Goal: Task Accomplishment & Management: Manage account settings

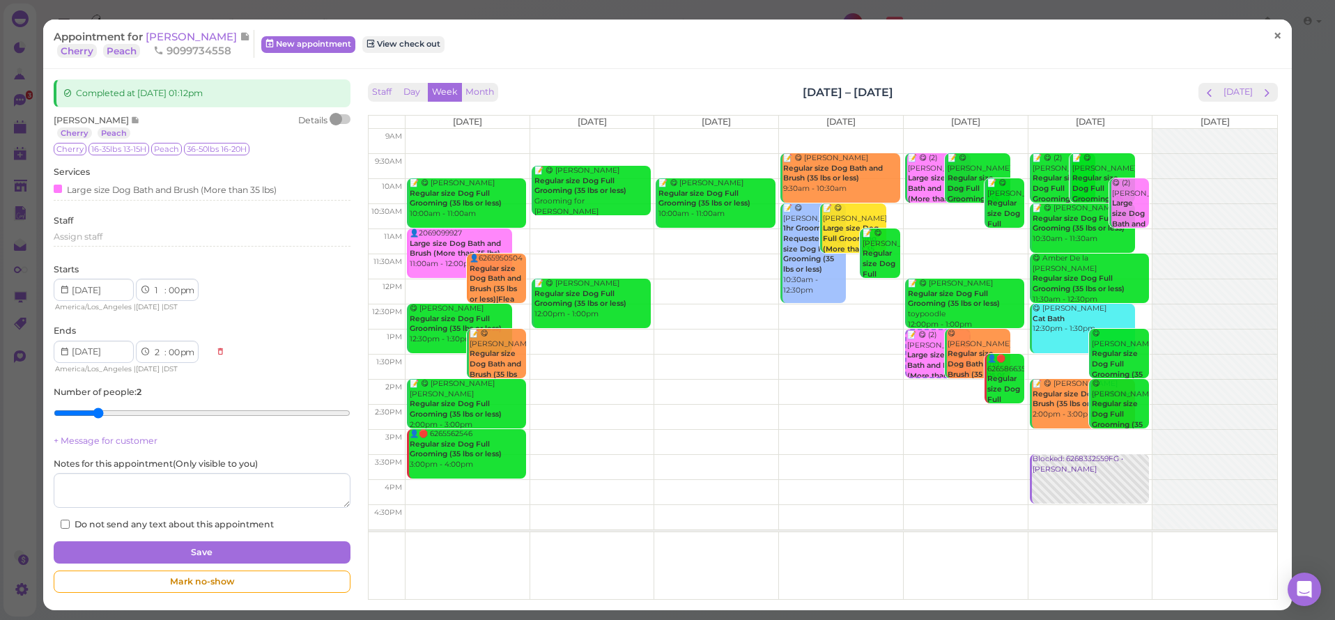
click at [1276, 34] on link "×" at bounding box center [1278, 36] width 26 height 33
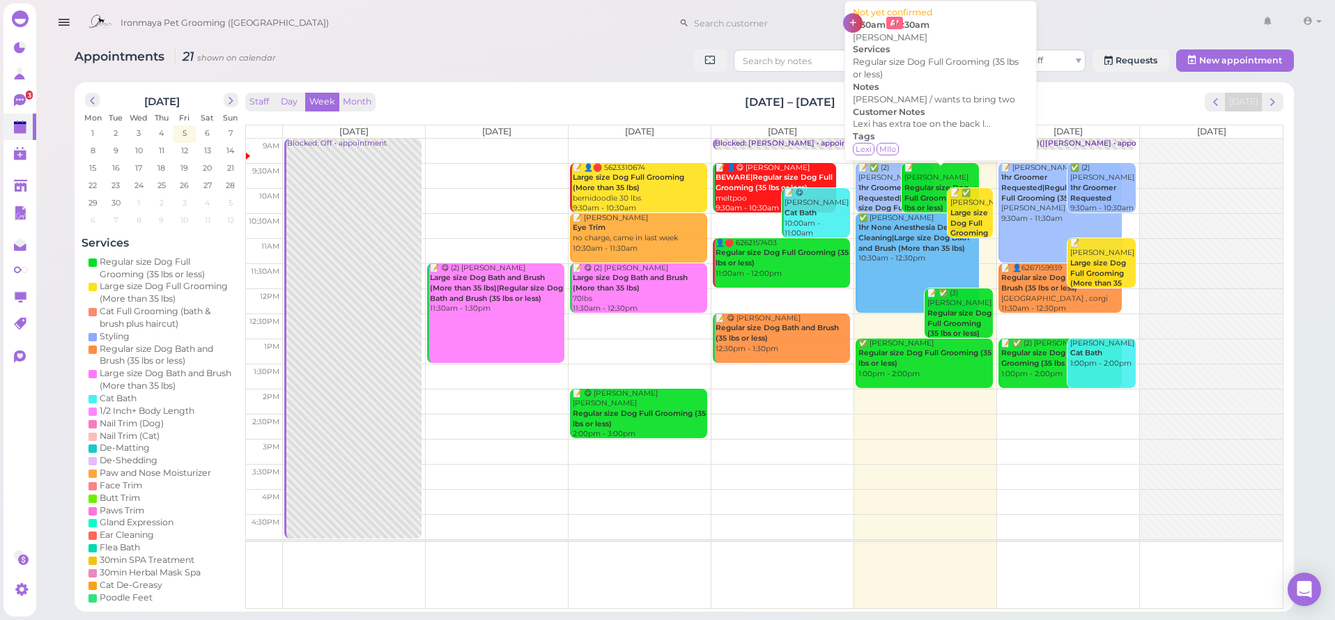
click at [916, 197] on b "Regular size Dog Full Grooming (35 lbs or less)" at bounding box center [938, 197] width 67 height 29
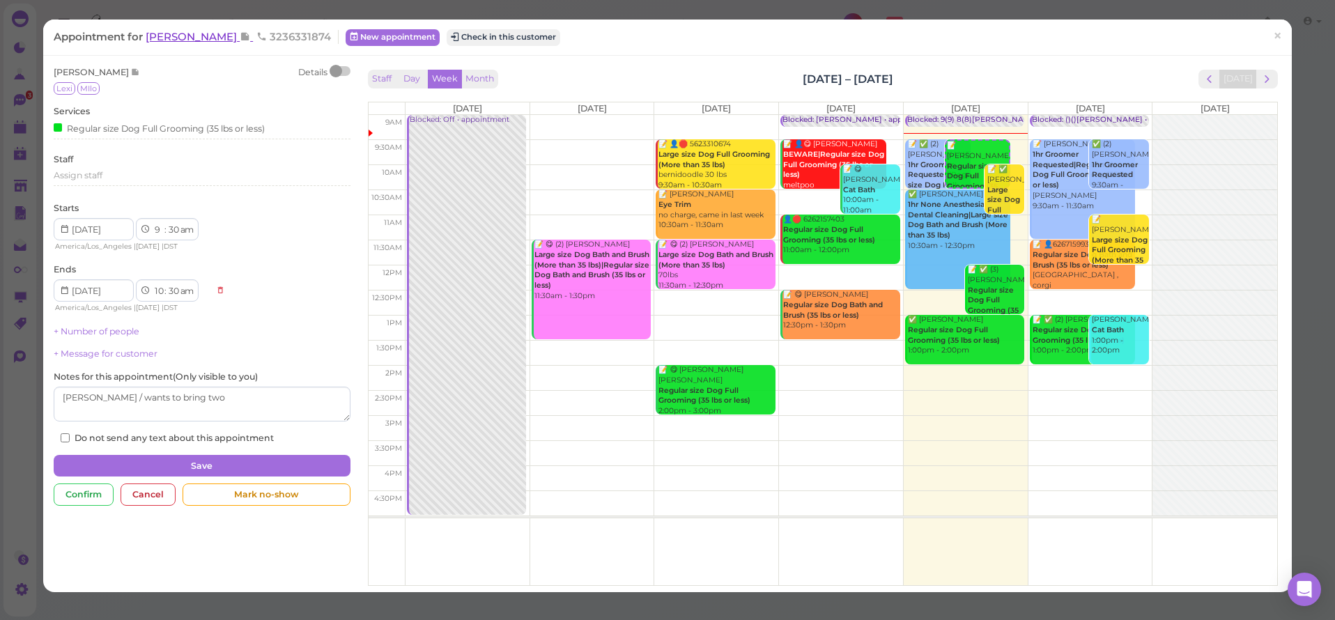
click at [176, 40] on span "[PERSON_NAME]" at bounding box center [193, 36] width 94 height 13
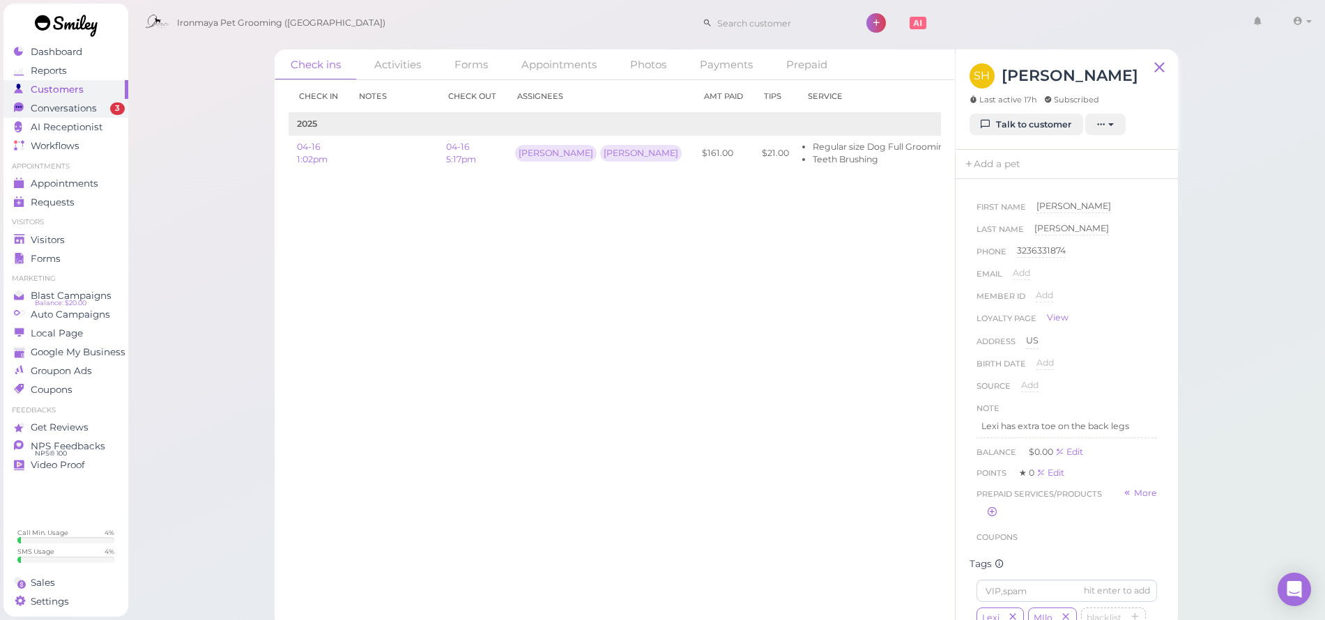
click at [95, 107] on span "Conversations" at bounding box center [64, 108] width 66 height 12
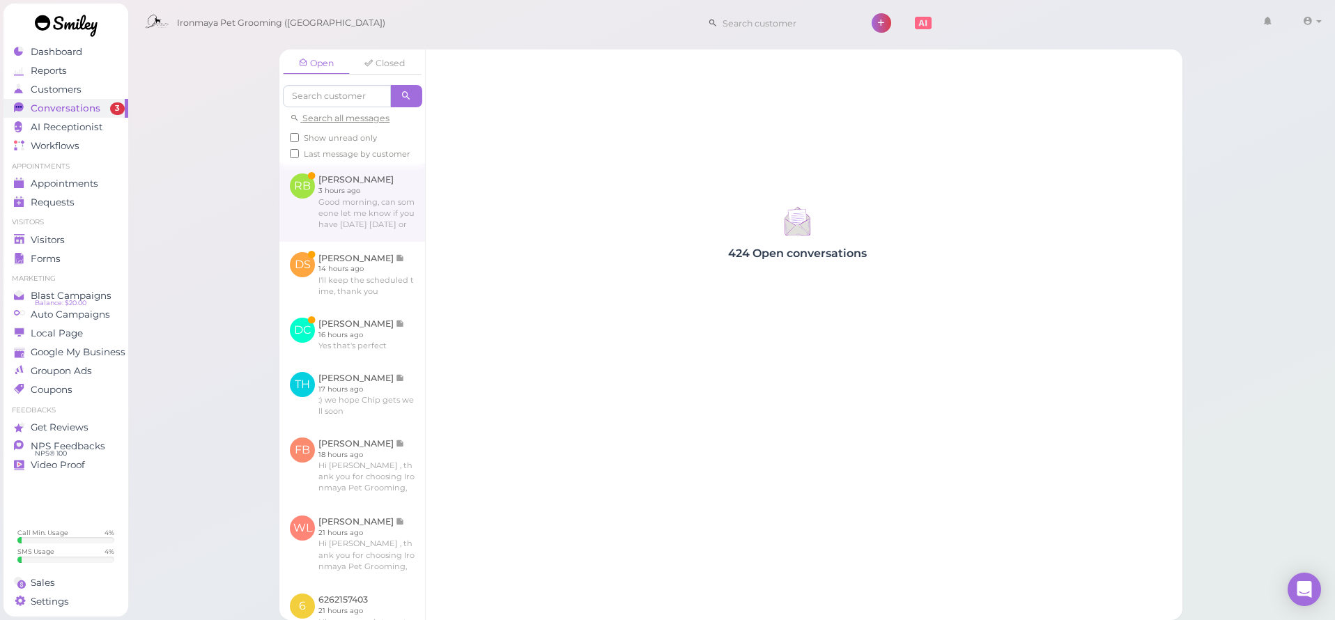
click at [346, 216] on link at bounding box center [352, 202] width 146 height 78
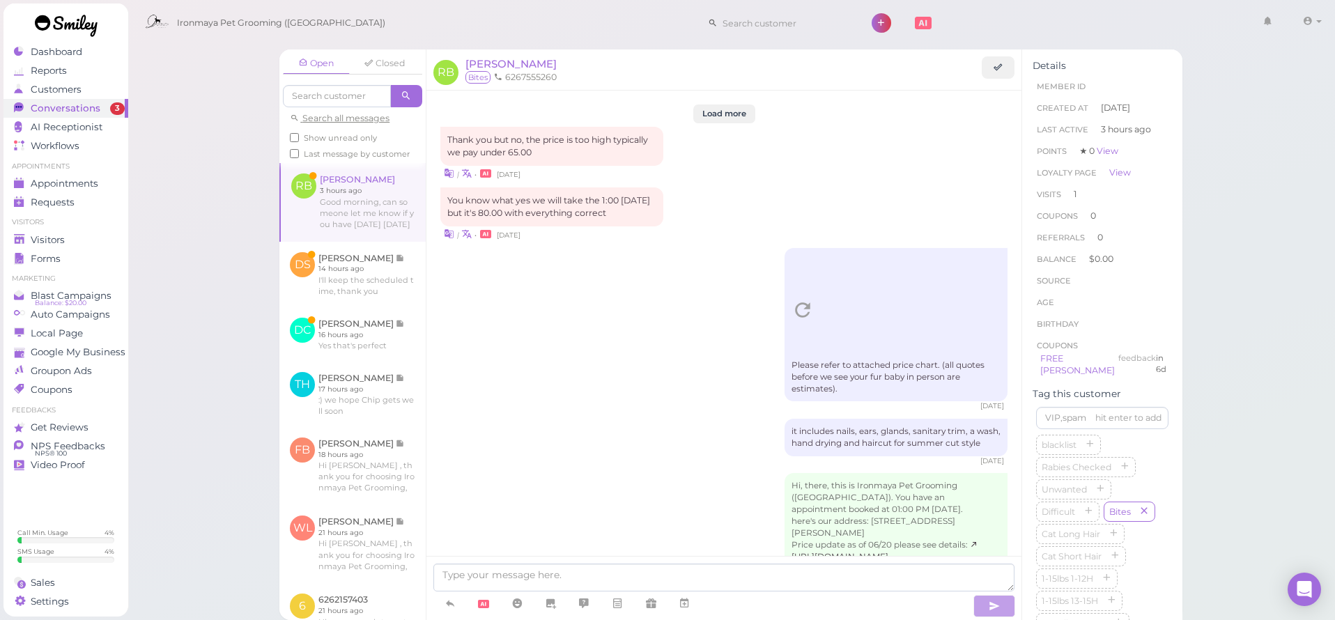
scroll to position [1574, 0]
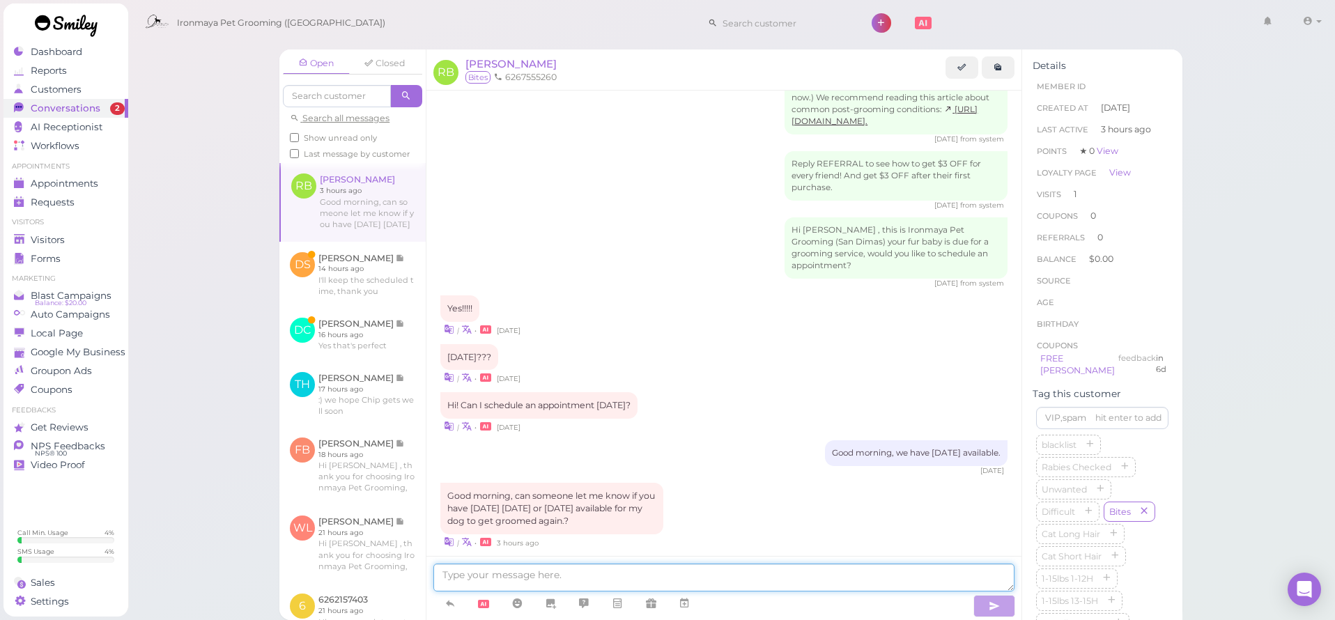
click at [581, 573] on textarea at bounding box center [724, 578] width 581 height 28
type textarea "Can you come in [DATE]?"
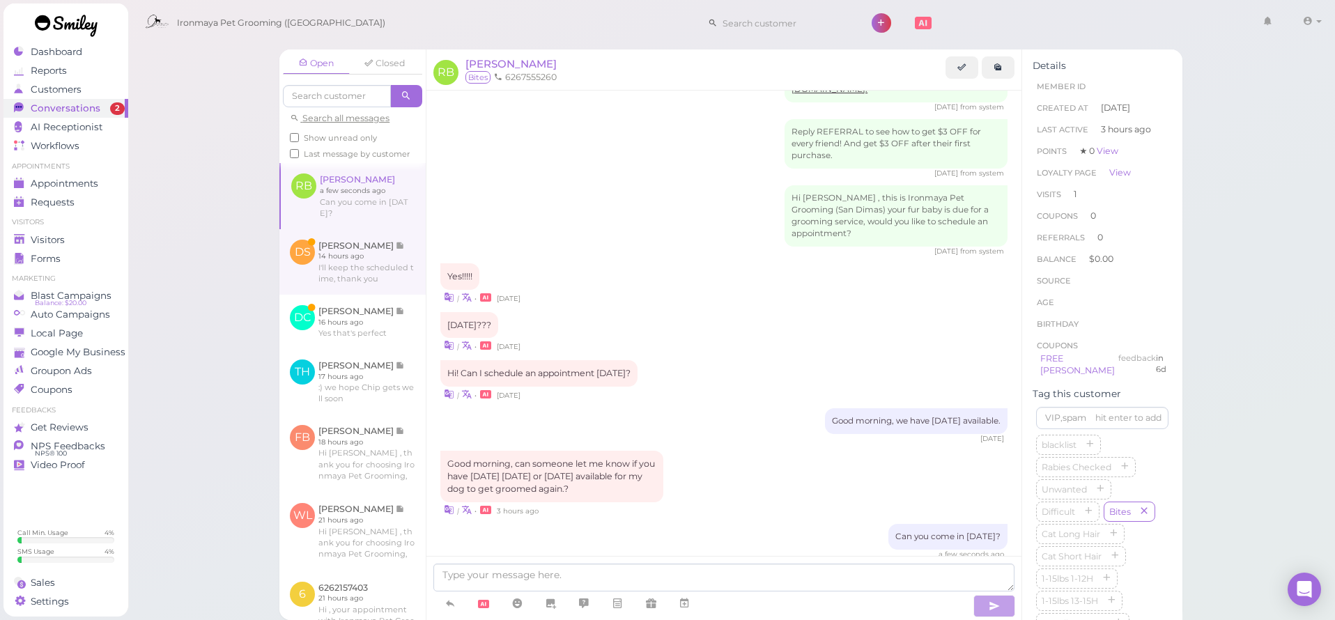
click at [367, 283] on link at bounding box center [352, 262] width 146 height 66
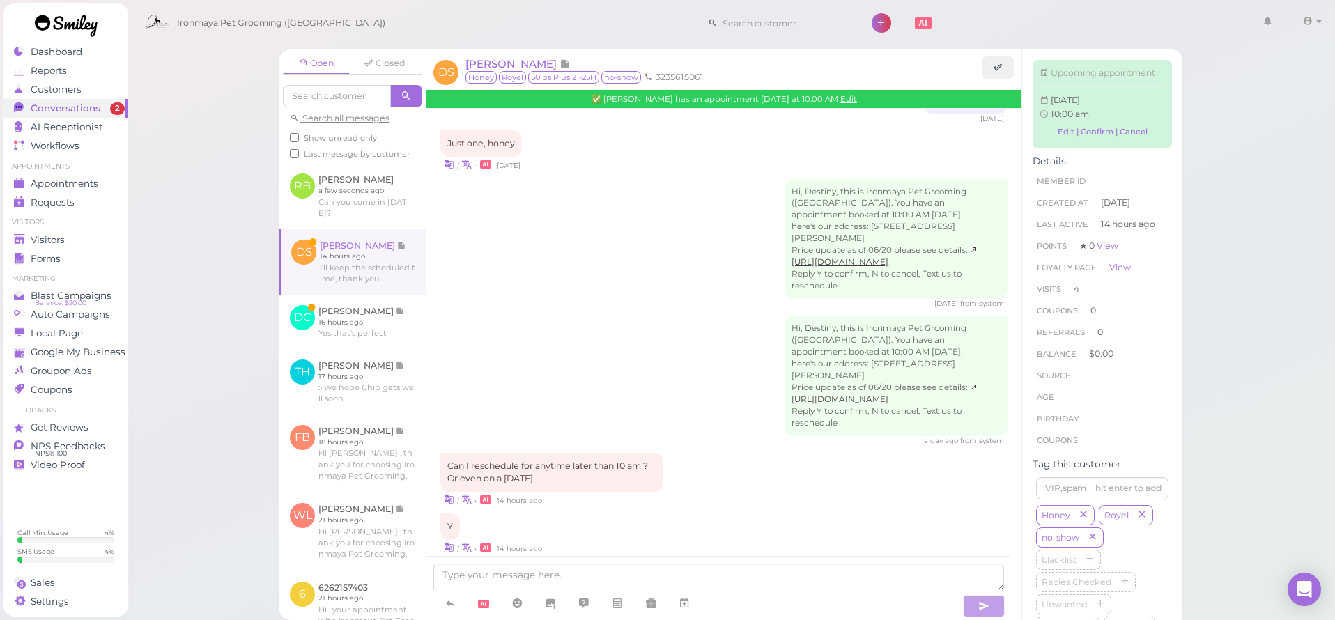
scroll to position [1695, 0]
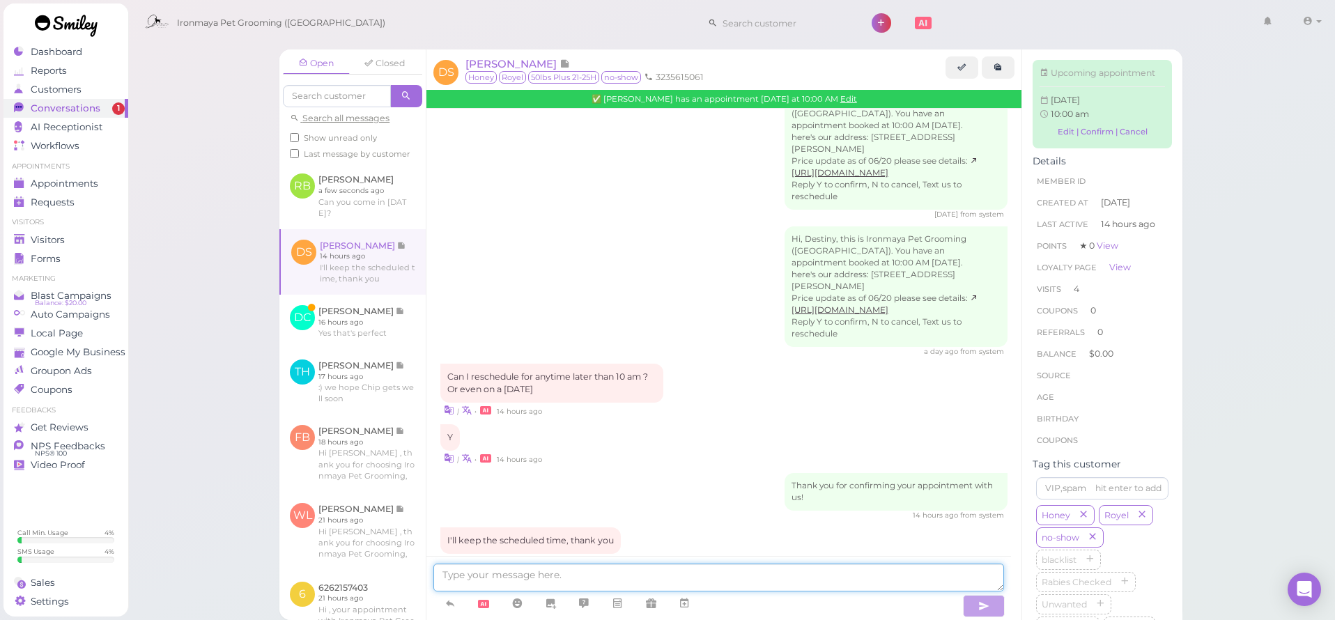
click at [590, 578] on textarea at bounding box center [719, 578] width 571 height 28
type textarea "Thank you, see you [DATE]"
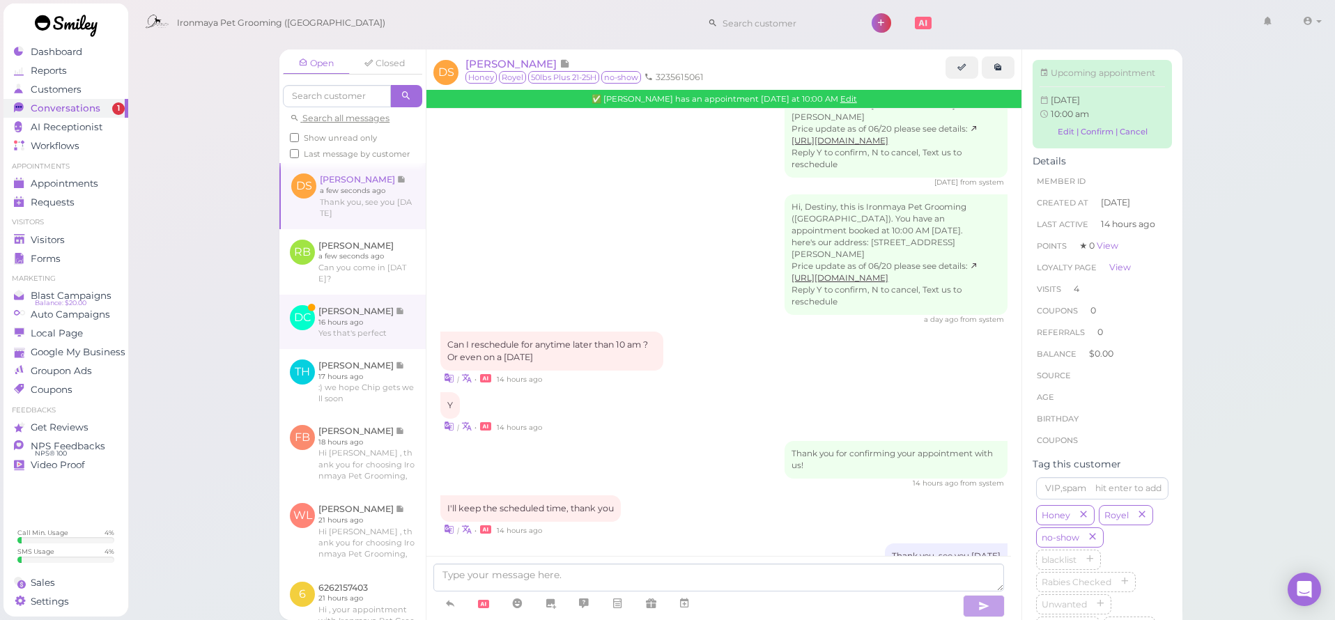
click at [323, 349] on link at bounding box center [352, 322] width 146 height 54
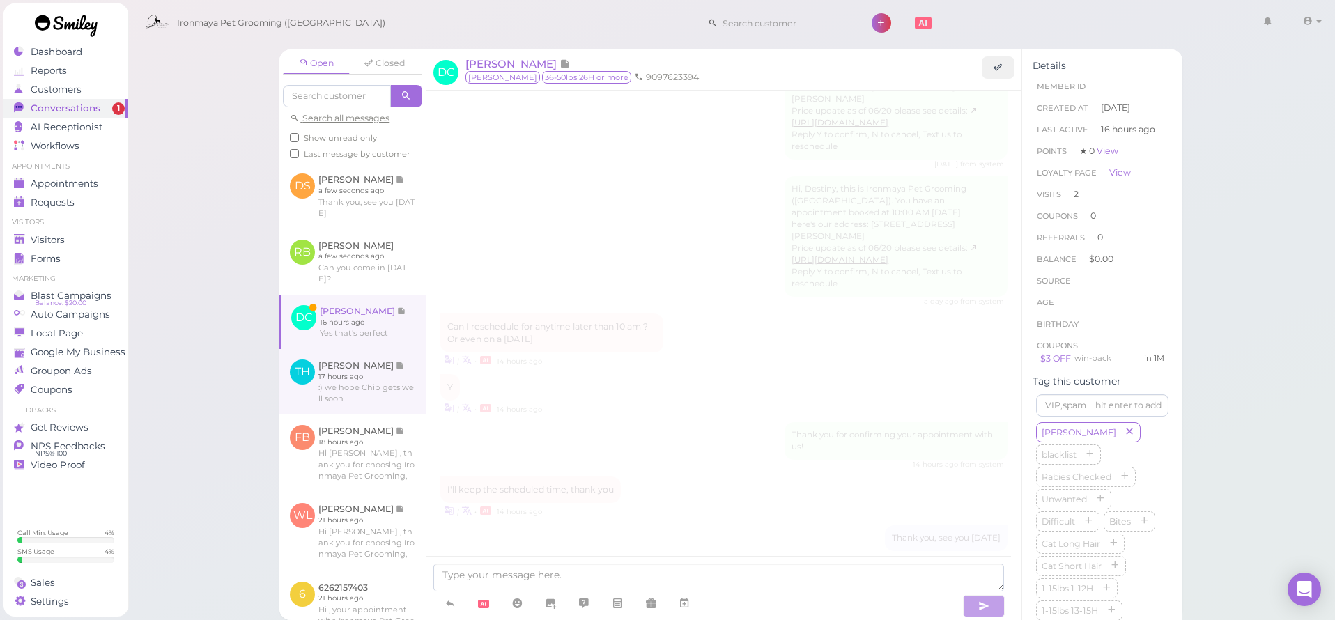
scroll to position [1712, 0]
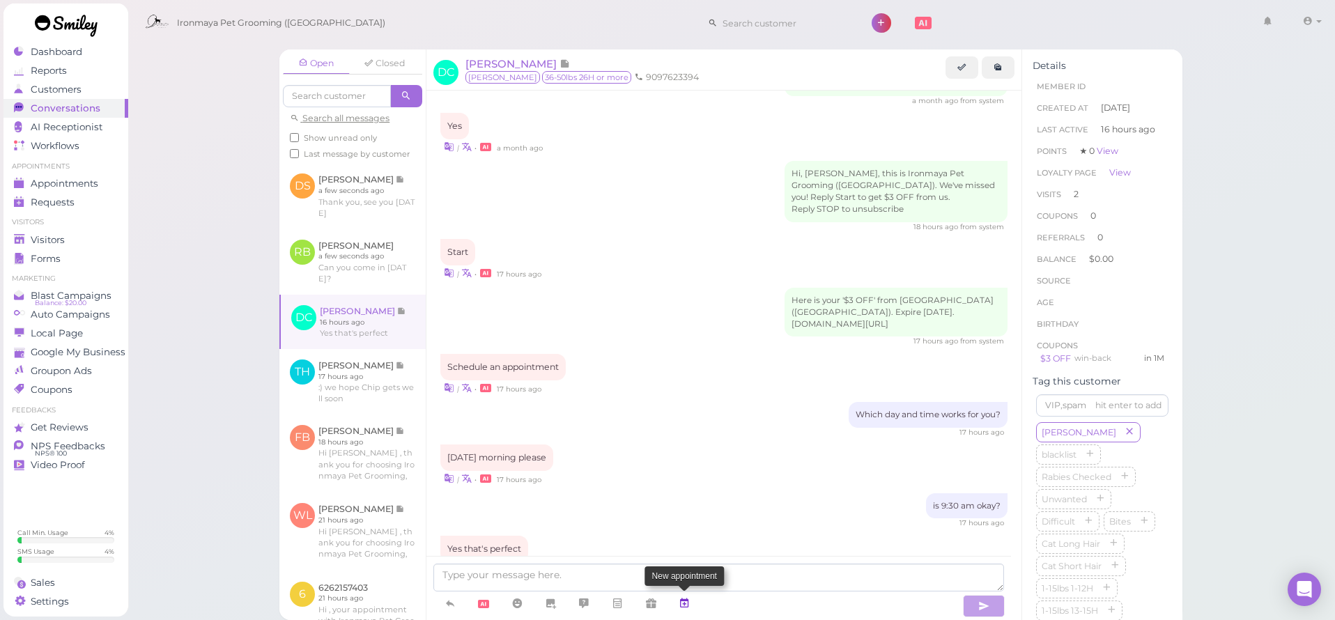
click at [686, 608] on icon at bounding box center [684, 604] width 11 height 14
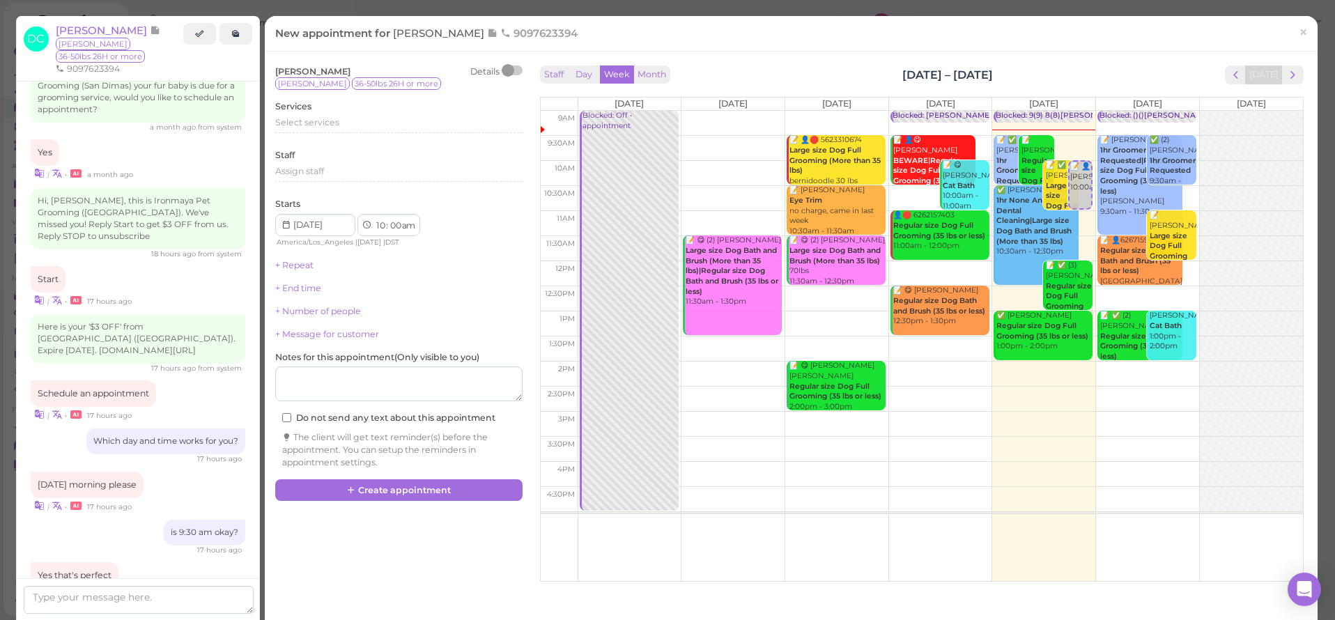
click at [1200, 138] on div at bounding box center [1251, 311] width 103 height 401
type input "[DATE]"
select select "9"
select select "30"
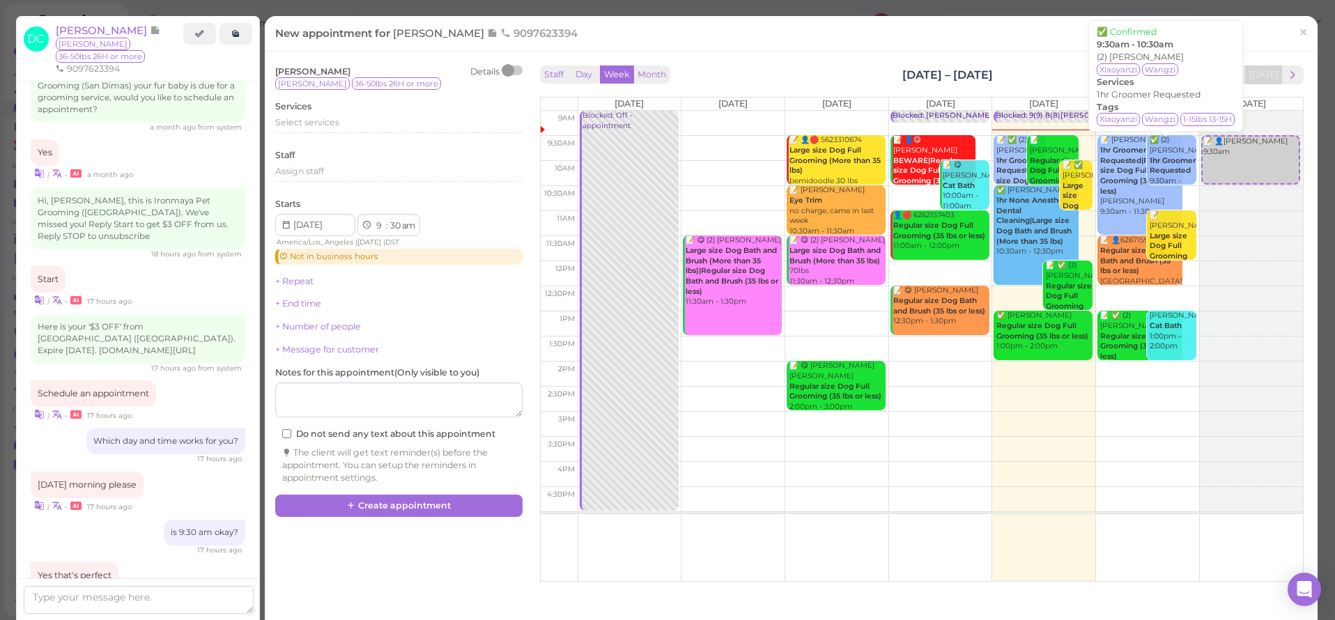
click at [1187, 137] on div "✅ (2) [PERSON_NAME] 1hr Groomer Requested 9:30am - 10:30am" at bounding box center [1172, 165] width 47 height 61
click at [1190, 139] on td at bounding box center [941, 148] width 726 height 25
type input "[DATE]"
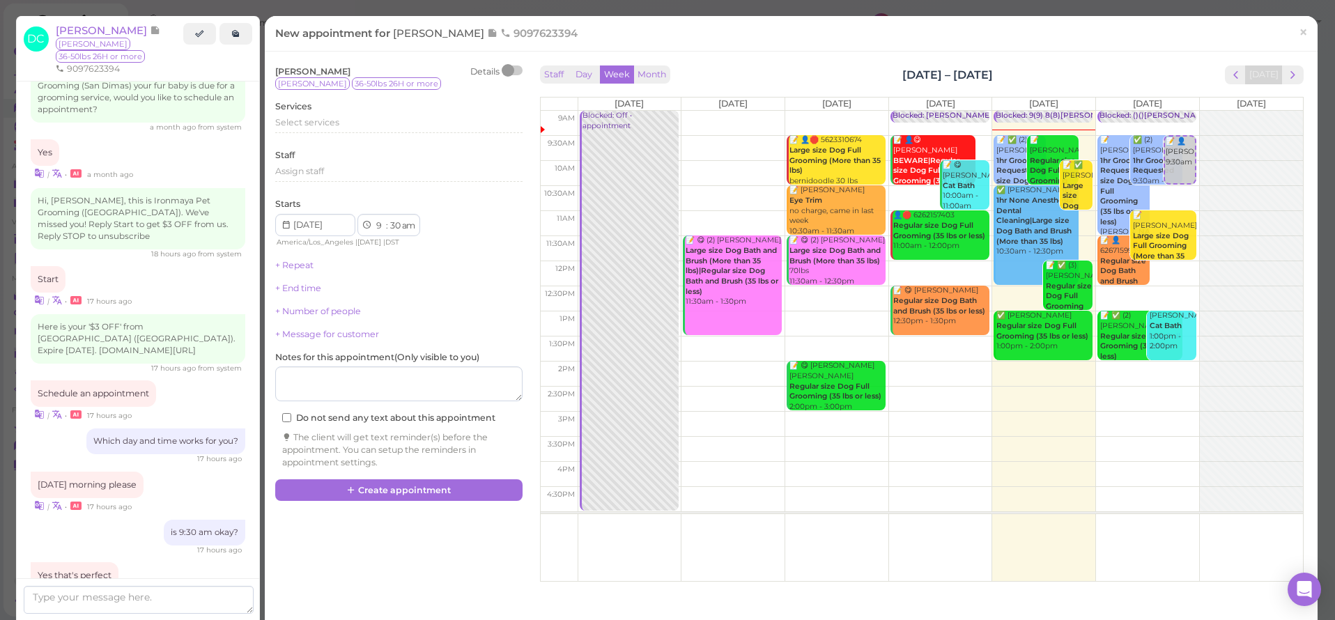
click at [376, 114] on div "Services Select services" at bounding box center [398, 119] width 247 height 38
click at [371, 126] on div "Select services" at bounding box center [398, 122] width 247 height 13
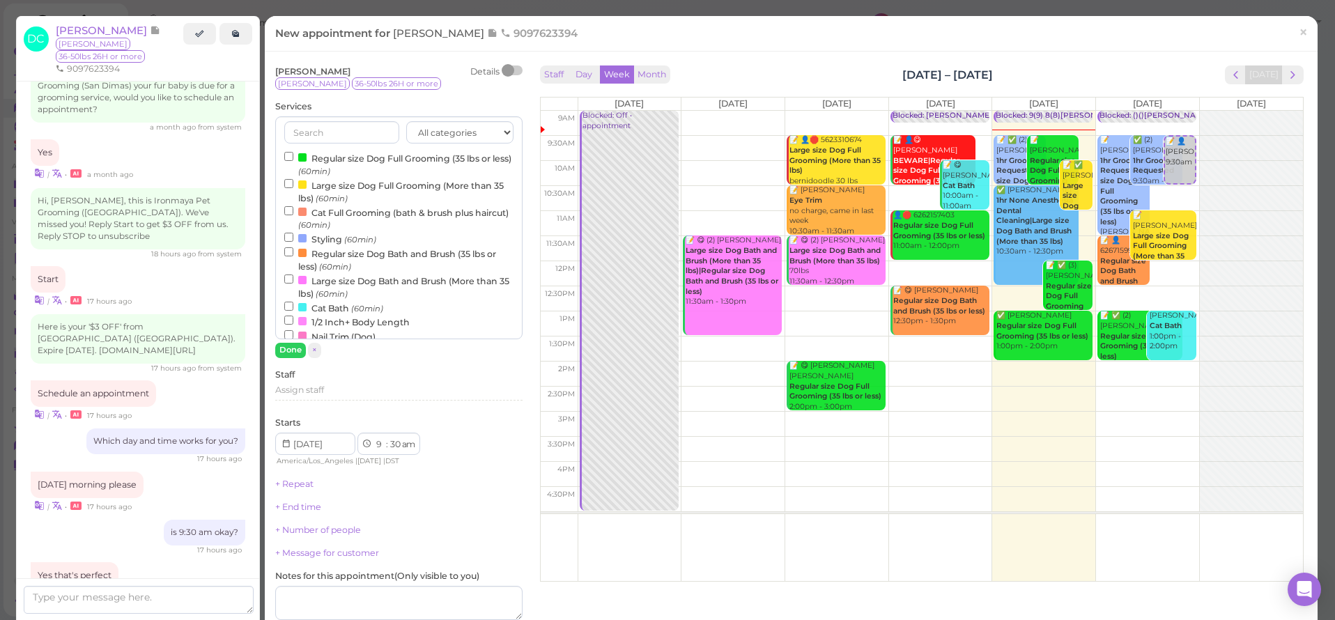
click at [354, 187] on label "Large size Dog Full Grooming (More than 35 lbs) (60min)" at bounding box center [398, 191] width 229 height 27
click at [293, 187] on input "Large size Dog Full Grooming (More than 35 lbs) (60min)" at bounding box center [288, 183] width 9 height 9
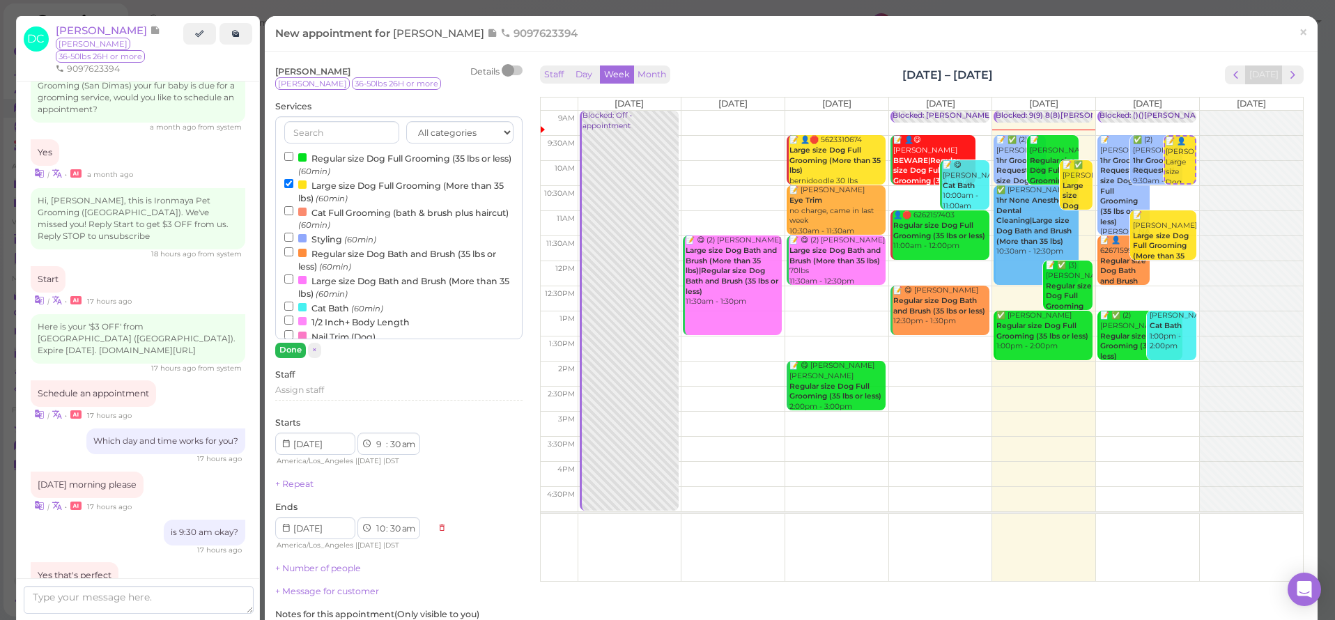
click at [292, 348] on button "Done" at bounding box center [290, 350] width 31 height 15
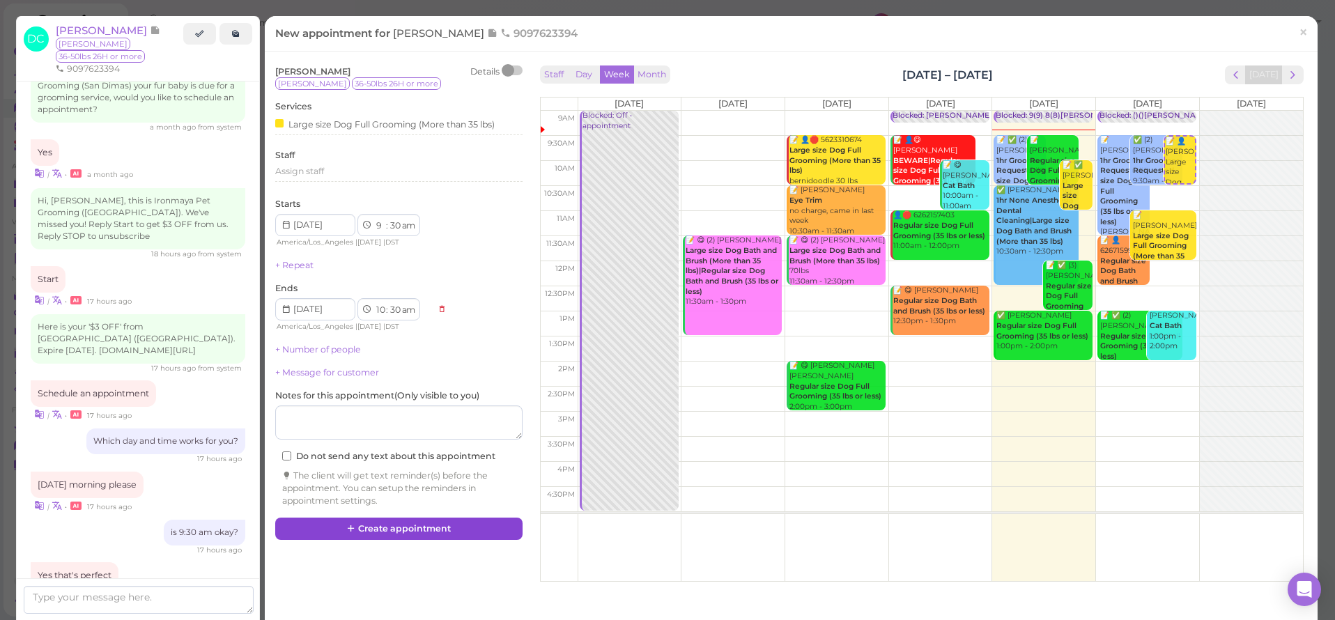
click at [386, 518] on button "Create appointment" at bounding box center [398, 529] width 247 height 22
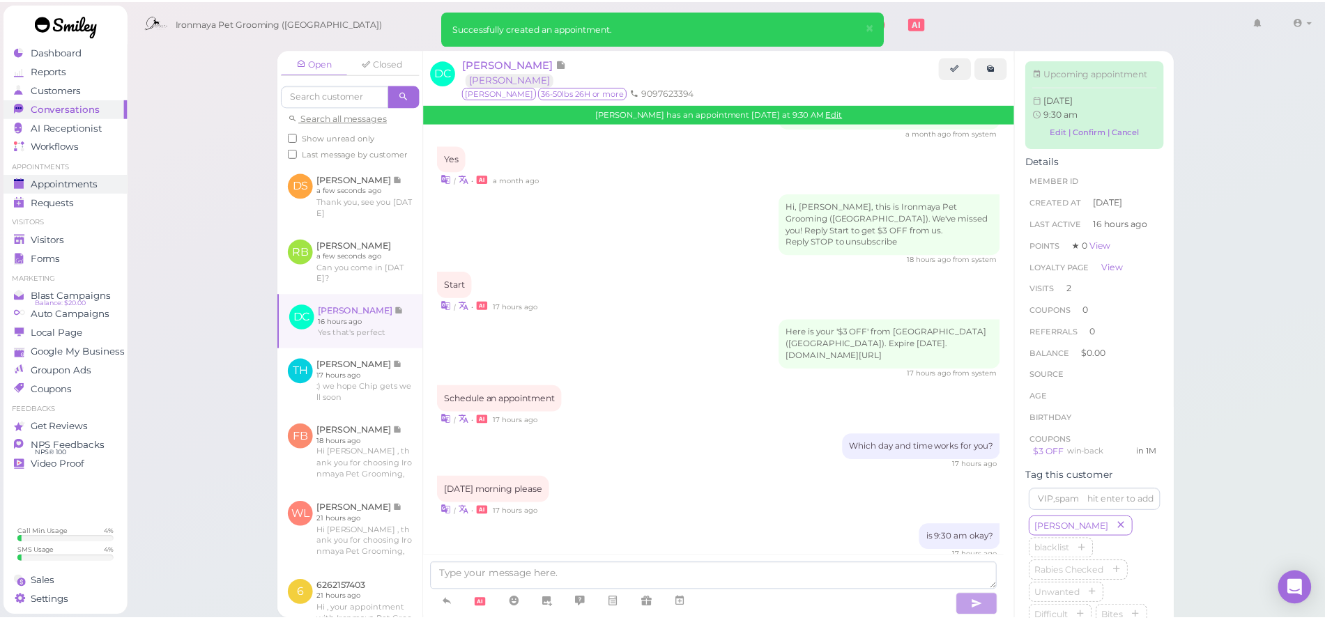
scroll to position [1850, 0]
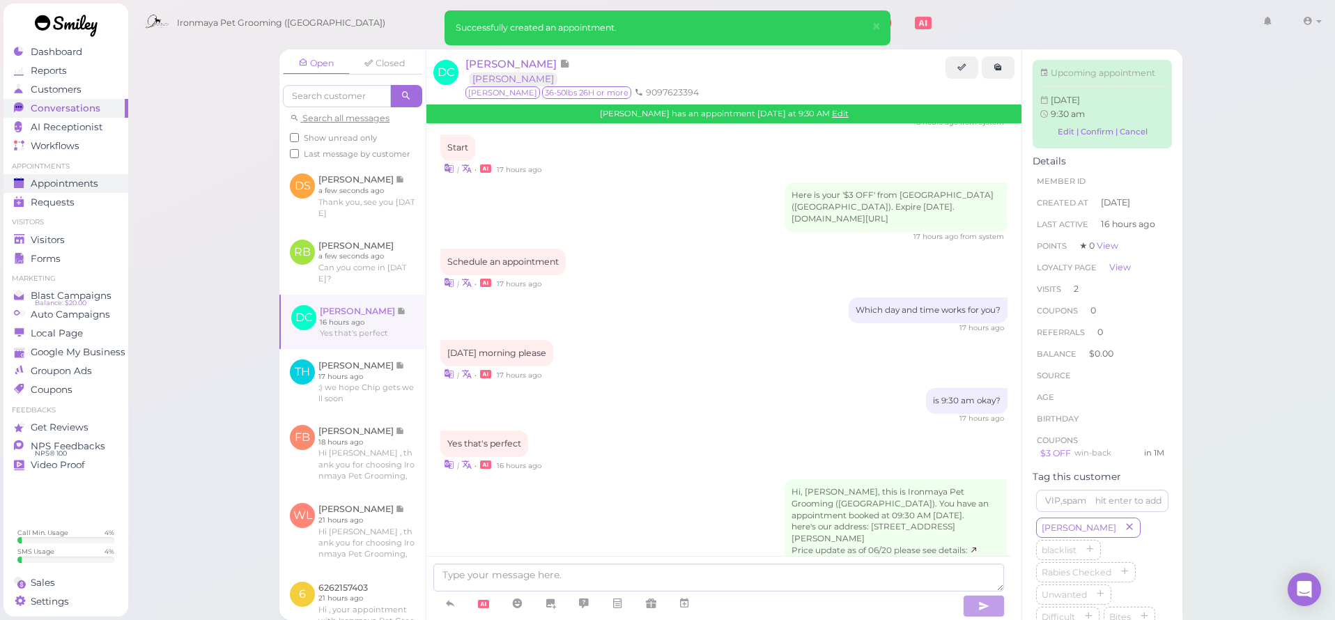
click at [96, 184] on span "Appointments" at bounding box center [65, 184] width 68 height 12
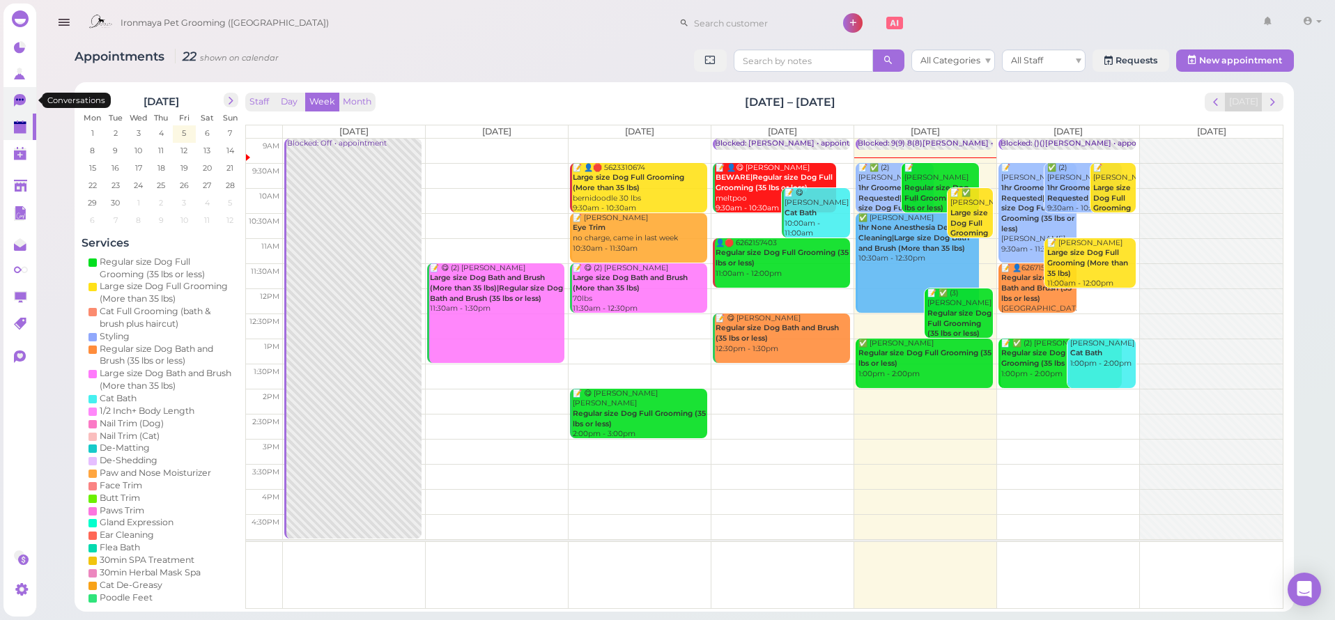
click at [17, 107] on icon at bounding box center [21, 101] width 15 height 15
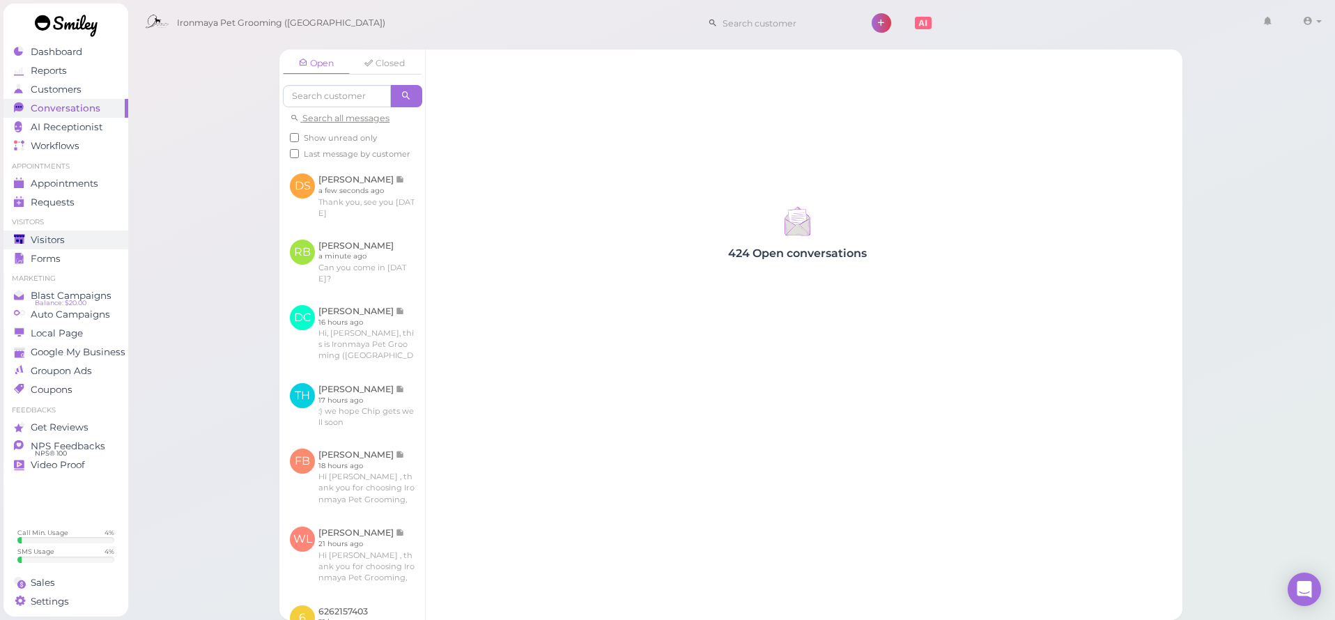
click at [43, 234] on span "Visitors" at bounding box center [48, 240] width 34 height 12
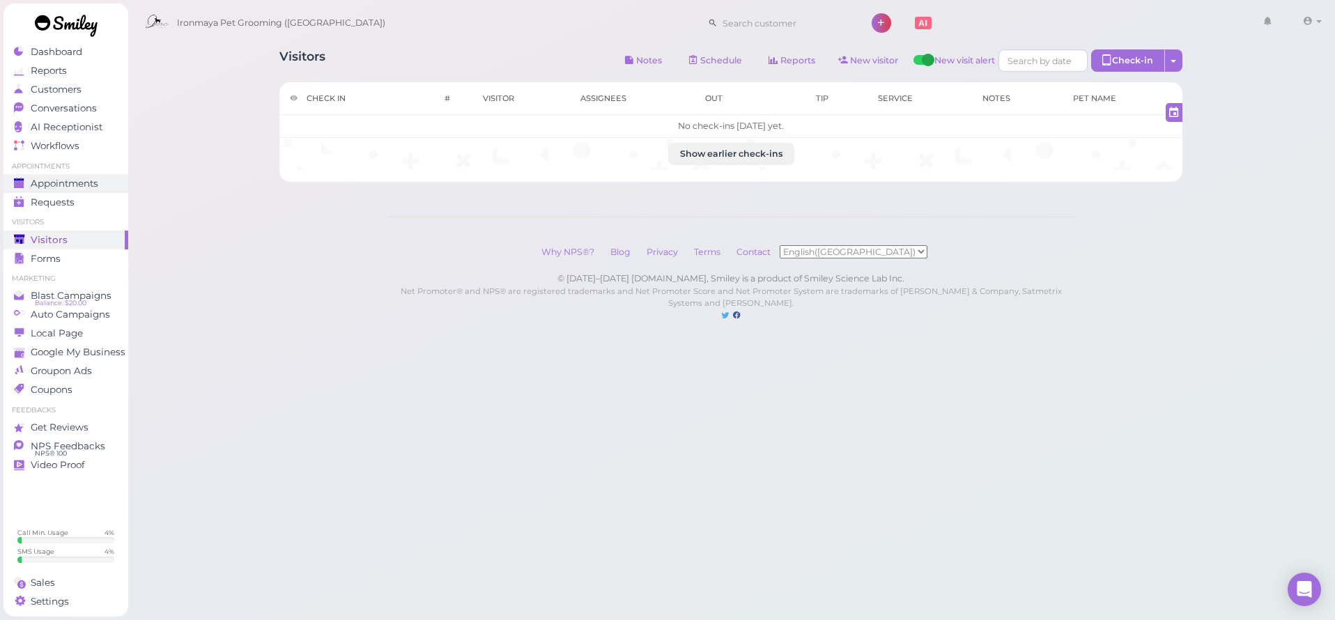
click at [57, 181] on span "Appointments" at bounding box center [65, 184] width 68 height 12
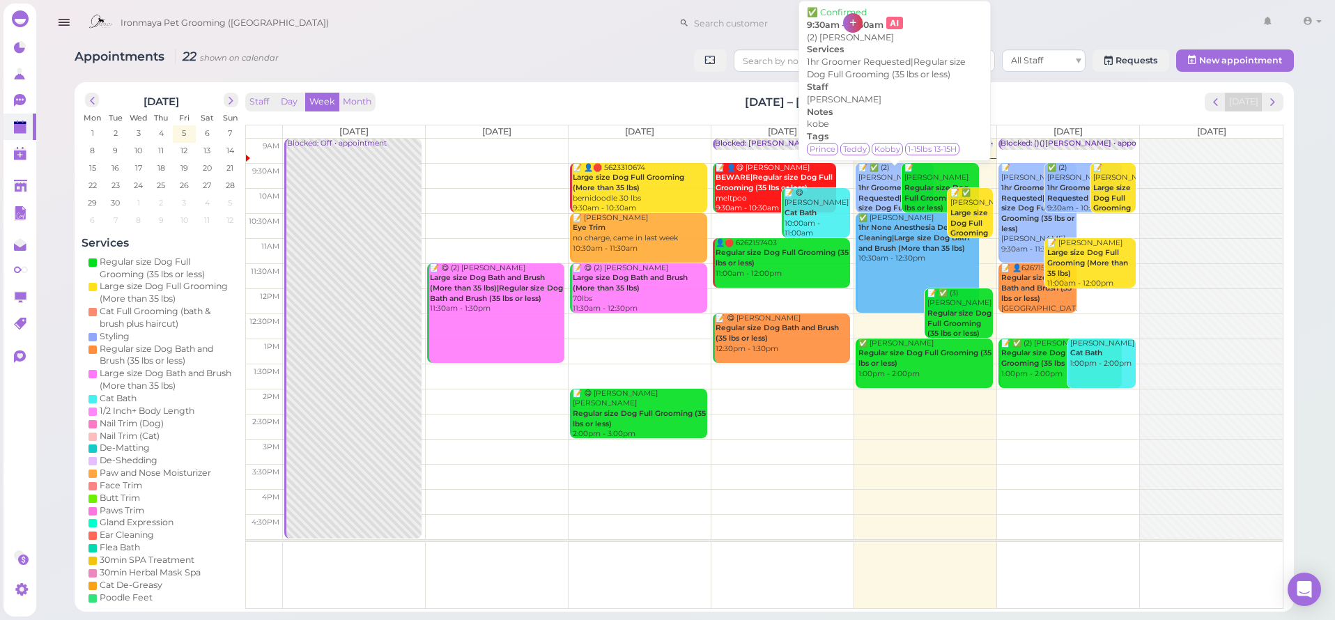
click at [891, 185] on b "1hr Groomer Requested|Regular size Dog Full Grooming (35 lbs or less)" at bounding box center [895, 208] width 73 height 50
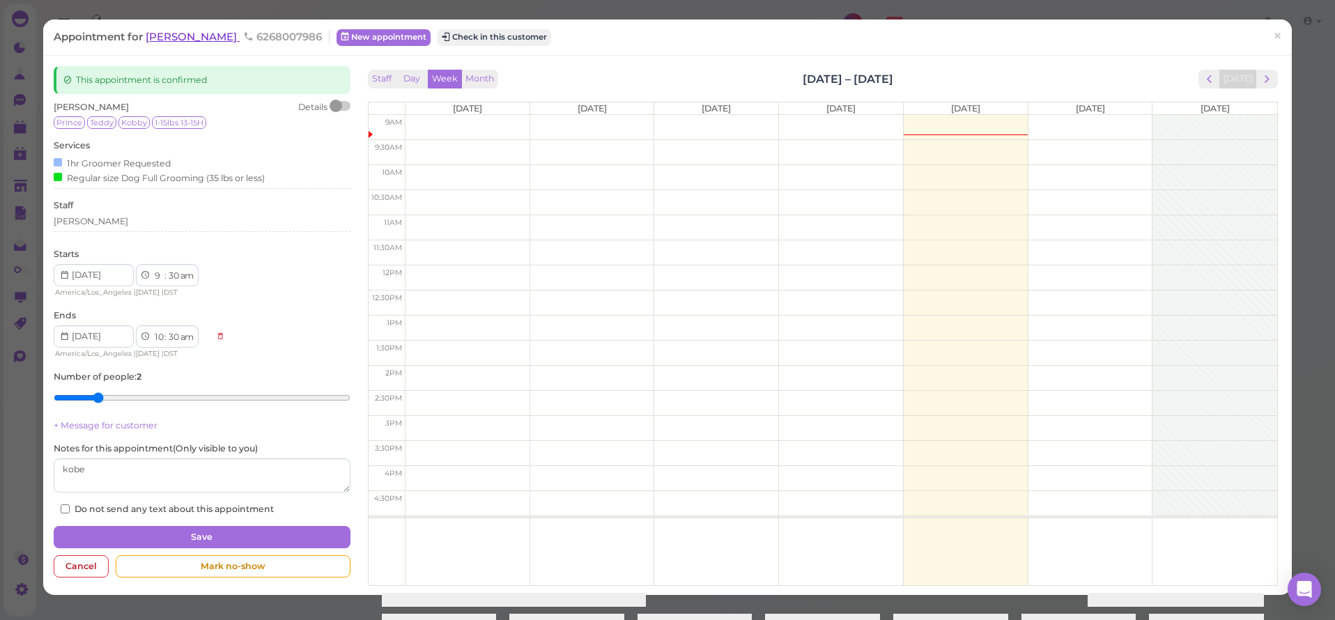
click at [194, 40] on span "[PERSON_NAME]" at bounding box center [193, 36] width 94 height 13
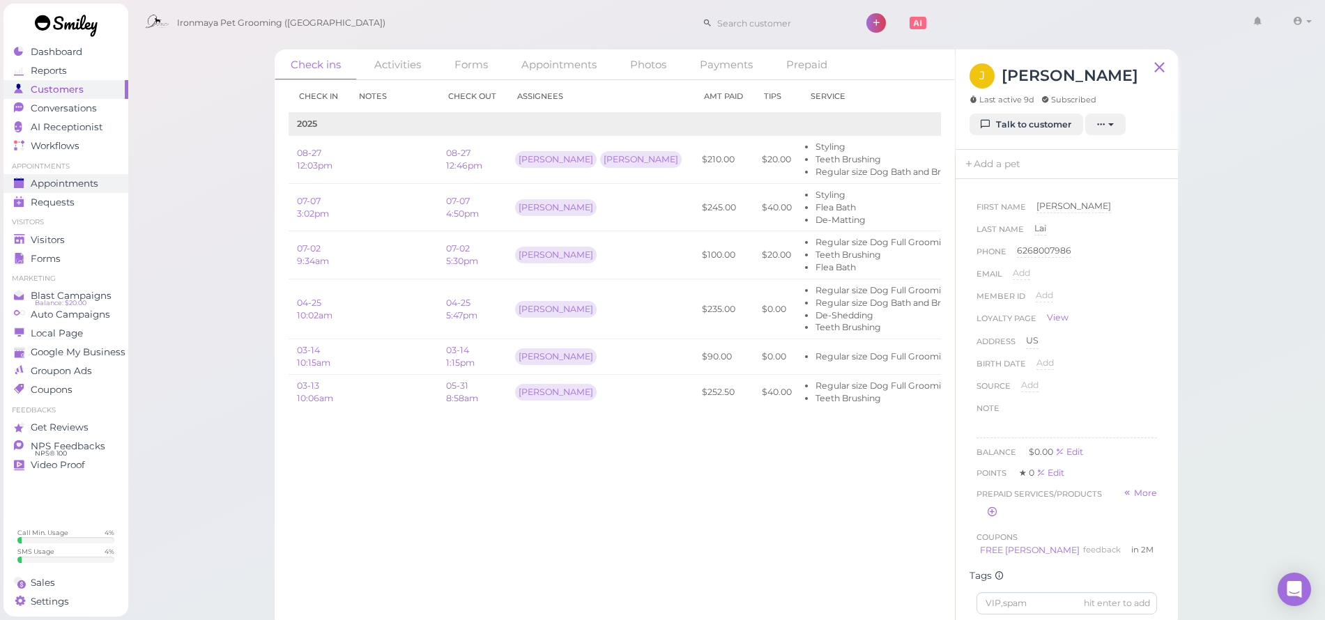
click at [91, 187] on span "Appointments" at bounding box center [65, 184] width 68 height 12
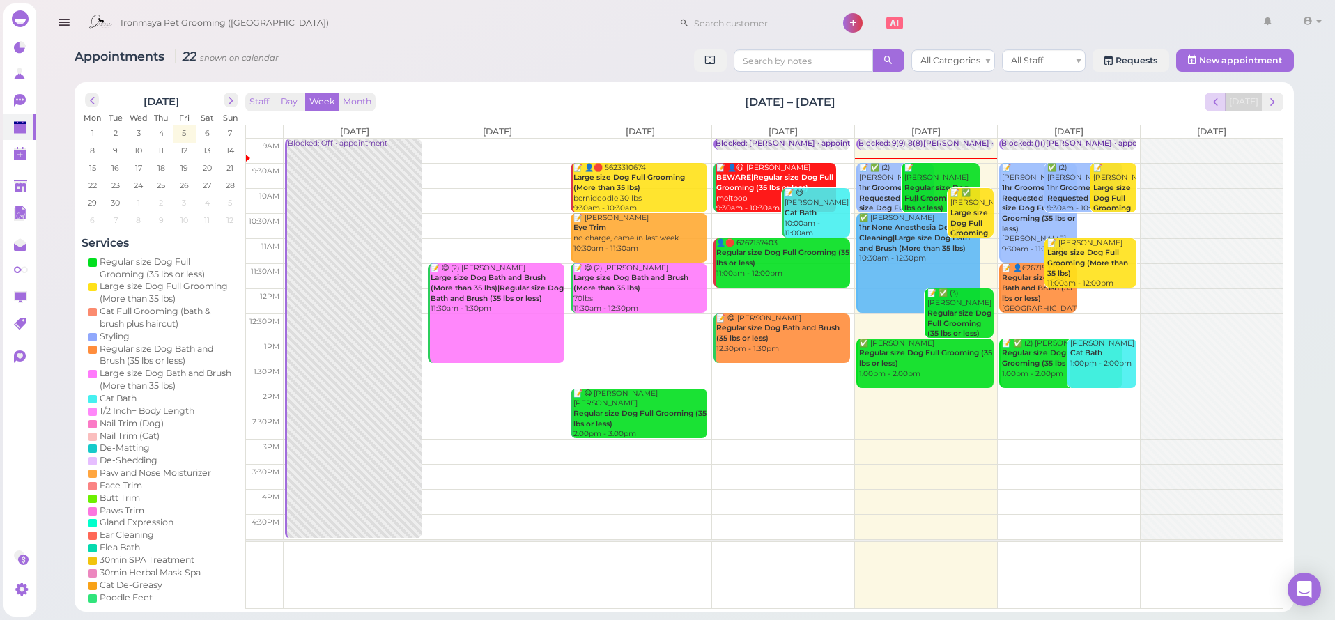
click at [1220, 101] on span "prev" at bounding box center [1215, 101] width 13 height 13
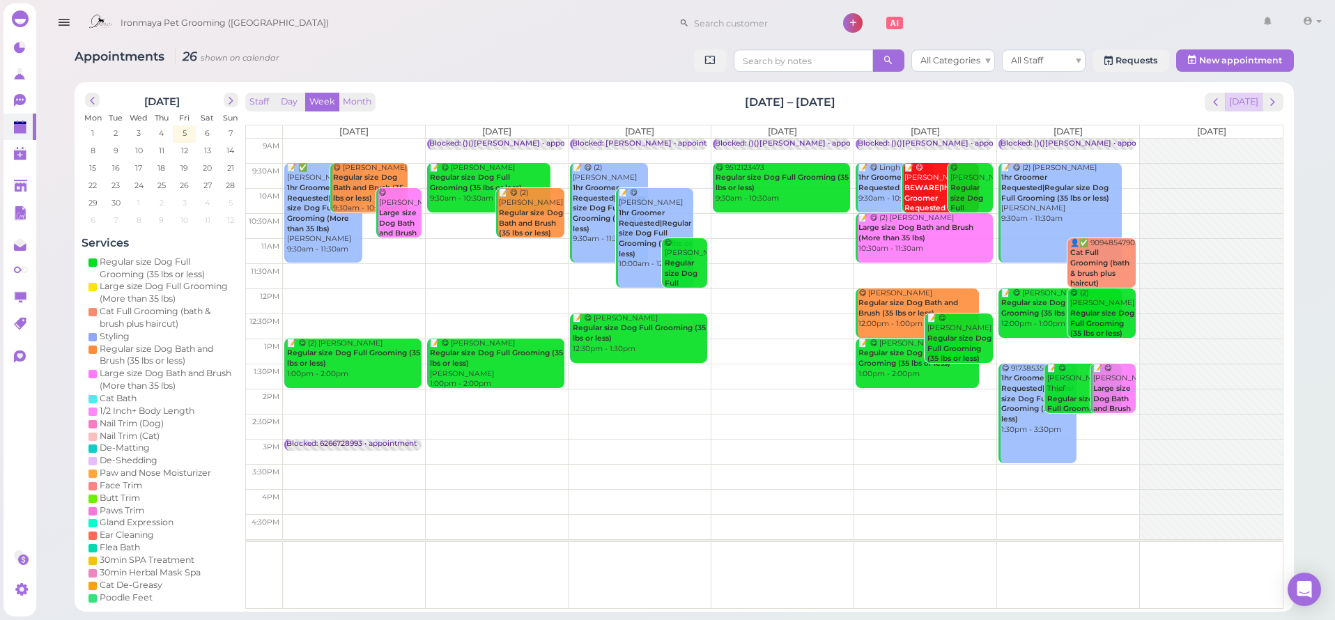
click at [1250, 100] on button "[DATE]" at bounding box center [1244, 102] width 38 height 19
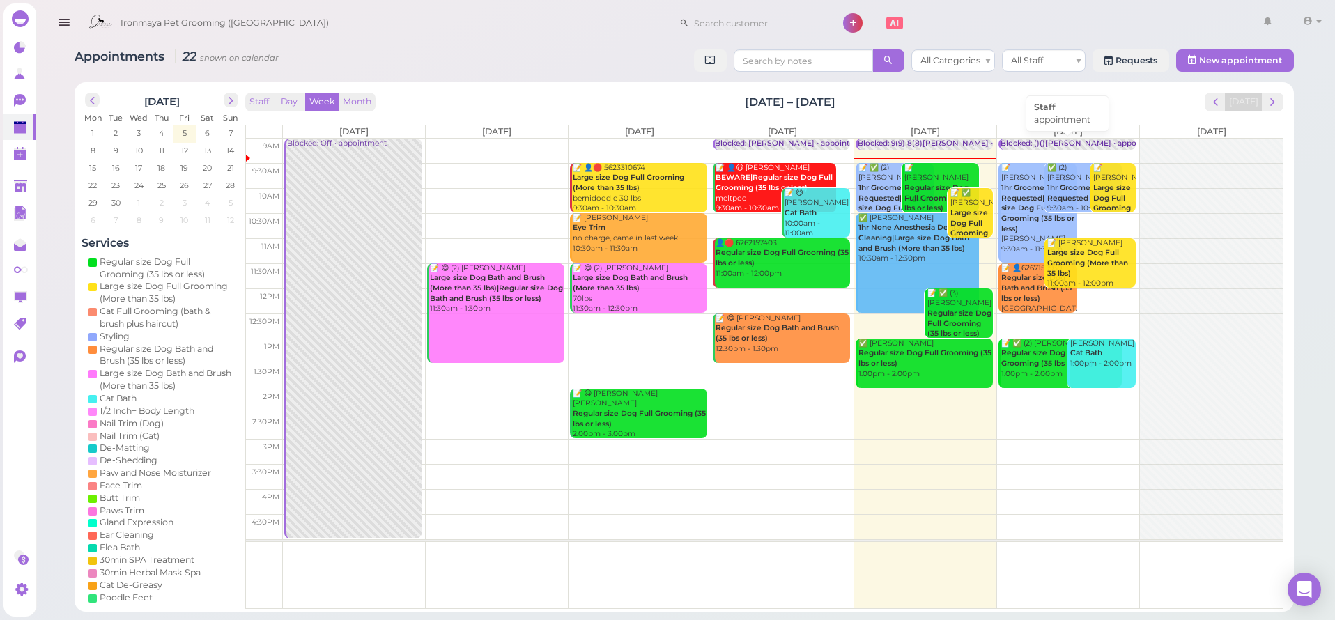
click at [1058, 141] on div "Blocked: ()()[PERSON_NAME] • appointment" at bounding box center [1083, 144] width 165 height 10
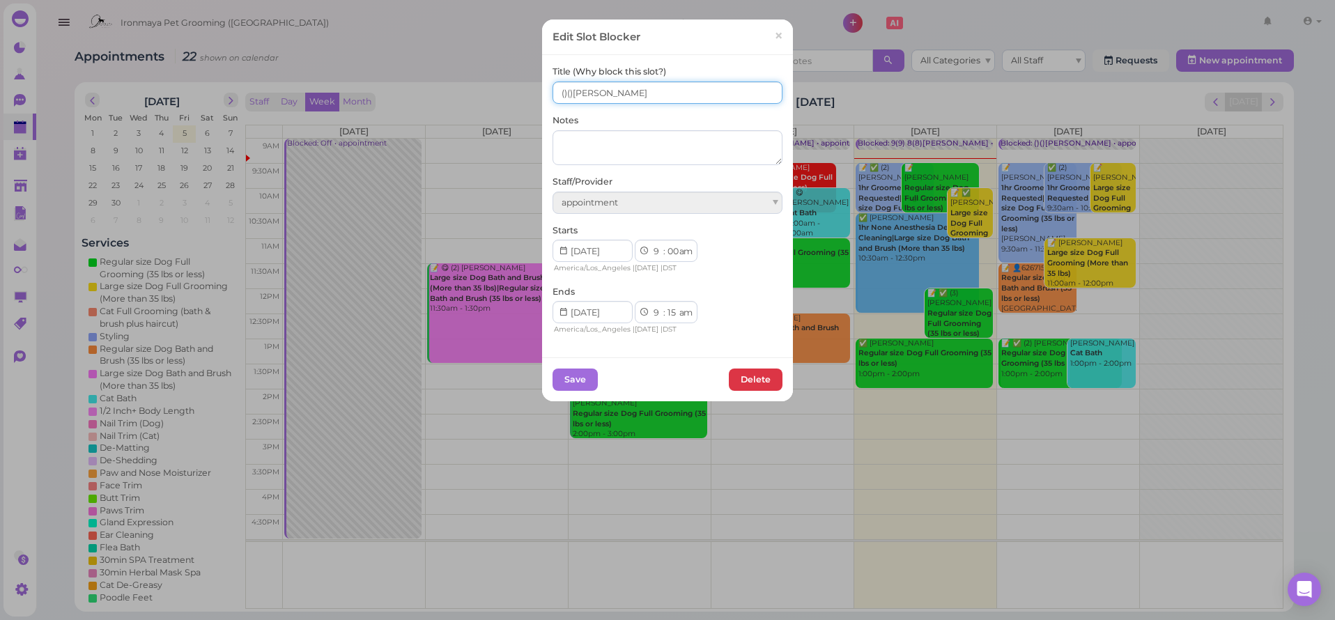
click at [555, 89] on input "()()[PERSON_NAME]" at bounding box center [668, 93] width 230 height 22
type input "9()()[PERSON_NAME]"
click at [569, 383] on button "Save" at bounding box center [575, 380] width 45 height 22
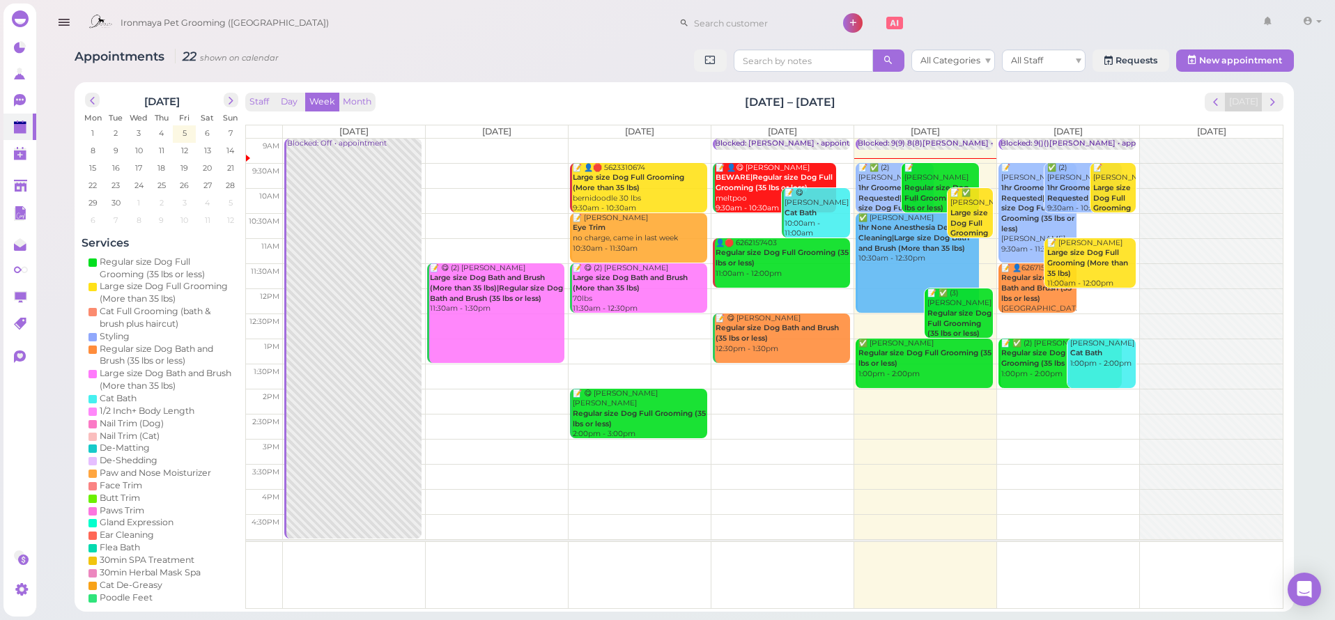
click at [923, 197] on b "Regular size Dog Full Grooming (35 lbs or less)" at bounding box center [938, 197] width 67 height 29
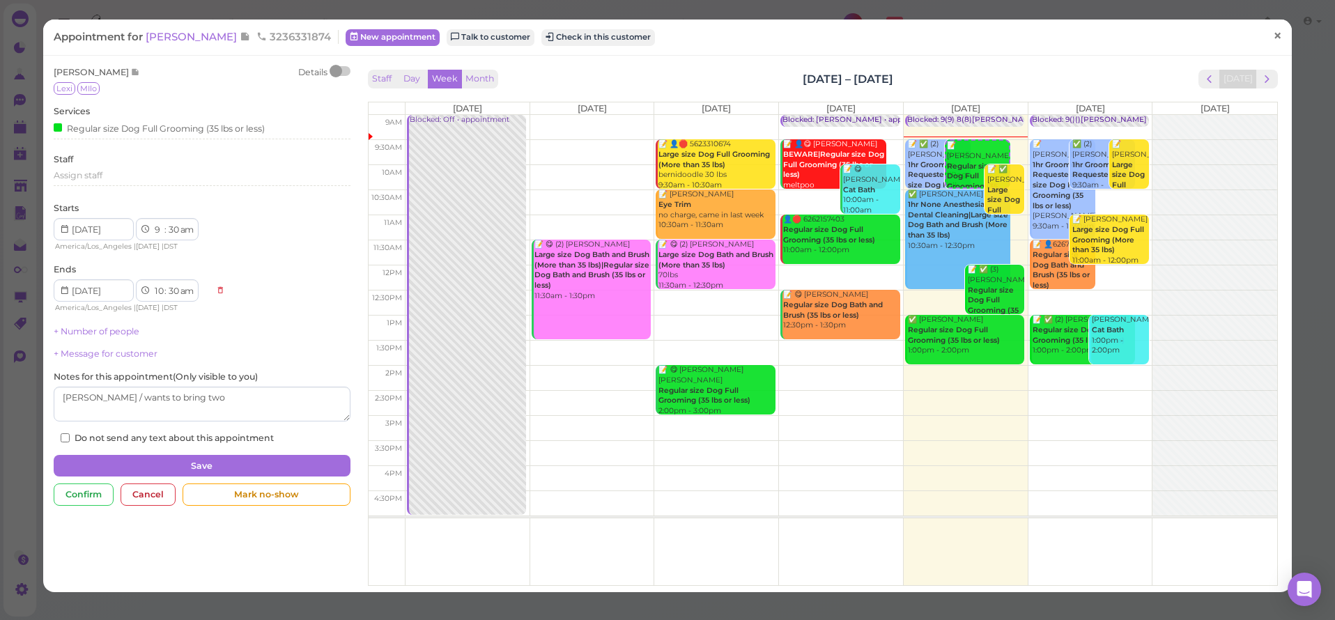
click at [1273, 36] on span "×" at bounding box center [1277, 36] width 9 height 20
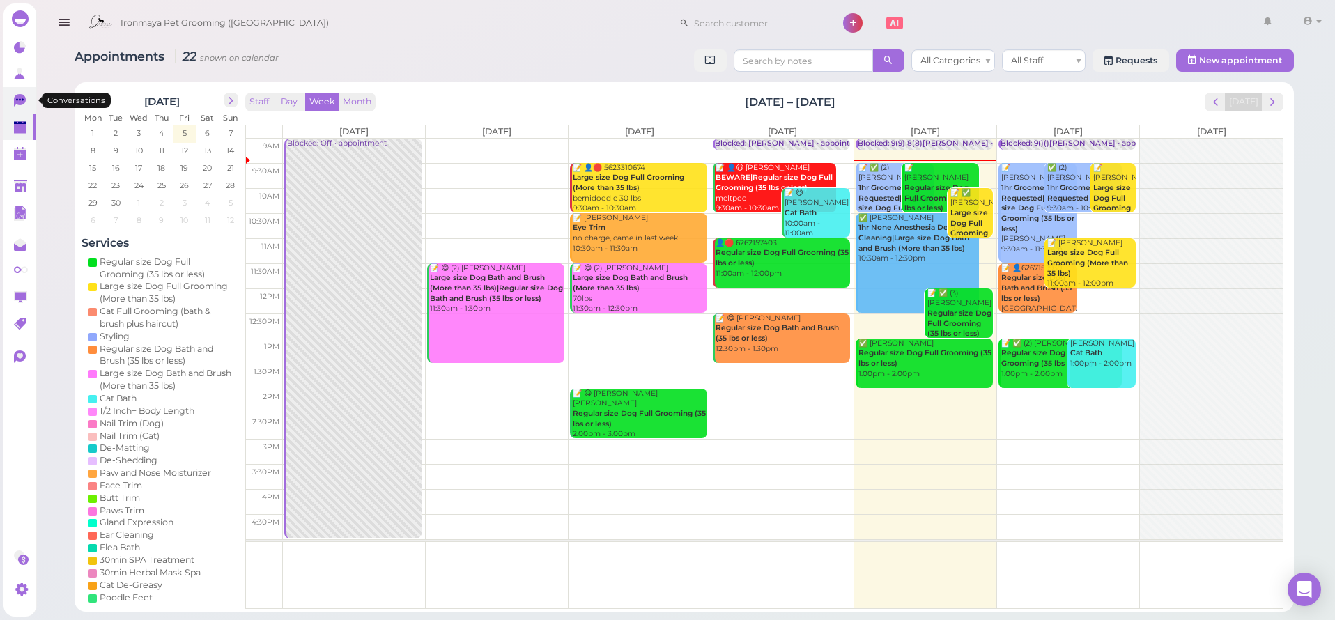
click at [24, 103] on icon at bounding box center [20, 100] width 12 height 13
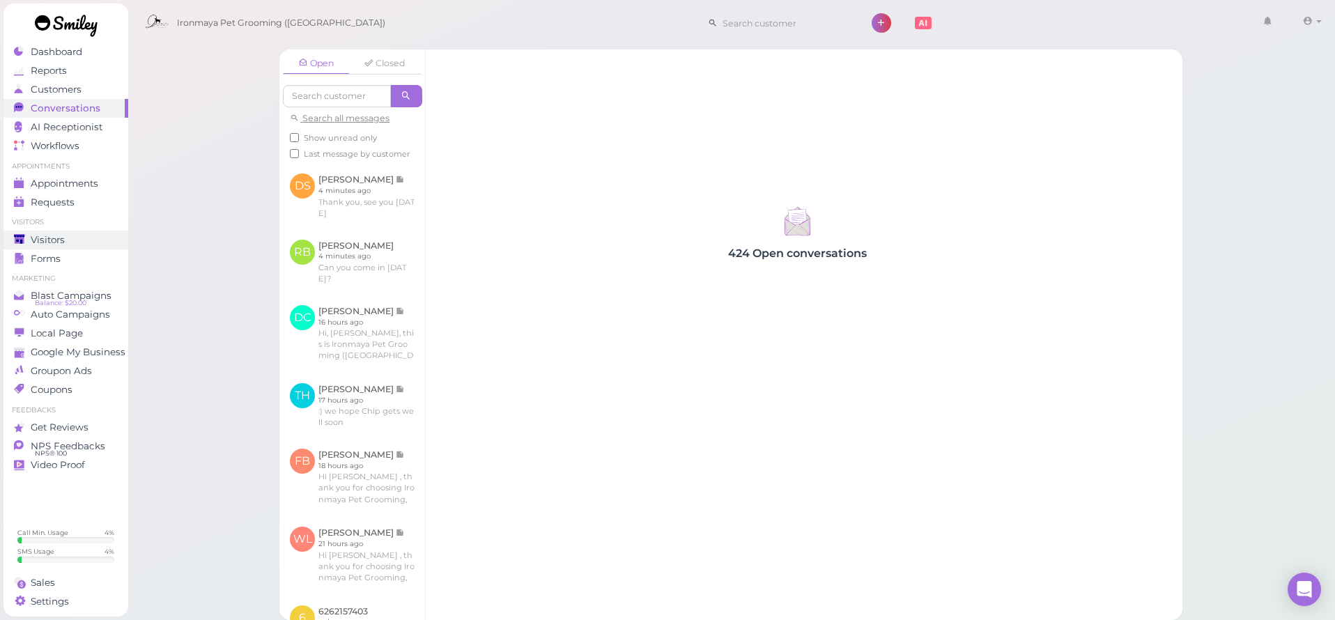
click at [51, 245] on link "Visitors" at bounding box center [65, 240] width 125 height 19
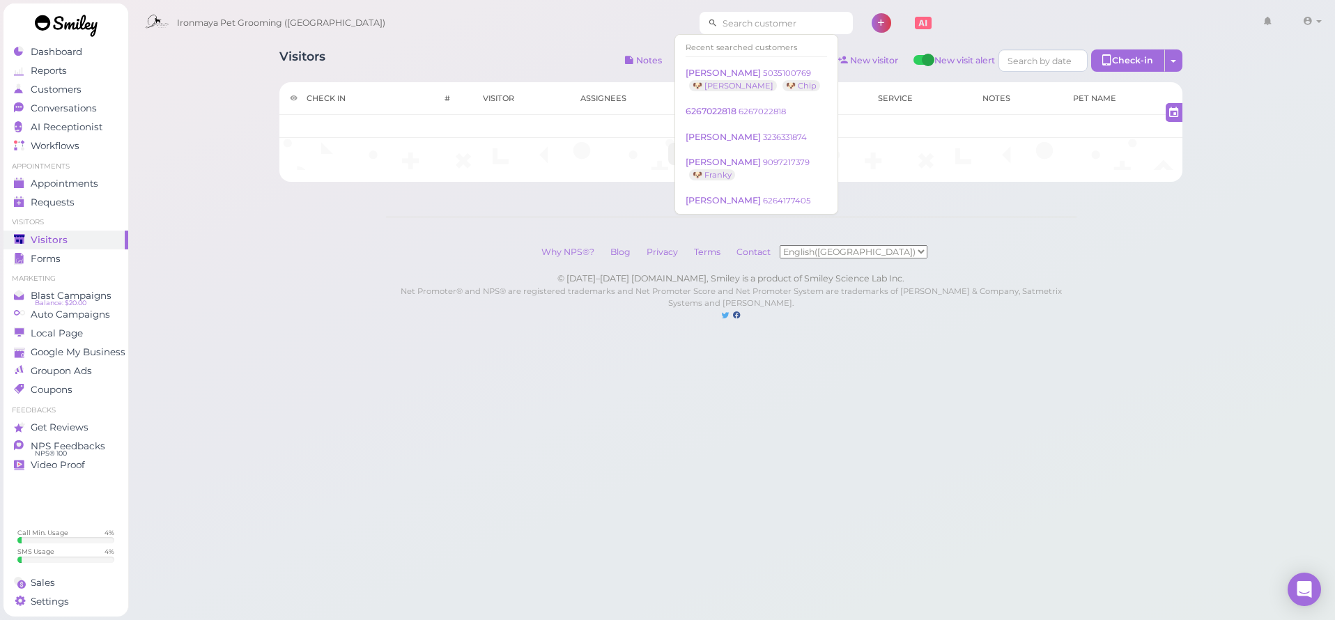
drag, startPoint x: 719, startPoint y: 29, endPoint x: 723, endPoint y: 22, distance: 7.5
click at [723, 24] on input at bounding box center [785, 23] width 135 height 22
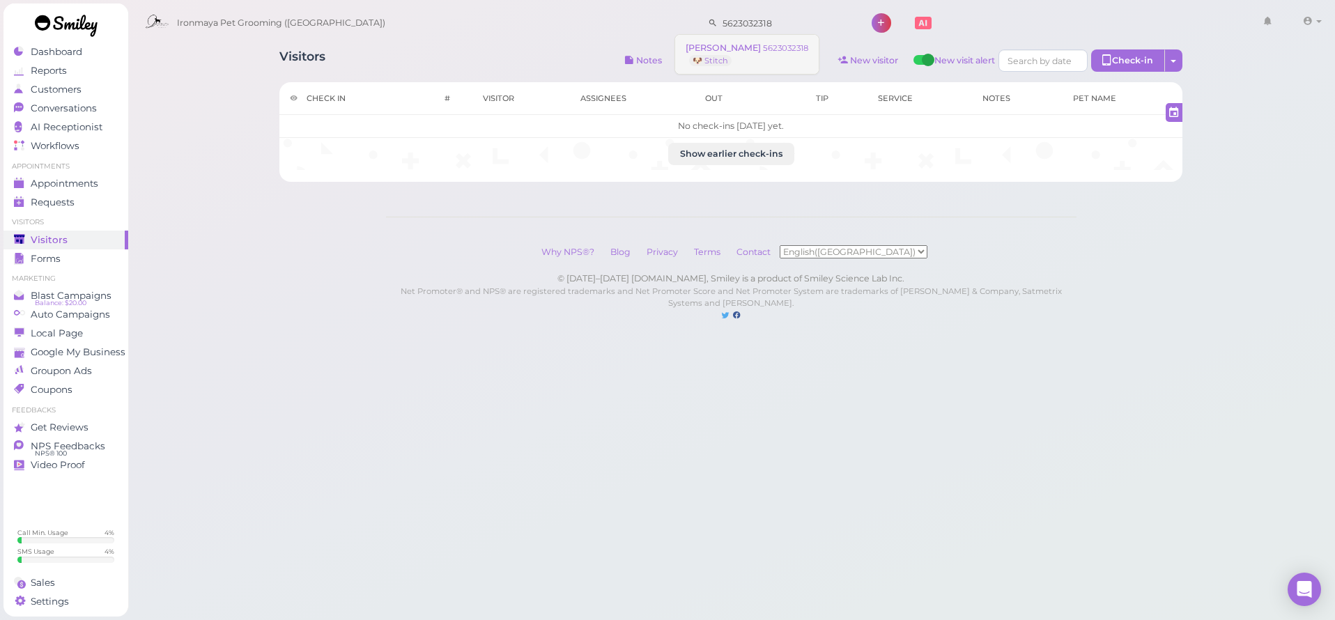
type input "5623032318"
click at [745, 45] on span "[PERSON_NAME]" at bounding box center [724, 48] width 77 height 10
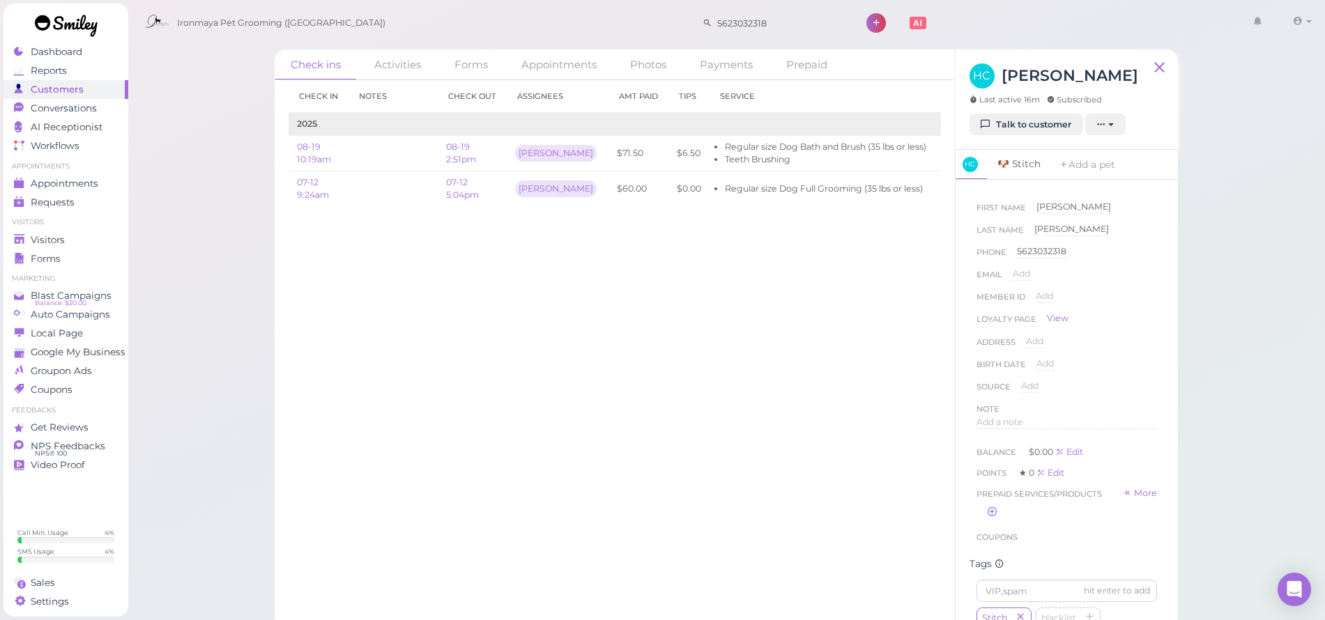
click at [1012, 157] on link "🐶 Stitch" at bounding box center [1019, 164] width 60 height 29
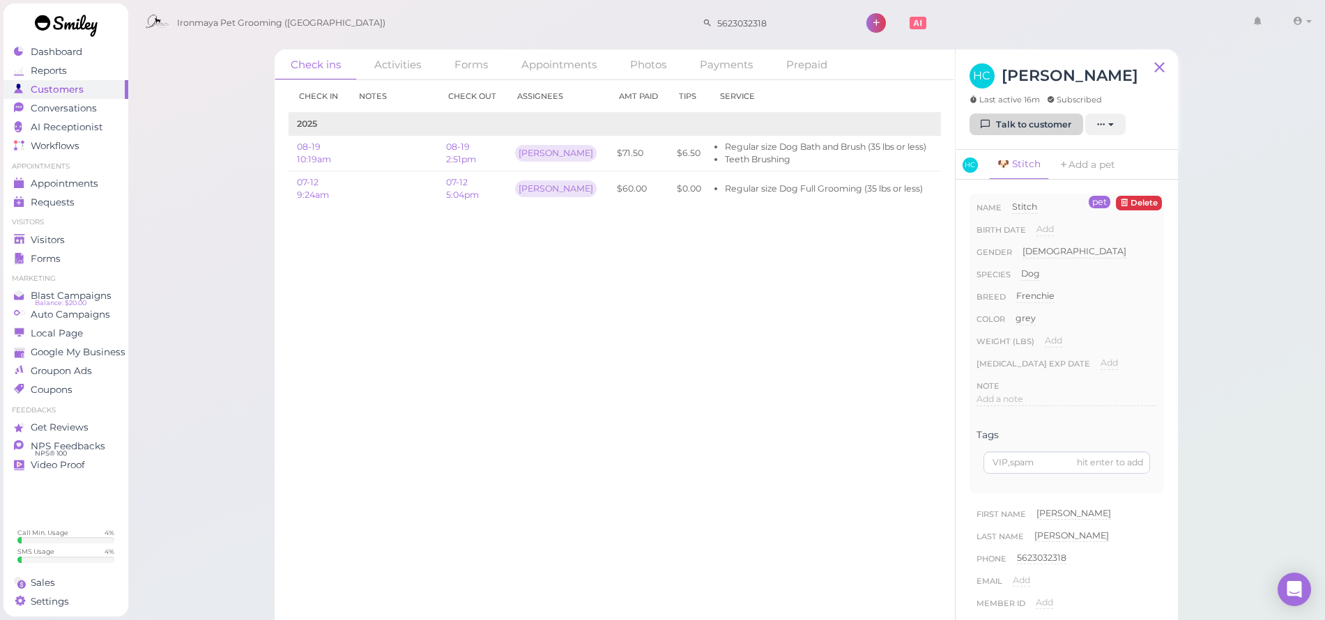
click at [1010, 116] on link "Talk to customer" at bounding box center [1026, 125] width 114 height 22
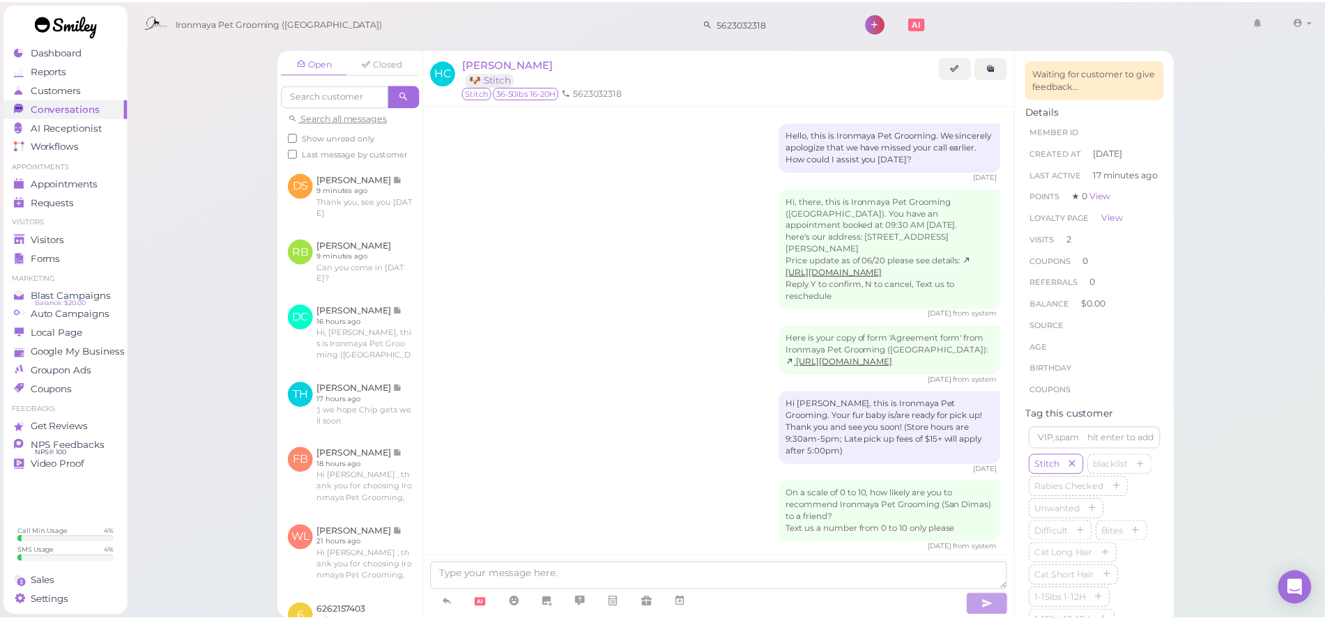
scroll to position [595, 0]
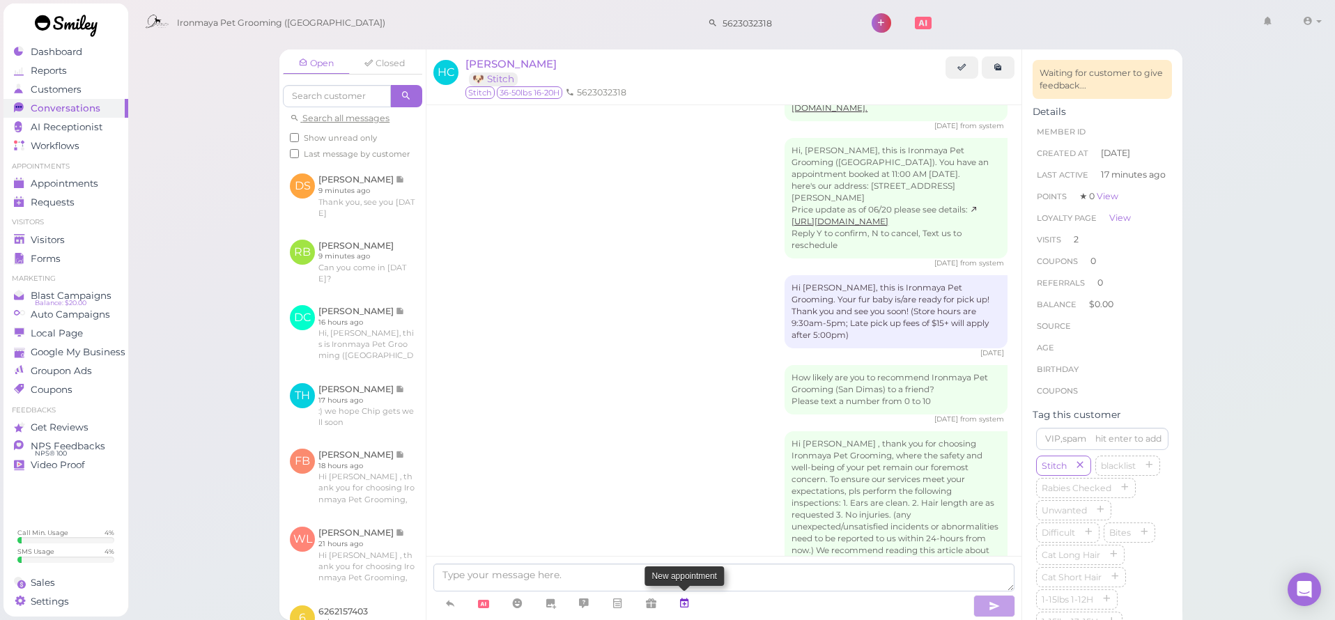
click at [690, 601] on icon at bounding box center [684, 604] width 11 height 14
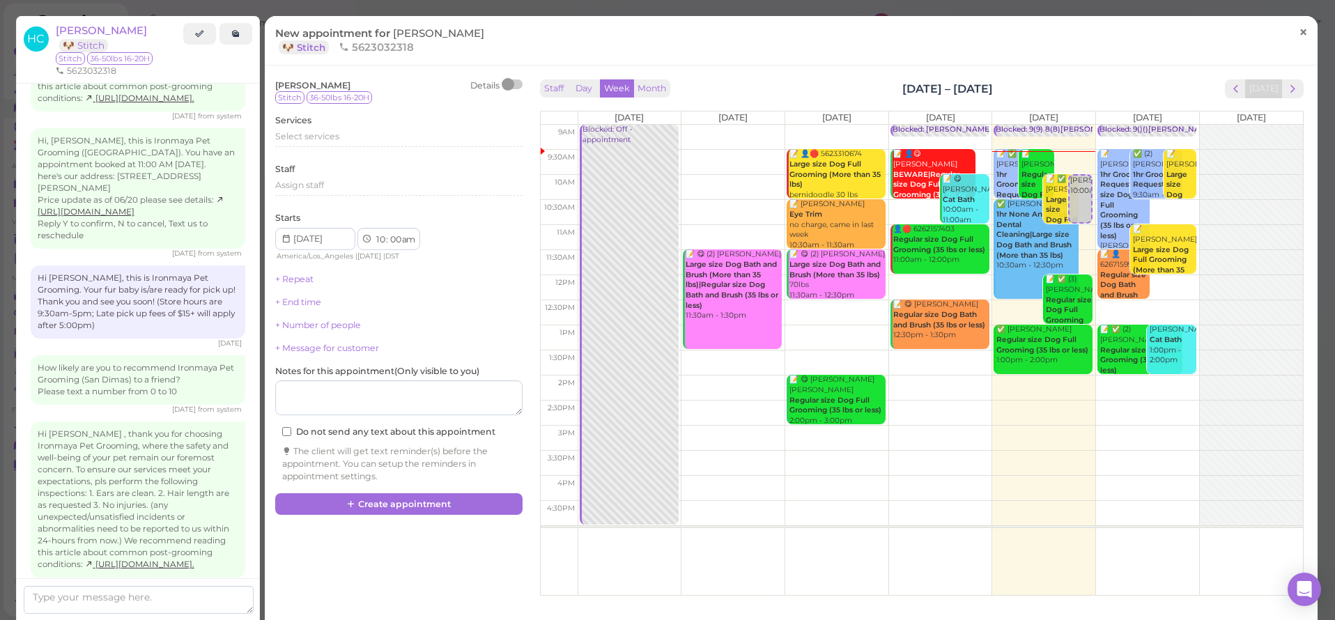
click at [1299, 36] on span "×" at bounding box center [1303, 32] width 9 height 20
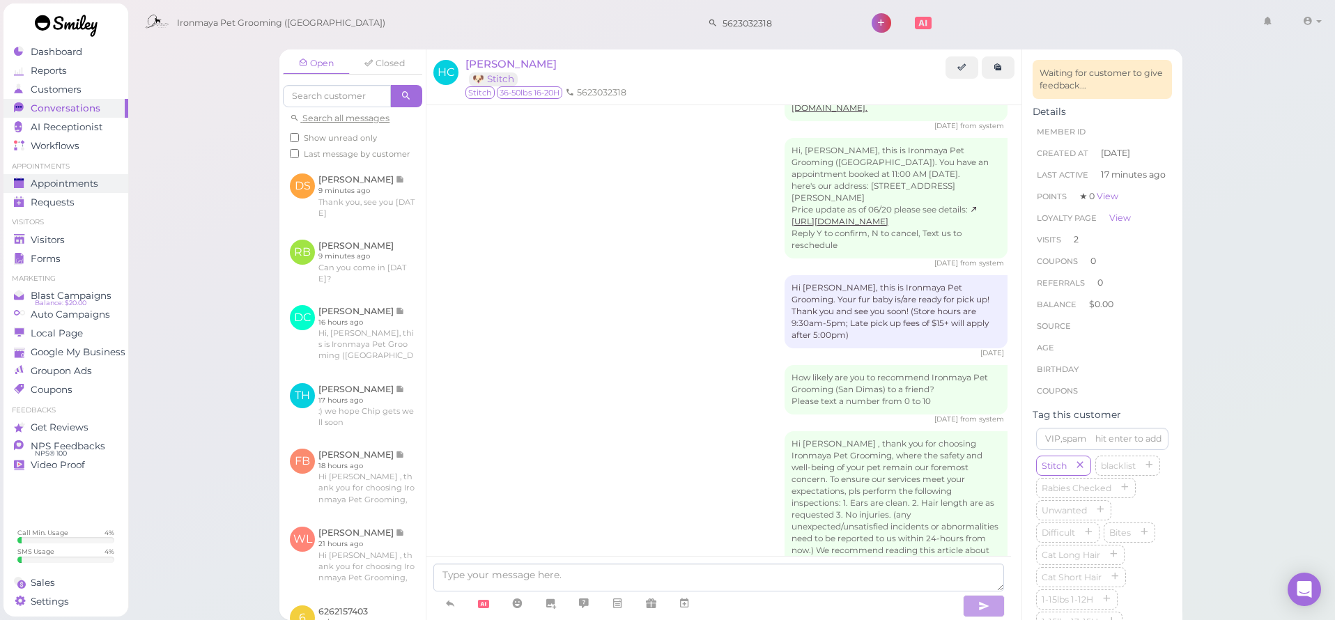
click at [82, 186] on span "Appointments" at bounding box center [65, 184] width 68 height 12
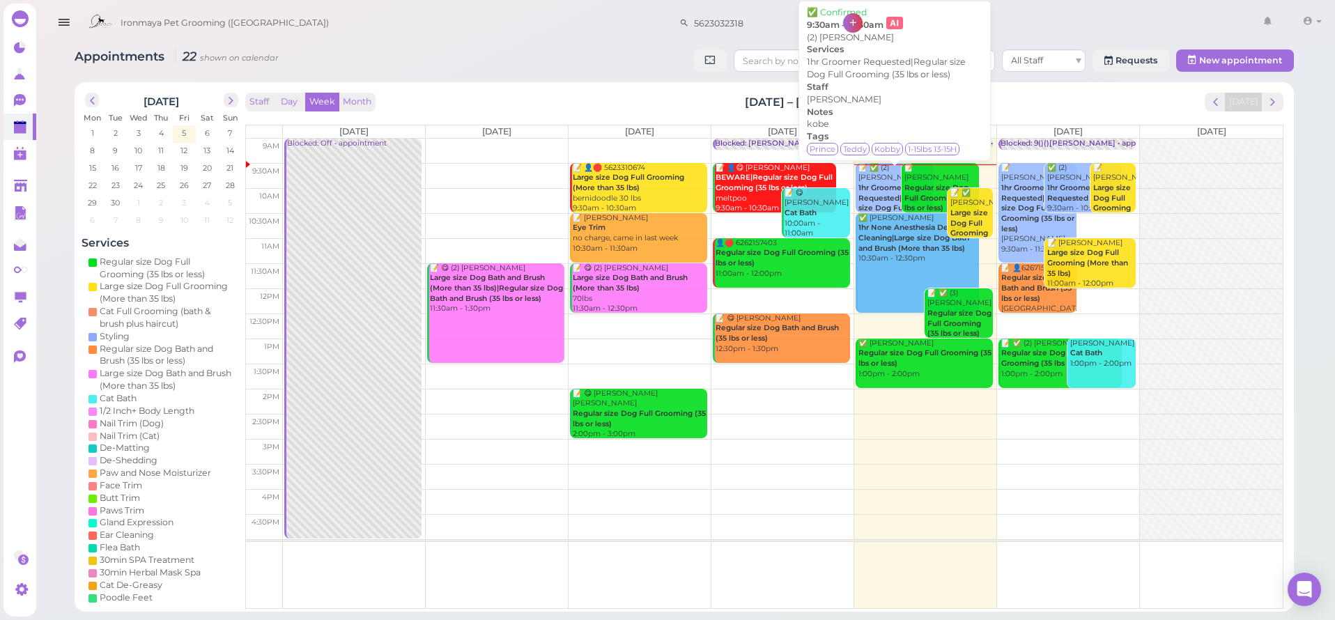
click at [868, 192] on b "1hr Groomer Requested|Regular size Dog Full Grooming (35 lbs or less)" at bounding box center [895, 208] width 73 height 50
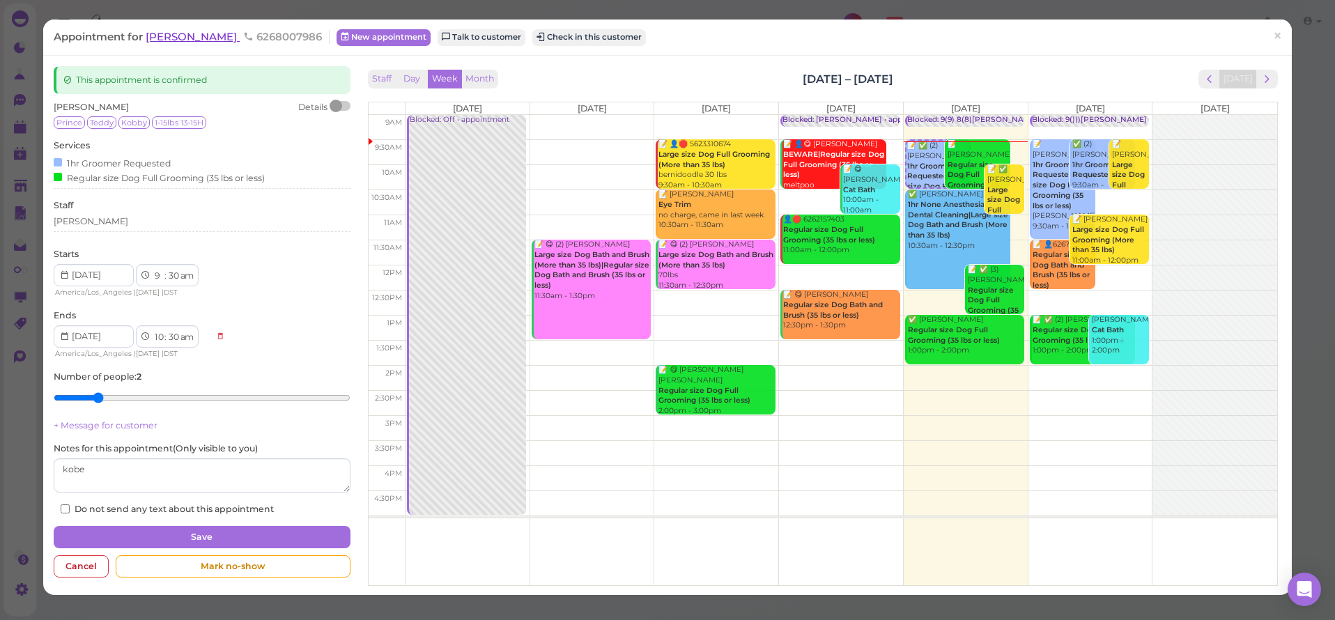
click at [159, 43] on span "[PERSON_NAME]" at bounding box center [193, 36] width 94 height 13
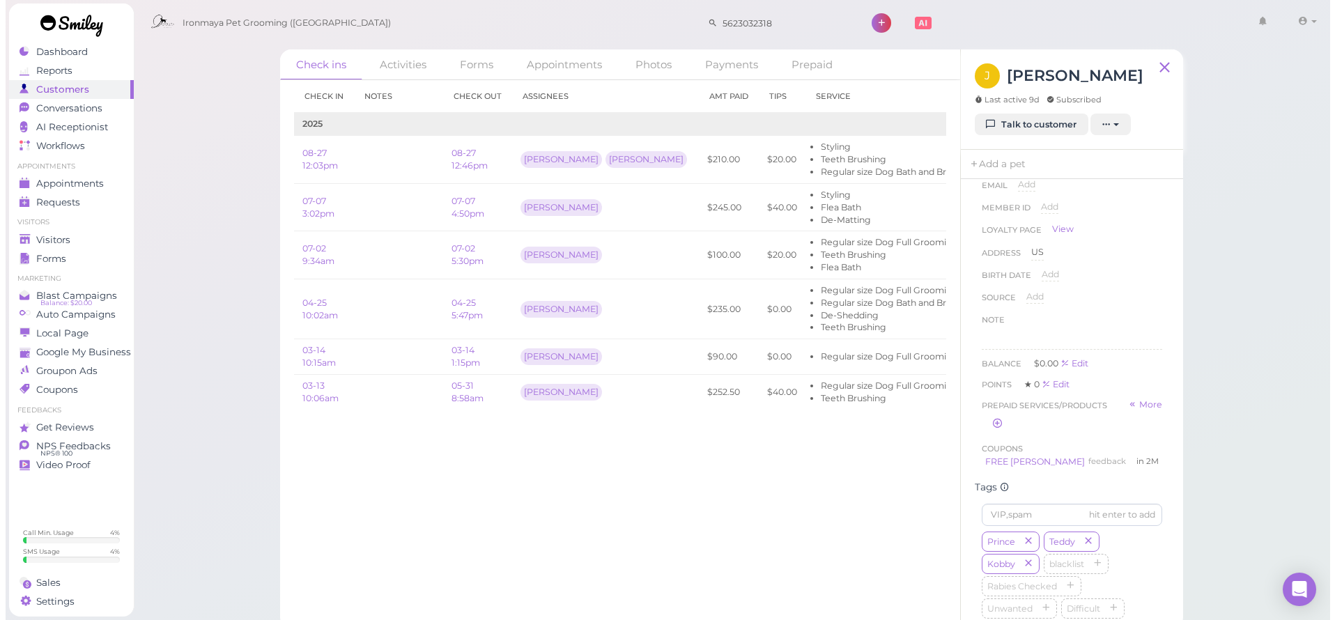
scroll to position [197, 0]
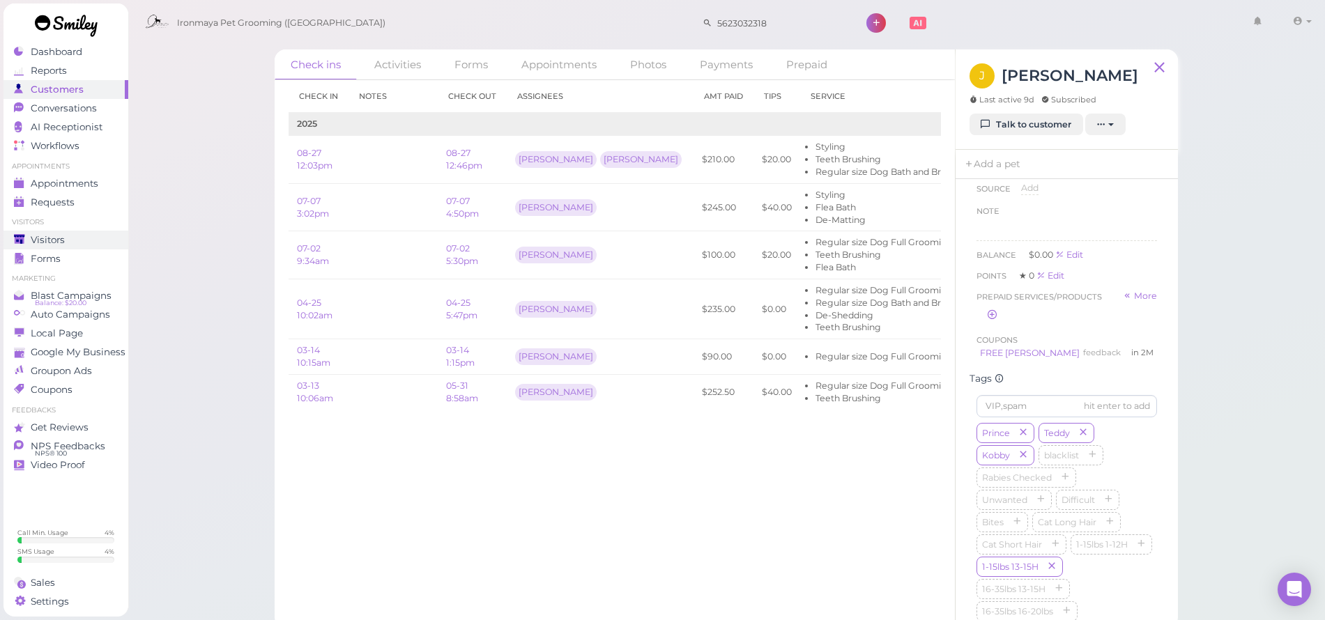
click at [67, 234] on div "Visitors" at bounding box center [64, 240] width 100 height 12
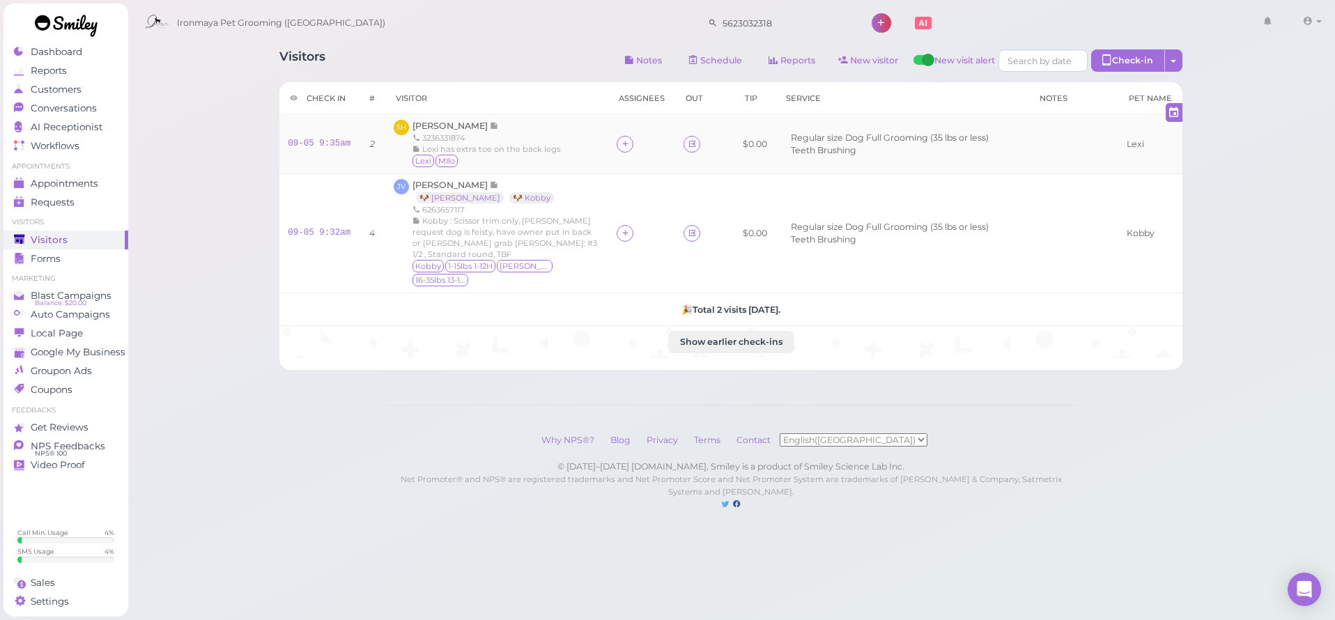
click at [454, 132] on div "3236331874" at bounding box center [487, 137] width 148 height 11
click at [459, 126] on span "[PERSON_NAME]" at bounding box center [451, 126] width 77 height 10
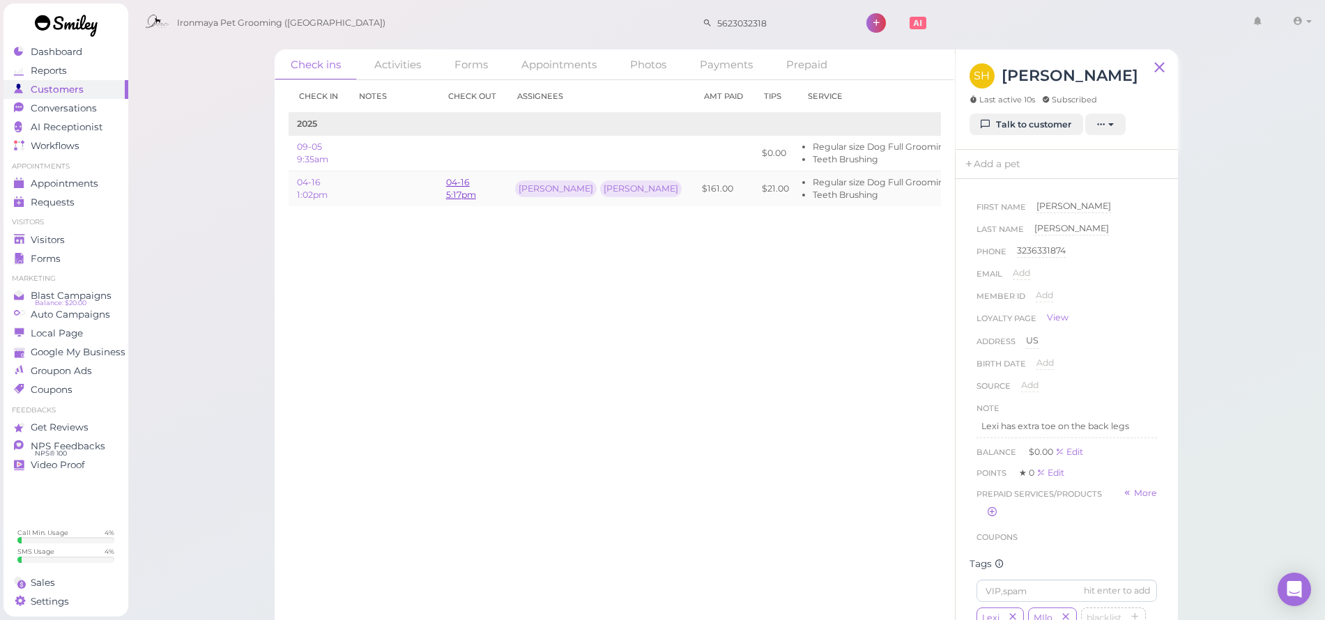
click at [457, 186] on link "04-16 5:17pm" at bounding box center [461, 188] width 30 height 23
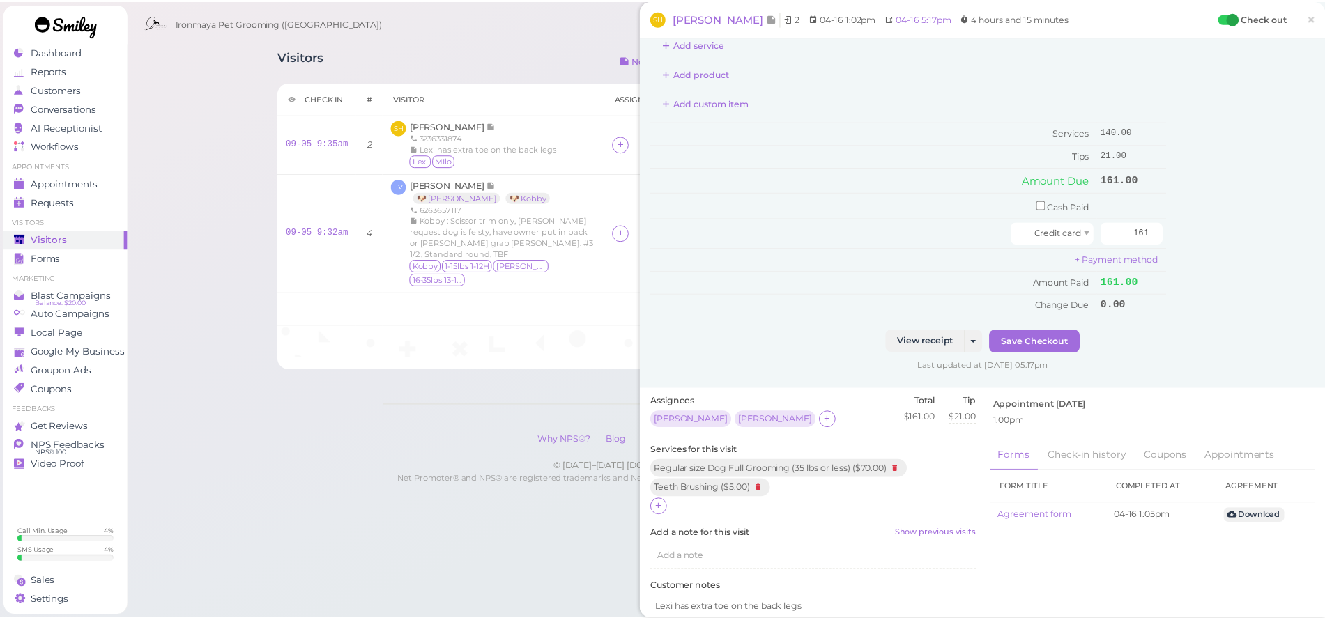
scroll to position [378, 0]
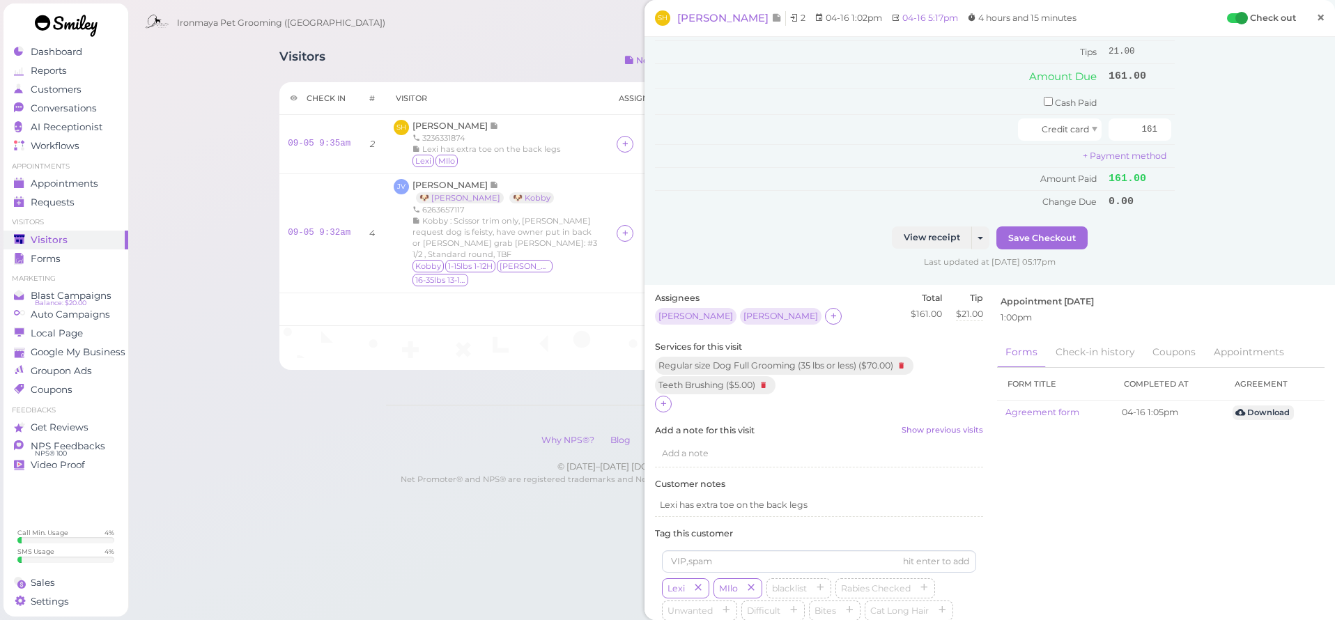
click at [1317, 23] on span "×" at bounding box center [1321, 18] width 9 height 20
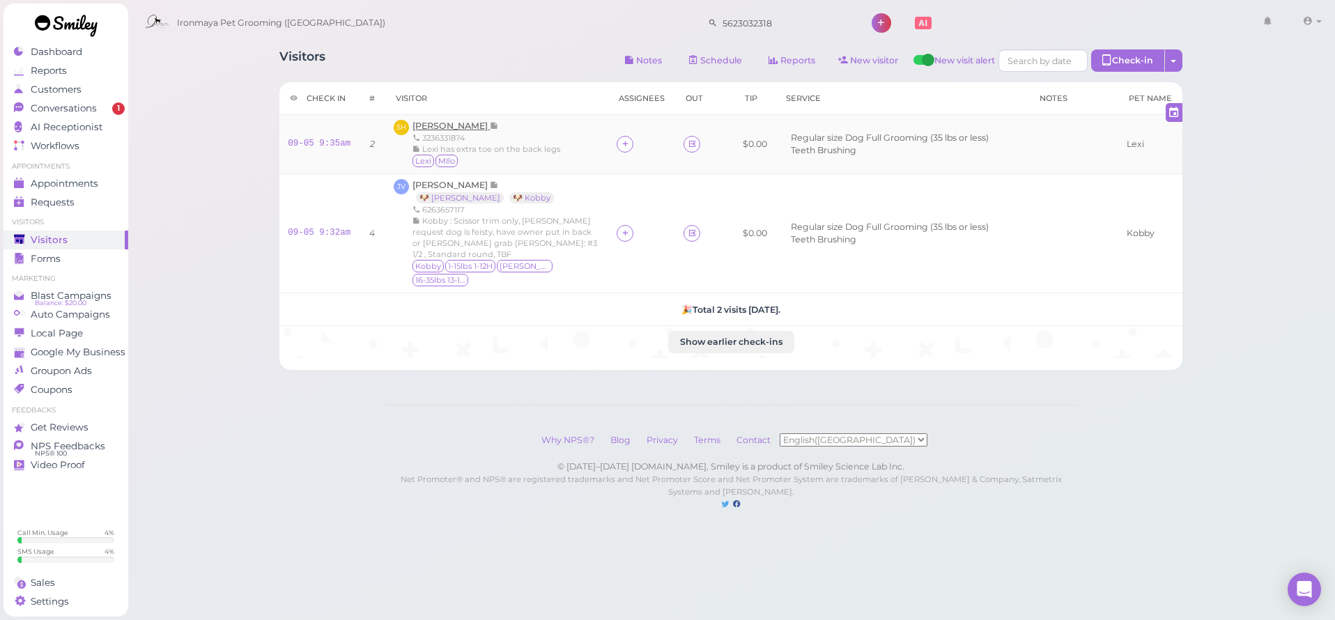
click at [468, 123] on span "[PERSON_NAME]" at bounding box center [451, 126] width 77 height 10
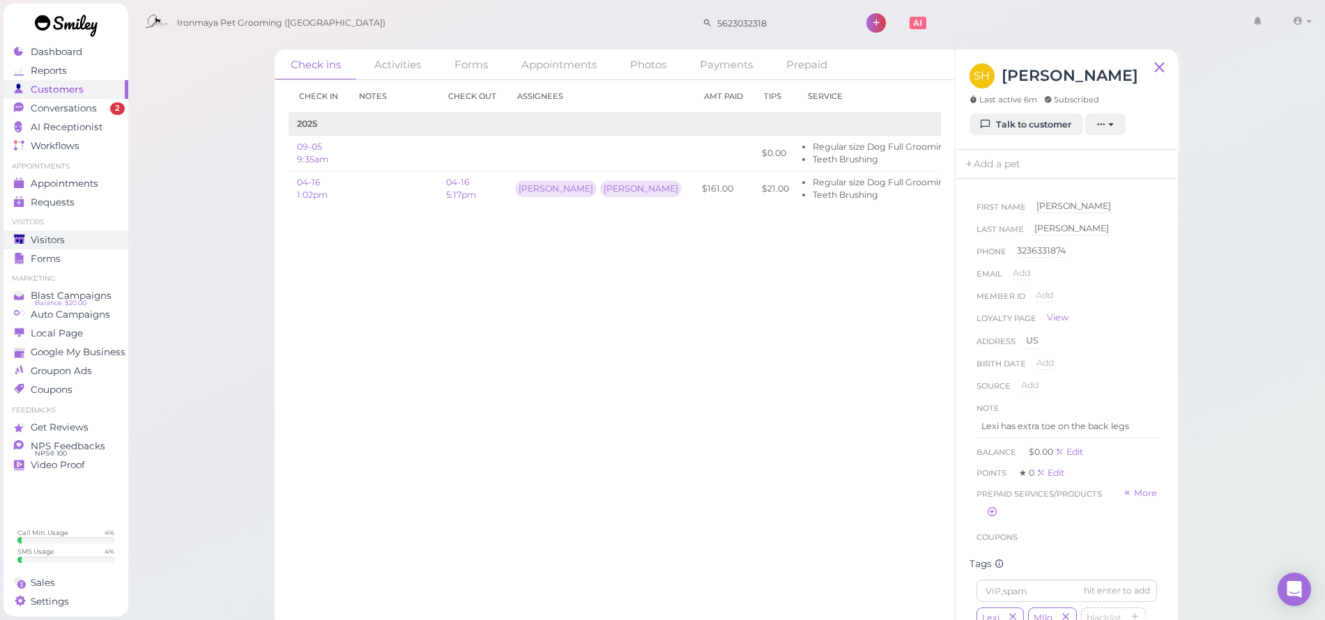
click at [63, 239] on span "Visitors" at bounding box center [48, 240] width 34 height 12
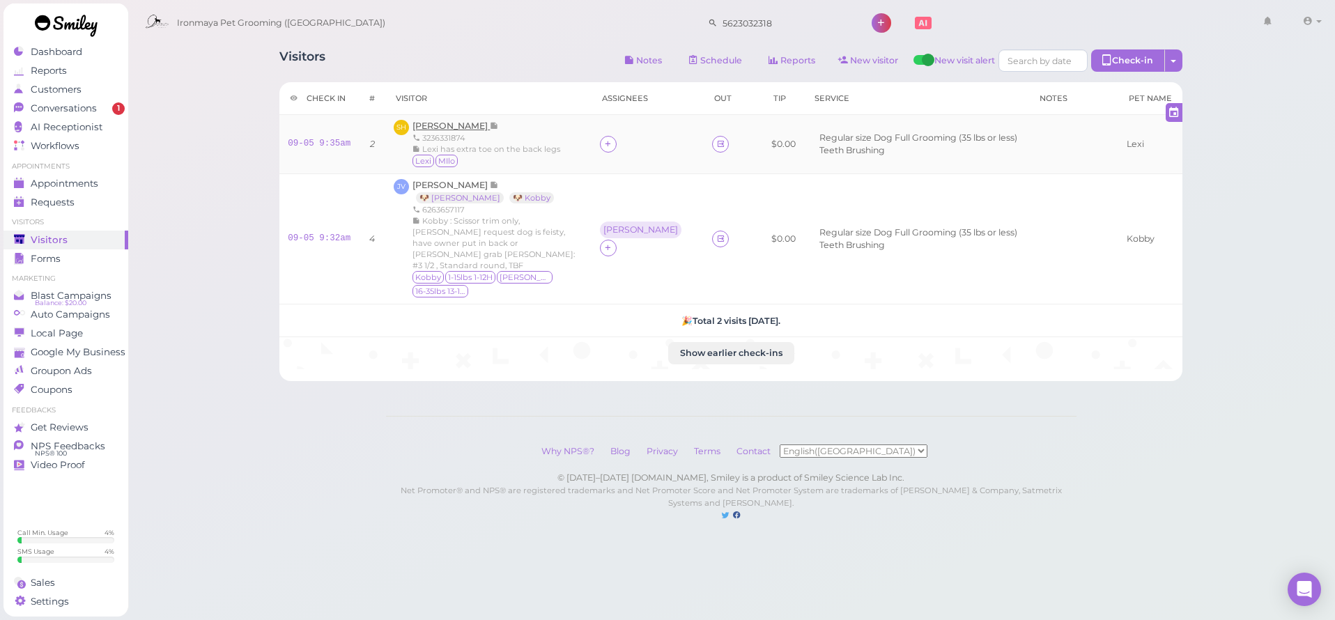
click at [475, 125] on span "[PERSON_NAME]" at bounding box center [451, 126] width 77 height 10
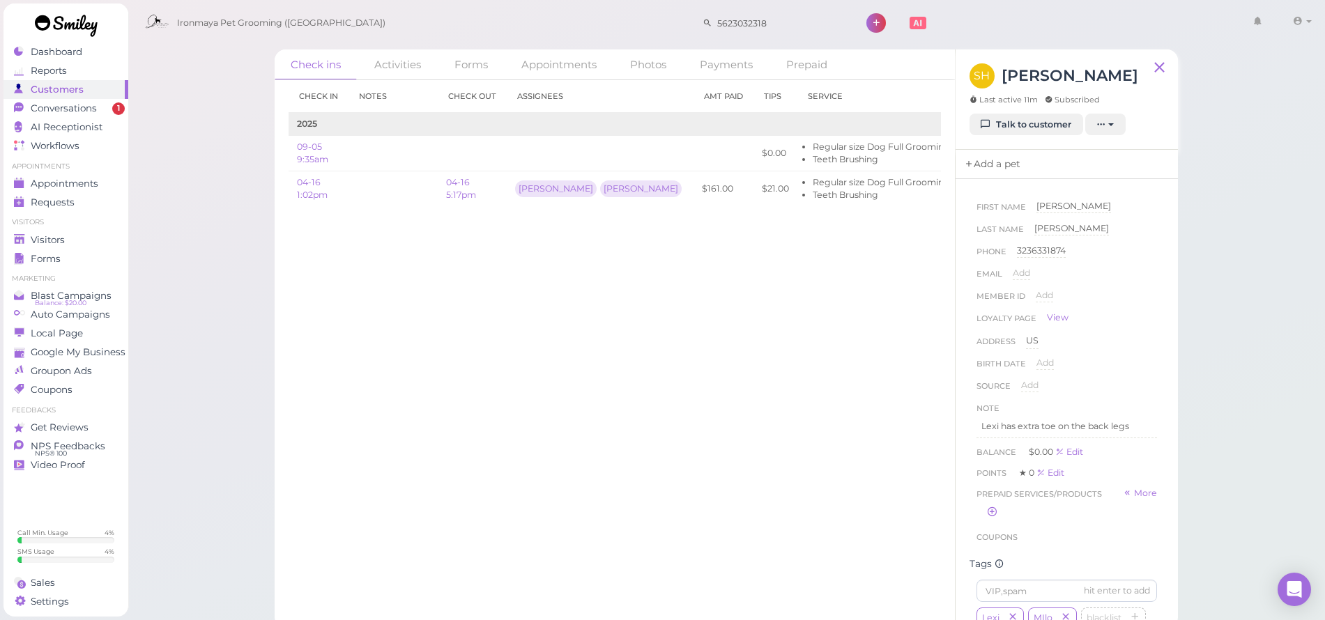
click at [1016, 164] on link "Add a pet" at bounding box center [992, 164] width 73 height 29
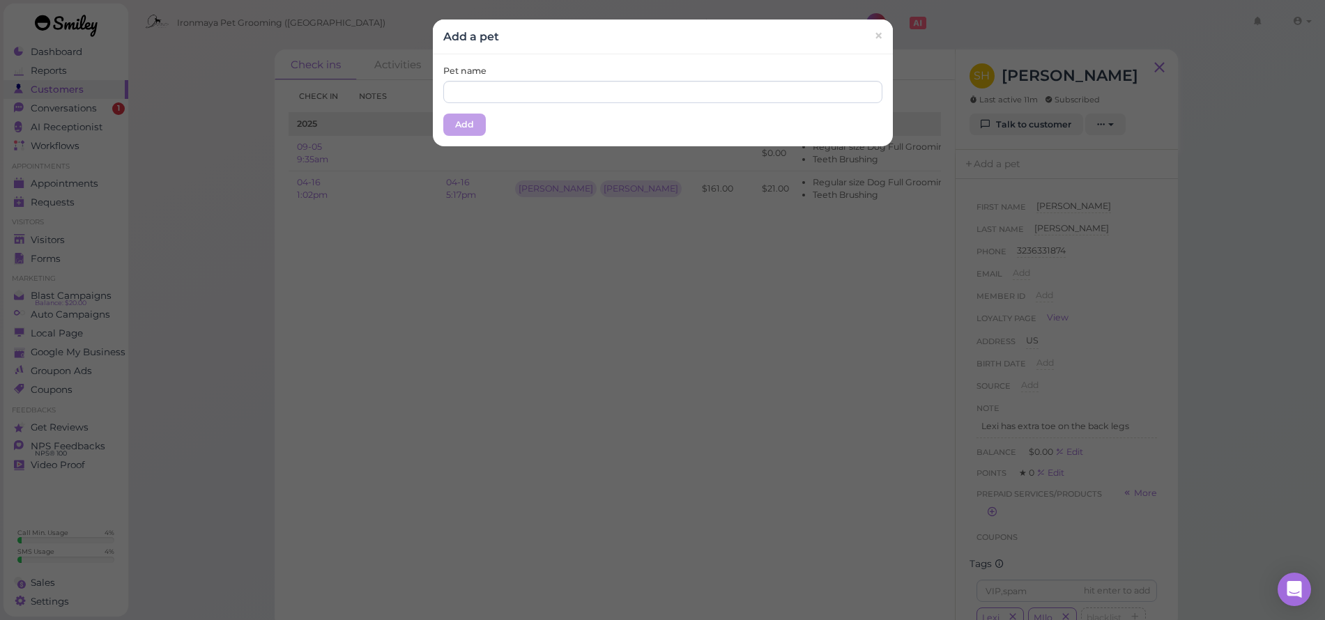
click at [506, 106] on div "Pet name Add" at bounding box center [663, 100] width 460 height 92
click at [507, 104] on div "Pet name Add" at bounding box center [663, 100] width 460 height 92
click at [519, 92] on input "text" at bounding box center [662, 92] width 439 height 22
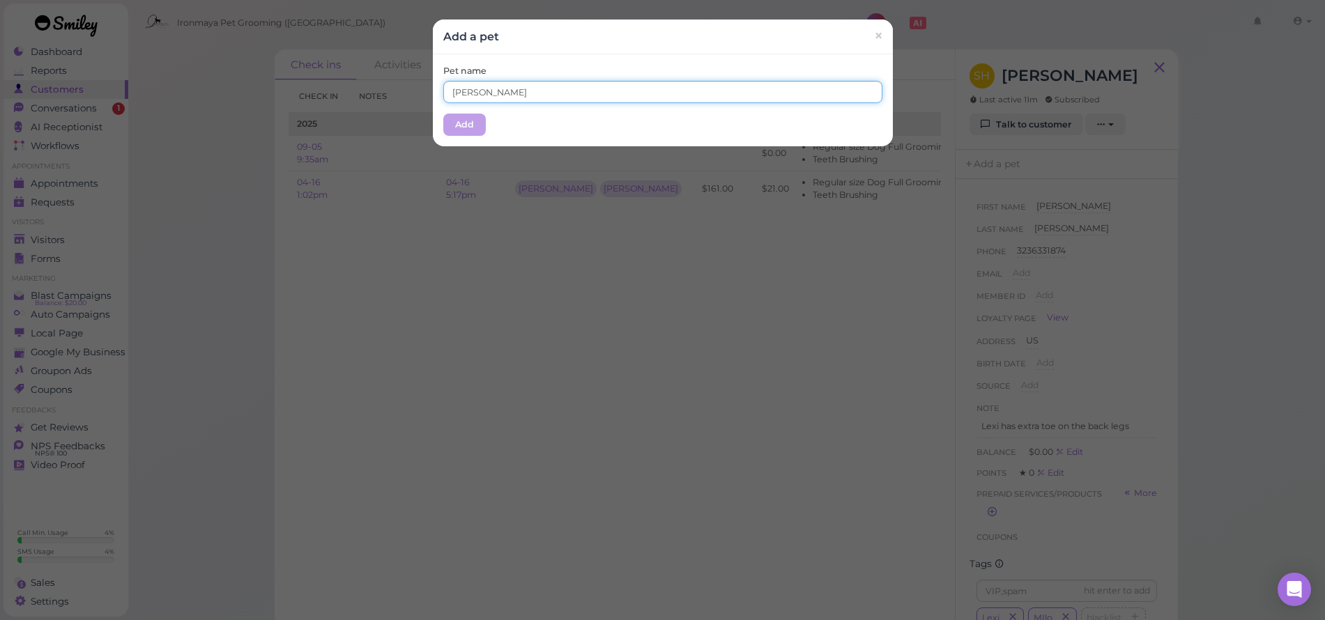
type input "[PERSON_NAME]"
click at [470, 121] on button "Add" at bounding box center [464, 125] width 43 height 22
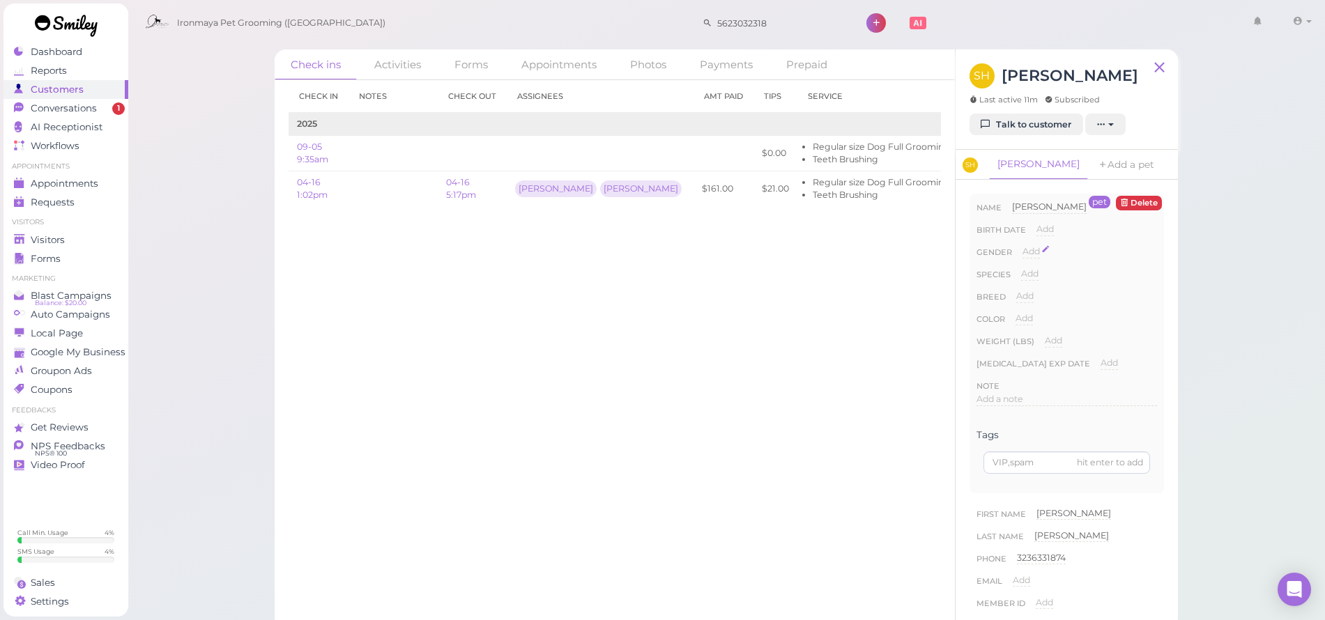
click at [1034, 254] on span "Add" at bounding box center [1030, 251] width 17 height 10
select select "[DEMOGRAPHIC_DATA]"
click at [1033, 277] on button "Done" at bounding box center [1039, 276] width 31 height 15
click at [1029, 276] on span "Add" at bounding box center [1029, 273] width 17 height 10
select select "Dog"
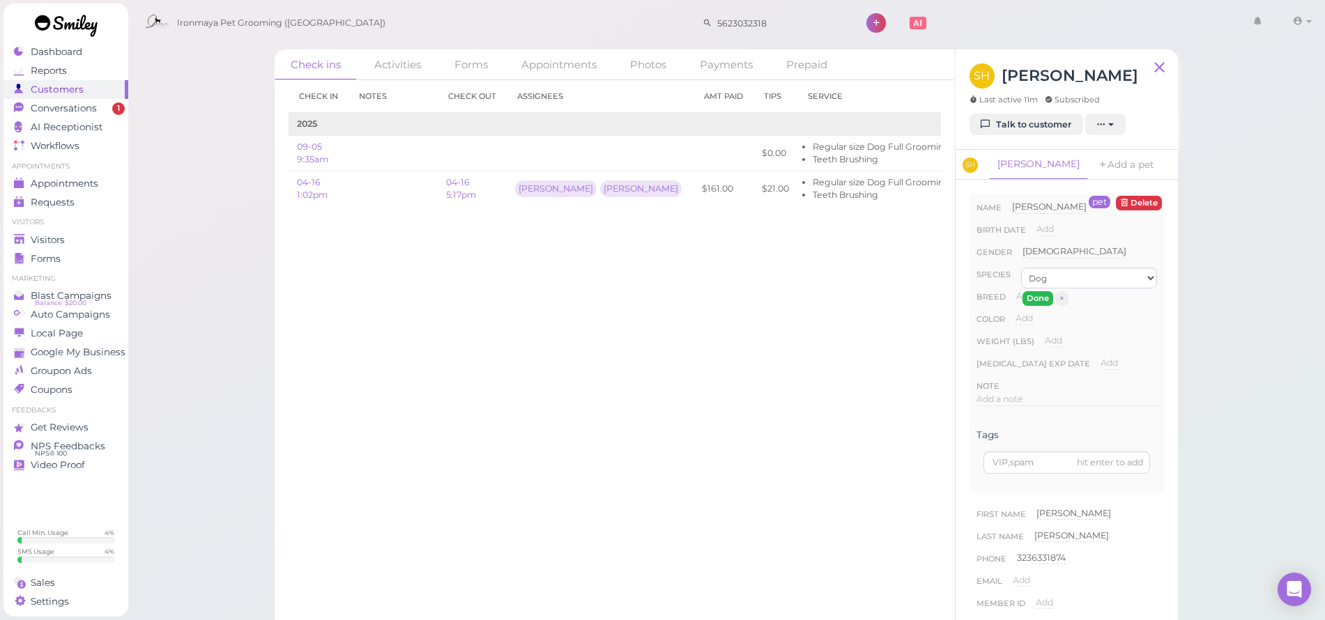
click at [1030, 293] on button "Done" at bounding box center [1037, 298] width 31 height 15
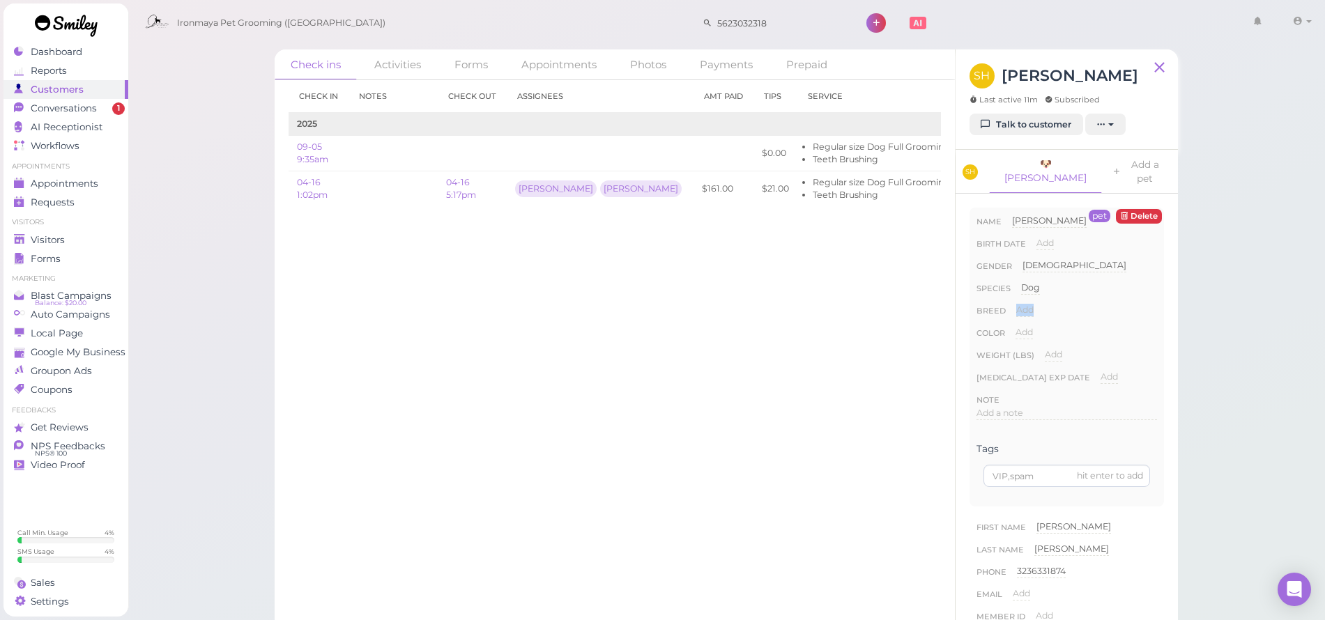
click at [1029, 305] on span "Add" at bounding box center [1024, 310] width 17 height 10
click at [1028, 304] on input at bounding box center [1086, 314] width 141 height 21
type input "Poodle"
drag, startPoint x: 1036, startPoint y: 328, endPoint x: 1030, endPoint y: 321, distance: 8.9
click at [1036, 328] on div "Done ×" at bounding box center [1040, 334] width 49 height 17
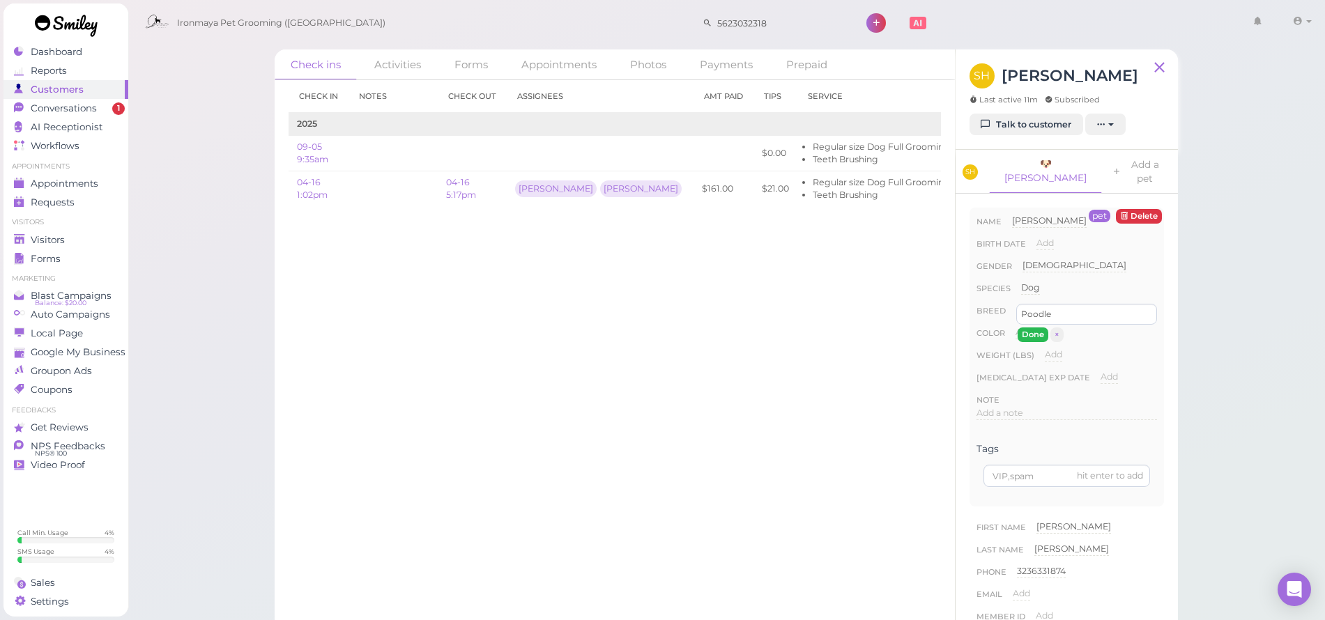
click at [1030, 328] on button "Done" at bounding box center [1033, 335] width 31 height 15
click at [1026, 326] on div "Add" at bounding box center [1023, 337] width 17 height 22
click at [1027, 327] on span "Add" at bounding box center [1023, 332] width 17 height 10
click at [1029, 327] on input at bounding box center [1085, 336] width 141 height 21
type input "Brown"
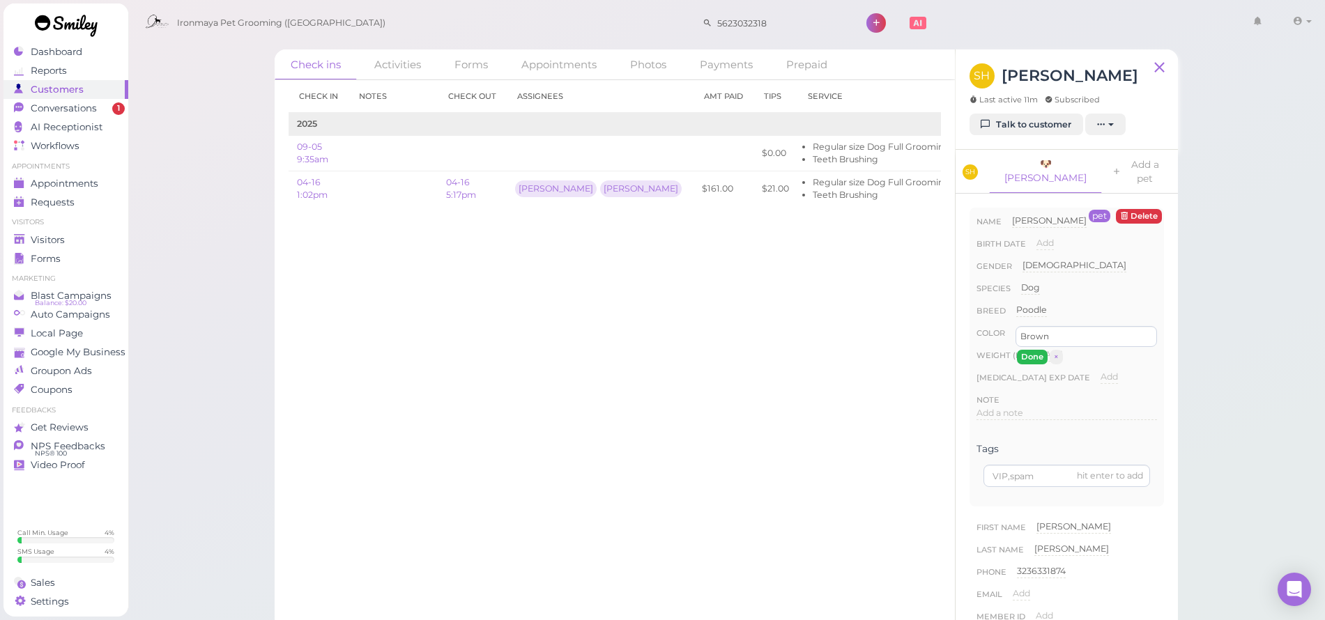
click at [1023, 350] on button "Done" at bounding box center [1032, 357] width 31 height 15
click at [1048, 349] on span "Add" at bounding box center [1053, 354] width 17 height 10
click at [1059, 372] on button "Done" at bounding box center [1061, 379] width 31 height 15
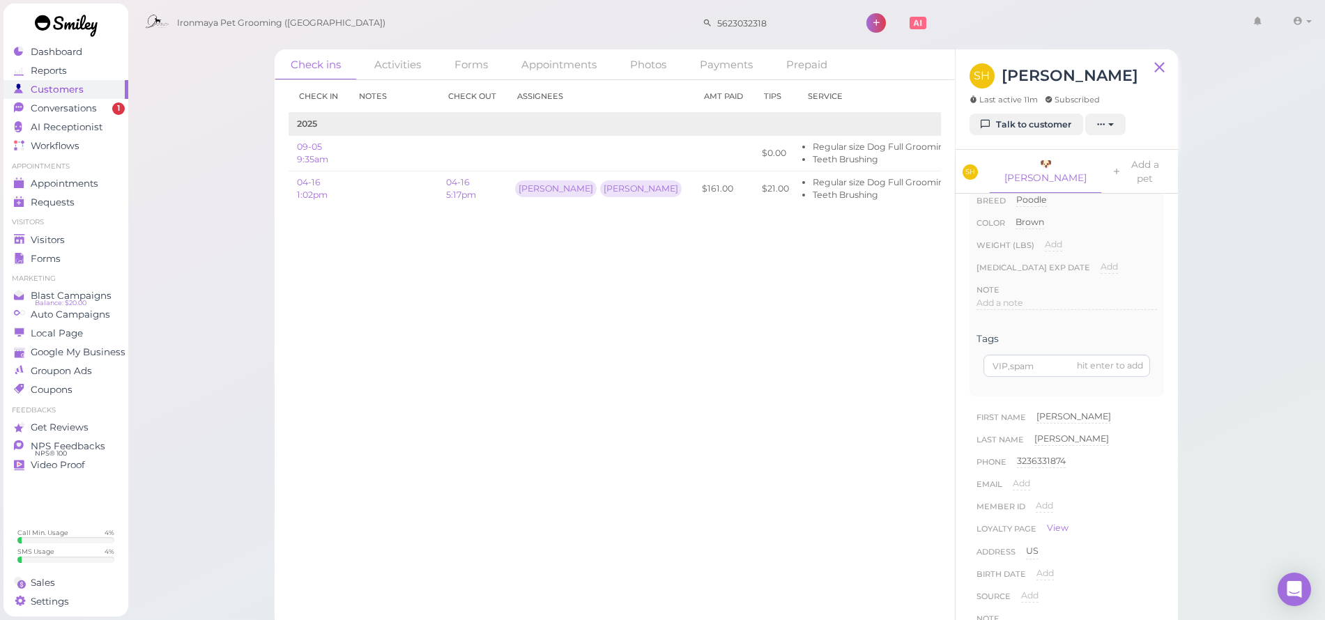
scroll to position [300, 0]
click at [1027, 441] on p "Lexi has extra toe on the back legs" at bounding box center [1066, 447] width 171 height 13
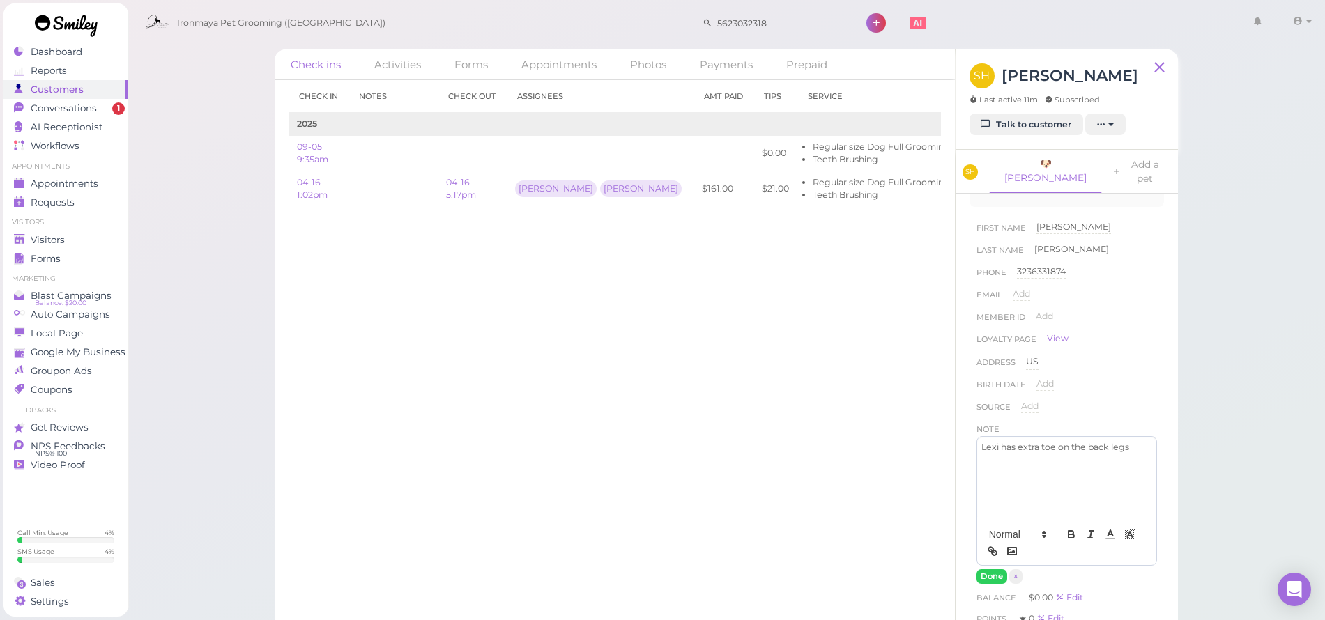
click at [981, 441] on p "Lexi has extra toe on the back legs" at bounding box center [1066, 447] width 171 height 13
click at [988, 441] on p at bounding box center [1066, 447] width 171 height 13
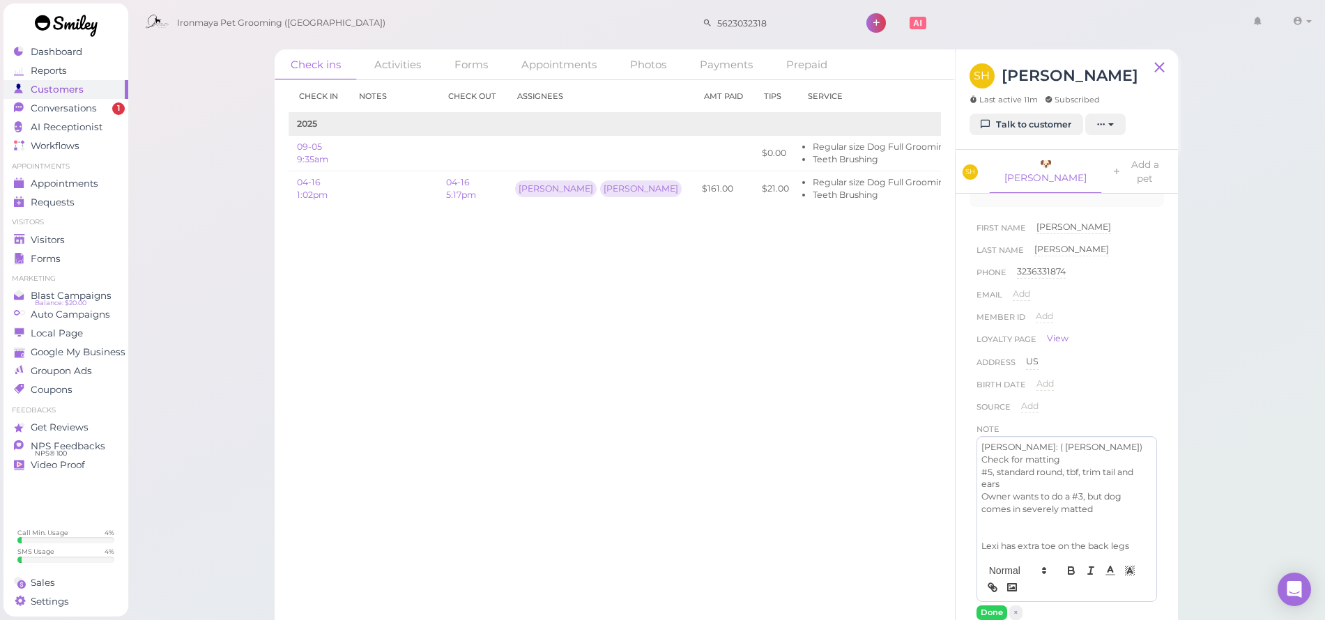
drag, startPoint x: 1107, startPoint y: 483, endPoint x: 1064, endPoint y: 484, distance: 43.2
click at [1064, 491] on p "Owner wants to do a #3, but dog comes in severely matted" at bounding box center [1066, 503] width 171 height 25
click at [1088, 516] on p at bounding box center [1066, 522] width 171 height 13
drag, startPoint x: 1098, startPoint y: 477, endPoint x: 979, endPoint y: 457, distance: 121.7
click at [981, 491] on p "Owner wants to do a #3, but dog comes in severely matted" at bounding box center [1066, 503] width 171 height 25
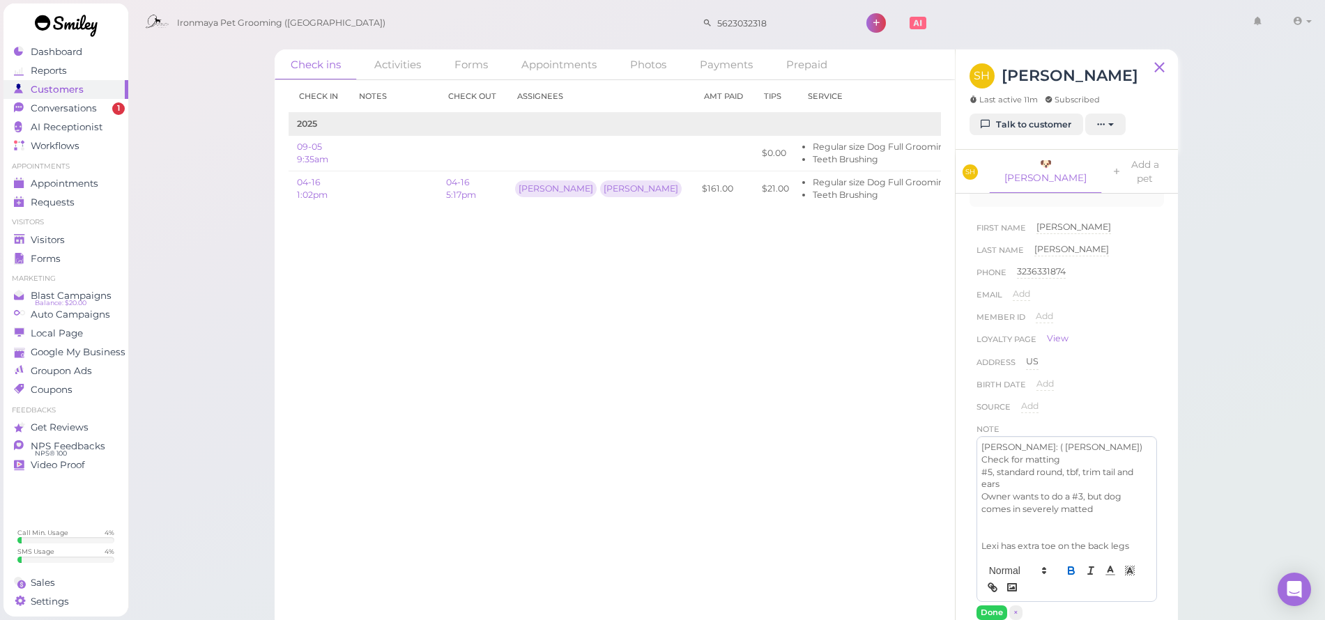
click at [1068, 571] on icon "button" at bounding box center [1071, 572] width 6 height 3
drag, startPoint x: 1004, startPoint y: 431, endPoint x: 980, endPoint y: 478, distance: 53.0
click at [979, 437] on div "[PERSON_NAME]: ( [PERSON_NAME]) Check for matting #5, standard round, tbf, trim…" at bounding box center [1066, 497] width 179 height 120
click at [1068, 571] on icon "button" at bounding box center [1071, 572] width 6 height 3
click at [1002, 540] on p "Lexi has extra toe on the back legs" at bounding box center [1066, 546] width 171 height 13
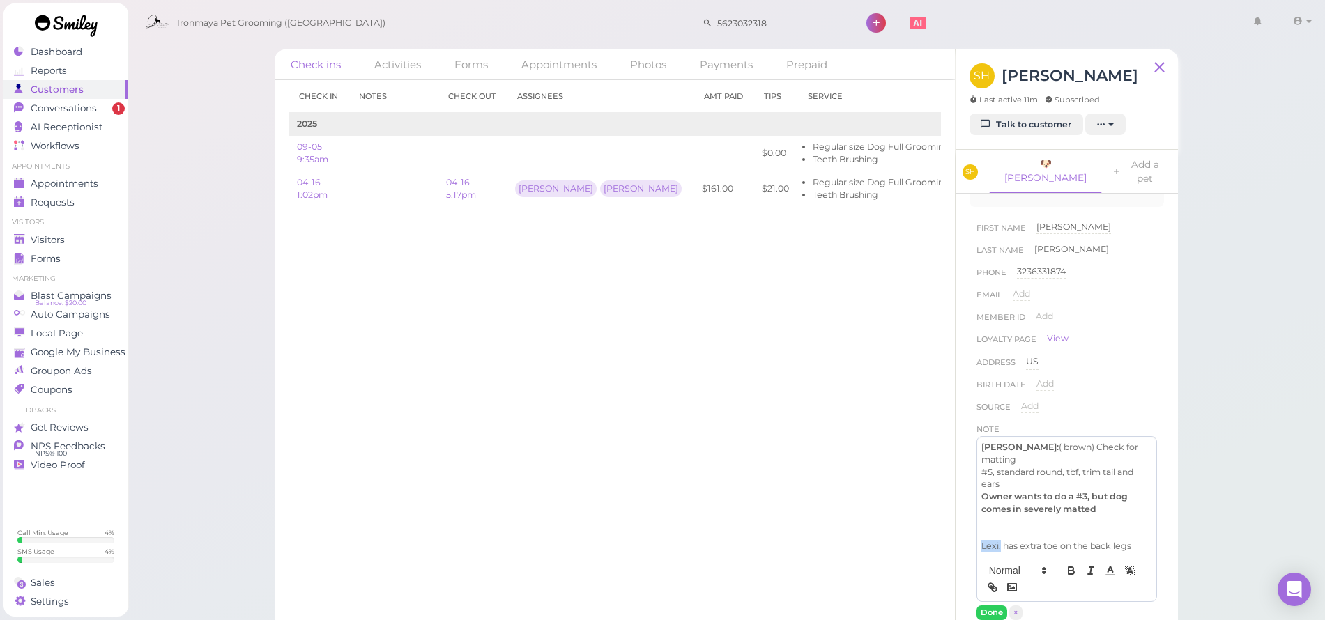
drag, startPoint x: 999, startPoint y: 513, endPoint x: 976, endPoint y: 512, distance: 23.0
click at [977, 512] on div "[PERSON_NAME]: ( [PERSON_NAME]) Check for matting #5, standard round, tbf, trim…" at bounding box center [1066, 497] width 179 height 120
click at [1068, 571] on icon "button" at bounding box center [1071, 572] width 6 height 3
click at [1042, 557] on div at bounding box center [1066, 579] width 179 height 45
click at [992, 606] on button "Done" at bounding box center [991, 613] width 31 height 15
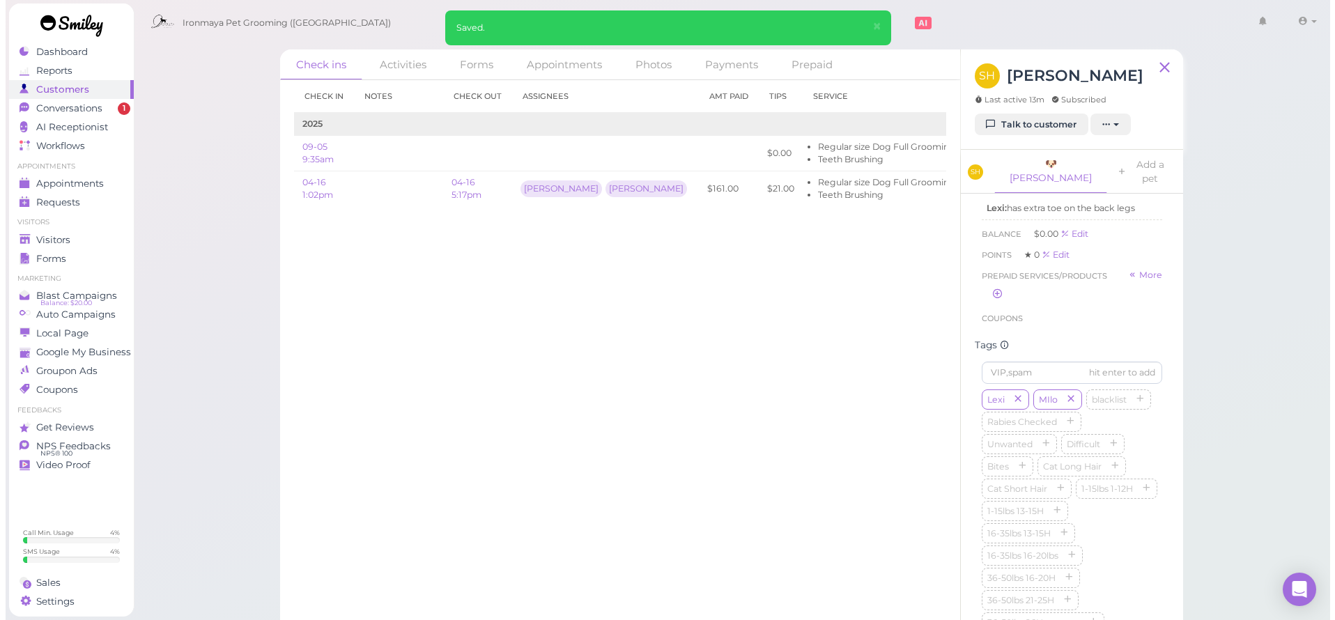
scroll to position [654, 0]
click at [1137, 479] on icon "button" at bounding box center [1141, 474] width 8 height 10
click at [89, 112] on span "Conversations" at bounding box center [64, 108] width 66 height 12
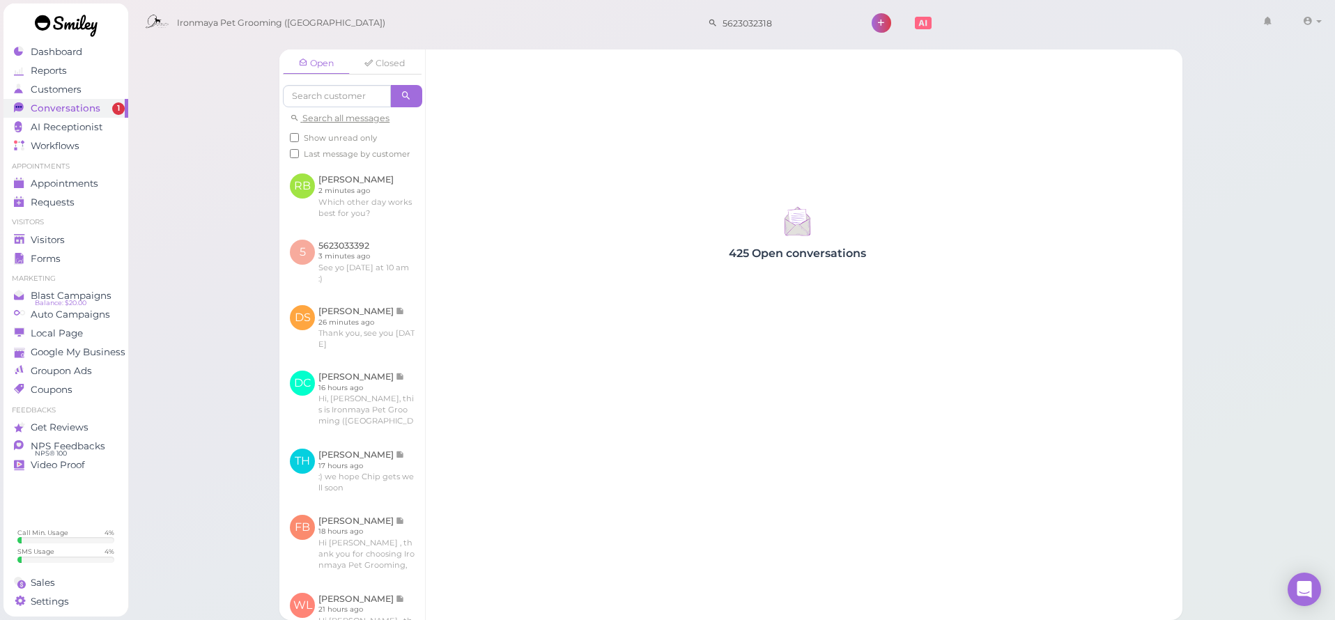
click at [346, 137] on span "Show unread only" at bounding box center [340, 138] width 73 height 10
click at [299, 137] on input "Show unread only" at bounding box center [294, 137] width 9 height 9
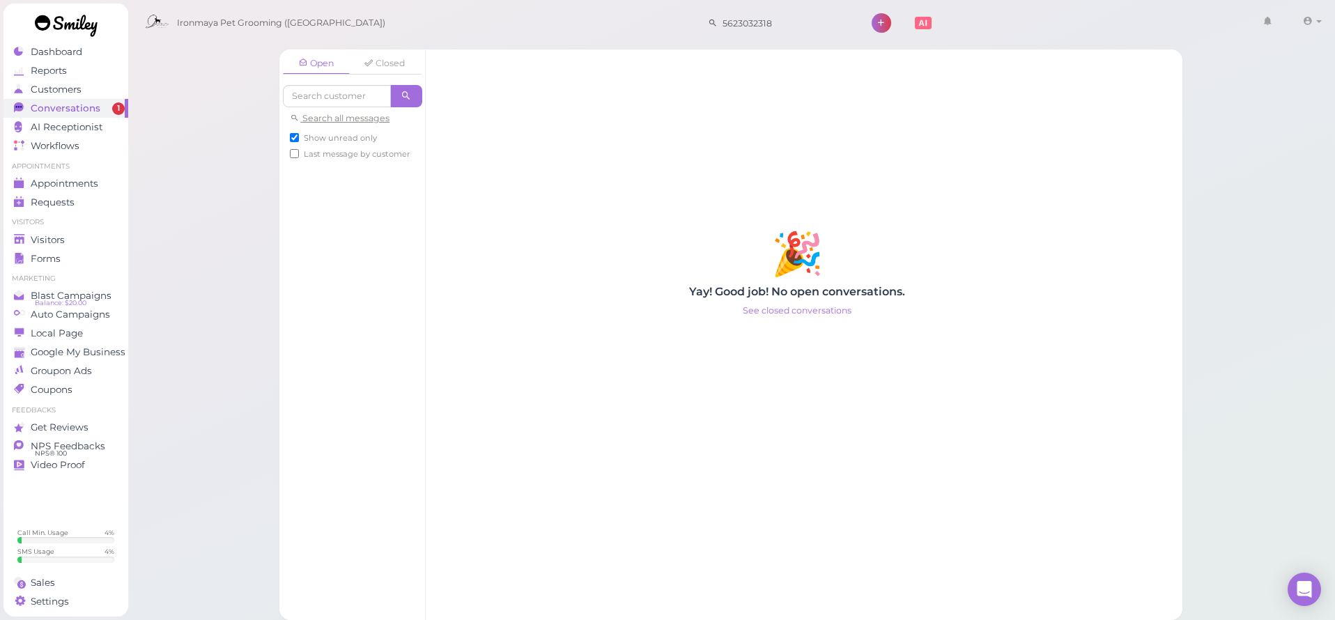
click at [346, 135] on span "Show unread only" at bounding box center [340, 138] width 73 height 10
click at [299, 135] on input "Show unread only" at bounding box center [294, 137] width 9 height 9
checkbox input "false"
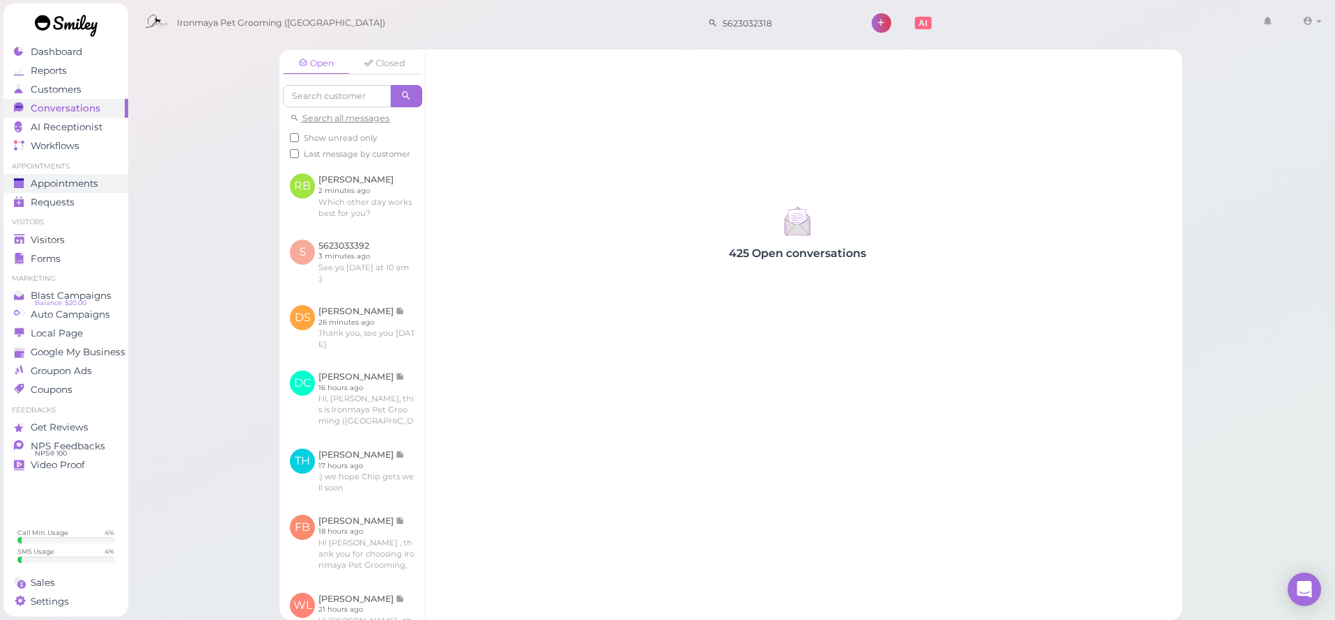
click at [51, 178] on span "Appointments" at bounding box center [65, 184] width 68 height 12
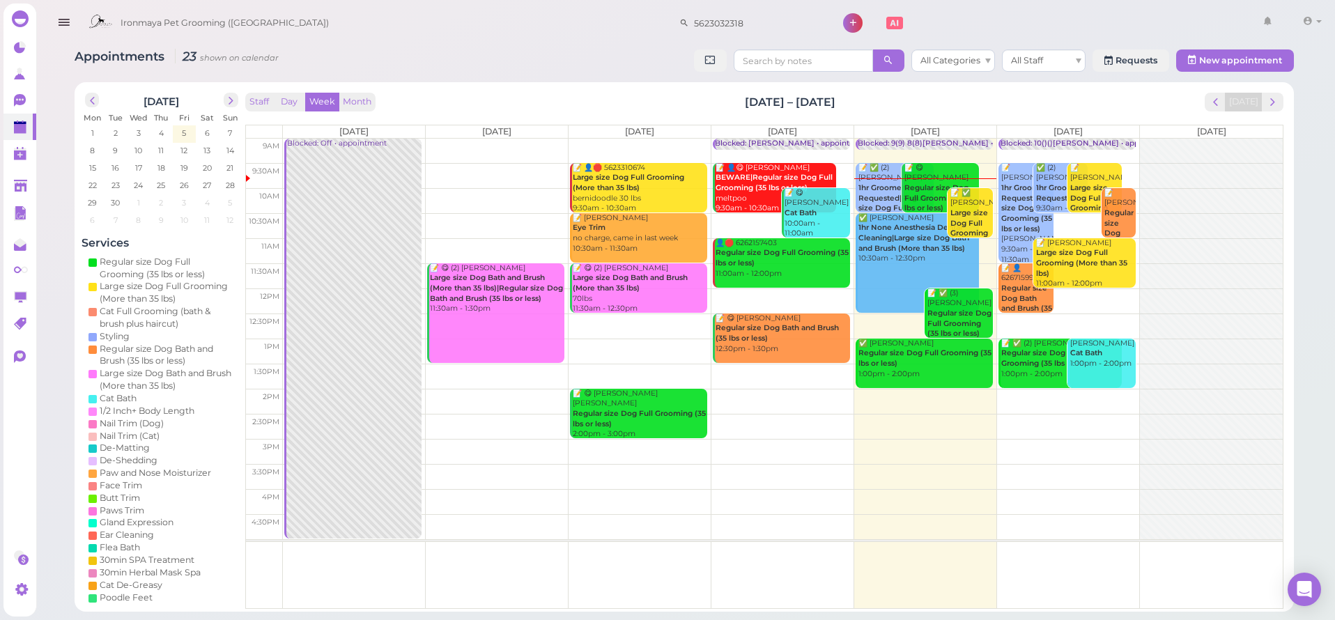
click at [877, 186] on b "1hr Groomer Requested|Regular size Dog Full Grooming (35 lbs or less)" at bounding box center [895, 208] width 73 height 50
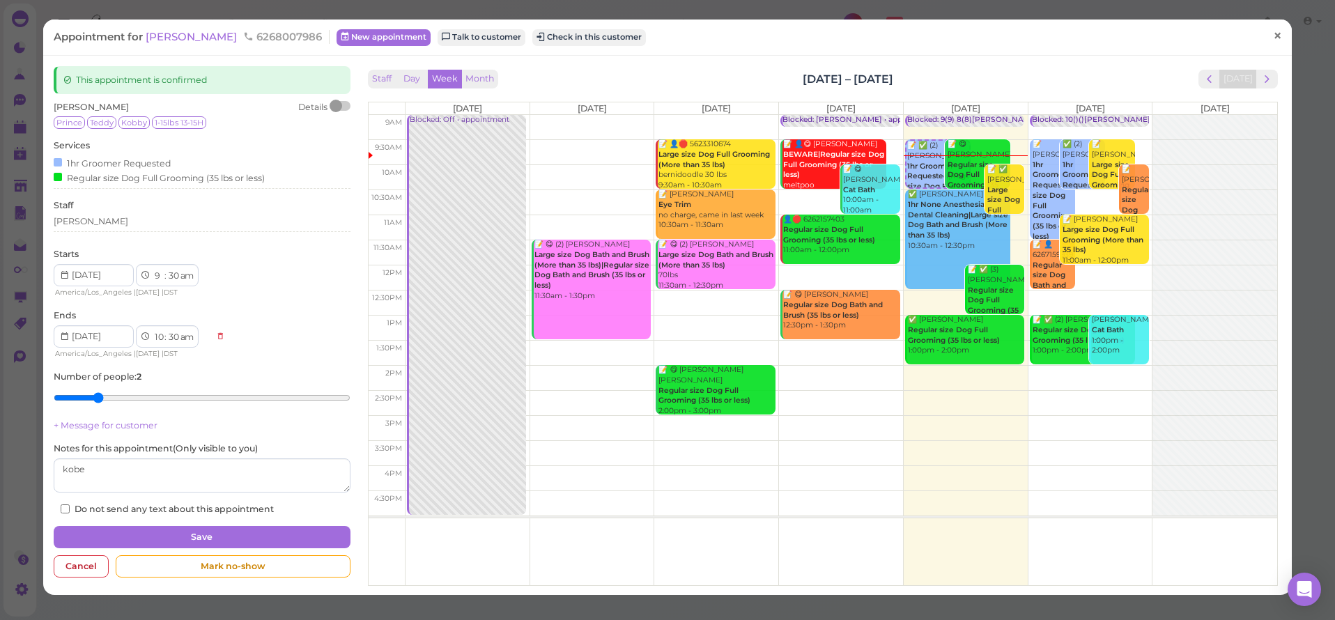
click at [1265, 38] on link "×" at bounding box center [1278, 36] width 26 height 33
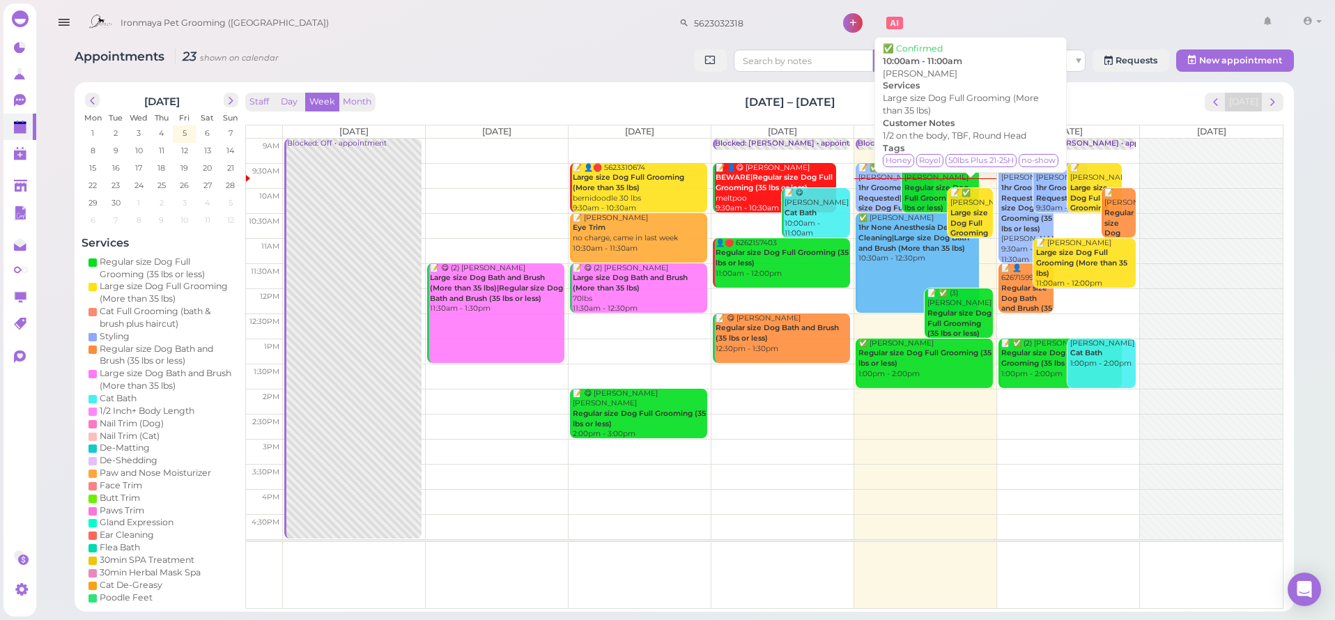
click at [977, 215] on div "📝 ✅ [PERSON_NAME] Large size Dog Full Grooming (More than 35 lbs) 10:00am - 11:…" at bounding box center [972, 234] width 44 height 92
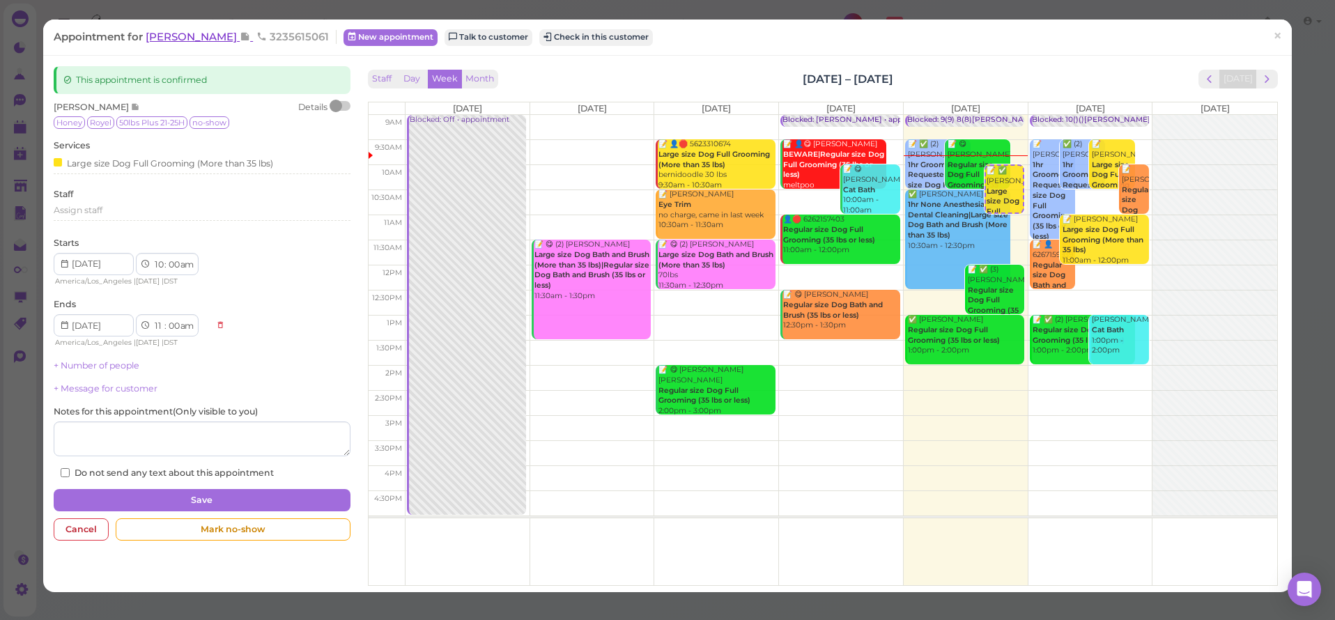
click at [167, 40] on span "[PERSON_NAME]" at bounding box center [193, 36] width 94 height 13
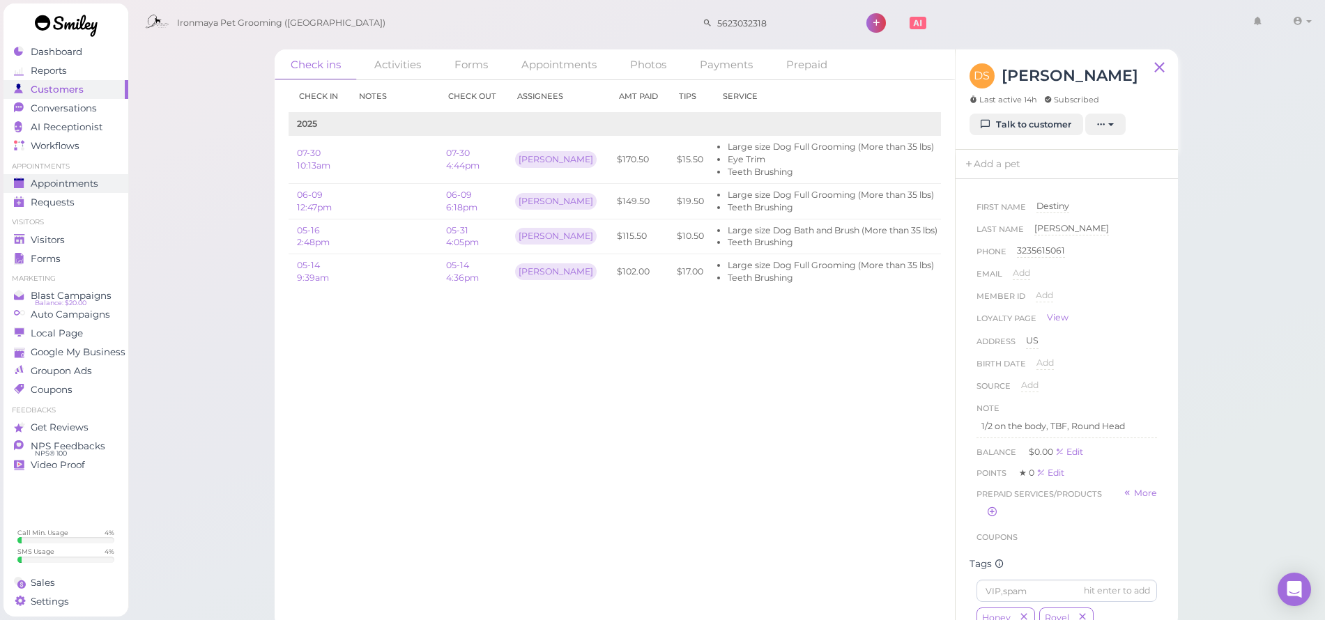
click at [98, 176] on link "Appointments" at bounding box center [65, 183] width 125 height 19
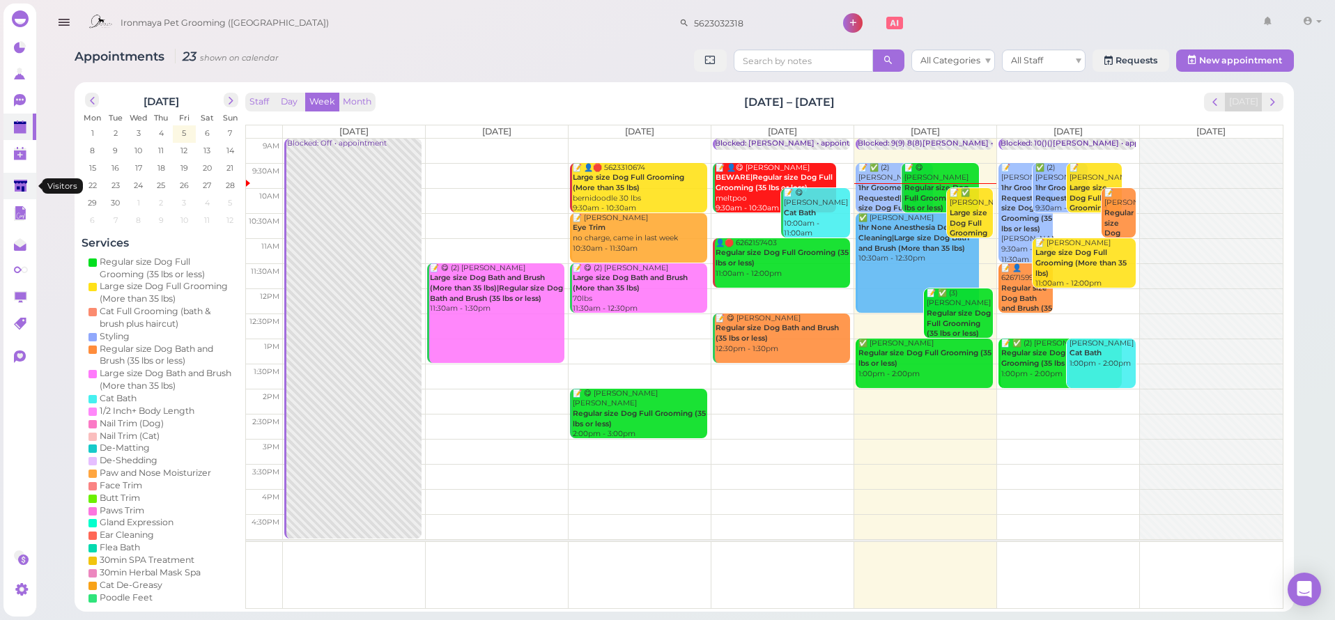
click at [26, 180] on polygon at bounding box center [20, 186] width 13 height 12
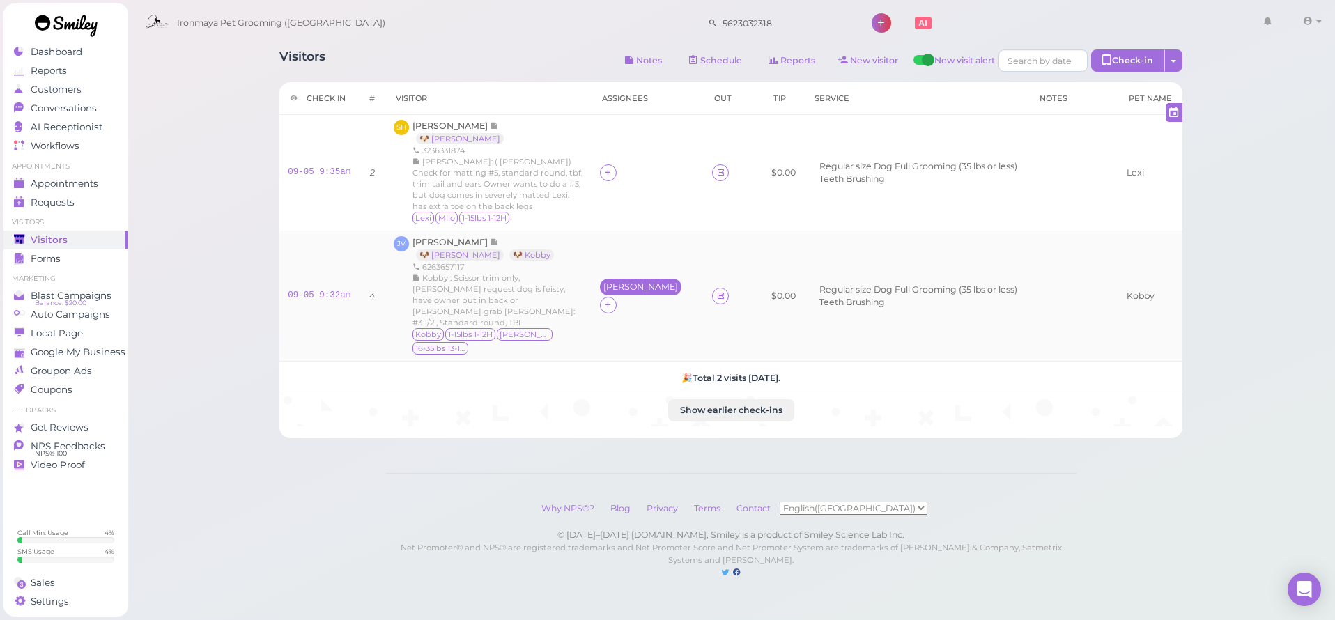
click at [635, 282] on div "[PERSON_NAME]" at bounding box center [641, 287] width 75 height 10
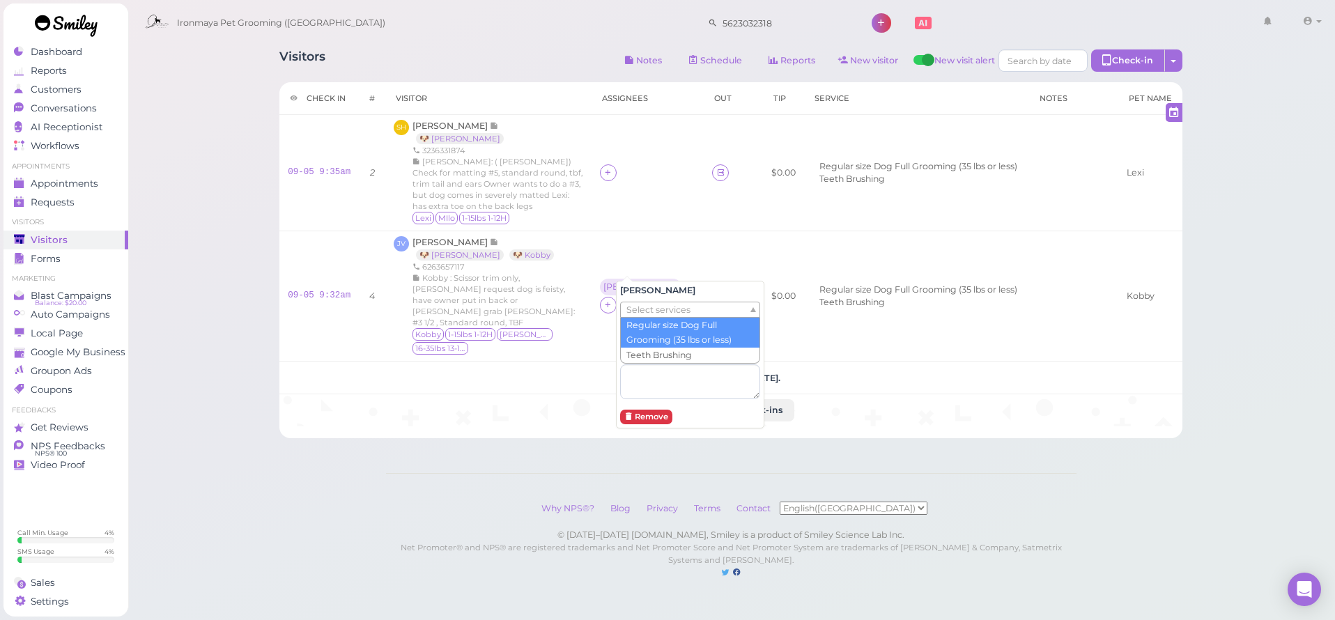
click at [646, 302] on div "Select services" at bounding box center [690, 310] width 140 height 17
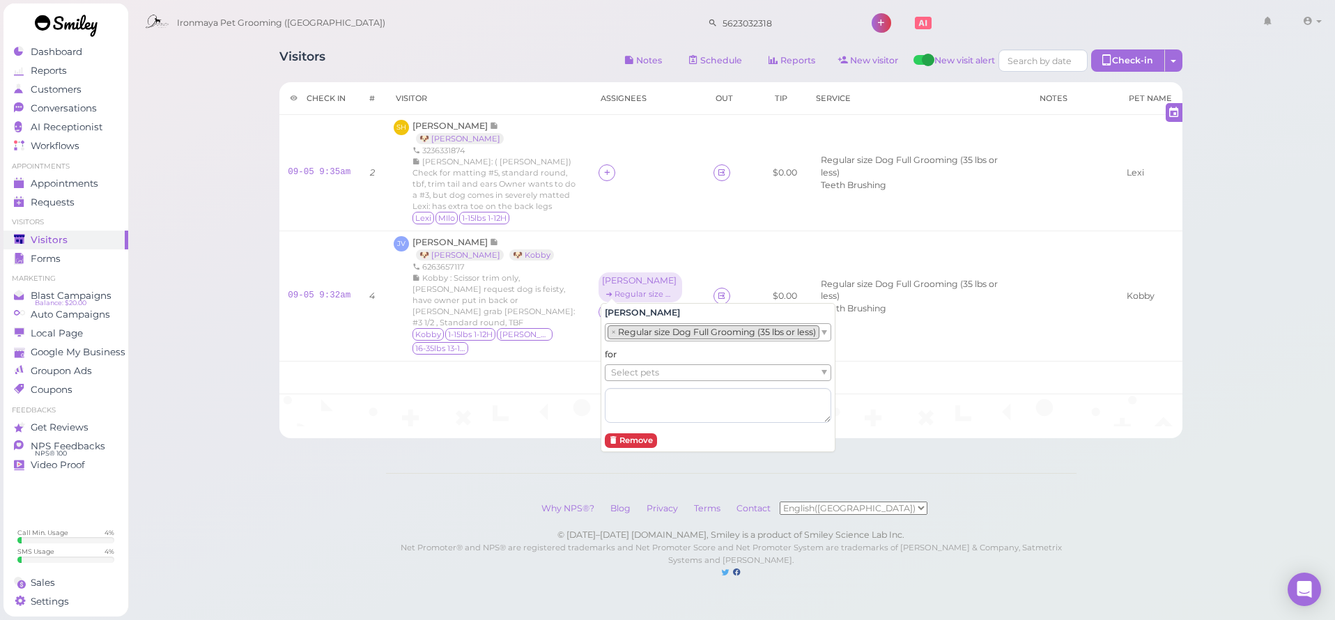
drag, startPoint x: 647, startPoint y: 327, endPoint x: 642, endPoint y: 338, distance: 12.2
click at [647, 327] on li "× Regular size Dog Full Grooming (35 lbs or less)" at bounding box center [714, 332] width 212 height 14
click at [631, 368] on span "Select pets" at bounding box center [635, 372] width 48 height 15
click at [164, 376] on div "Visitors Notes Schedule Reports New visitor New visit alert Check-in Customer c…" at bounding box center [732, 303] width 1209 height 607
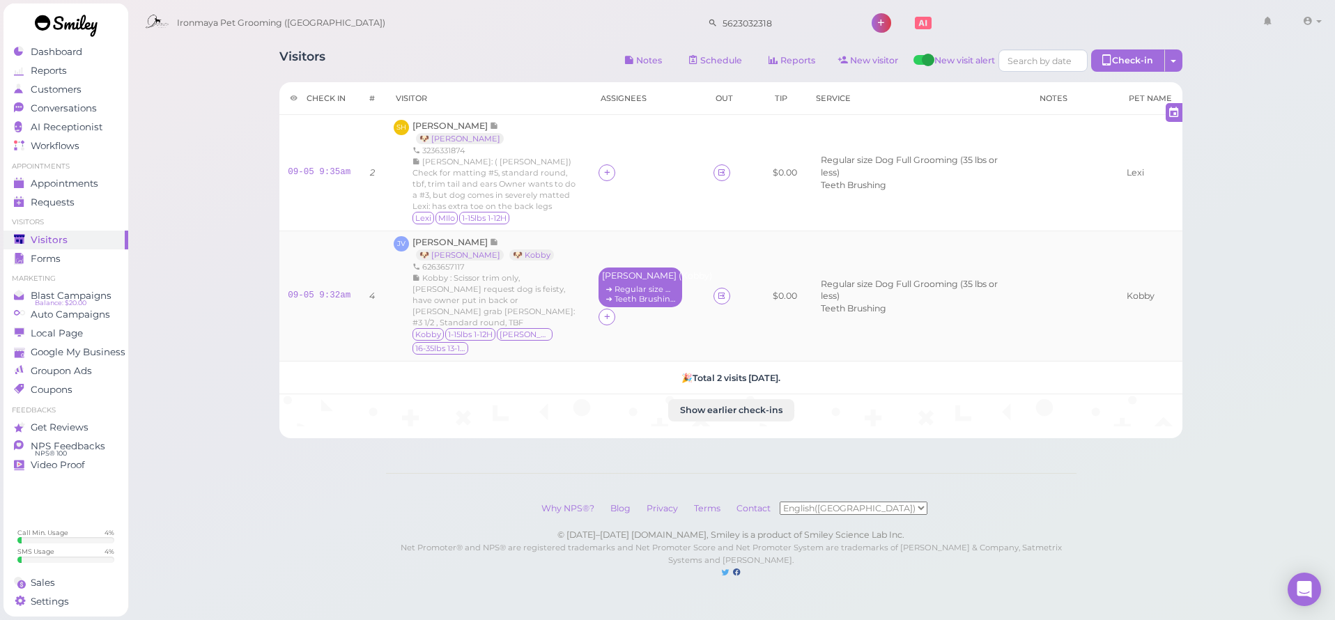
click at [650, 284] on div "➔ Regular size Dog Full Grooming (35 lbs or less)" at bounding box center [640, 289] width 77 height 10
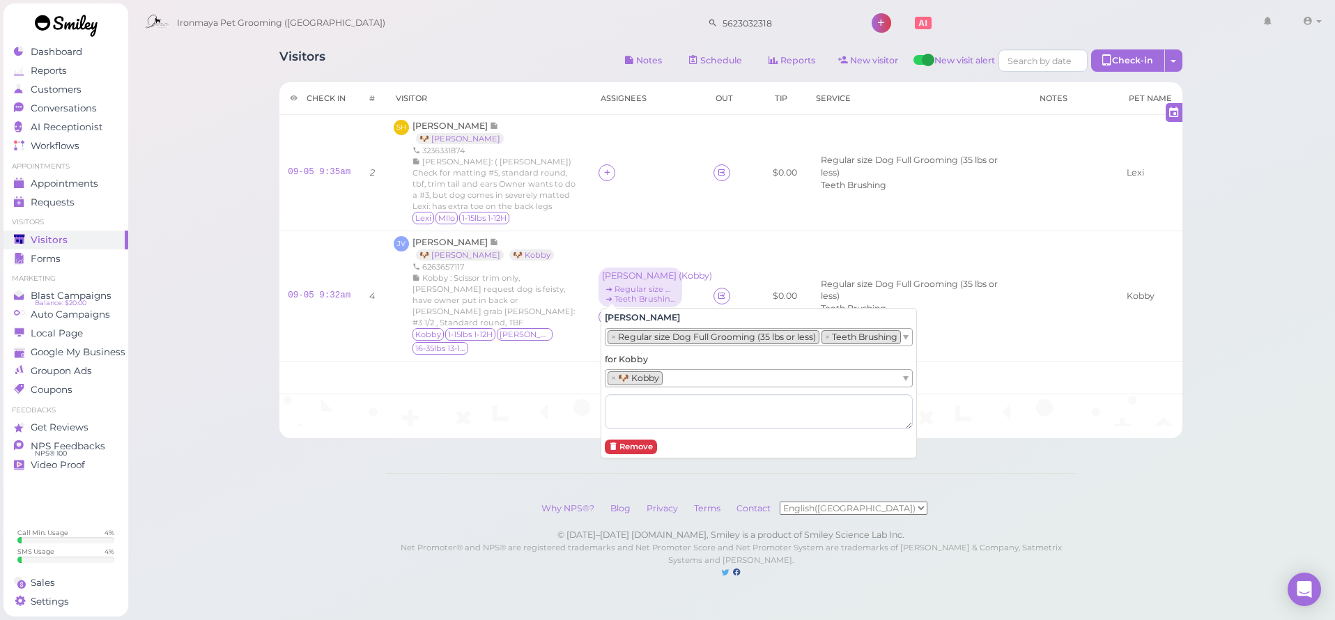
click at [286, 454] on div "Visitors Notes Schedule Reports New visitor New visit alert Check-in Customer c…" at bounding box center [732, 303] width 1209 height 607
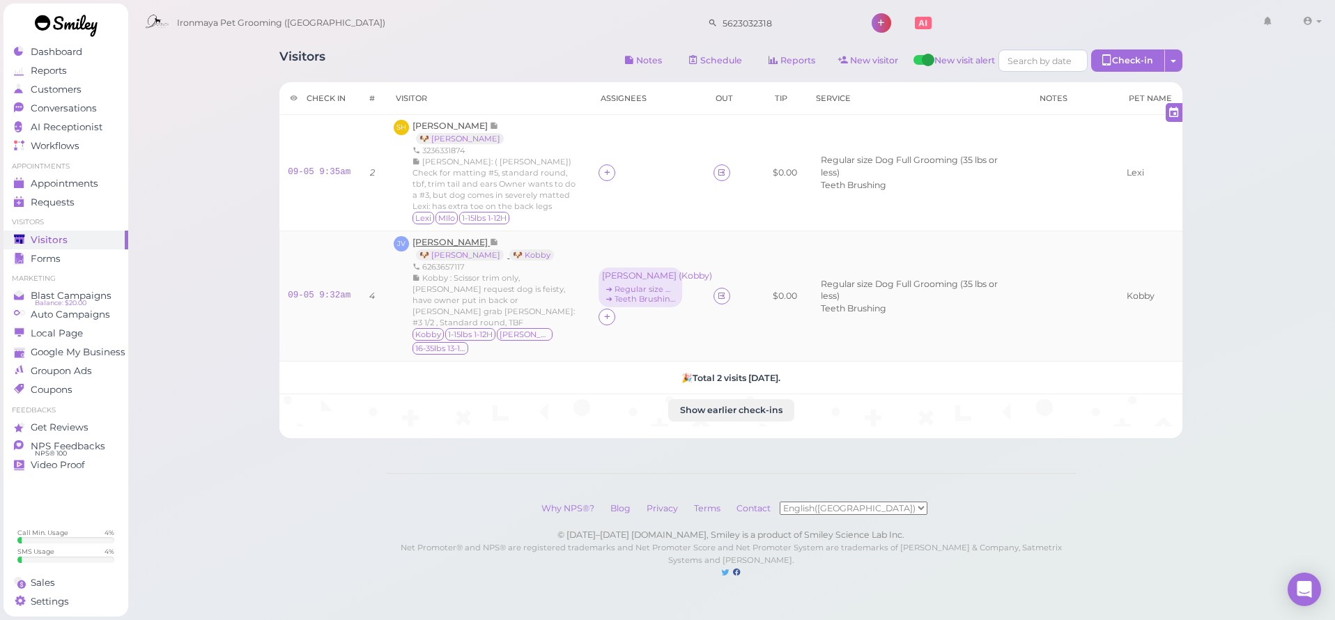
click at [436, 242] on span "[PERSON_NAME]" at bounding box center [451, 242] width 77 height 10
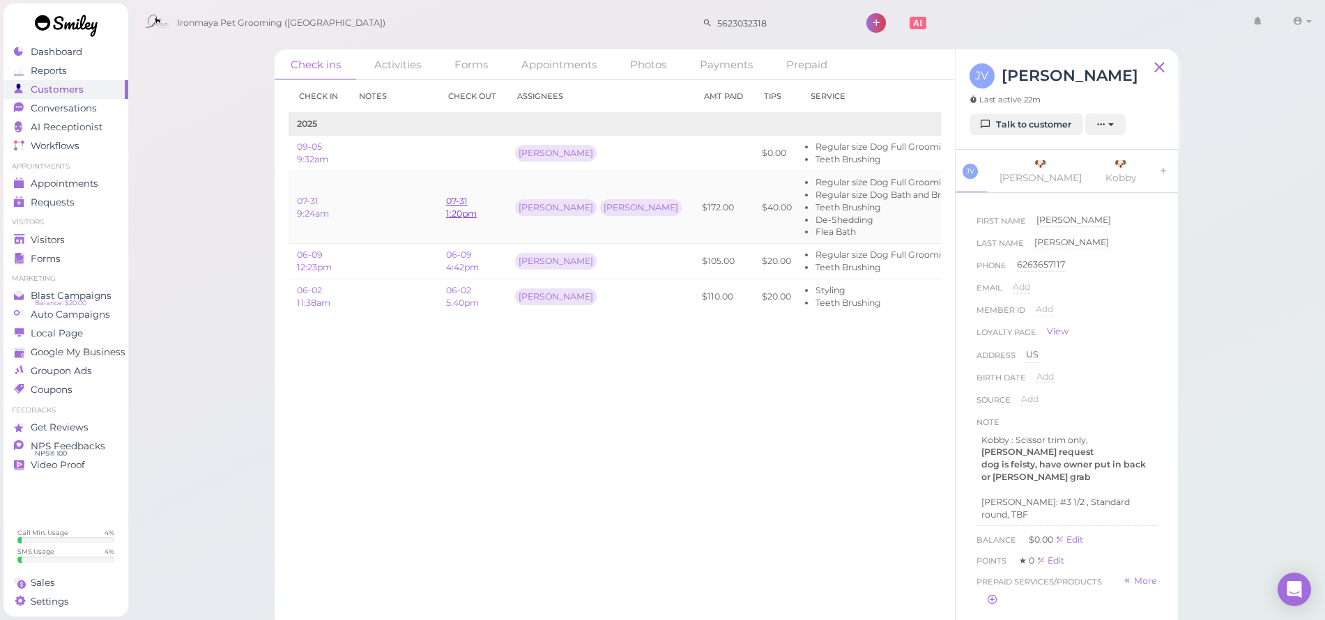
click at [455, 209] on link "07-31 1:20pm" at bounding box center [461, 207] width 31 height 23
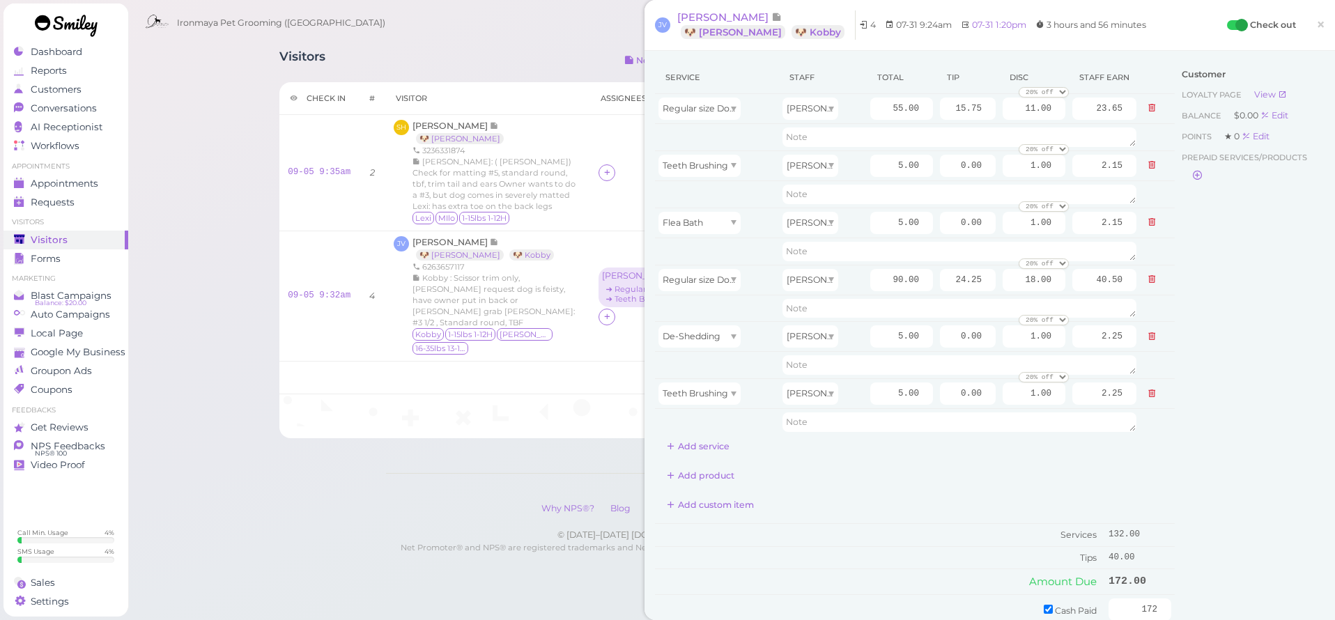
click at [1317, 21] on span "×" at bounding box center [1321, 25] width 9 height 20
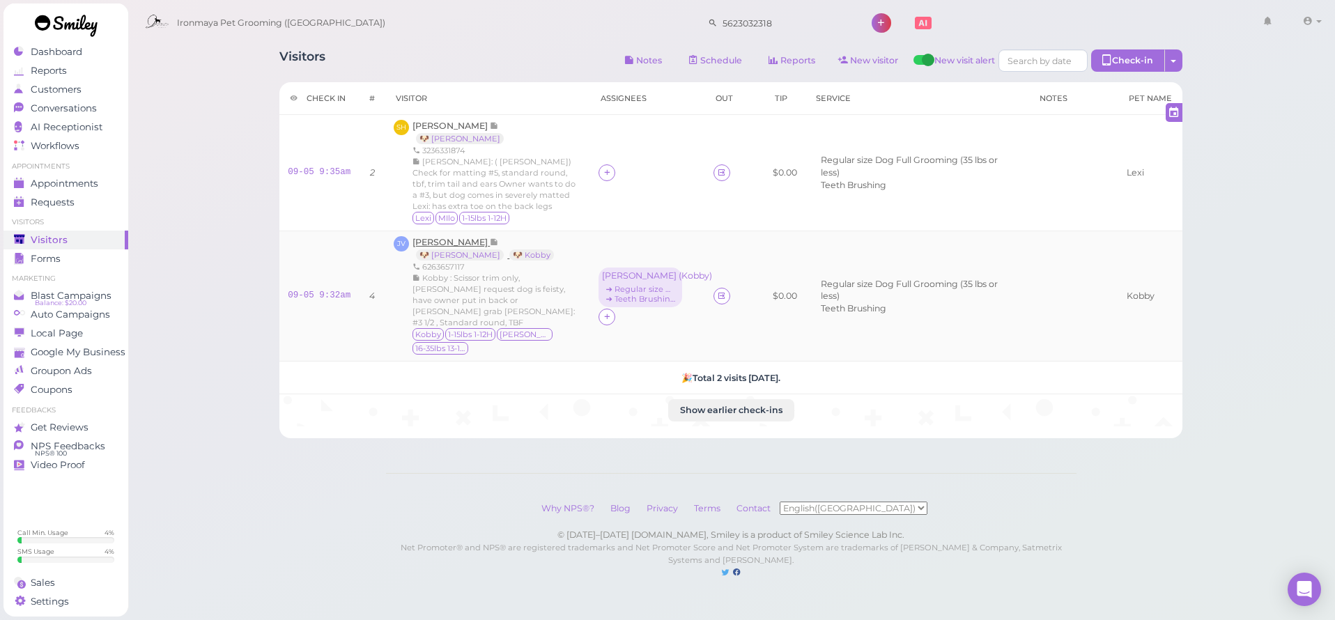
click at [475, 239] on span "[PERSON_NAME]" at bounding box center [451, 242] width 77 height 10
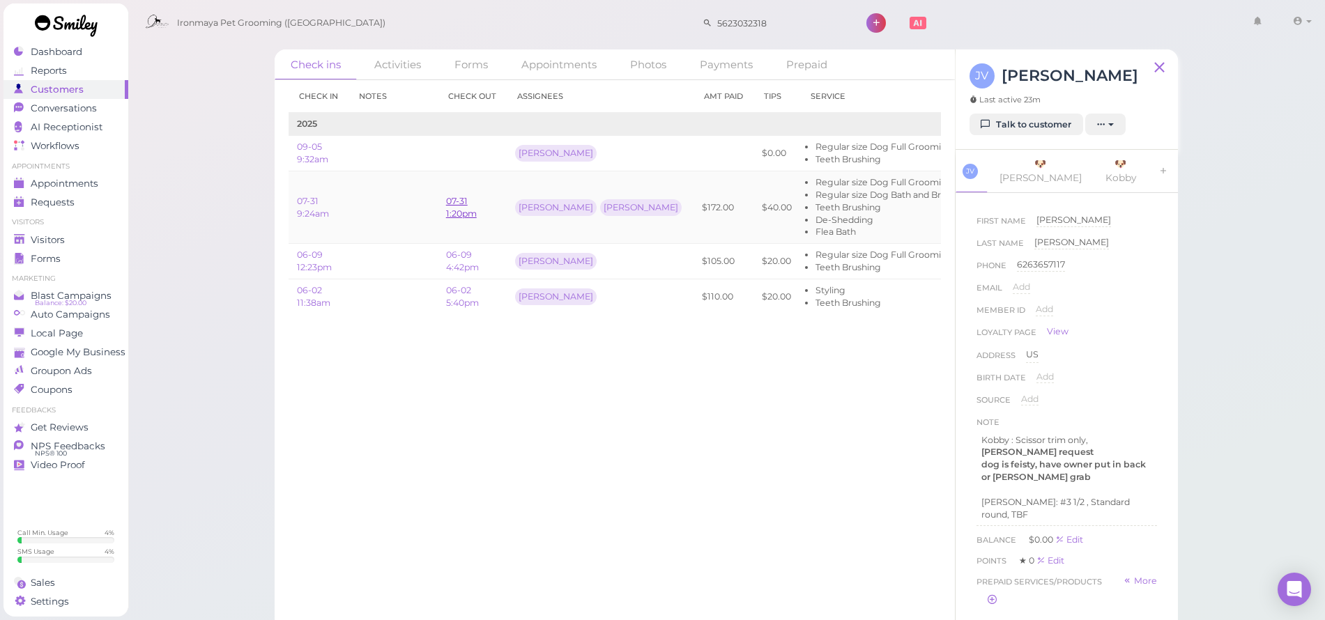
click at [457, 214] on link "07-31 1:20pm" at bounding box center [461, 207] width 31 height 23
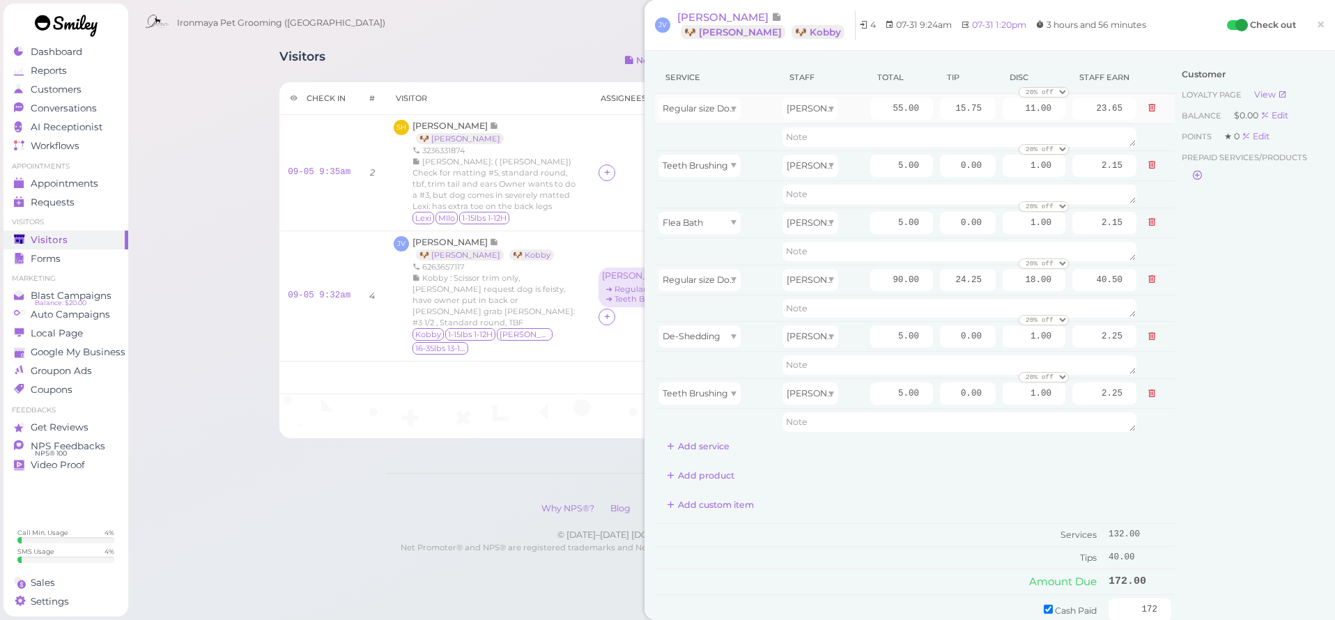
click at [682, 121] on td "Regular size Dog Bath and Brush (35 lbs or less)" at bounding box center [717, 109] width 124 height 30
click at [682, 116] on div "Regular size Dog Bath and Brush (35 lbs or less)" at bounding box center [700, 109] width 82 height 22
click at [753, 135] on td at bounding box center [717, 137] width 124 height 27
click at [701, 277] on span "Regular size Dog Full Grooming (35 lbs or less)" at bounding box center [762, 280] width 198 height 10
click at [751, 283] on div "Regular size Dog Full Grooming (35 lbs or less)" at bounding box center [717, 280] width 117 height 22
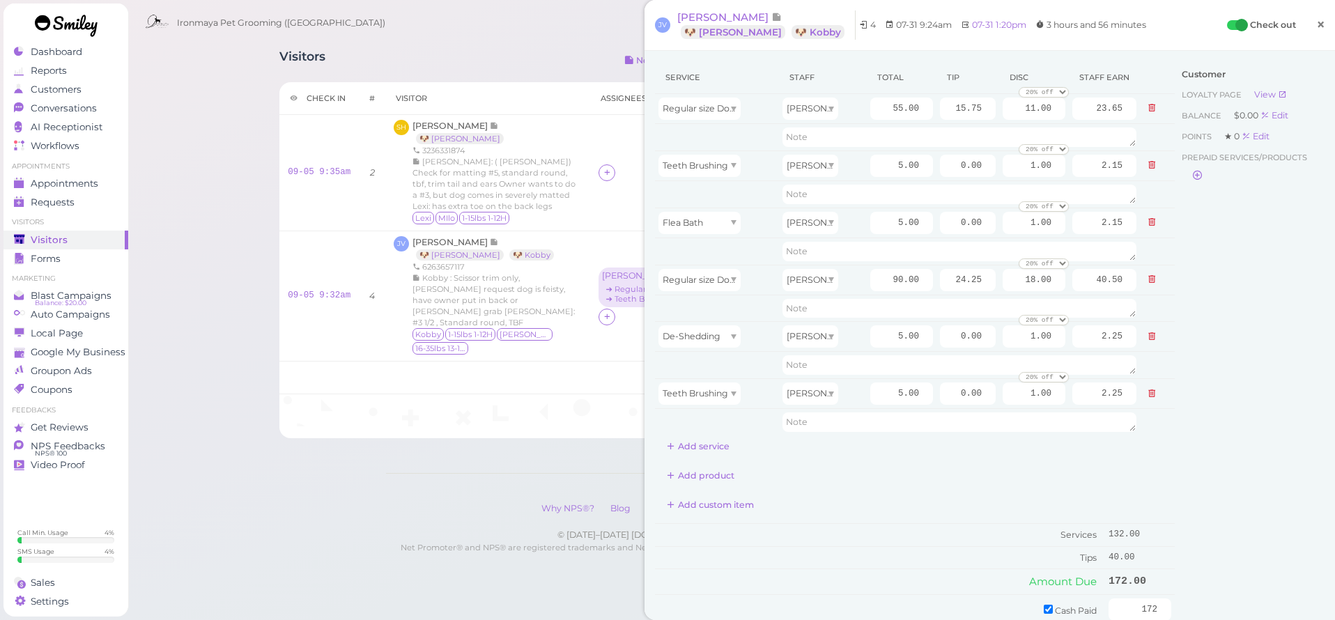
click at [1317, 33] on span "×" at bounding box center [1321, 25] width 9 height 20
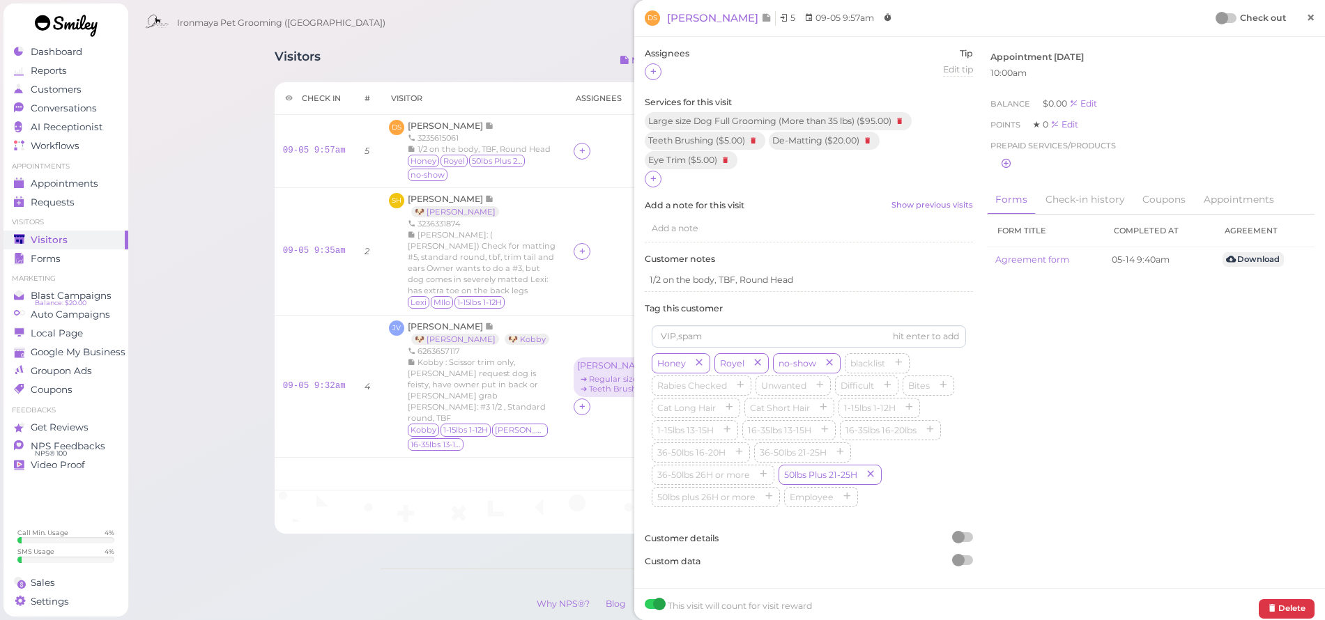
click at [1306, 24] on span "×" at bounding box center [1310, 18] width 9 height 20
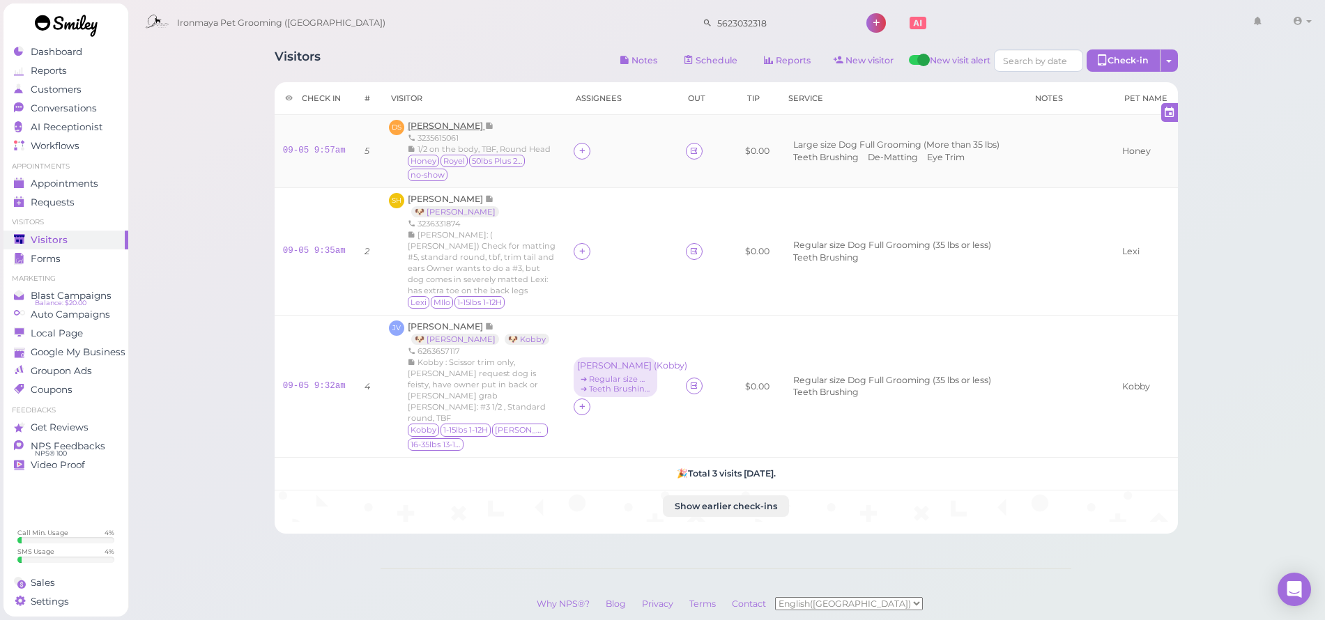
click at [440, 123] on span "[PERSON_NAME]" at bounding box center [446, 126] width 77 height 10
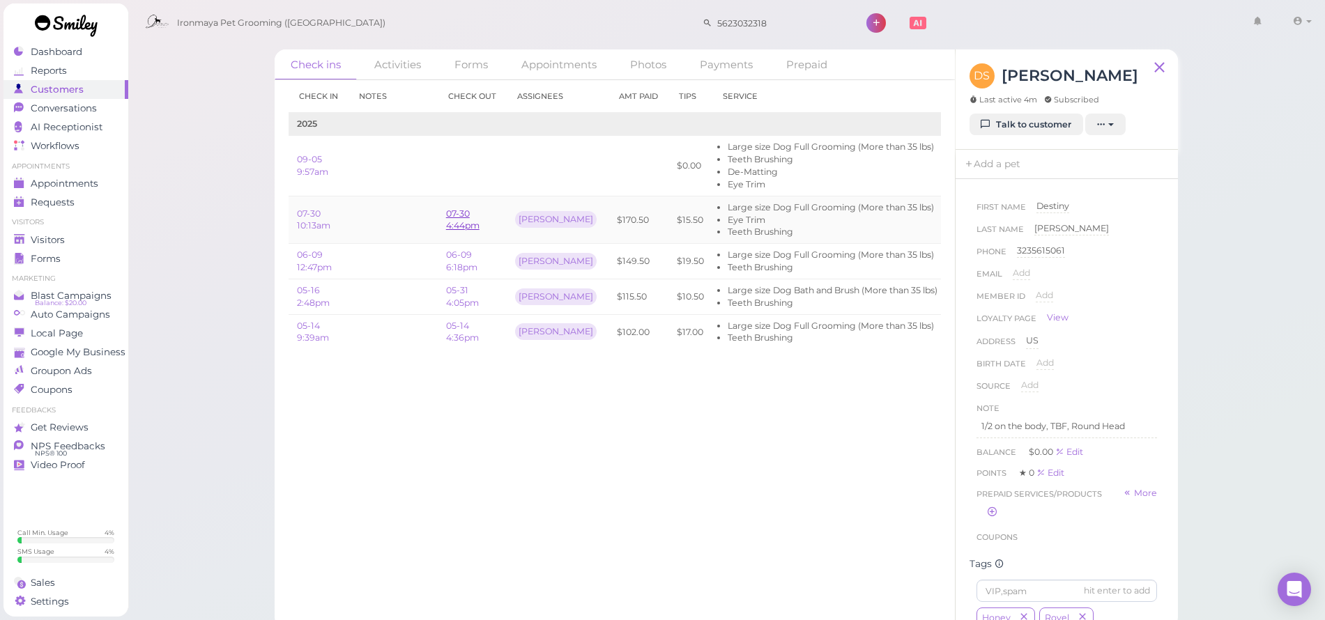
click at [464, 222] on link "07-30 4:44pm" at bounding box center [462, 219] width 33 height 23
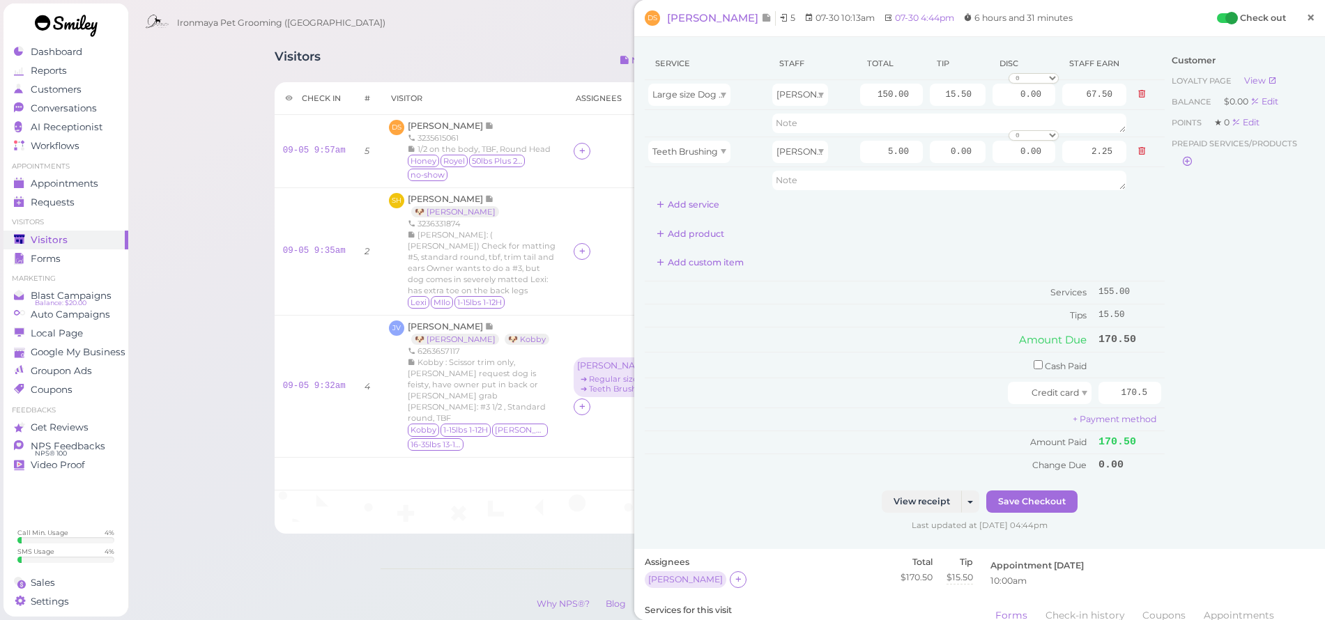
click at [1299, 29] on link "×" at bounding box center [1311, 18] width 26 height 33
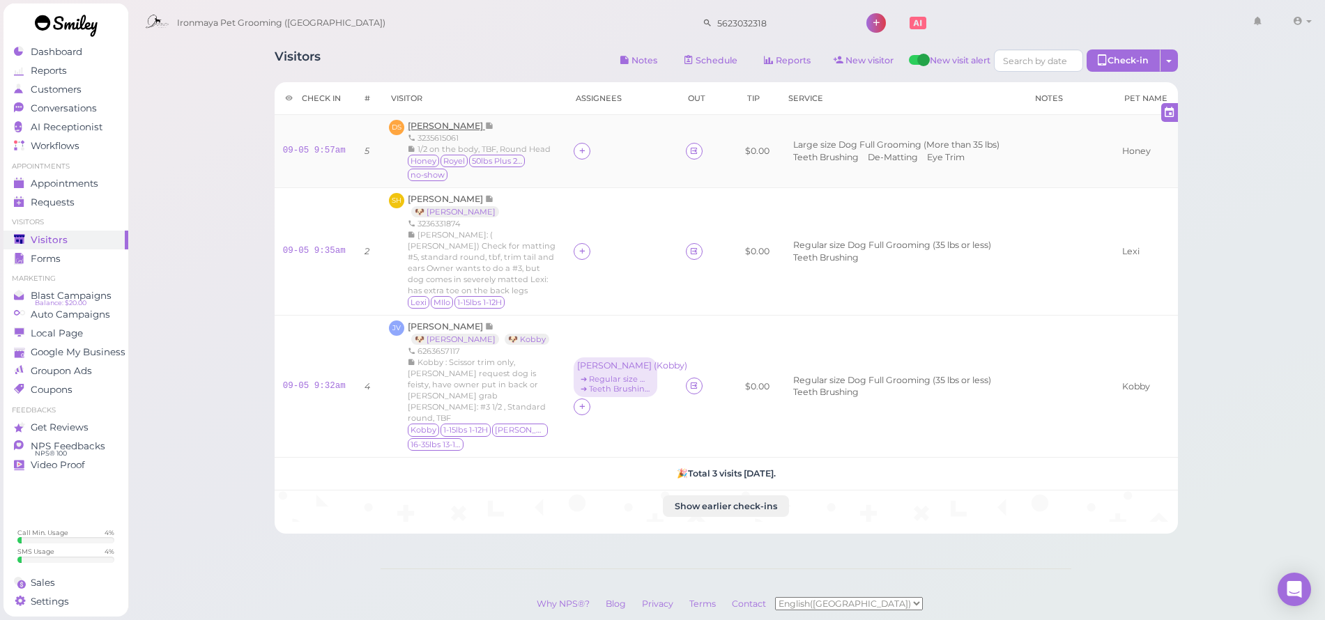
click at [434, 124] on span "[PERSON_NAME]" at bounding box center [446, 126] width 77 height 10
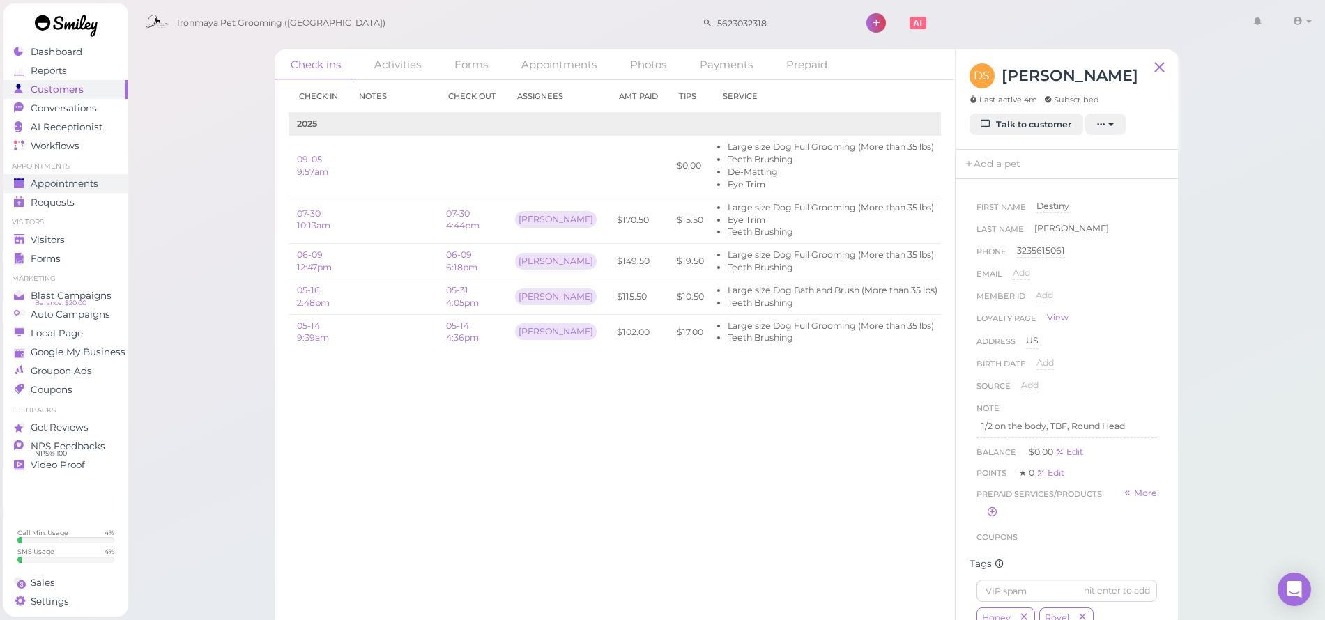
click at [72, 187] on span "Appointments" at bounding box center [65, 184] width 68 height 12
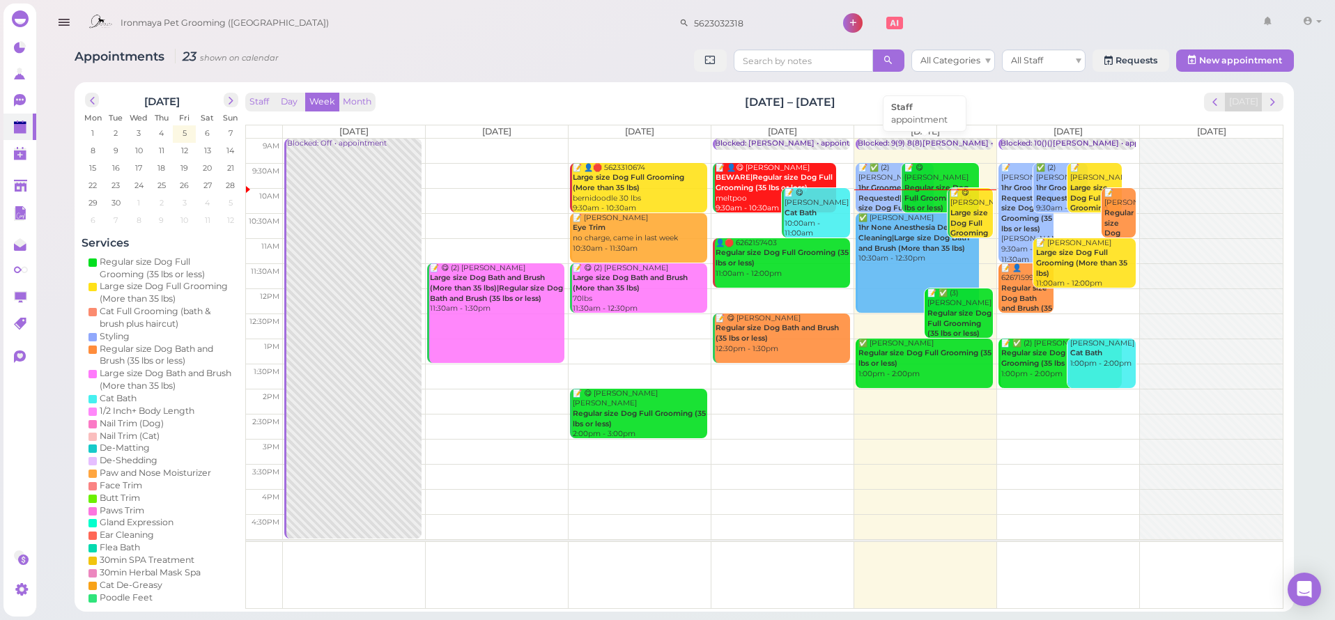
click at [958, 141] on div "Blocked: 9(9) 8(8)[PERSON_NAME] • appointment" at bounding box center [950, 144] width 185 height 10
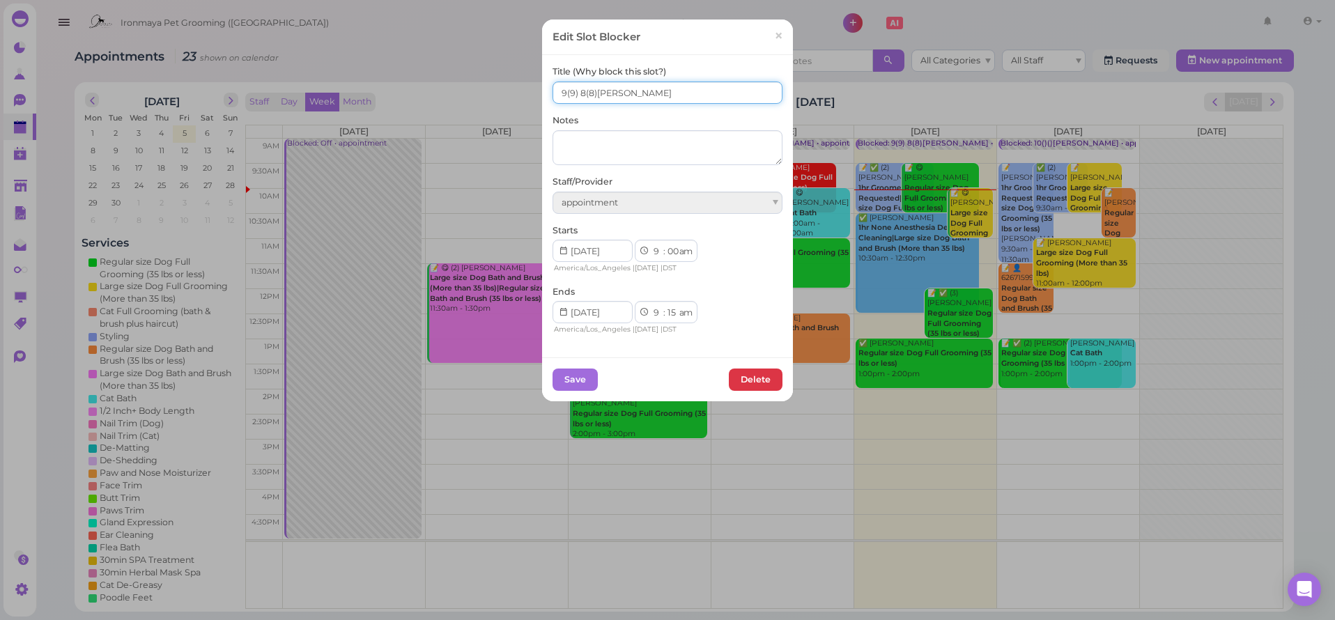
click at [677, 99] on input "9(9) 8(8)[PERSON_NAME]" at bounding box center [668, 93] width 230 height 22
type input "9(9) 8(8)[PERSON_NAME]"
click at [1271, 102] on div "Edit Slot Blocker × Title (Why block this slot?) 9(9) 8(8)[PERSON_NAME] Notes S…" at bounding box center [667, 310] width 1335 height 620
click at [571, 374] on button "Save" at bounding box center [575, 380] width 45 height 22
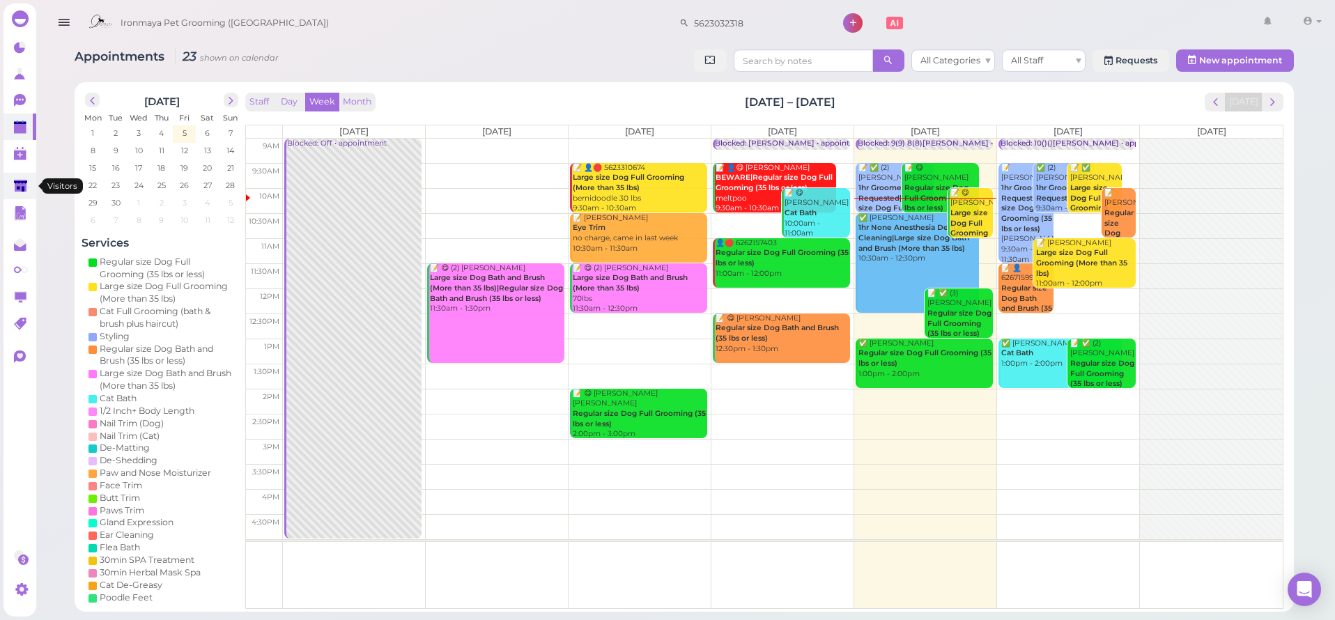
click at [23, 180] on icon at bounding box center [21, 187] width 15 height 15
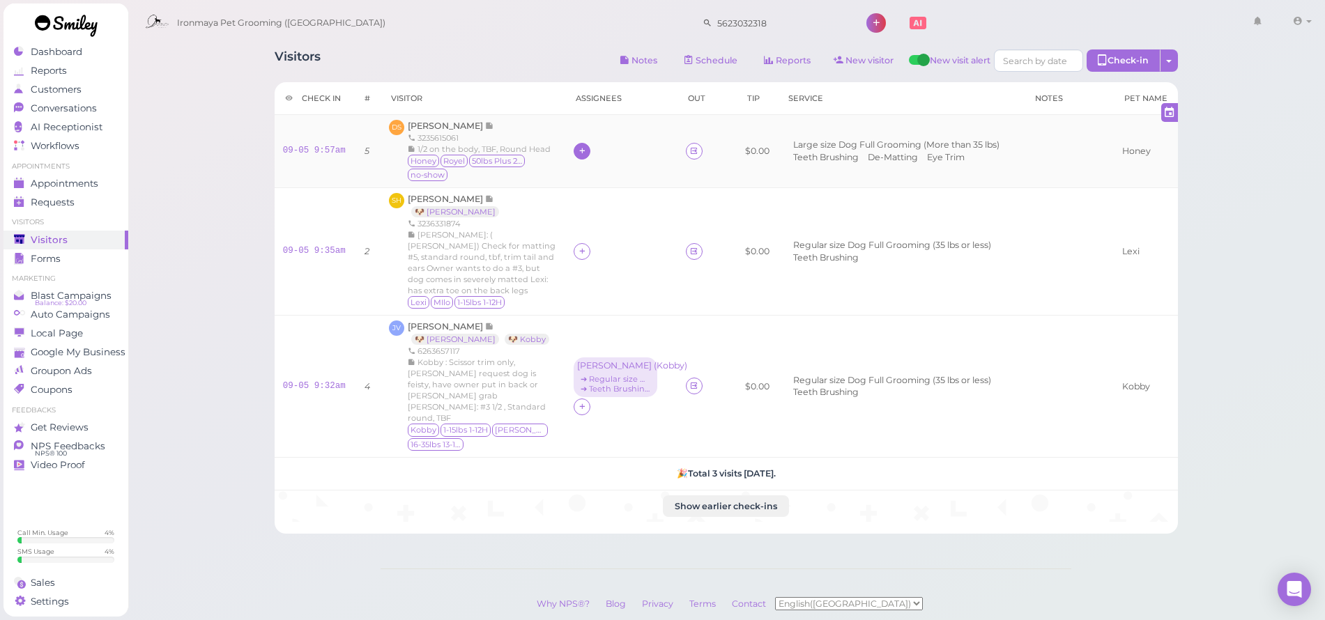
click at [578, 151] on icon at bounding box center [582, 151] width 9 height 10
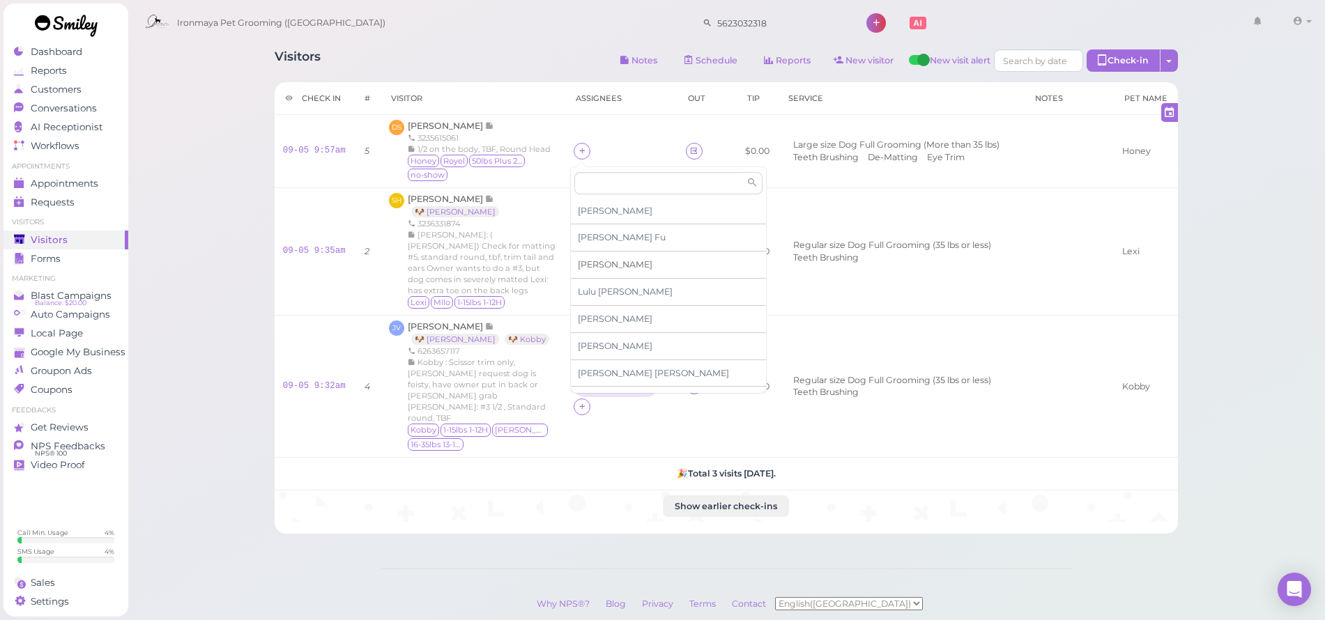
click at [581, 268] on span "[PERSON_NAME]" at bounding box center [615, 264] width 75 height 10
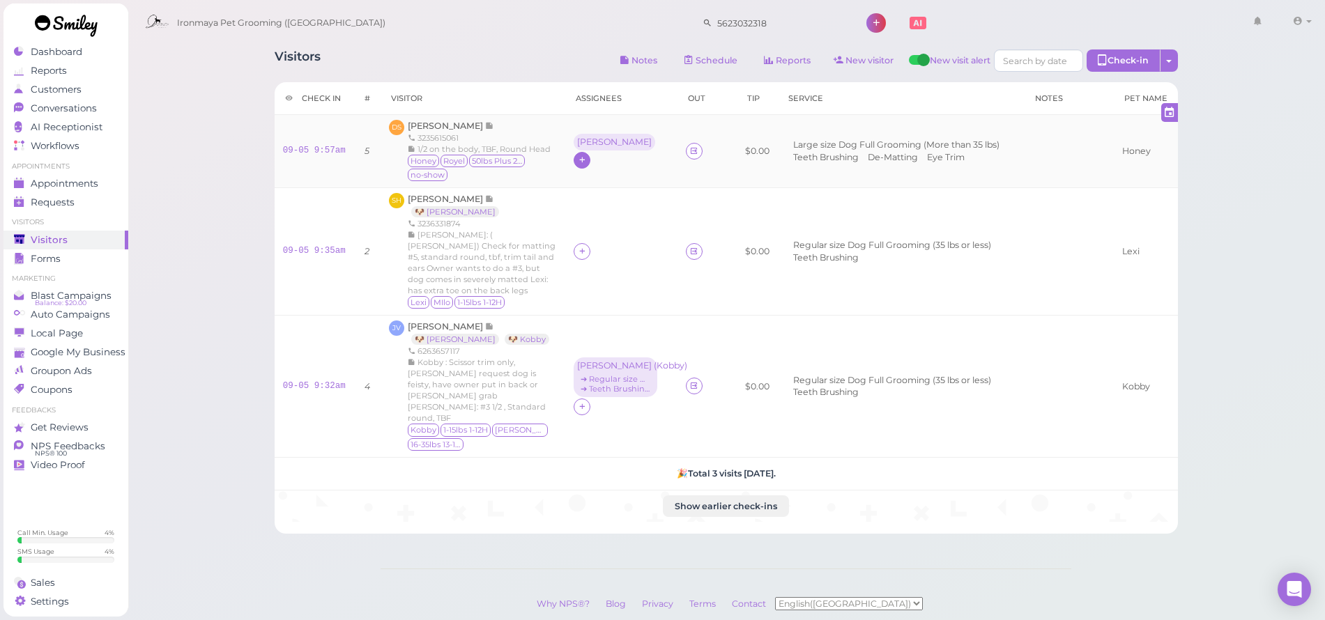
click at [587, 155] on icon at bounding box center [582, 160] width 9 height 10
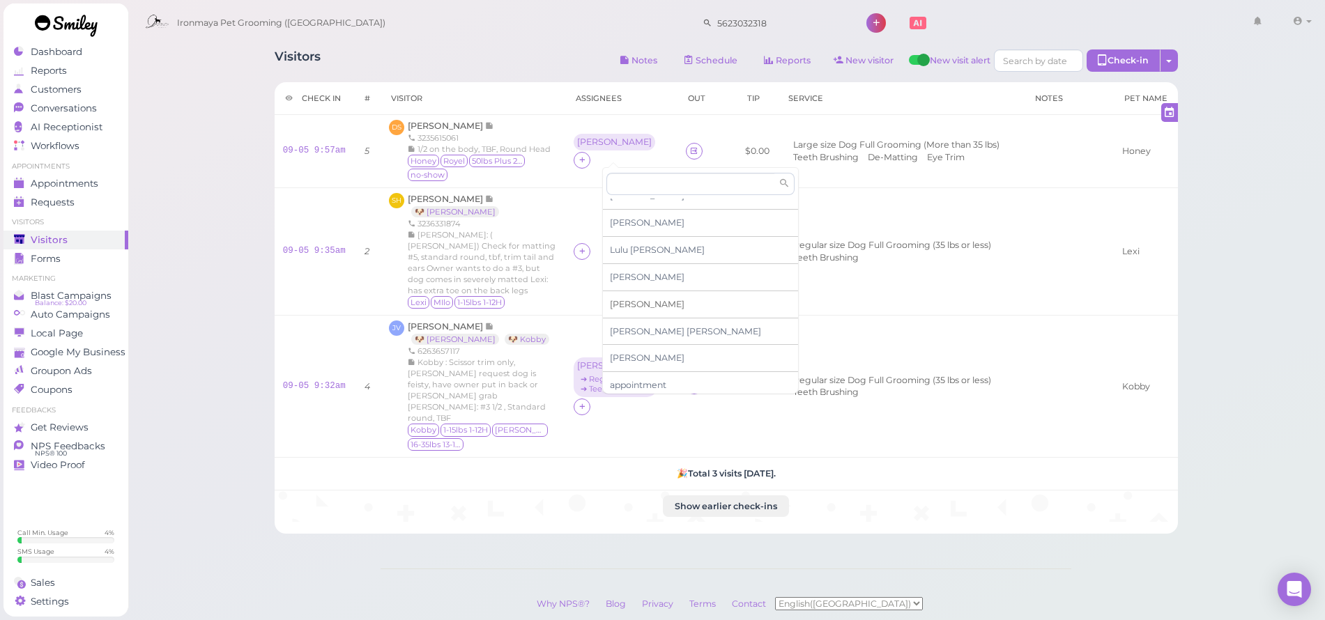
scroll to position [3, 0]
click at [641, 243] on span "[PERSON_NAME]" at bounding box center [657, 247] width 95 height 10
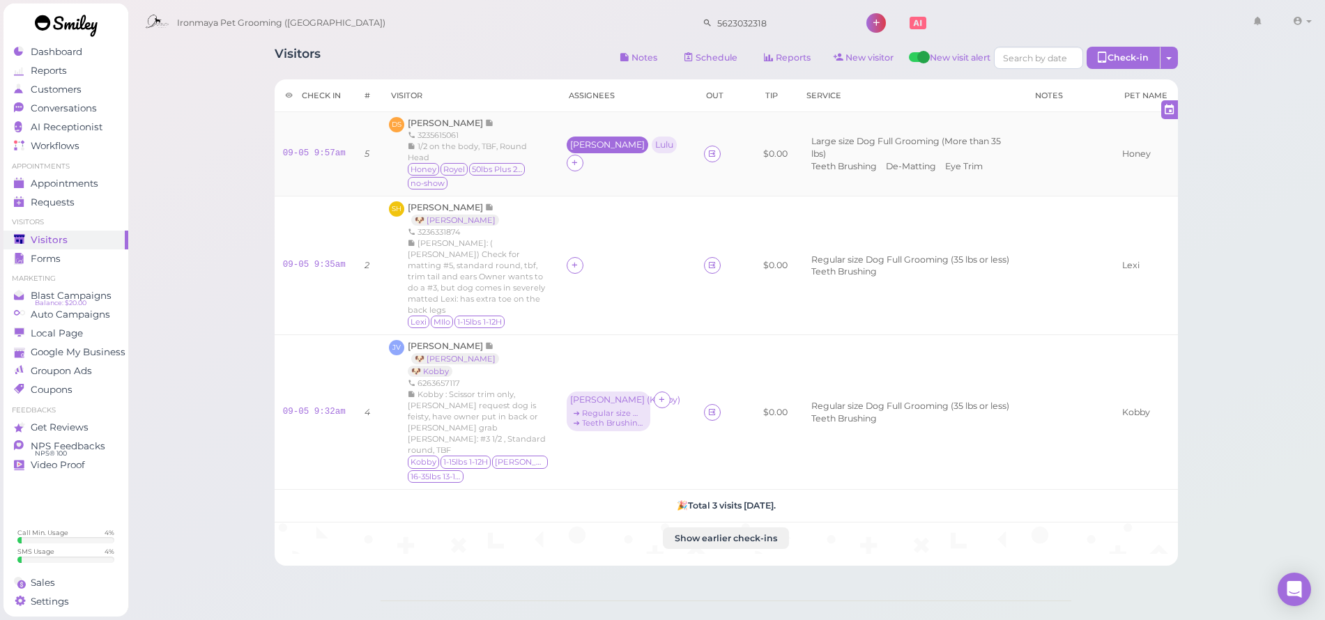
click at [589, 142] on div "[PERSON_NAME]" at bounding box center [607, 145] width 75 height 10
click at [457, 123] on span "[PERSON_NAME]" at bounding box center [446, 123] width 77 height 10
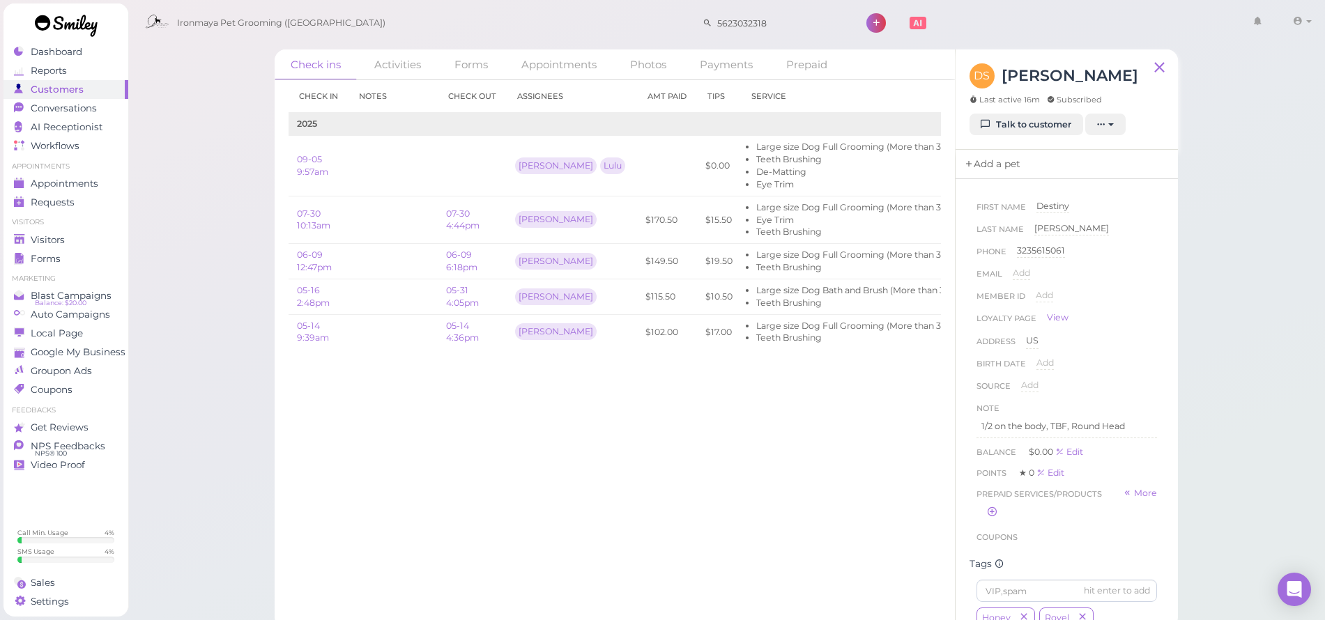
click at [1011, 163] on link "Add a pet" at bounding box center [992, 164] width 73 height 29
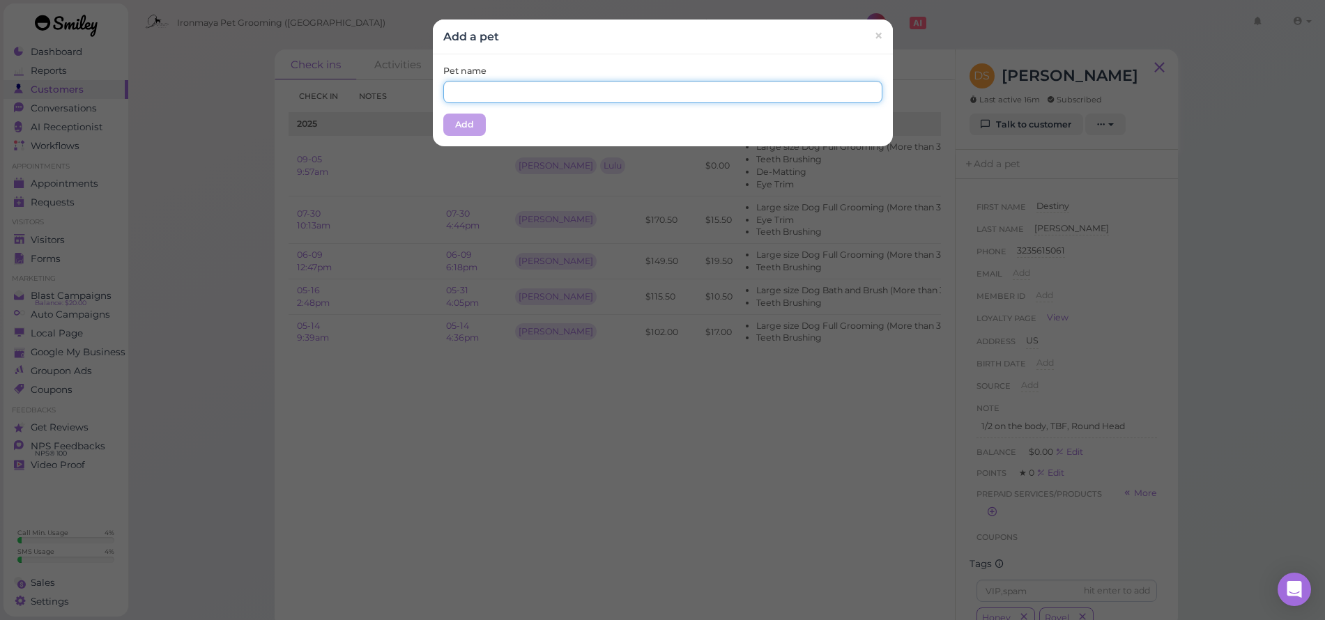
click at [491, 86] on input "text" at bounding box center [662, 92] width 439 height 22
type input "Honey"
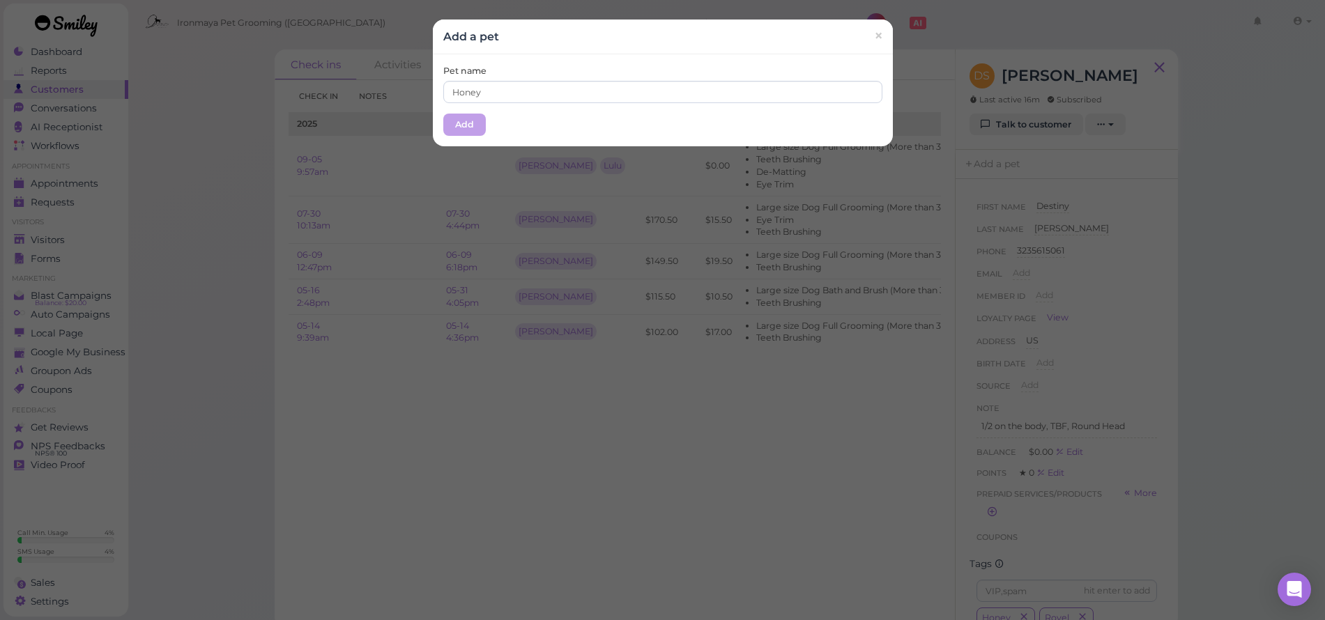
click at [470, 117] on button "Add" at bounding box center [464, 125] width 43 height 22
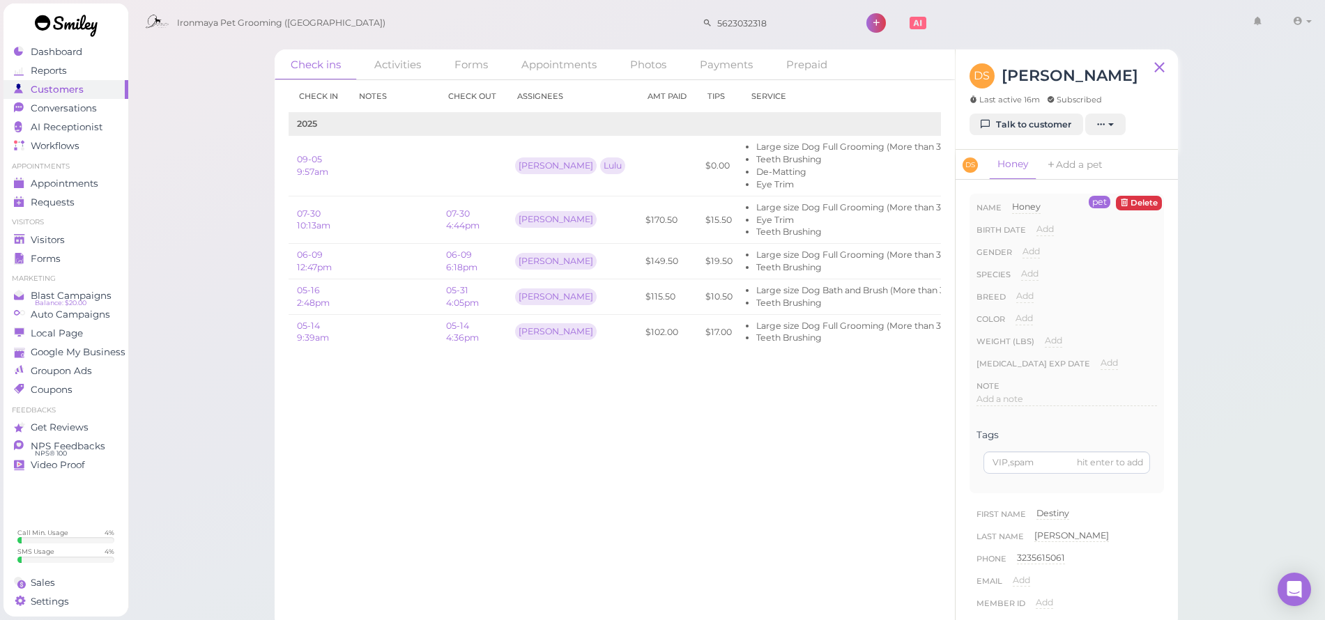
click at [1032, 248] on span "Add" at bounding box center [1030, 251] width 17 height 10
select select "[DEMOGRAPHIC_DATA]"
click at [1034, 279] on button "Done" at bounding box center [1039, 276] width 31 height 15
click at [1029, 275] on span "Add" at bounding box center [1029, 273] width 17 height 10
select select "Dog"
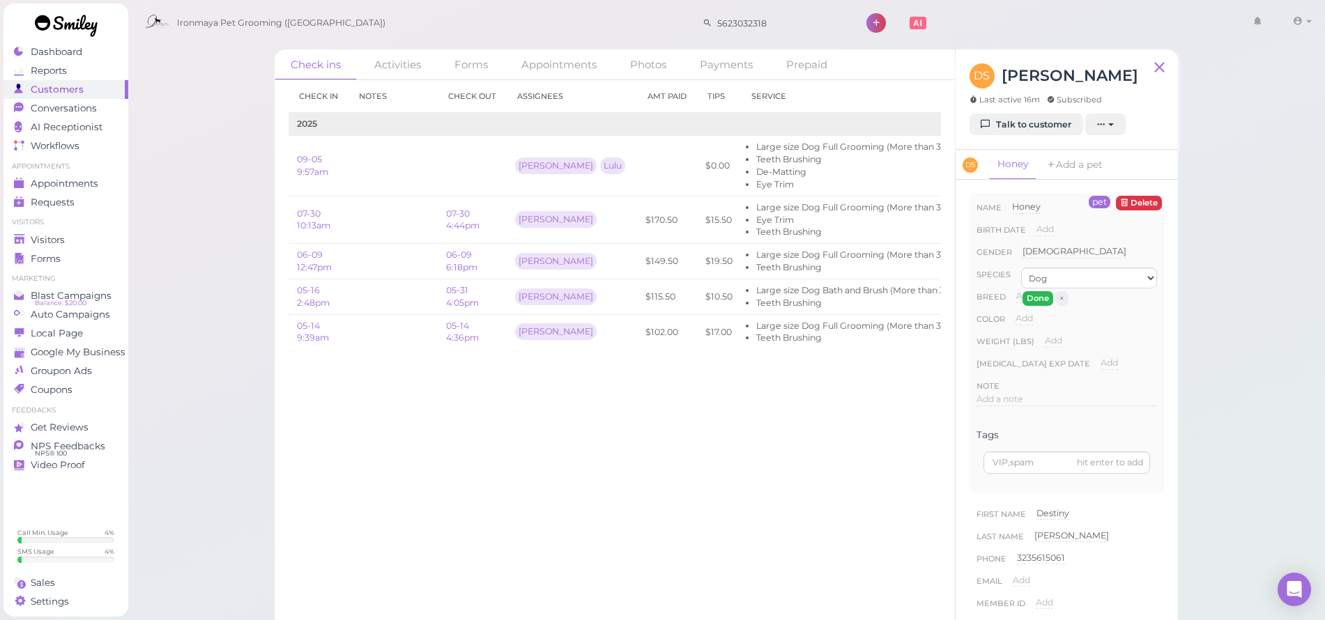
click at [1034, 298] on button "Done" at bounding box center [1037, 298] width 31 height 15
click at [1029, 297] on span "Add" at bounding box center [1024, 296] width 17 height 10
click at [1030, 296] on input at bounding box center [1086, 300] width 141 height 21
type input "Doodle"
click at [1024, 321] on button "Done" at bounding box center [1033, 321] width 31 height 15
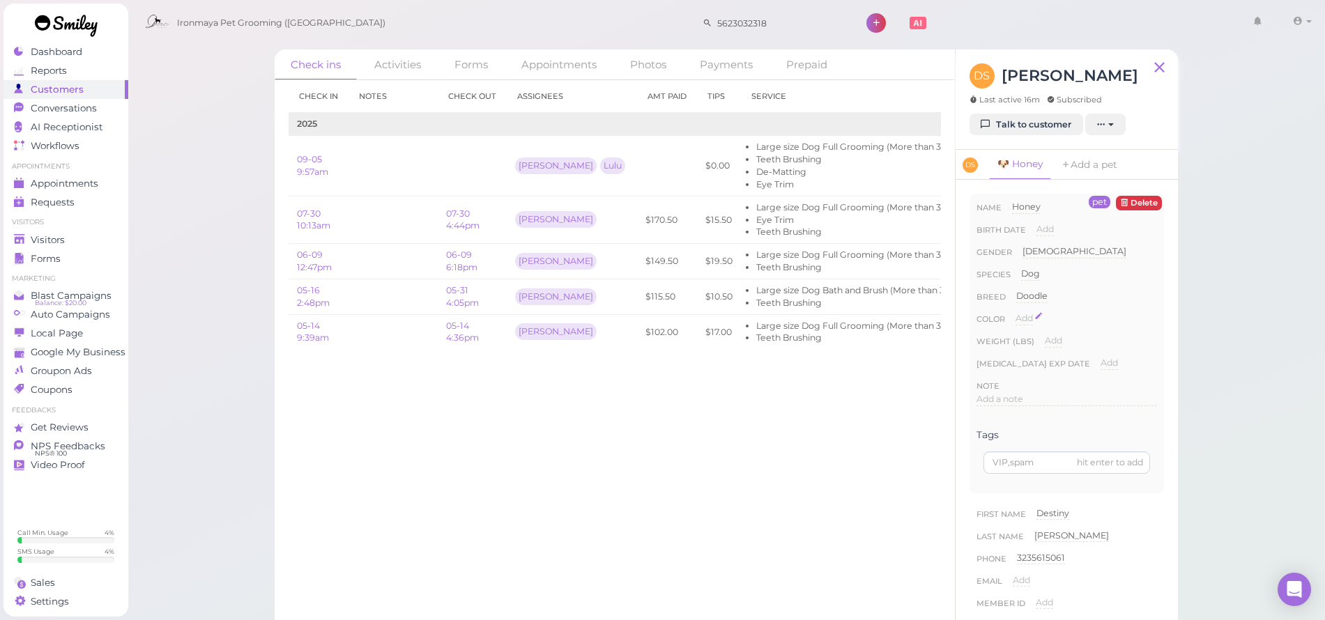
click at [1025, 322] on span "Add" at bounding box center [1023, 318] width 17 height 10
type input "honey"
click at [1023, 345] on button "Done" at bounding box center [1032, 343] width 31 height 15
click at [77, 243] on div "Visitors" at bounding box center [64, 240] width 100 height 12
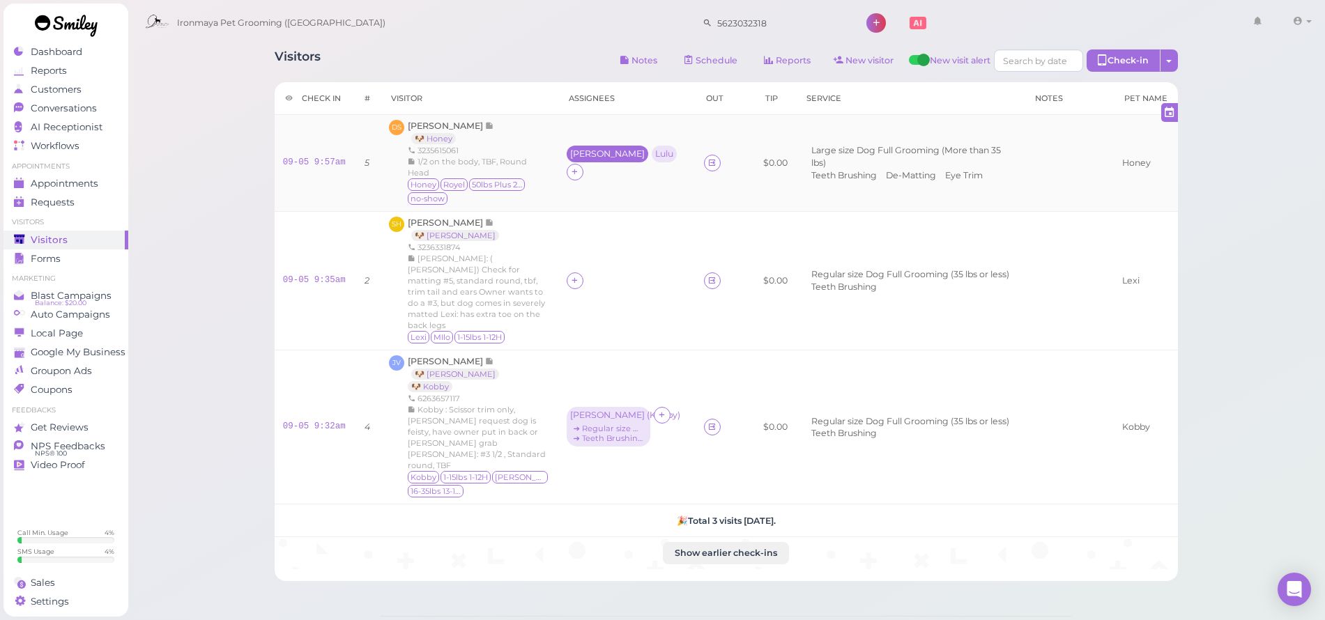
click at [585, 157] on div "[PERSON_NAME]" at bounding box center [607, 154] width 75 height 10
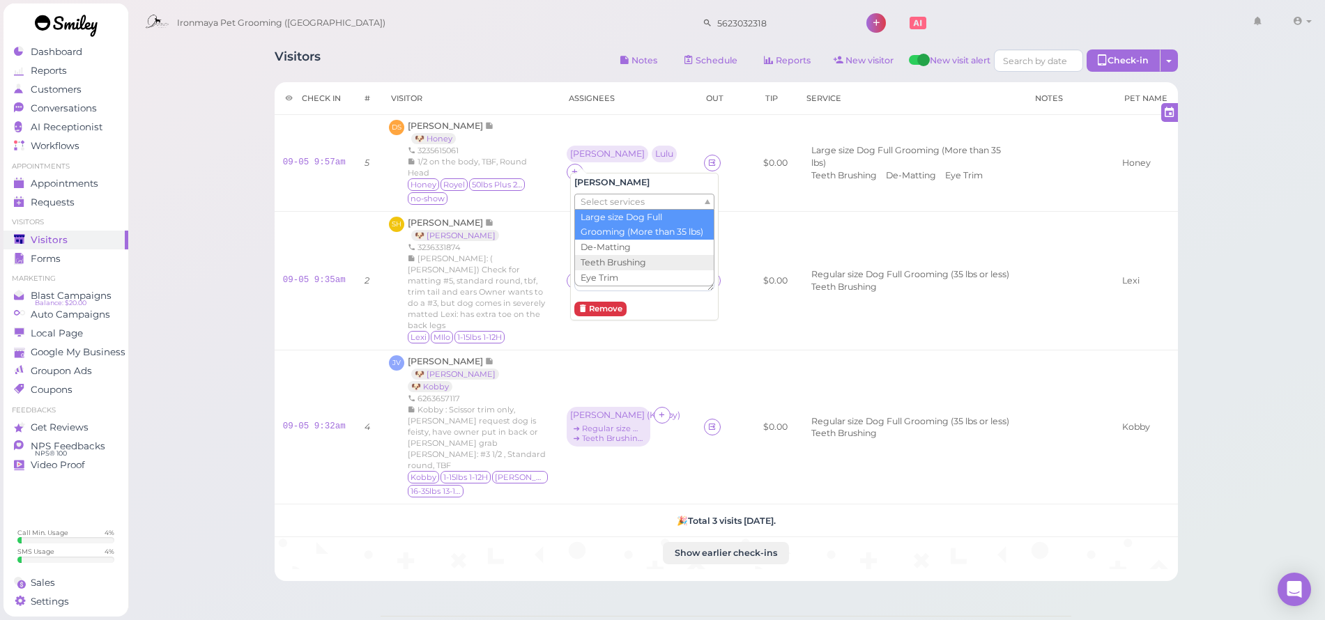
click at [599, 197] on span "Select services" at bounding box center [613, 201] width 64 height 15
drag, startPoint x: 599, startPoint y: 224, endPoint x: 597, endPoint y: 217, distance: 7.1
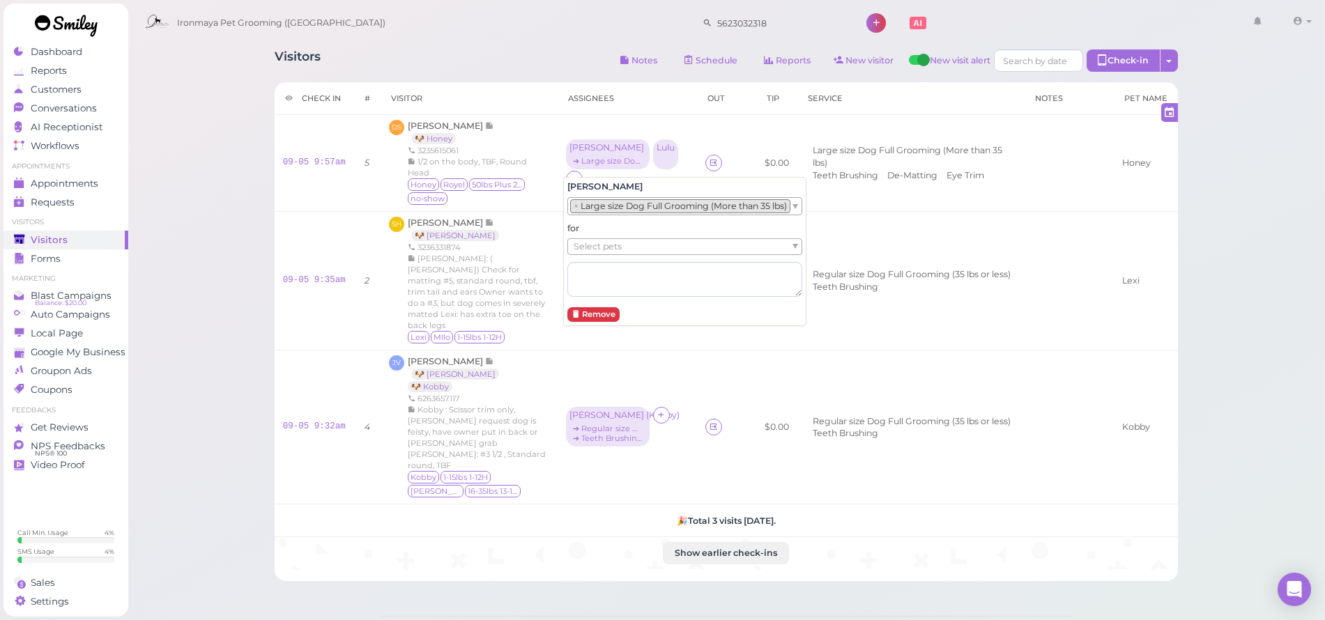
click at [599, 205] on li "× Large size Dog Full Grooming (More than 35 lbs)" at bounding box center [680, 206] width 220 height 14
click at [665, 158] on div "Lulu" at bounding box center [665, 154] width 25 height 30
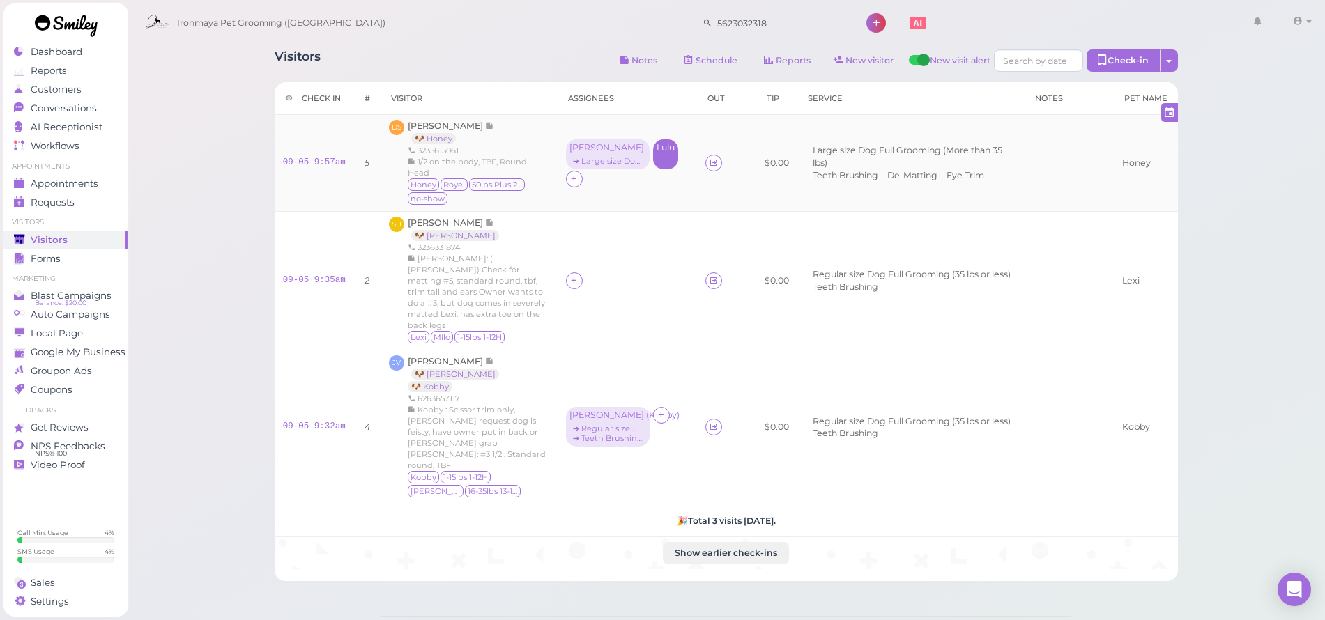
click at [665, 158] on div "Lulu" at bounding box center [665, 154] width 25 height 30
click at [658, 204] on ul "Select services" at bounding box center [632, 205] width 128 height 15
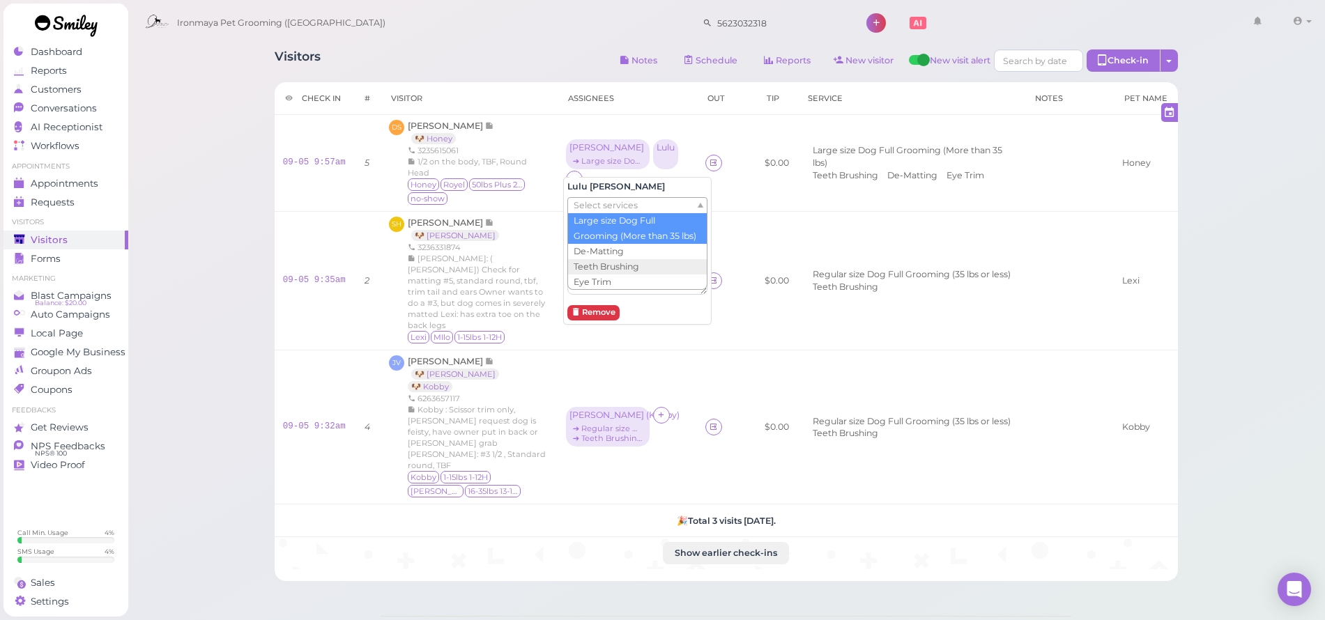
click at [521, 106] on th "Visitor" at bounding box center [469, 98] width 177 height 33
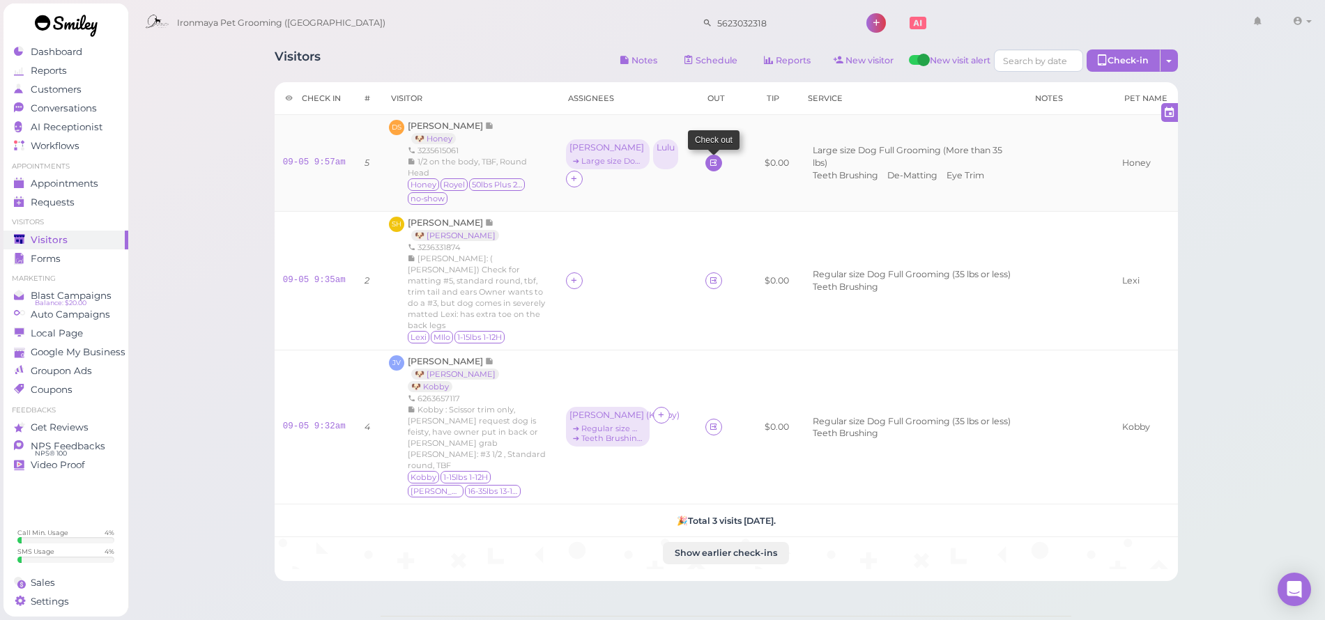
click at [716, 162] on td at bounding box center [716, 163] width 38 height 97
click at [709, 158] on icon at bounding box center [713, 163] width 9 height 10
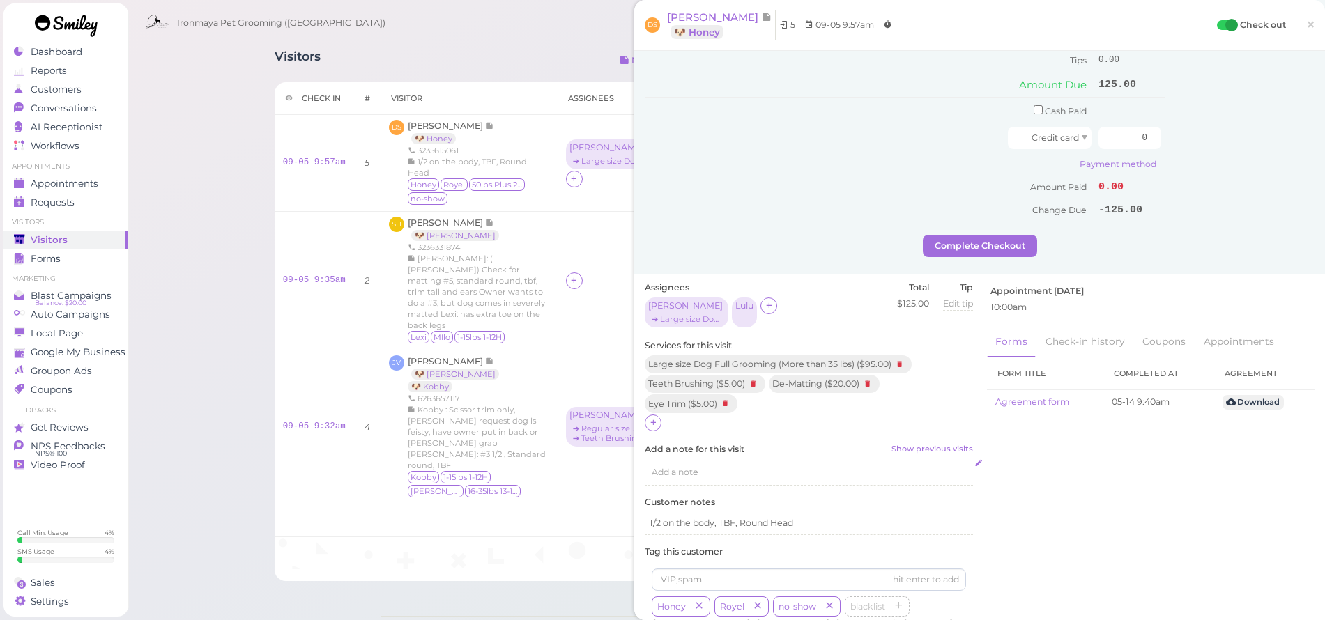
scroll to position [528, 0]
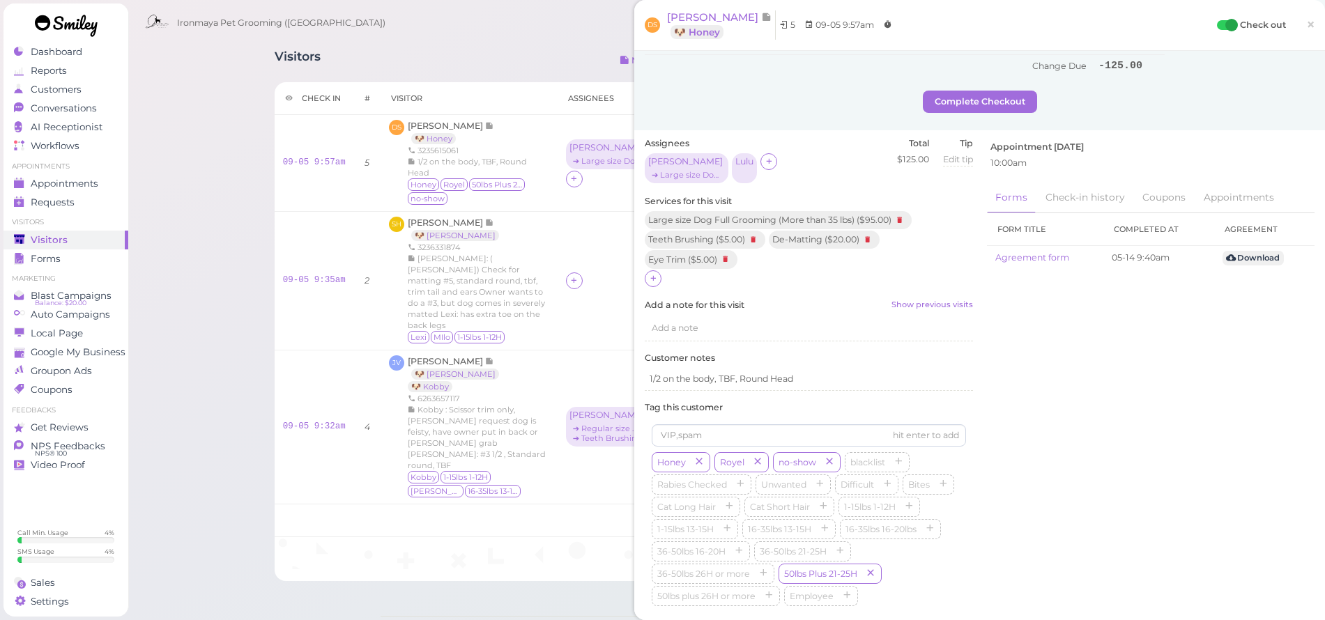
click at [723, 252] on icon at bounding box center [725, 259] width 17 height 15
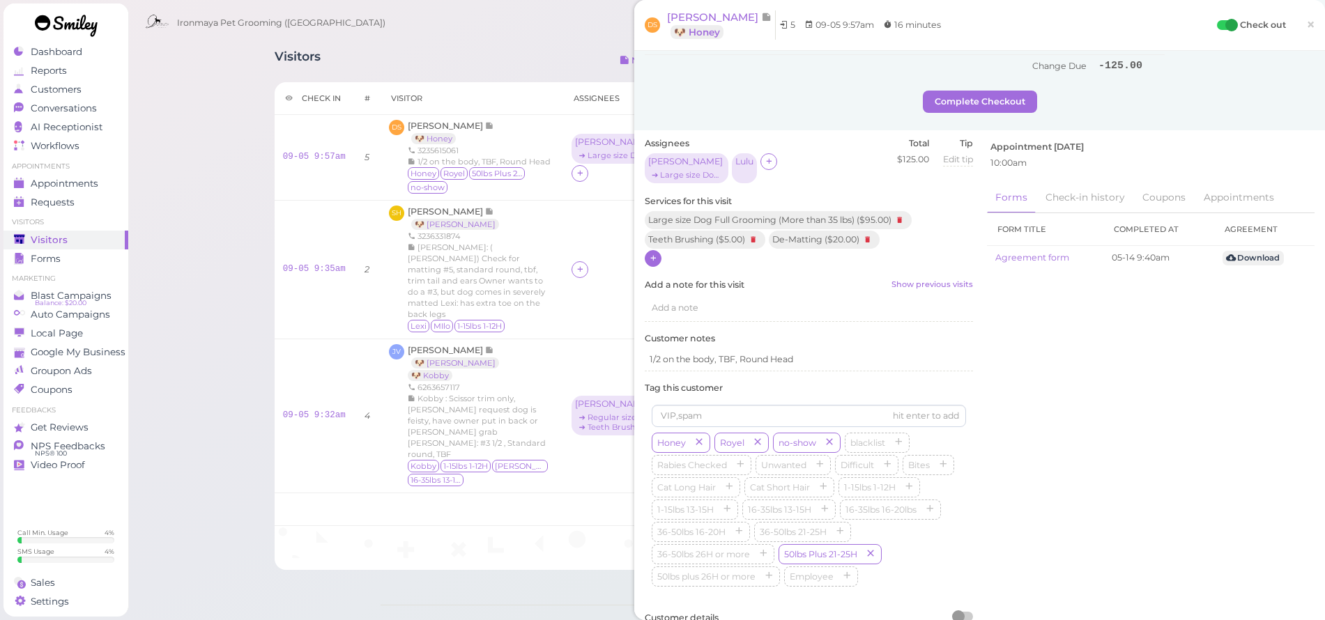
click at [656, 253] on icon at bounding box center [653, 258] width 9 height 10
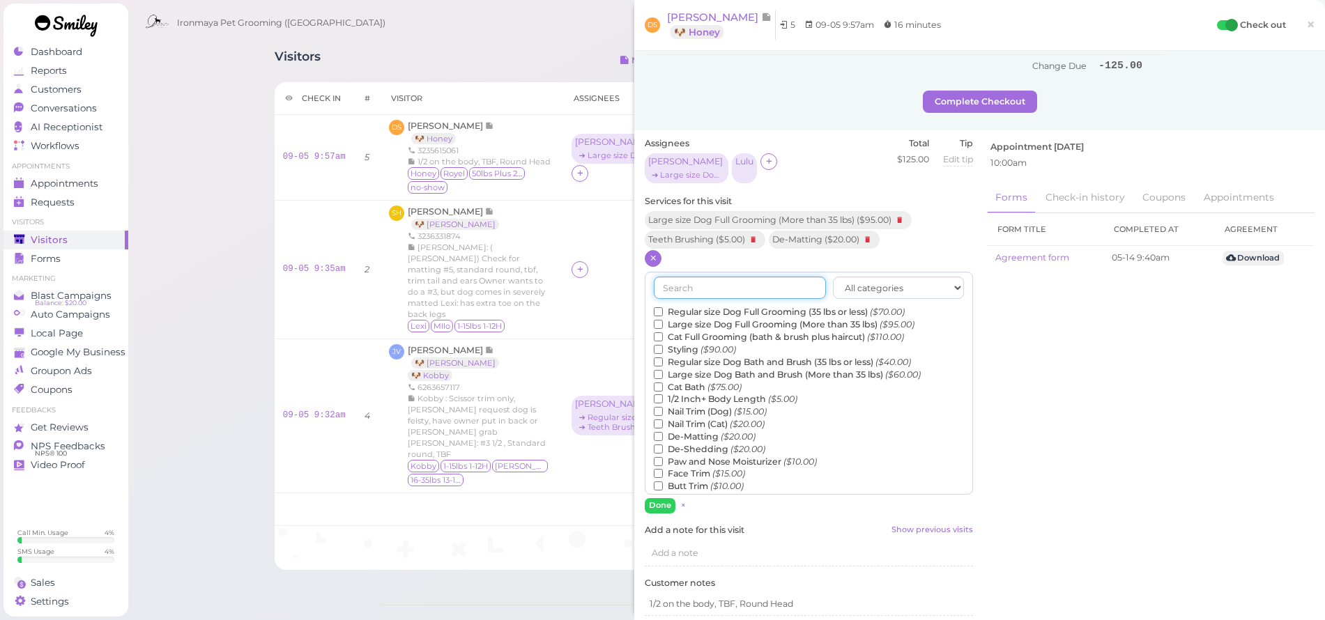
click at [697, 277] on input "text" at bounding box center [740, 288] width 172 height 22
click at [694, 369] on label "Large size Dog Bath and Brush (More than 35 lbs) ($60.00)" at bounding box center [787, 375] width 267 height 13
click at [663, 370] on input "Large size Dog Bath and Brush (More than 35 lbs) ($60.00)" at bounding box center [658, 374] width 9 height 9
click at [656, 498] on button "Done" at bounding box center [660, 505] width 31 height 15
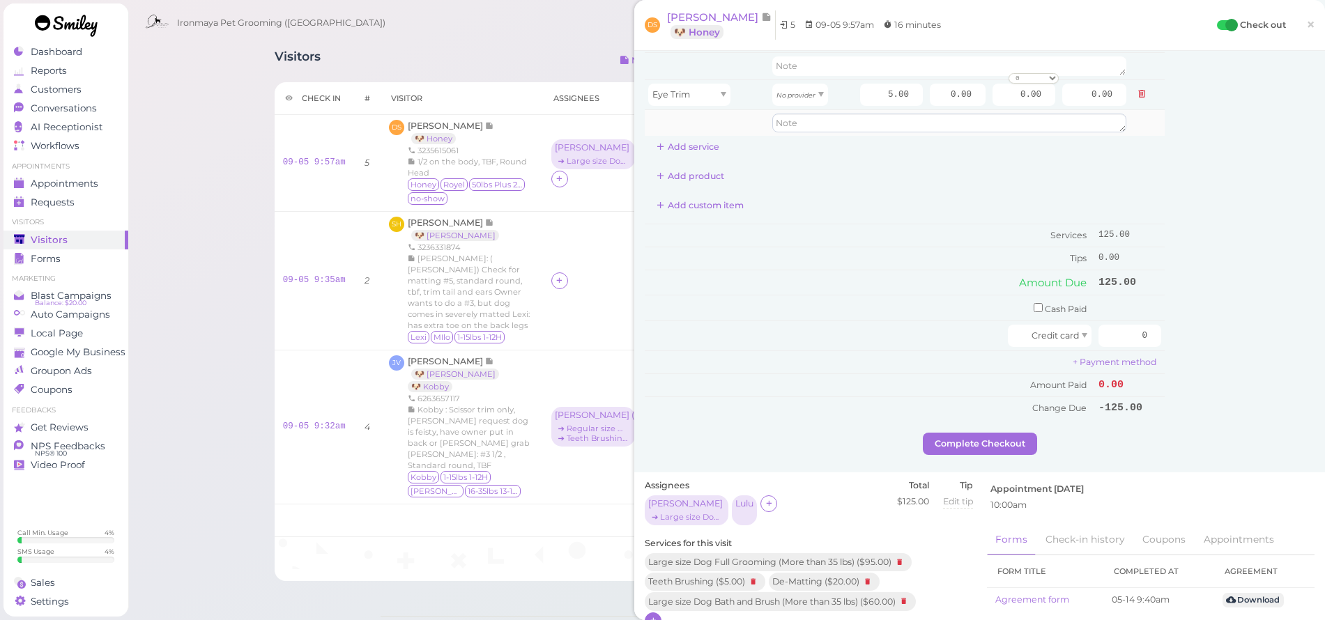
scroll to position [0, 0]
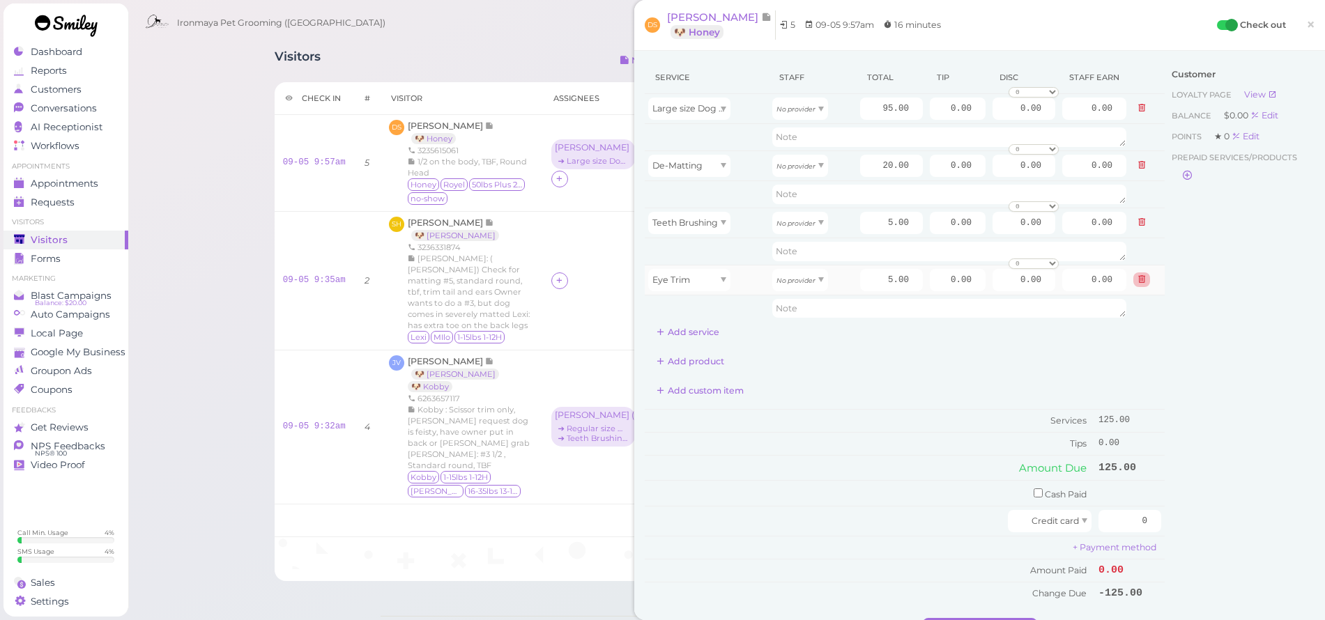
click at [1137, 280] on icon at bounding box center [1141, 280] width 8 height 10
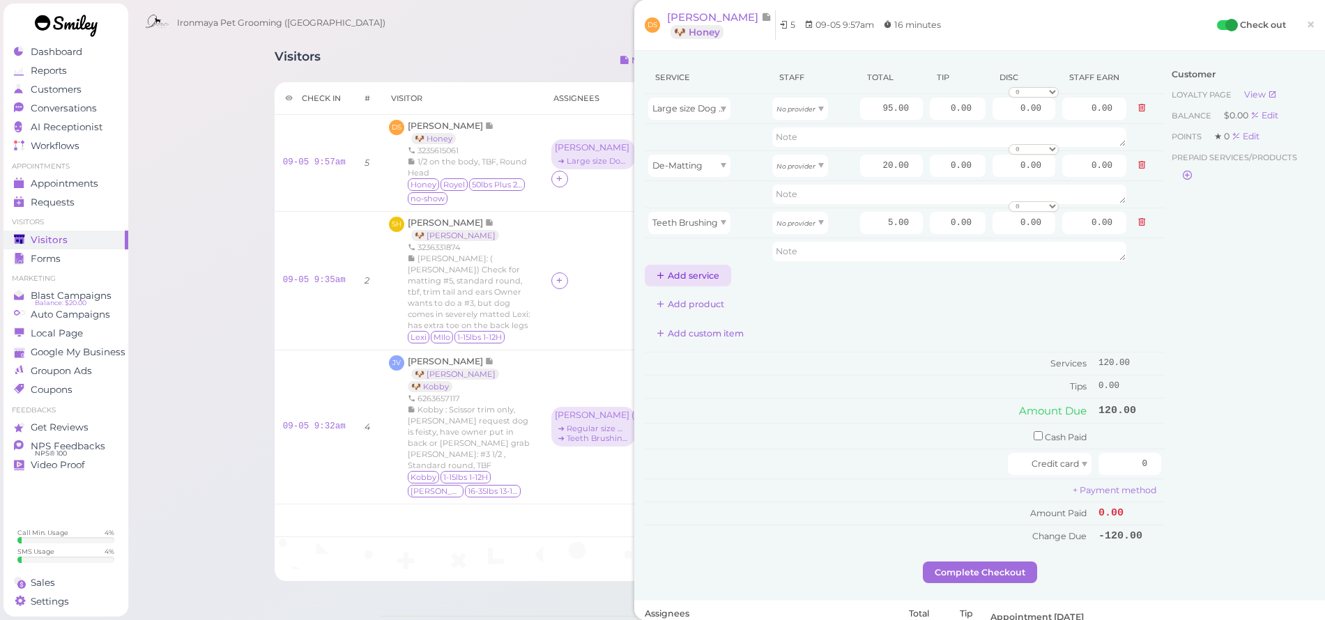
click at [709, 274] on button "Add service" at bounding box center [688, 276] width 86 height 22
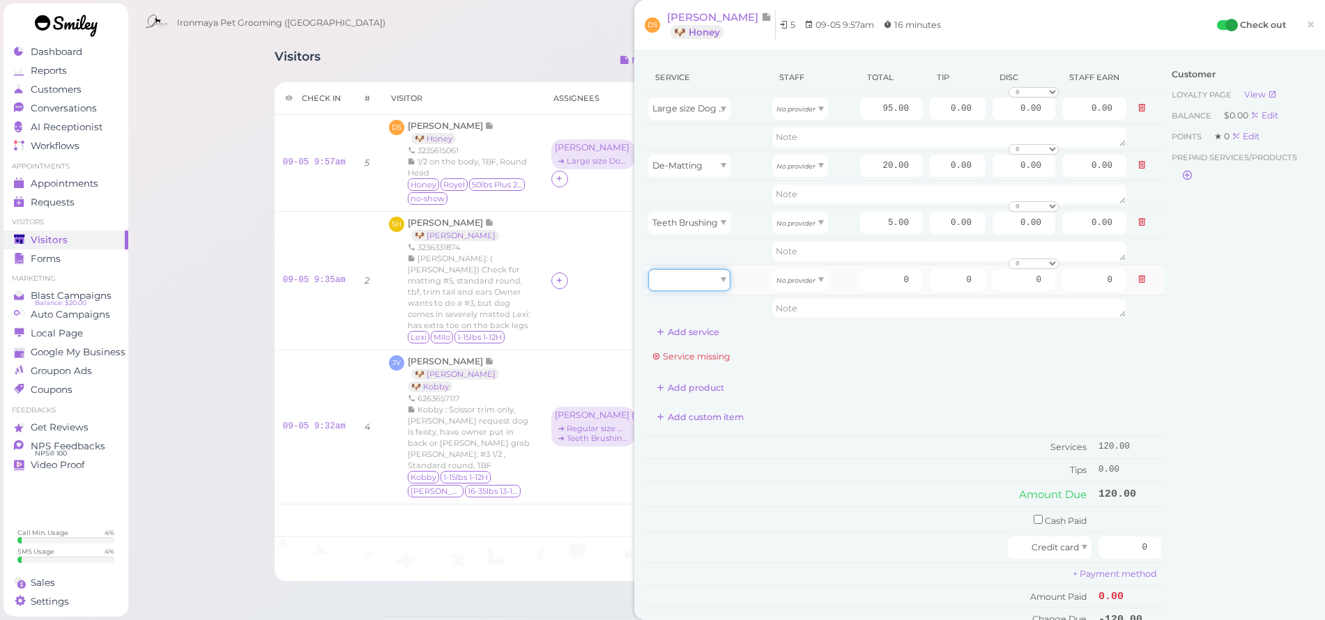
click at [712, 289] on div at bounding box center [689, 280] width 82 height 22
type input "60.00"
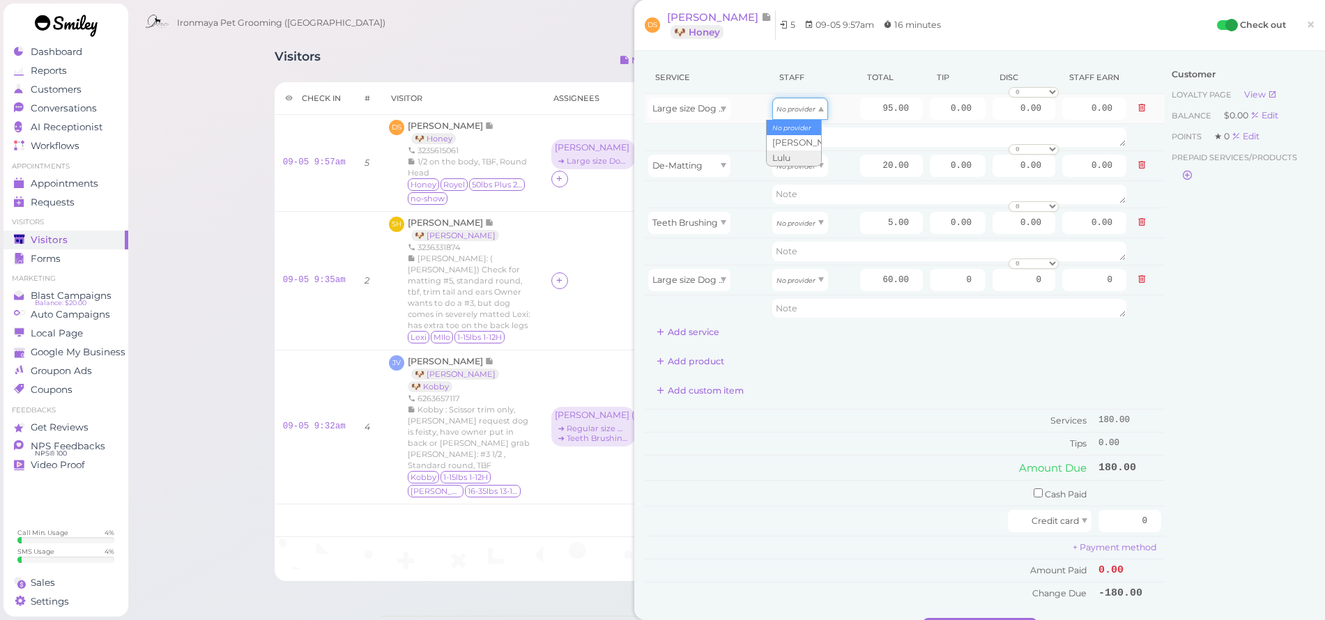
click at [801, 104] on span "No provider" at bounding box center [795, 108] width 39 height 10
type input "42.75"
click at [798, 166] on icon "No provider" at bounding box center [795, 166] width 39 height 8
type input "9.00"
click at [806, 226] on icon "No provider" at bounding box center [795, 224] width 39 height 8
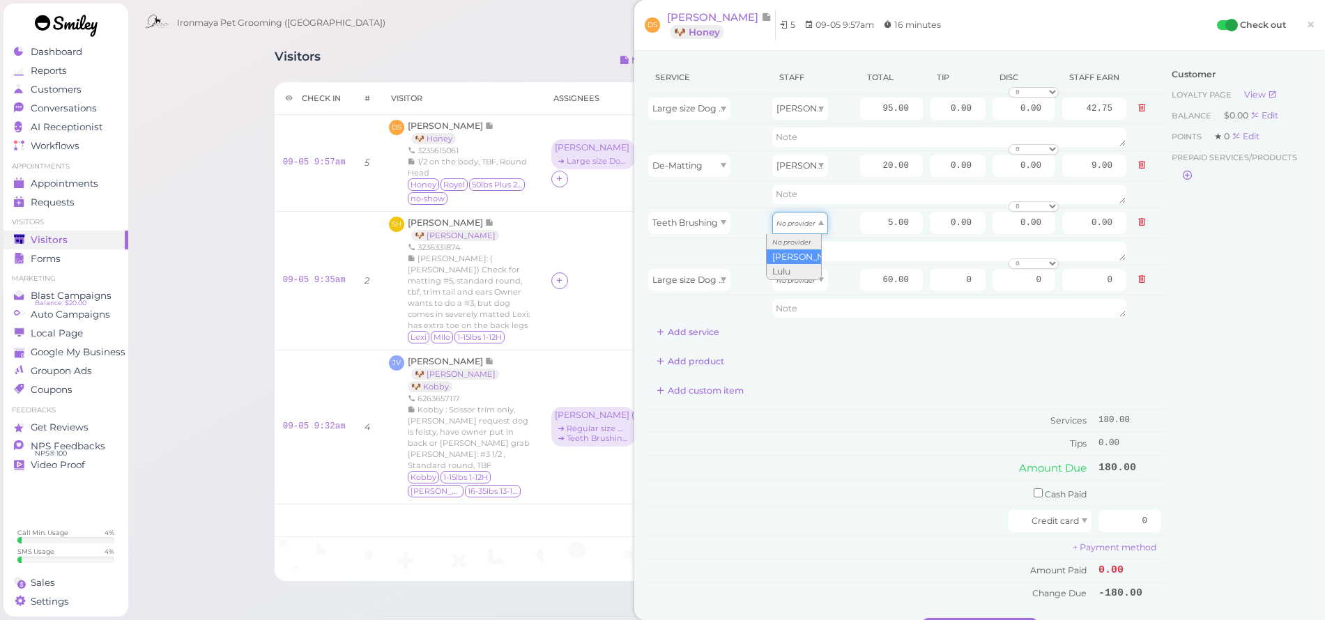
type input "2.25"
click at [799, 282] on icon "No provider" at bounding box center [795, 281] width 39 height 8
type input "25.80"
click at [810, 228] on div "[PERSON_NAME]" at bounding box center [800, 223] width 56 height 22
type input "2.15"
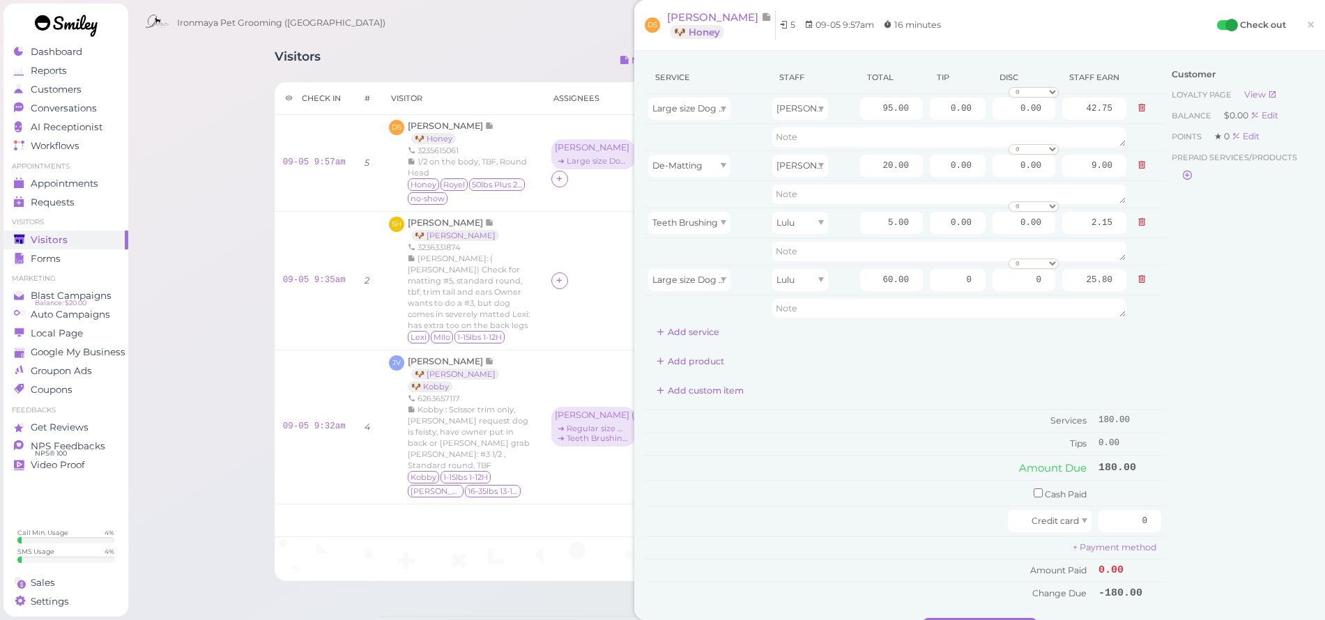
drag, startPoint x: 1211, startPoint y: 310, endPoint x: 1205, endPoint y: 304, distance: 8.9
click at [1211, 310] on div "Customer Loyalty page View Balance $0.00 Edit Points ★ 0 Edit Prepaid services/…" at bounding box center [1240, 339] width 150 height 557
click at [860, 286] on input "60.00" at bounding box center [891, 280] width 63 height 22
click at [861, 284] on input "60.00" at bounding box center [891, 280] width 63 height 22
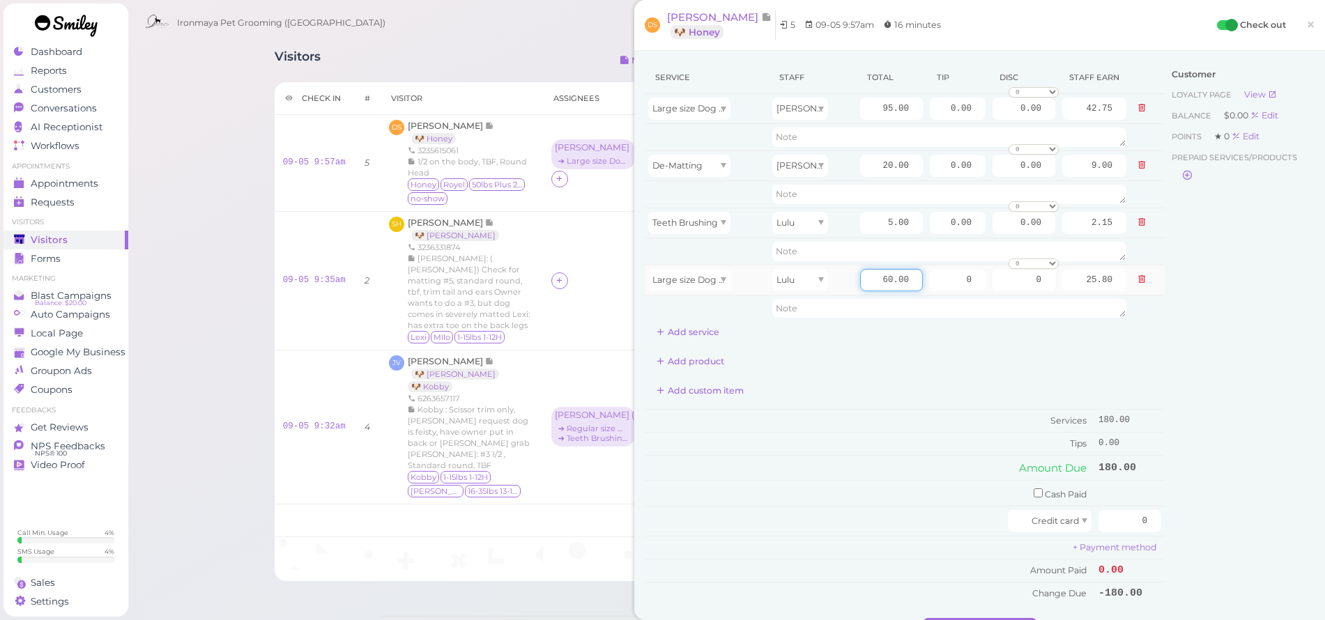
click at [862, 282] on input "60.00" at bounding box center [891, 280] width 63 height 22
type input "75"
type input "32.25"
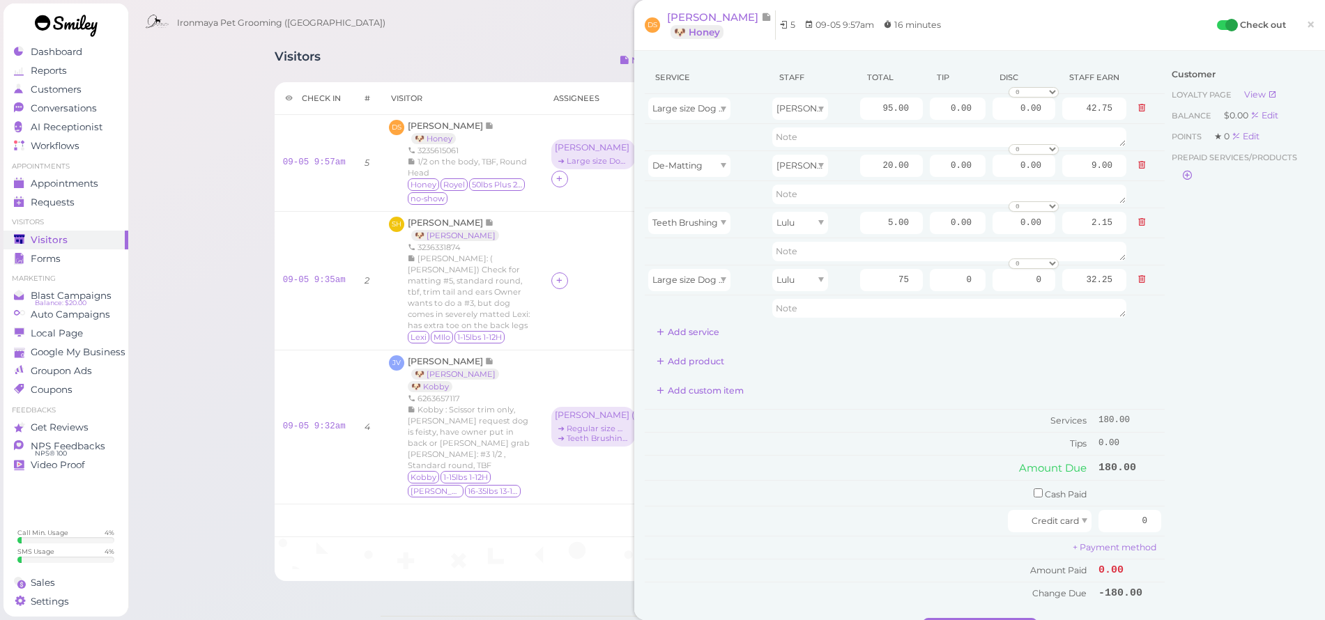
click at [1273, 350] on div "Customer Loyalty page View Balance $0.00 Edit Points ★ 0 Edit Prepaid services/…" at bounding box center [1240, 339] width 150 height 557
click at [870, 114] on input "95.00" at bounding box center [891, 109] width 63 height 22
type input "70"
type input "31.50"
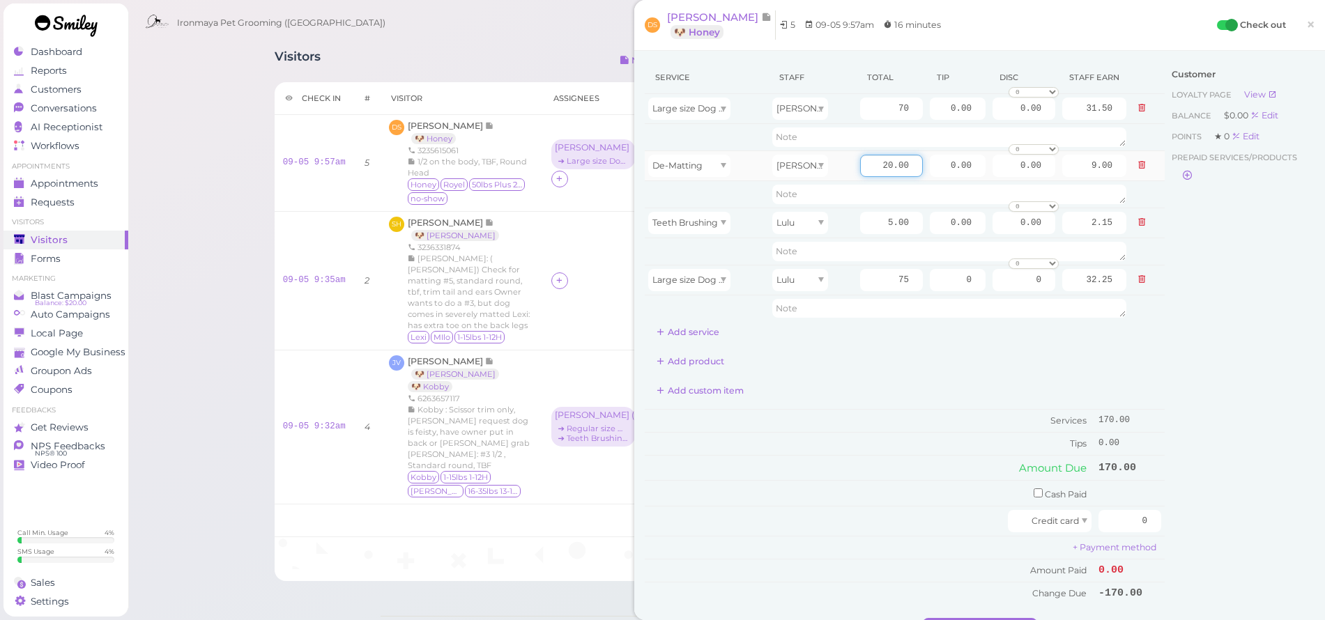
click at [860, 167] on input "20.00" at bounding box center [891, 166] width 63 height 22
type input "0"
click at [1193, 289] on div "Customer Loyalty page View Balance $0.00 Edit Points ★ 0 Edit Prepaid services/…" at bounding box center [1240, 339] width 150 height 557
click at [882, 107] on input "70" at bounding box center [891, 109] width 63 height 22
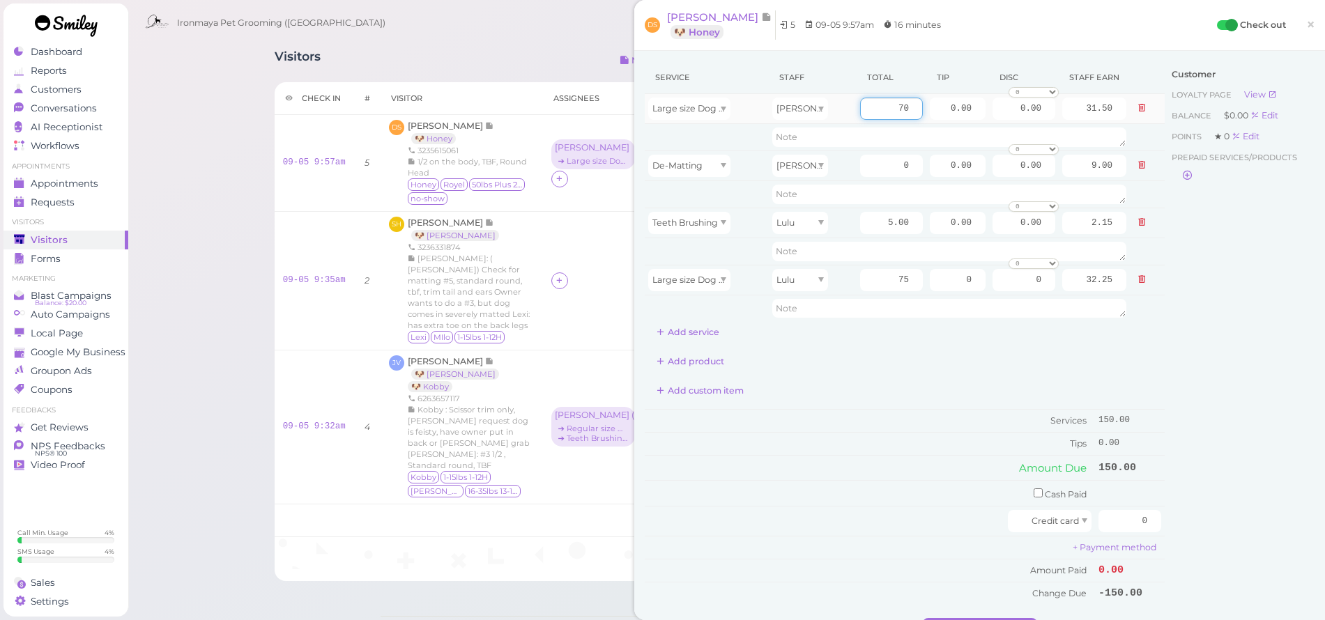
click at [882, 107] on input "70" at bounding box center [891, 109] width 63 height 22
type input "75"
type input "33.75"
click at [1192, 289] on div "Customer Loyalty page View Balance $0.00 Edit Points ★ 0 Edit Prepaid services/…" at bounding box center [1240, 339] width 150 height 557
click at [1306, 24] on link "×" at bounding box center [1311, 25] width 26 height 33
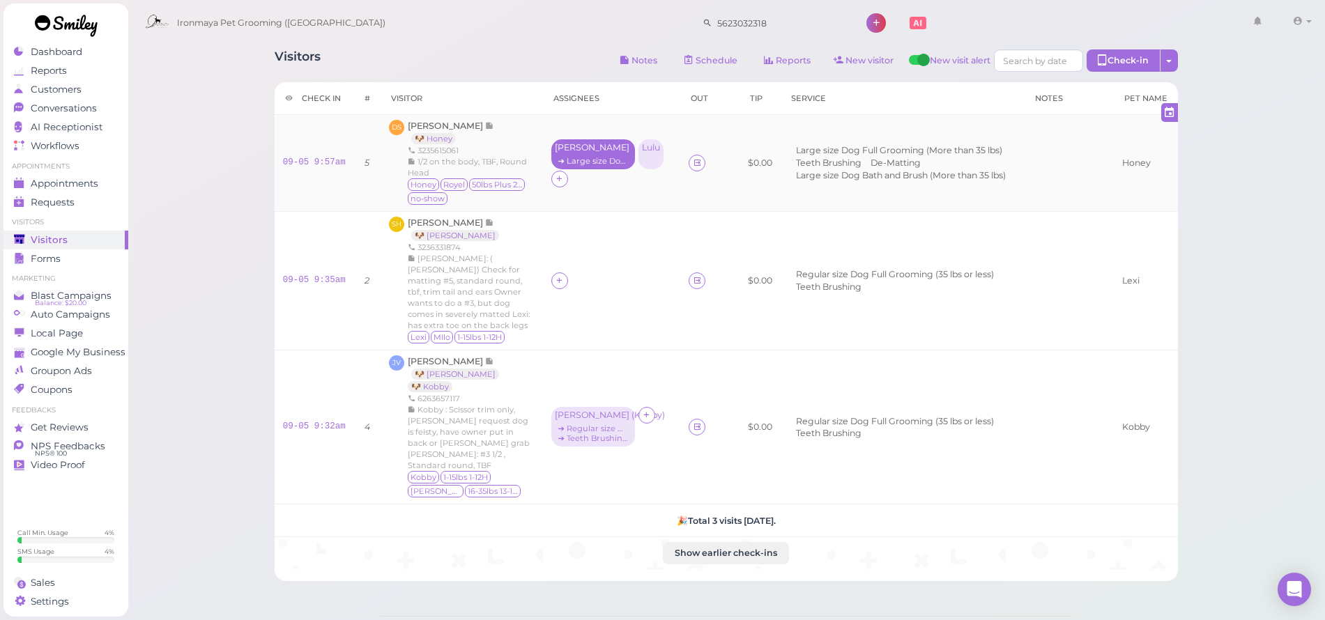
click at [555, 147] on div "[PERSON_NAME]" at bounding box center [593, 148] width 77 height 10
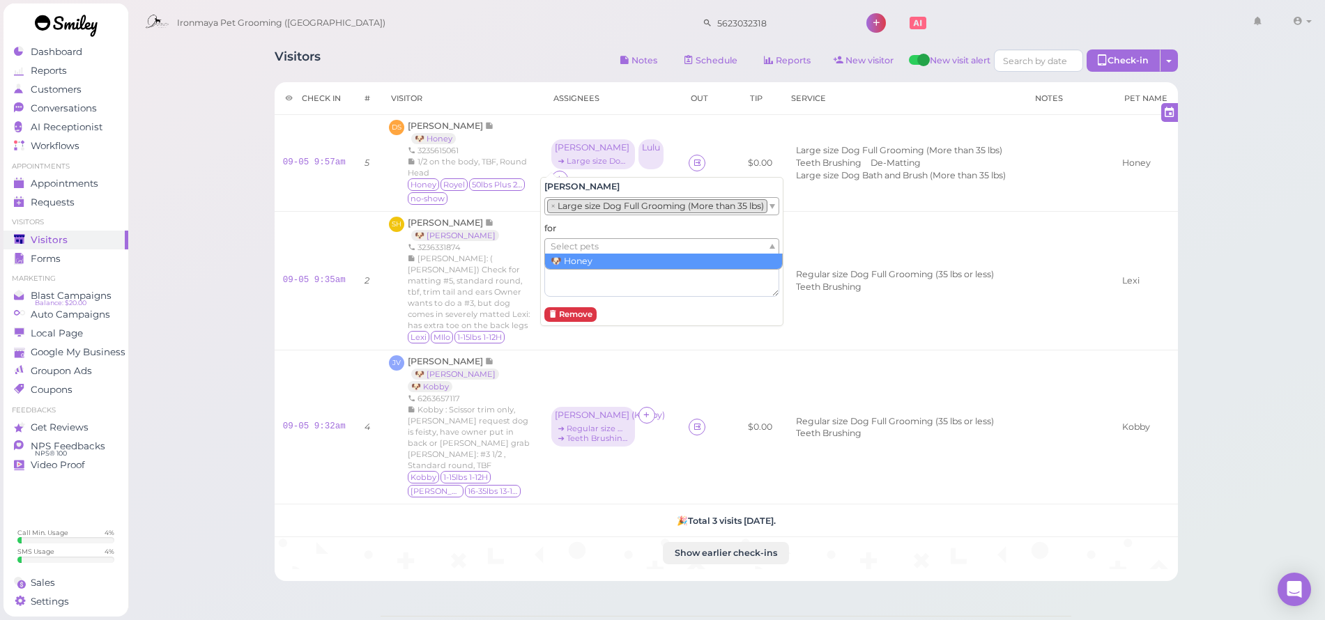
click at [595, 242] on span "Select pets" at bounding box center [575, 246] width 48 height 15
click at [221, 225] on div "Visitors Notes Schedule Reports New visitor New visit alert Check-in Customer c…" at bounding box center [727, 375] width 1198 height 750
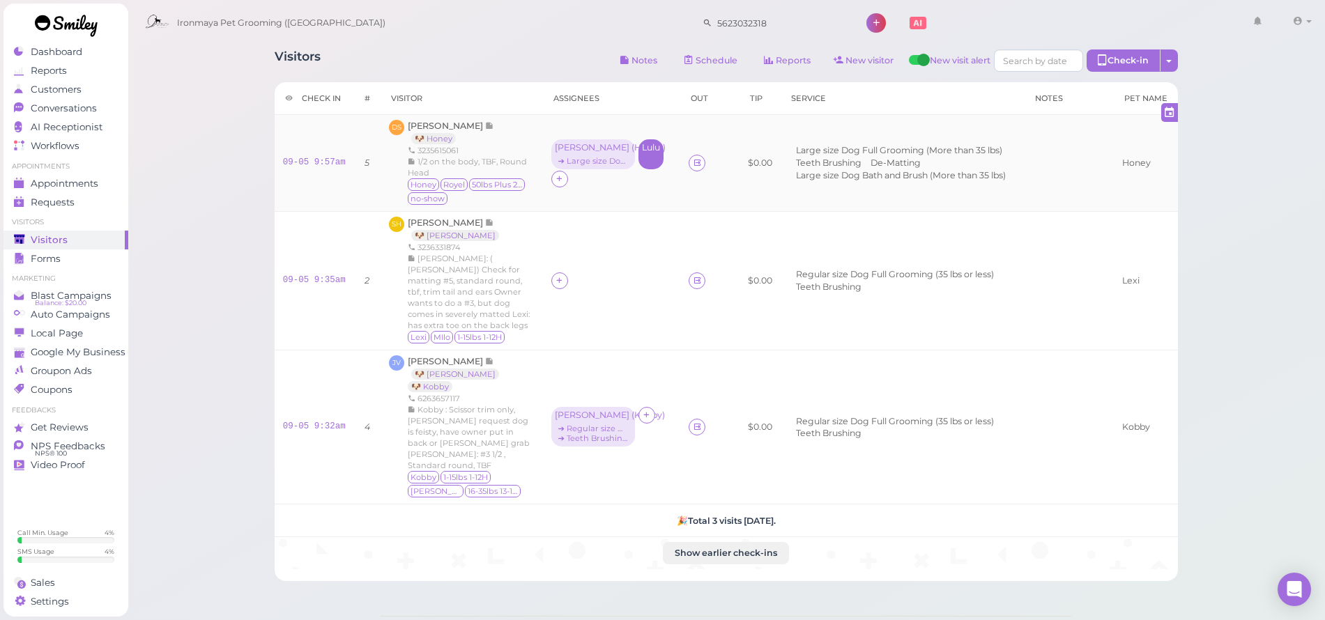
click at [650, 153] on div "Lulu" at bounding box center [650, 154] width 25 height 30
click at [601, 213] on div "[PERSON_NAME] Select services for Select pets Remove" at bounding box center [614, 251] width 148 height 148
click at [597, 204] on span "Select services" at bounding box center [583, 205] width 64 height 15
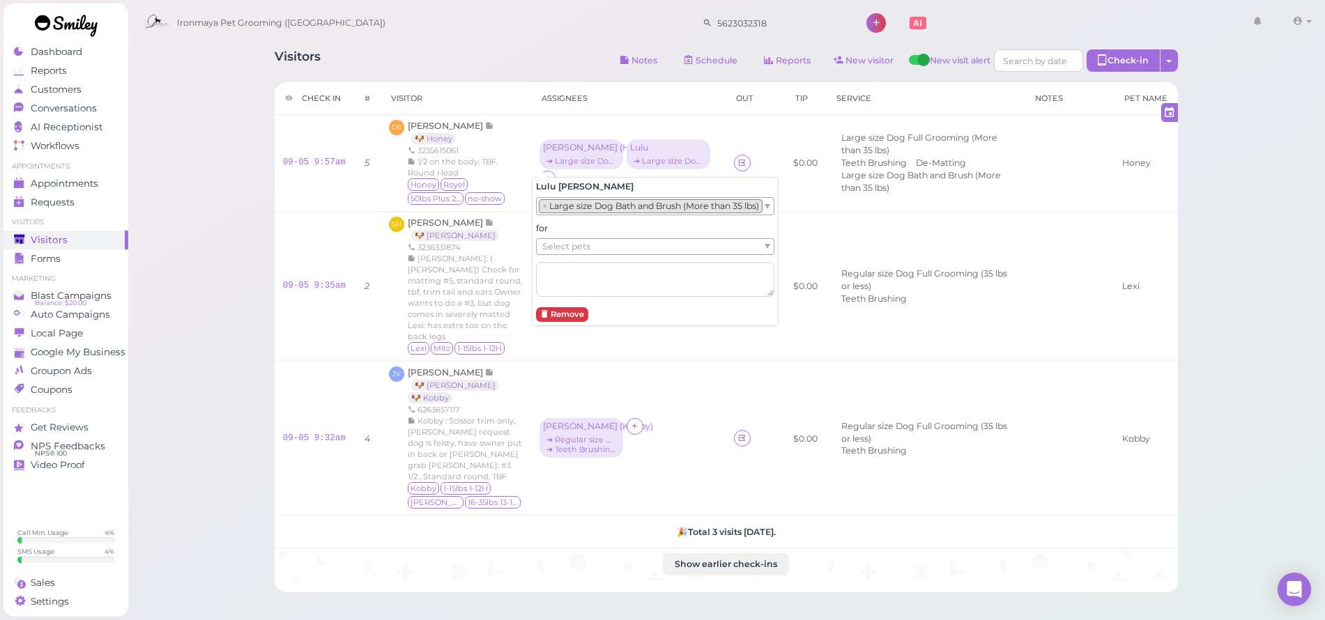
click at [604, 206] on li "× Large size Dog Bath and Brush (More than 35 lbs)" at bounding box center [651, 206] width 224 height 14
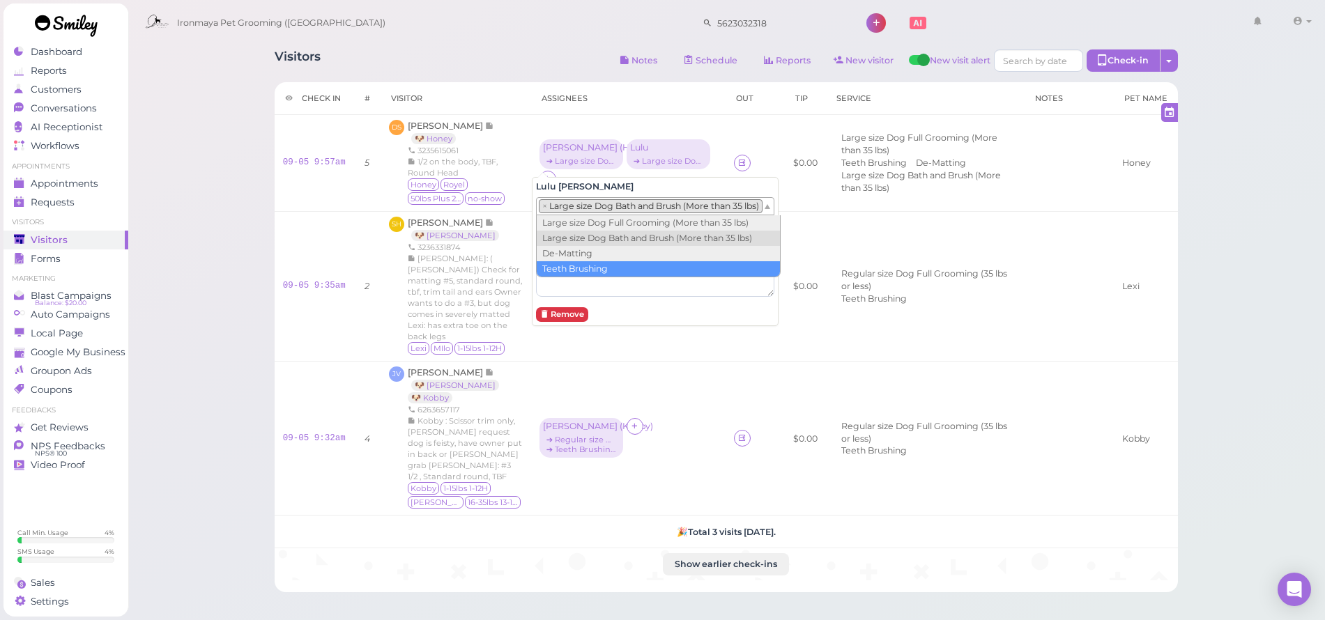
drag, startPoint x: 590, startPoint y: 266, endPoint x: 582, endPoint y: 259, distance: 10.9
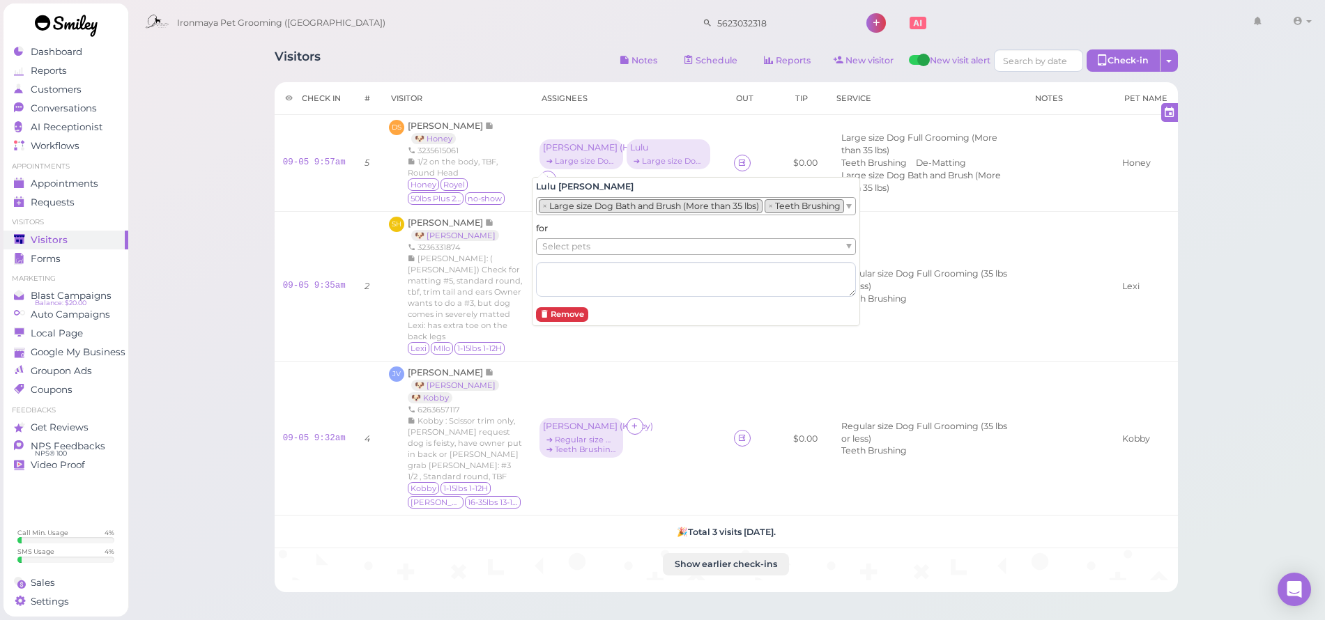
click at [591, 247] on ul "Select pets" at bounding box center [690, 246] width 307 height 15
click at [291, 246] on td "09-05 9:35am" at bounding box center [314, 287] width 79 height 150
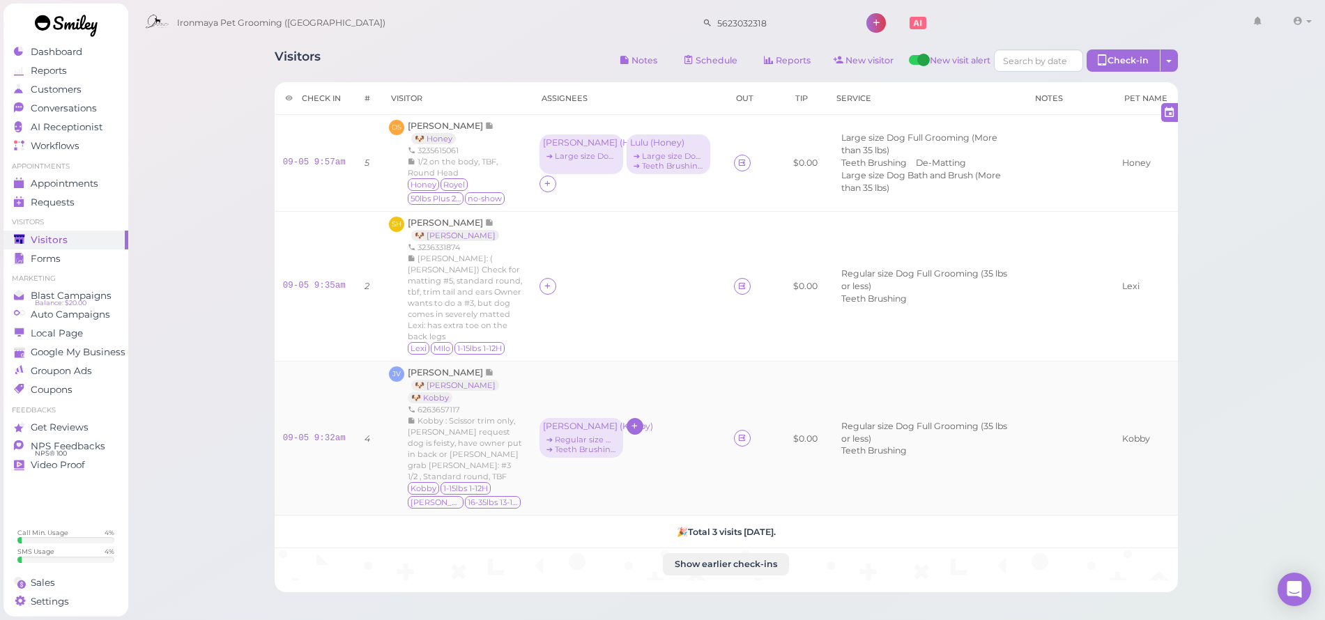
click at [630, 421] on icon at bounding box center [634, 426] width 9 height 10
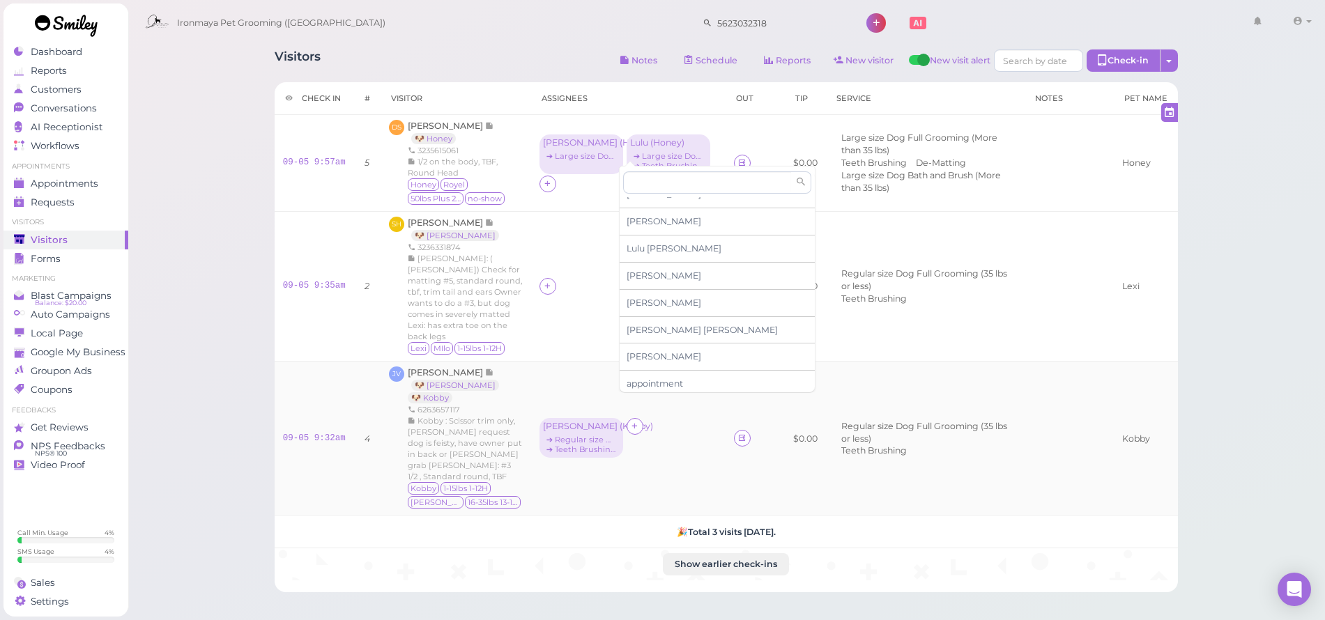
scroll to position [60, 0]
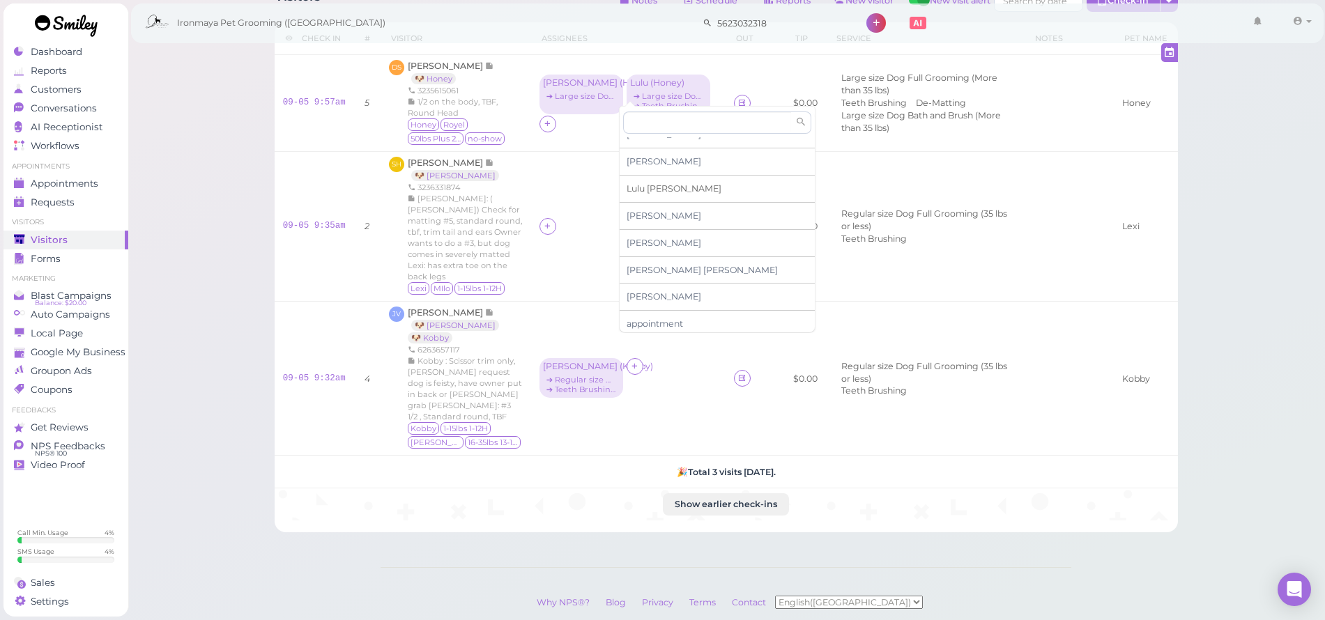
click at [671, 190] on div "[PERSON_NAME]" at bounding box center [717, 189] width 195 height 27
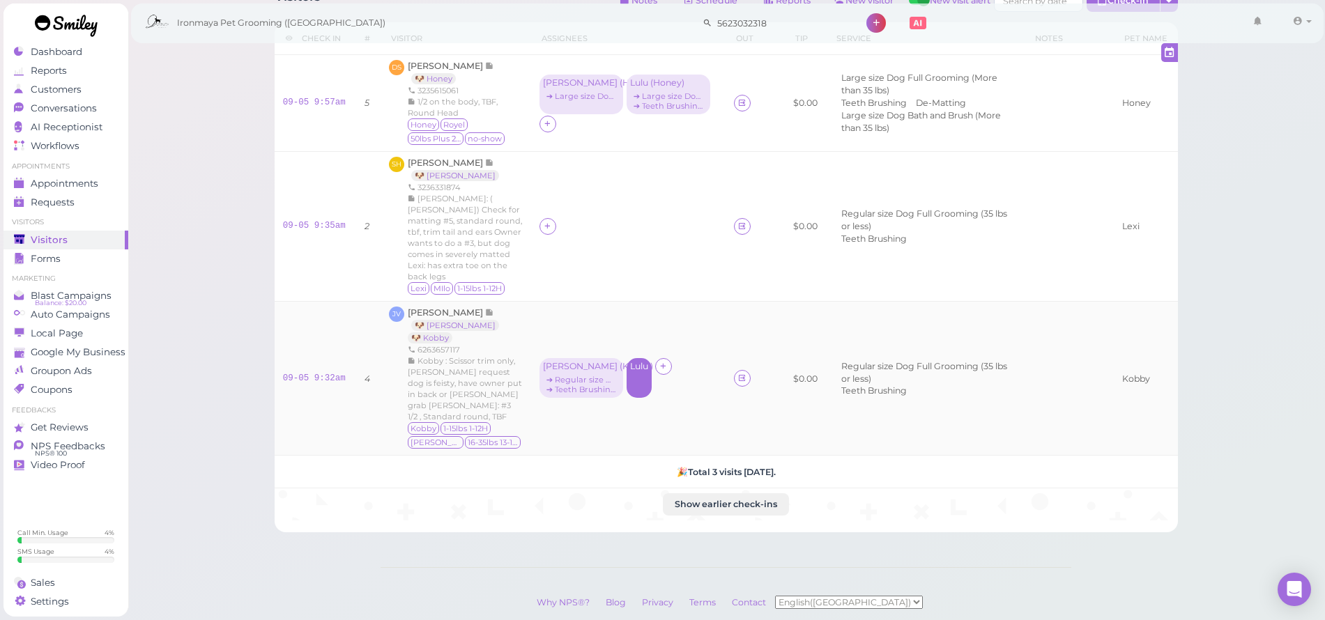
click at [627, 358] on div "Lulu" at bounding box center [639, 378] width 25 height 40
click at [618, 400] on div "Select services" at bounding box center [606, 408] width 140 height 17
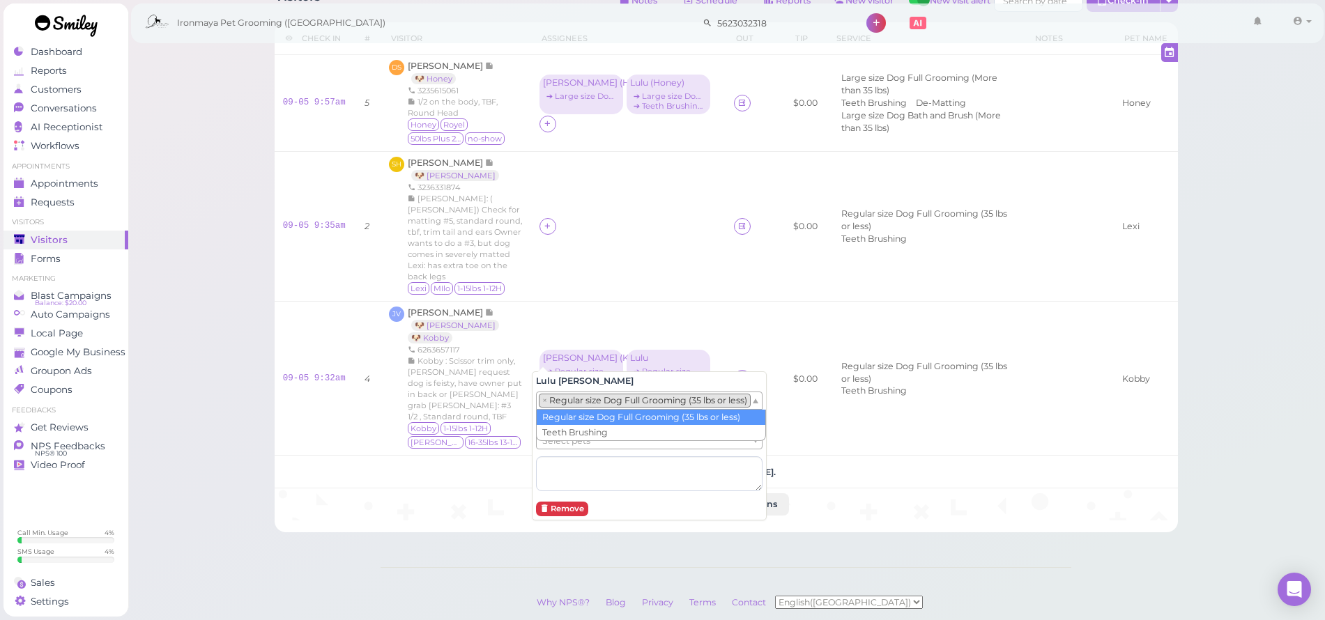
click at [607, 400] on li "× Regular size Dog Full Grooming (35 lbs or less)" at bounding box center [645, 401] width 212 height 14
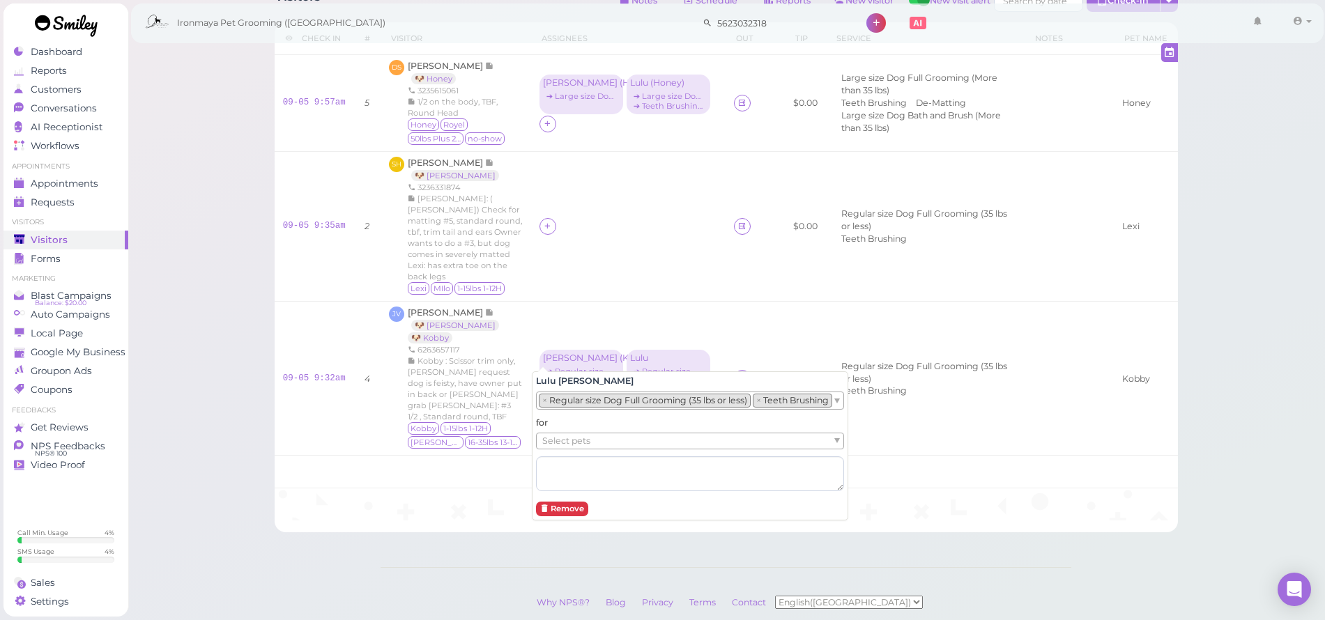
click at [592, 440] on ul "Select pets" at bounding box center [685, 441] width 296 height 15
click at [231, 380] on div "Visitors Notes Schedule Reports New visitor New visit alert Check-in Customer c…" at bounding box center [727, 320] width 1198 height 761
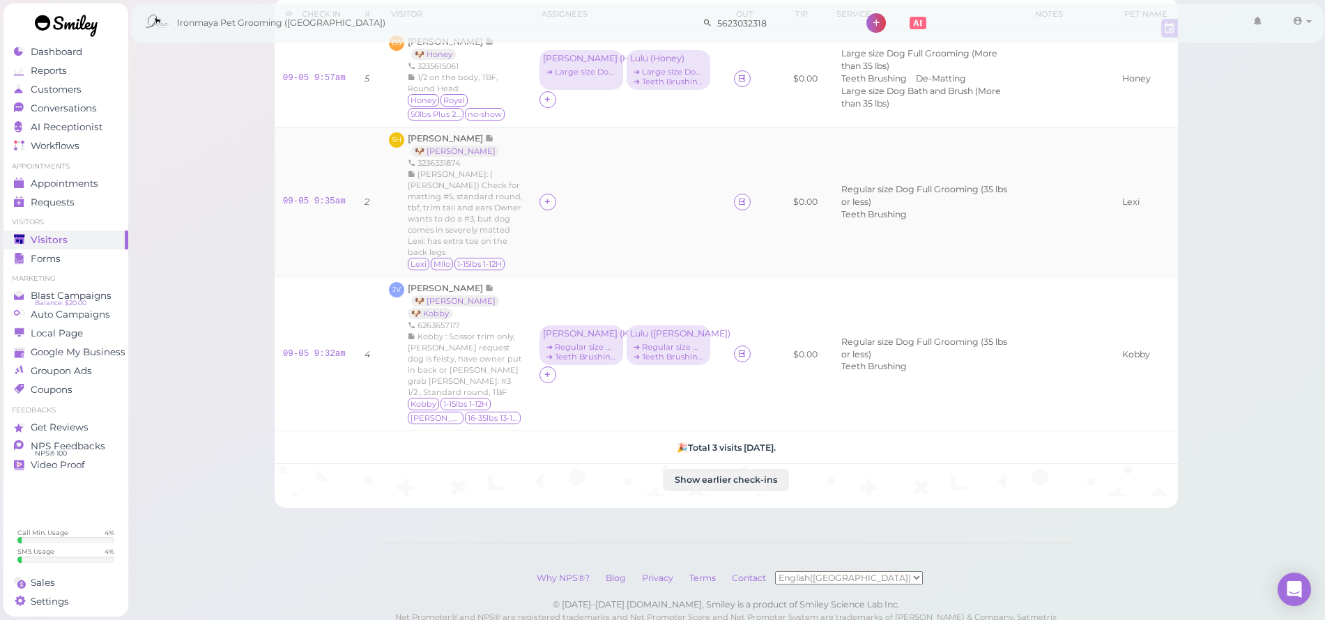
scroll to position [0, 0]
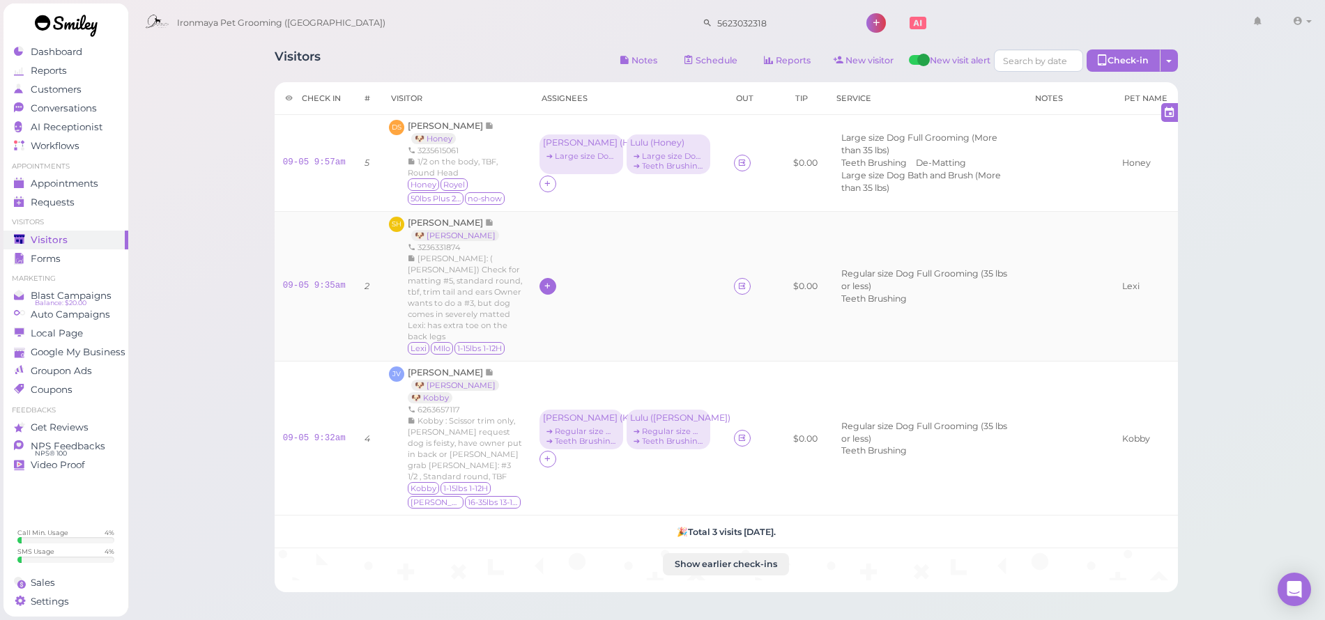
click at [543, 281] on icon at bounding box center [547, 286] width 9 height 10
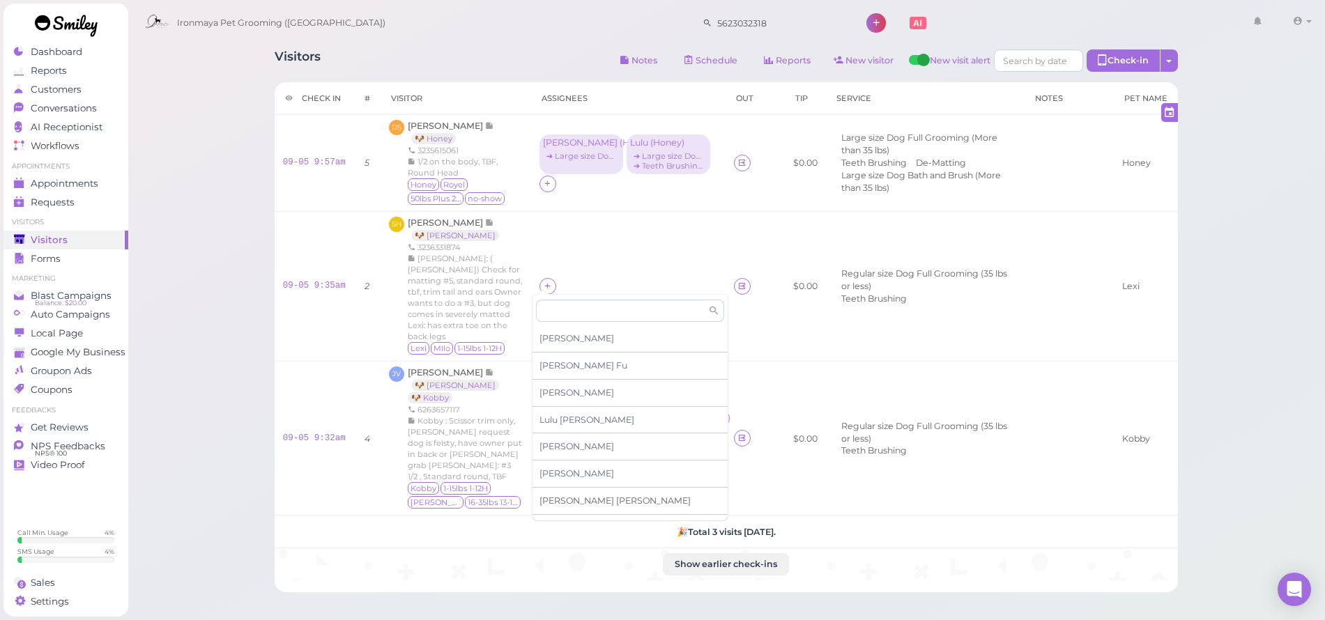
click at [561, 496] on span "[PERSON_NAME]" at bounding box center [614, 501] width 151 height 10
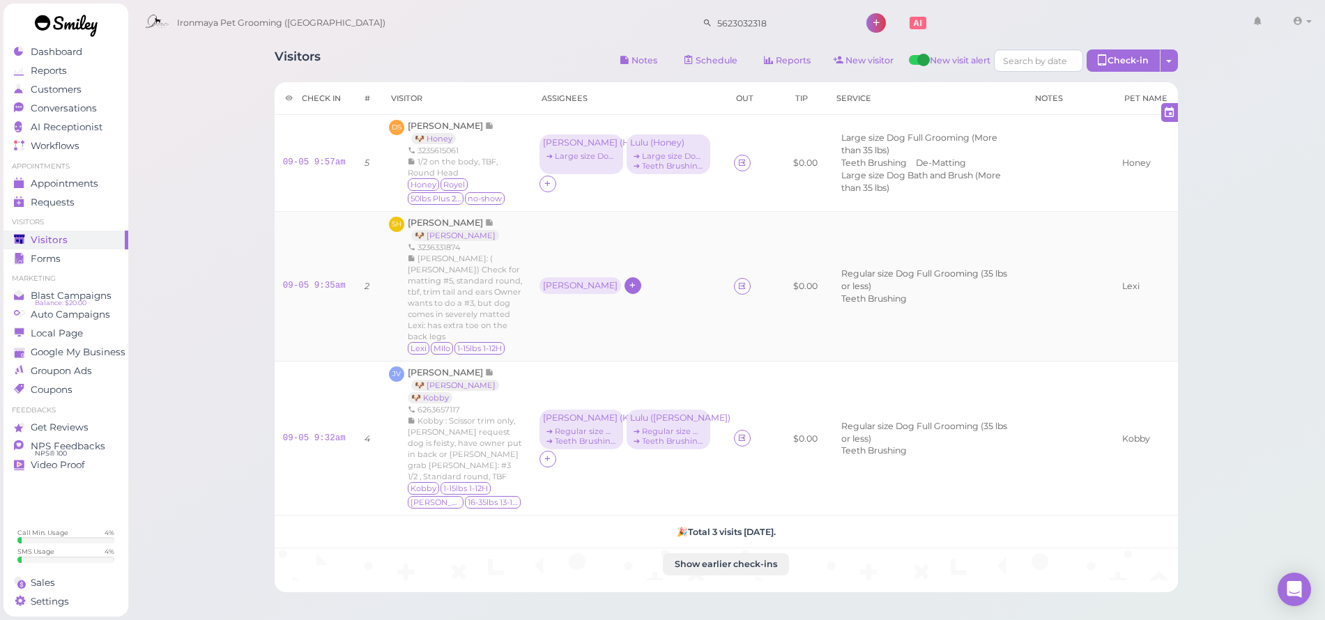
click at [544, 284] on div "[PERSON_NAME]" at bounding box center [580, 285] width 82 height 17
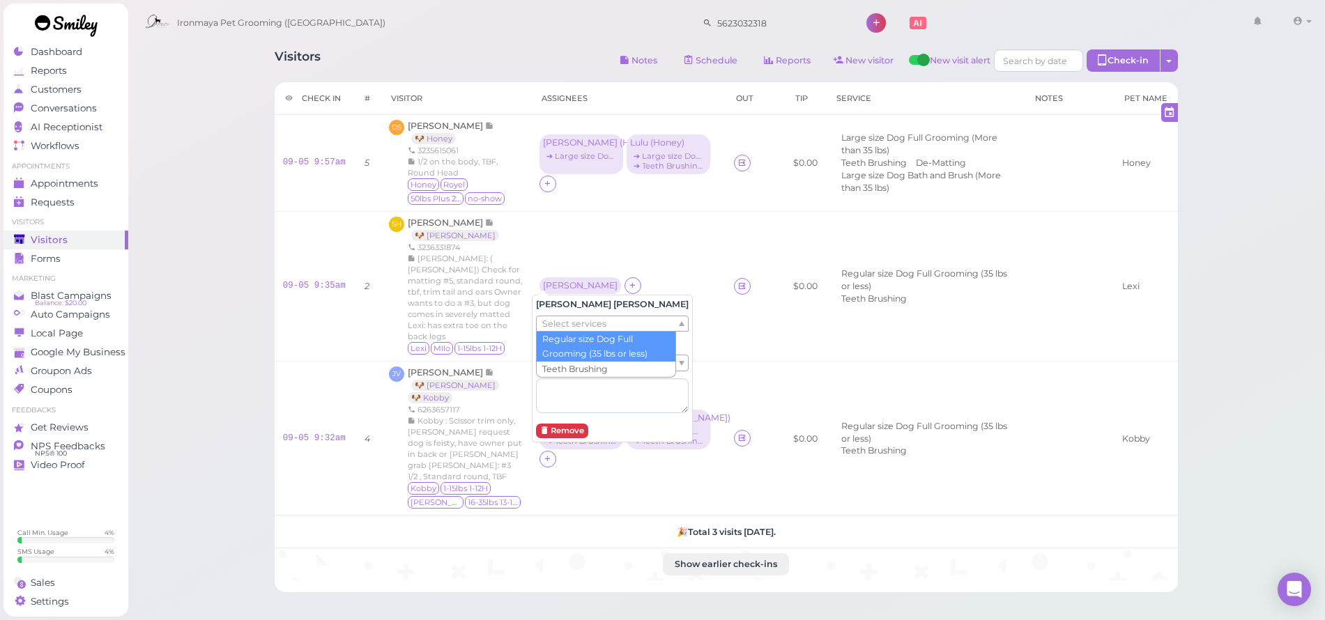
click at [561, 321] on span "Select services" at bounding box center [574, 323] width 64 height 15
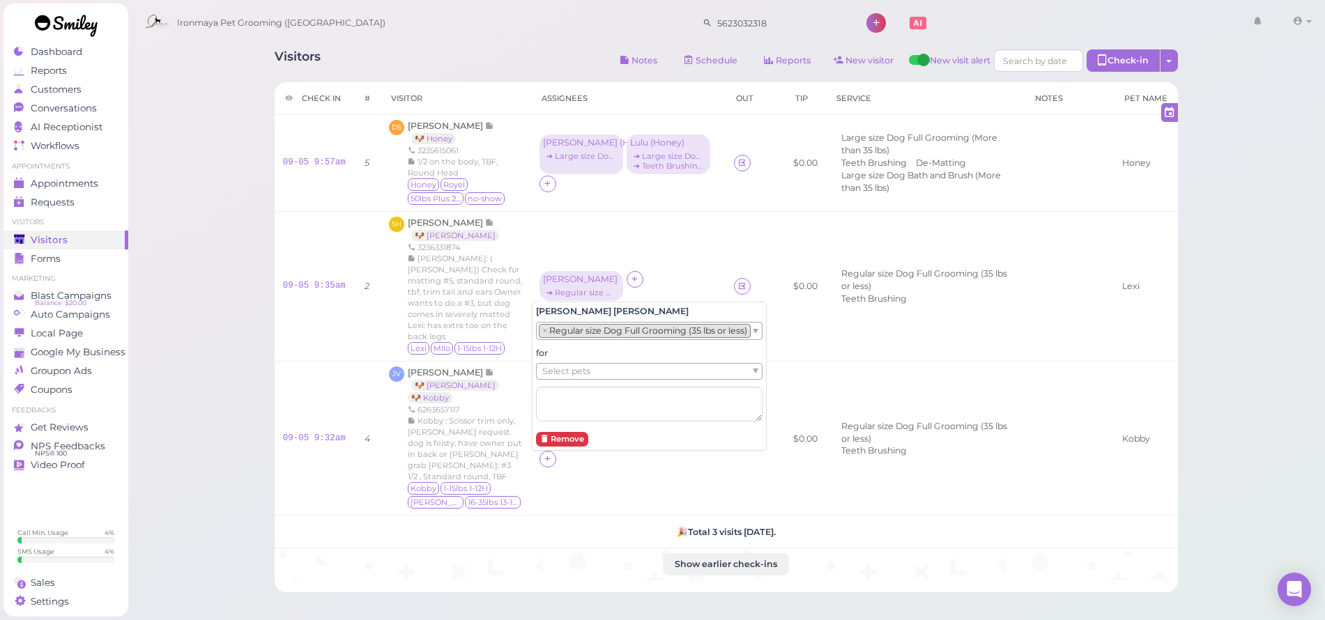
click at [562, 327] on li "× Regular size Dog Full Grooming (35 lbs or less)" at bounding box center [645, 331] width 212 height 14
click at [565, 371] on span "Select pets" at bounding box center [566, 376] width 48 height 15
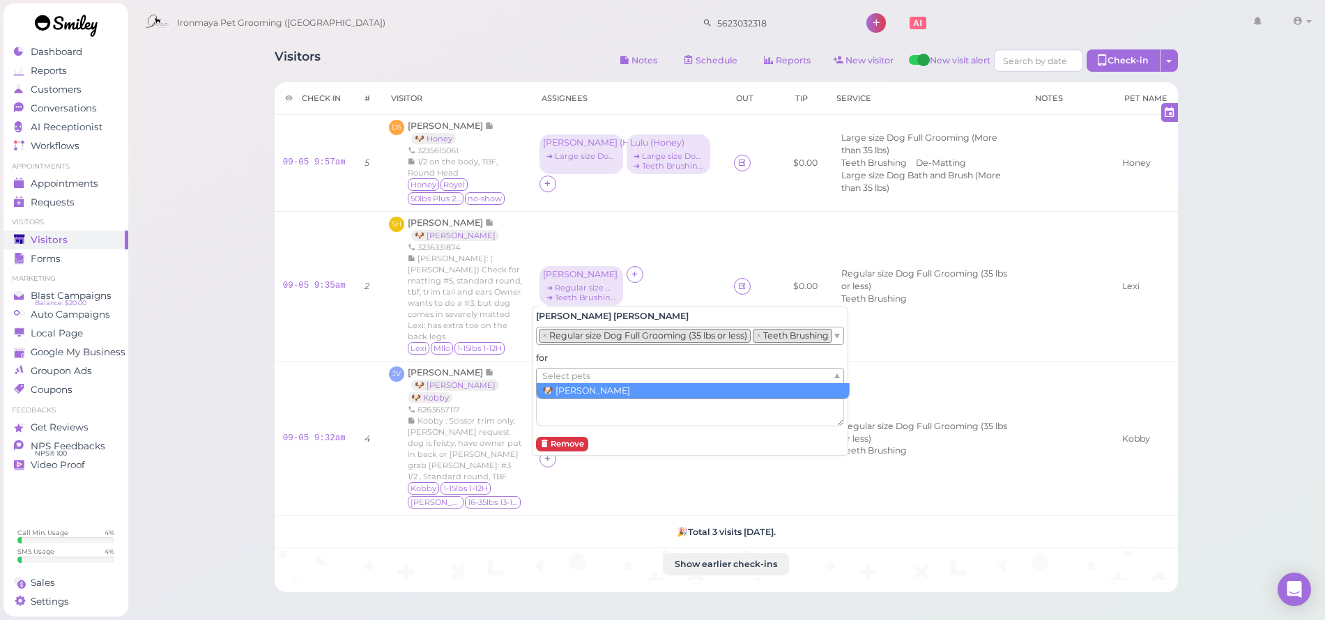
drag, startPoint x: 565, startPoint y: 394, endPoint x: 555, endPoint y: 390, distance: 10.9
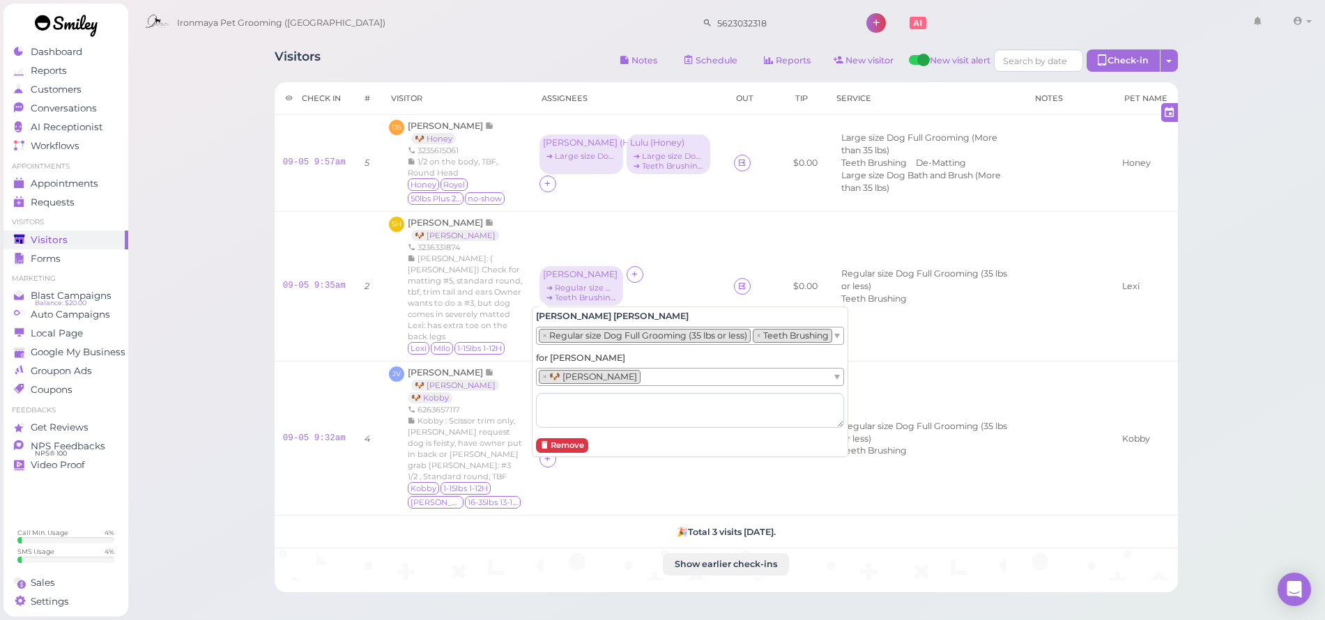
click at [190, 315] on div "Visitors Notes Schedule Reports New visitor New visit alert Check-in Customer c…" at bounding box center [727, 380] width 1198 height 761
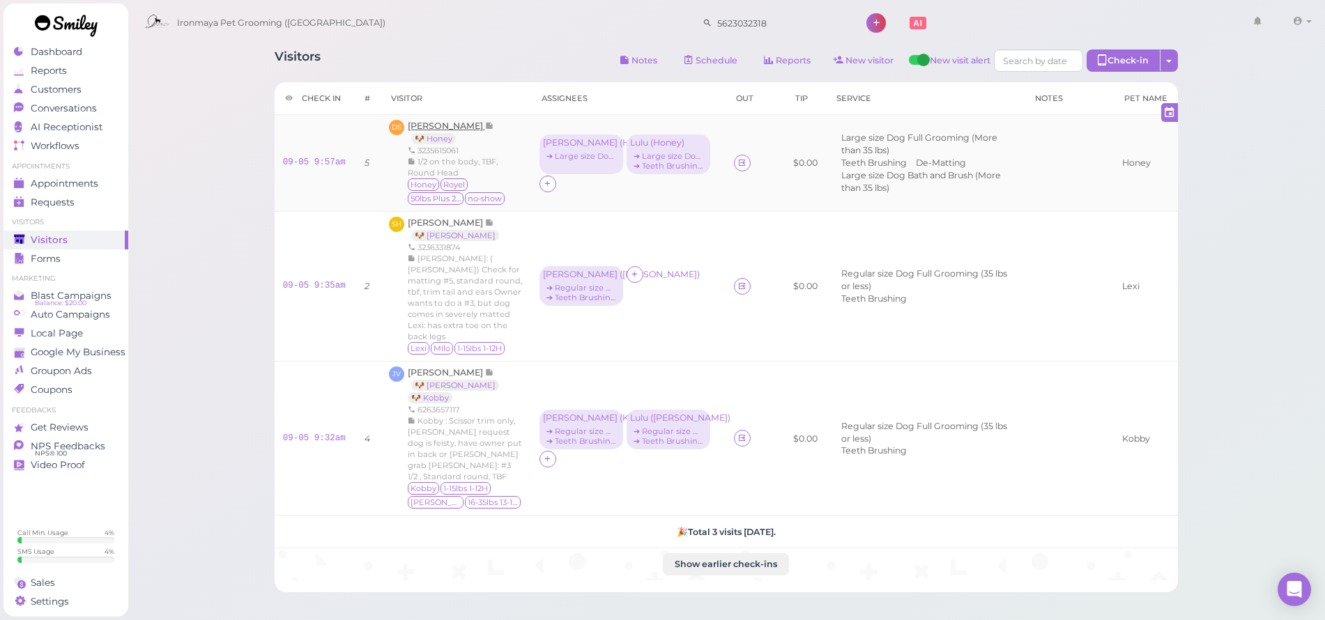
click at [447, 123] on span "[PERSON_NAME]" at bounding box center [446, 126] width 77 height 10
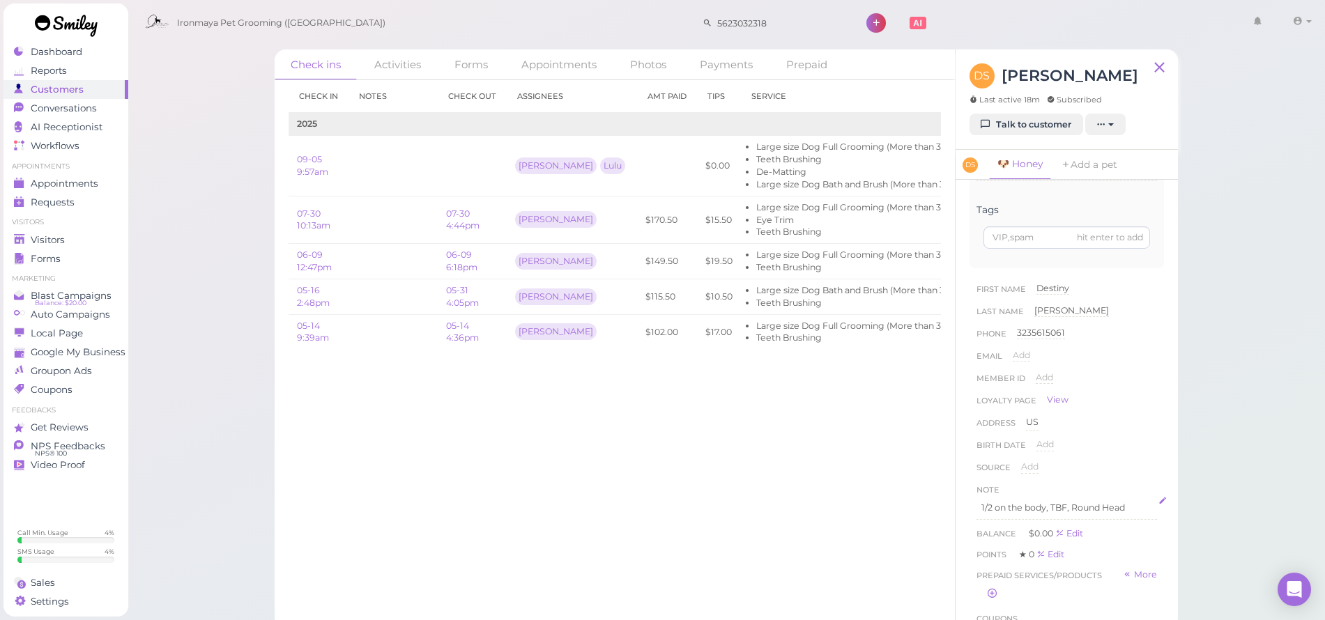
scroll to position [356, 0]
click at [1040, 379] on p "1/2 on the body, TBF, Round Head" at bounding box center [1066, 377] width 171 height 13
click at [981, 507] on button "Done" at bounding box center [991, 506] width 31 height 15
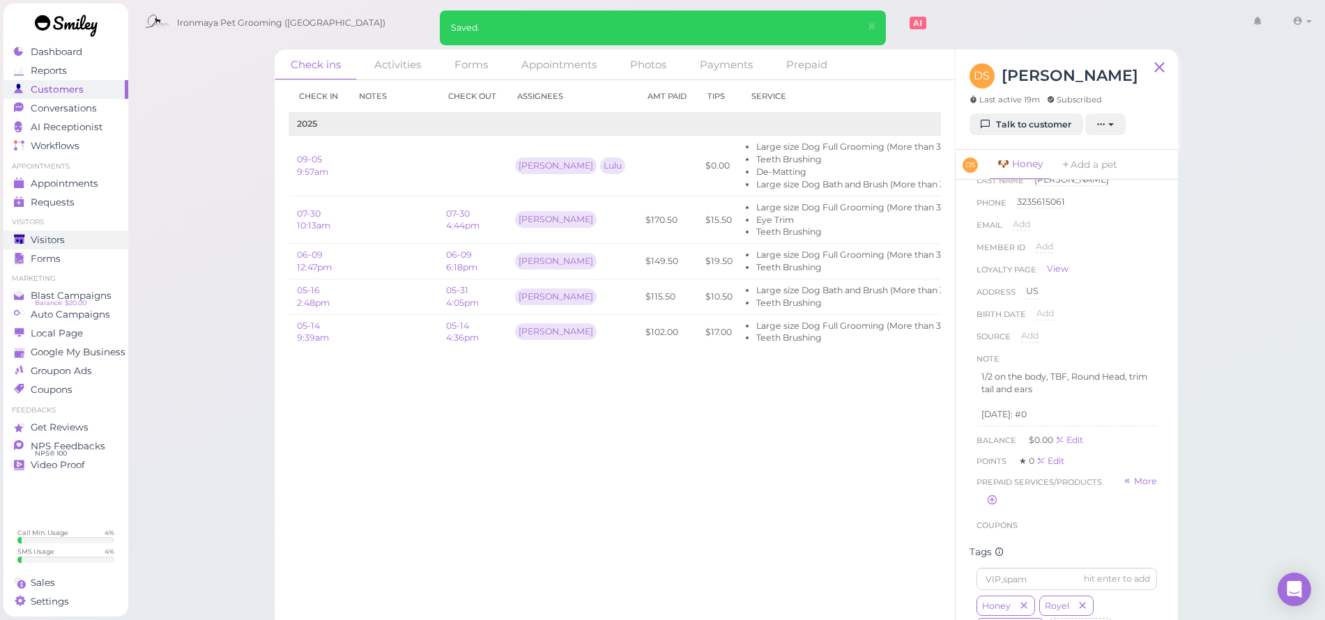
click at [66, 234] on div "Visitors" at bounding box center [64, 240] width 100 height 12
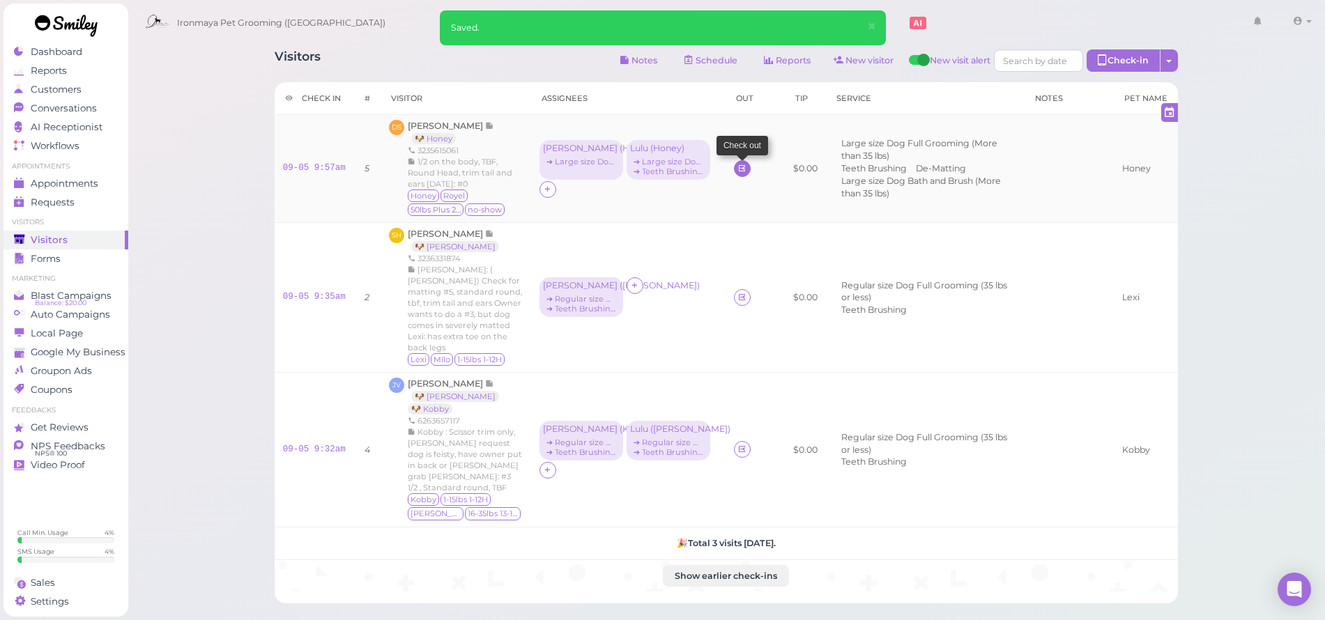
click at [734, 174] on link at bounding box center [742, 168] width 17 height 17
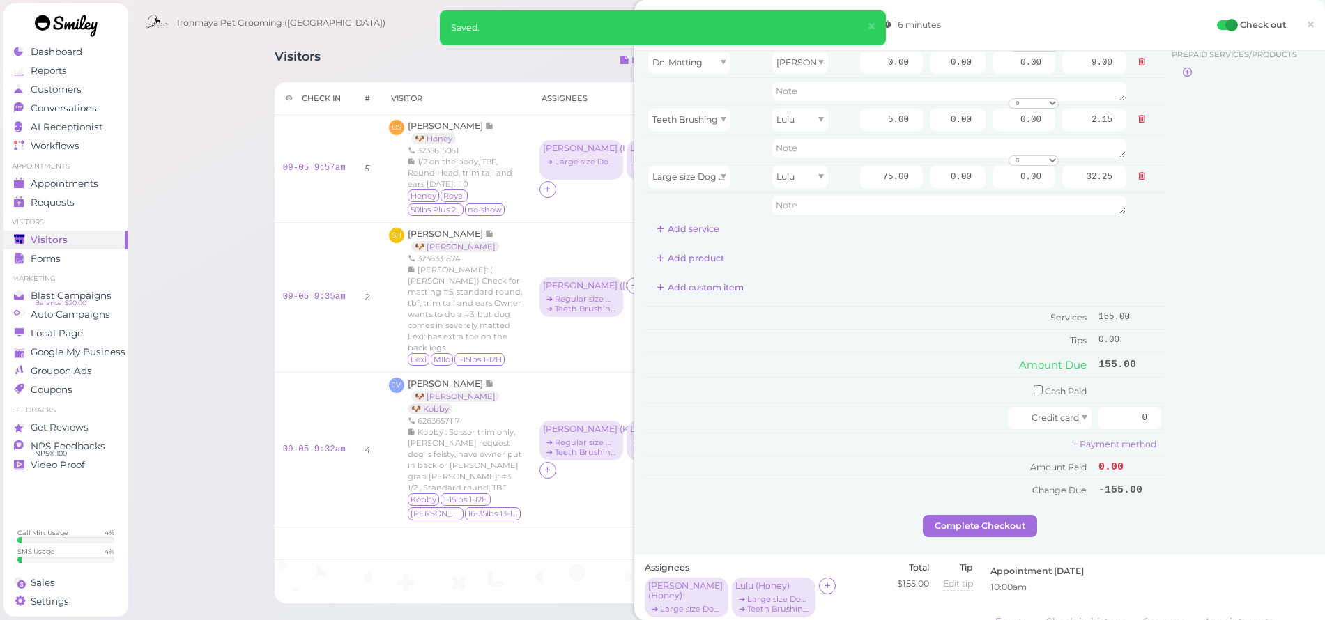
scroll to position [346, 0]
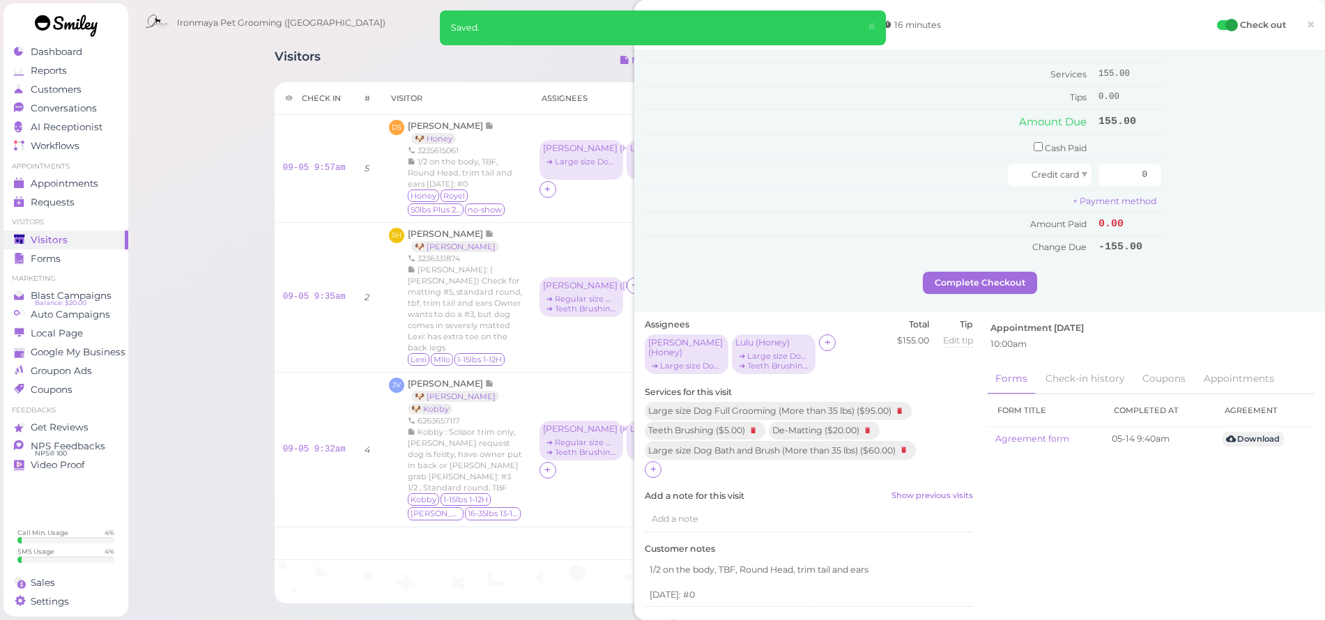
click at [673, 518] on div "Add a note" at bounding box center [809, 519] width 328 height 26
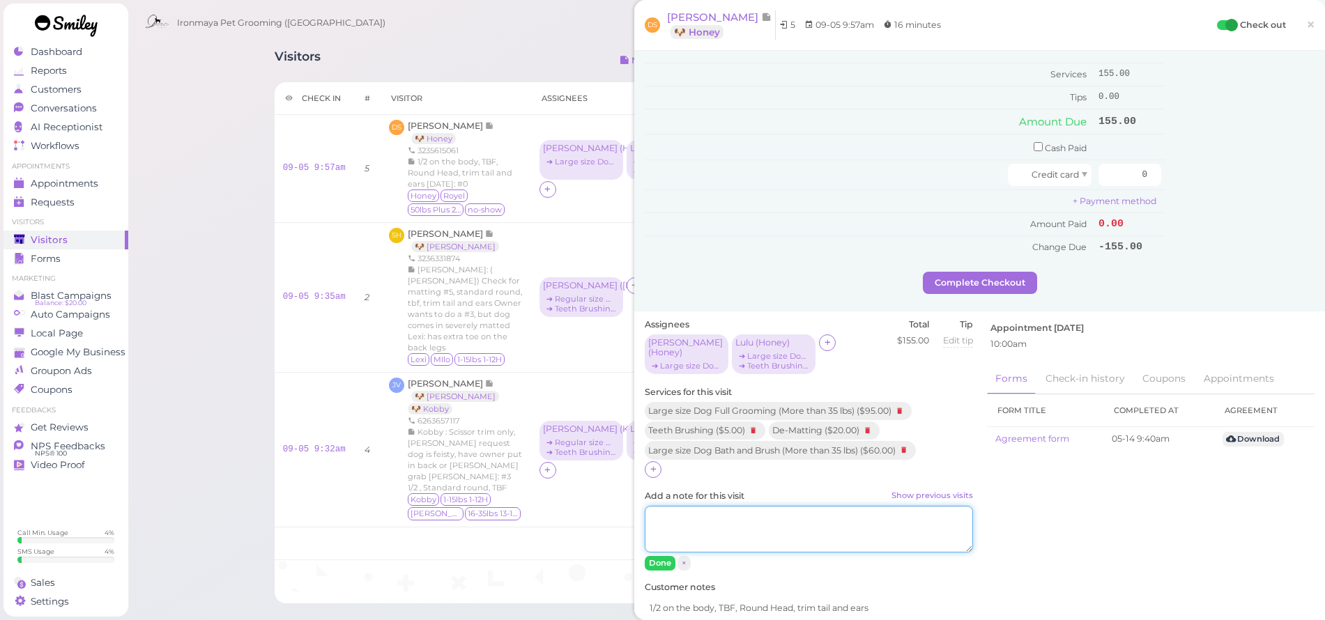
click at [673, 518] on textarea "Add a note for this visit Show previous visits" at bounding box center [809, 529] width 328 height 47
type textarea "body #0"
click at [663, 556] on button "Done" at bounding box center [660, 563] width 31 height 15
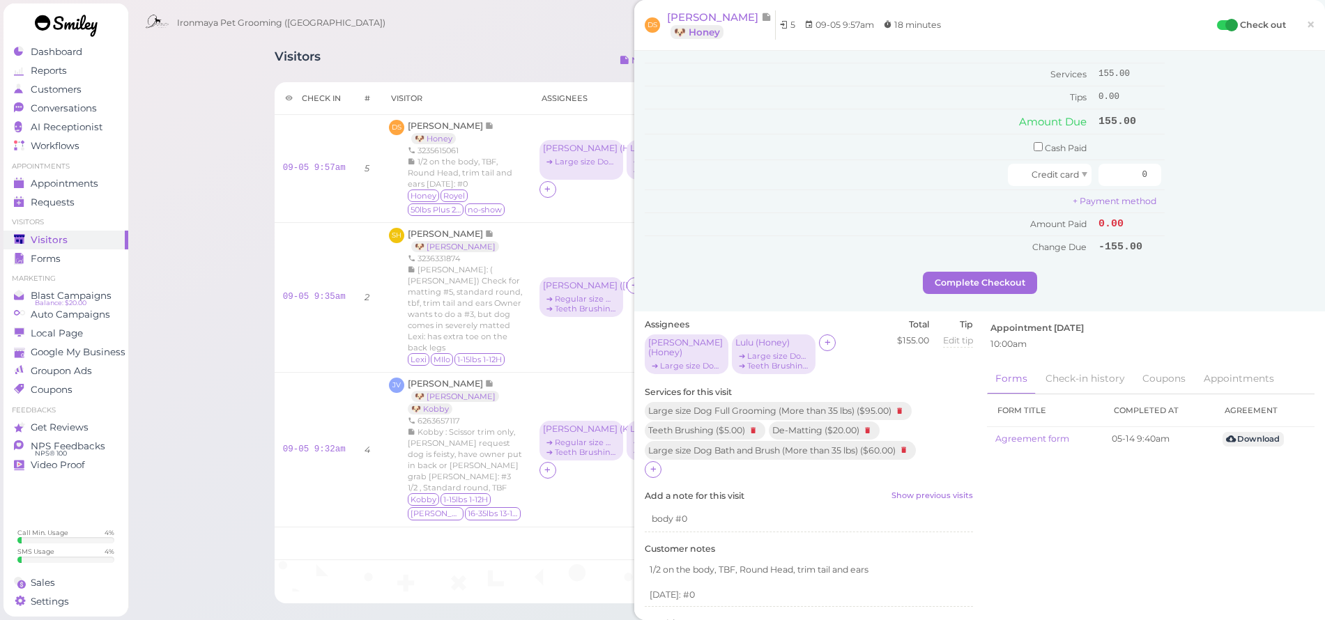
click at [1309, 25] on link "×" at bounding box center [1311, 25] width 26 height 33
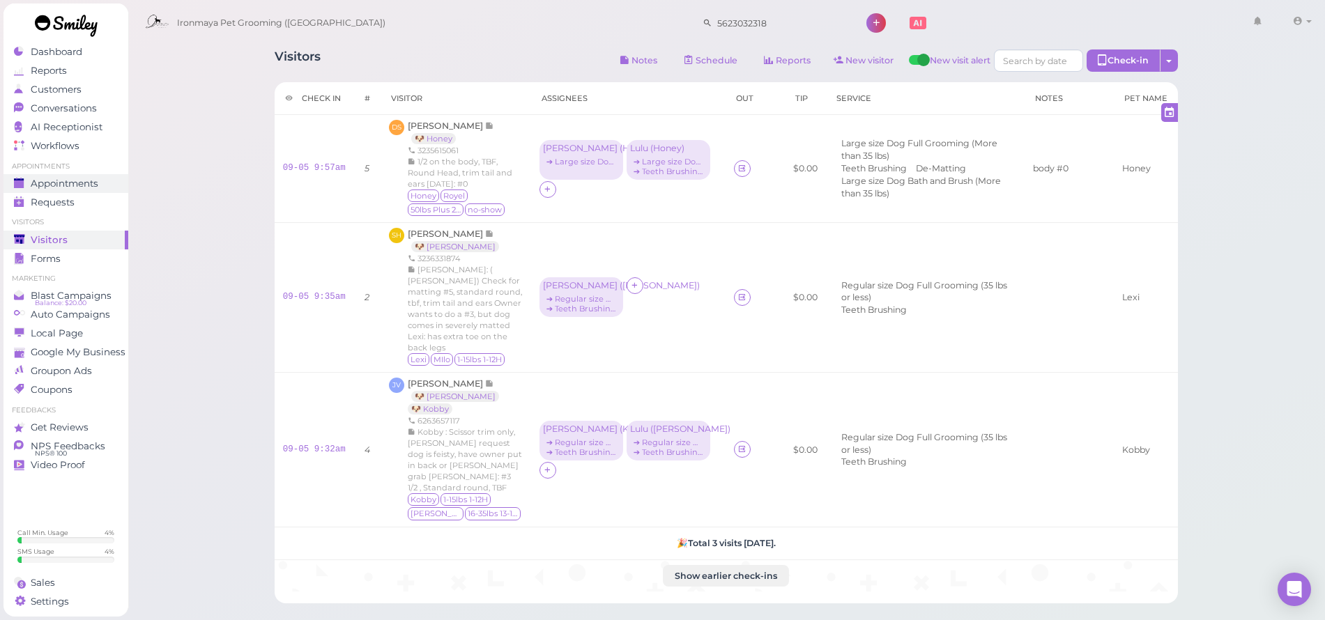
click at [70, 174] on link "Appointments" at bounding box center [65, 183] width 125 height 19
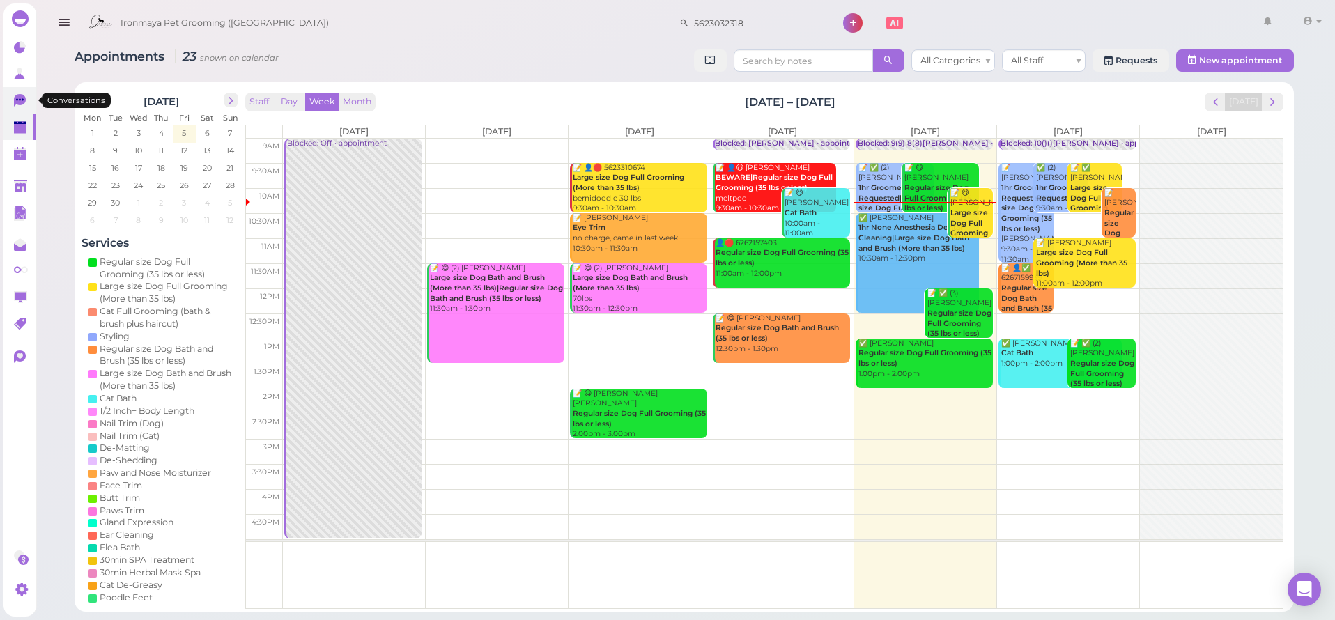
click at [9, 102] on link "0" at bounding box center [19, 100] width 33 height 26
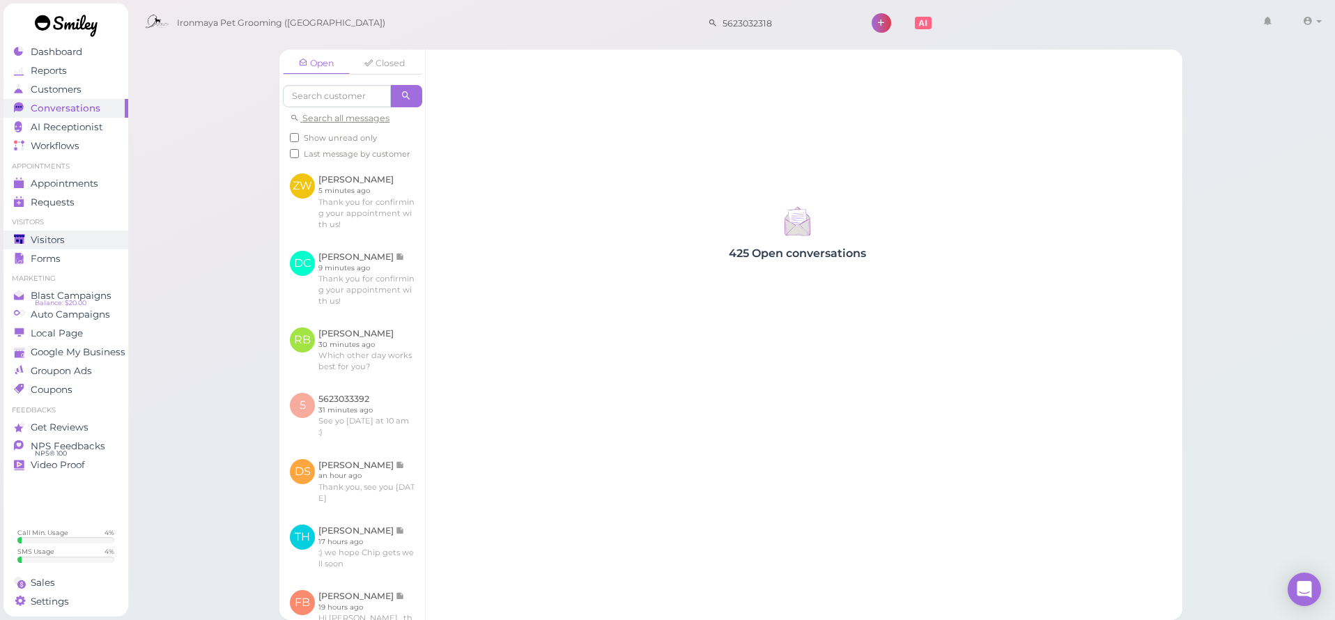
click at [34, 241] on span "Visitors" at bounding box center [48, 240] width 34 height 12
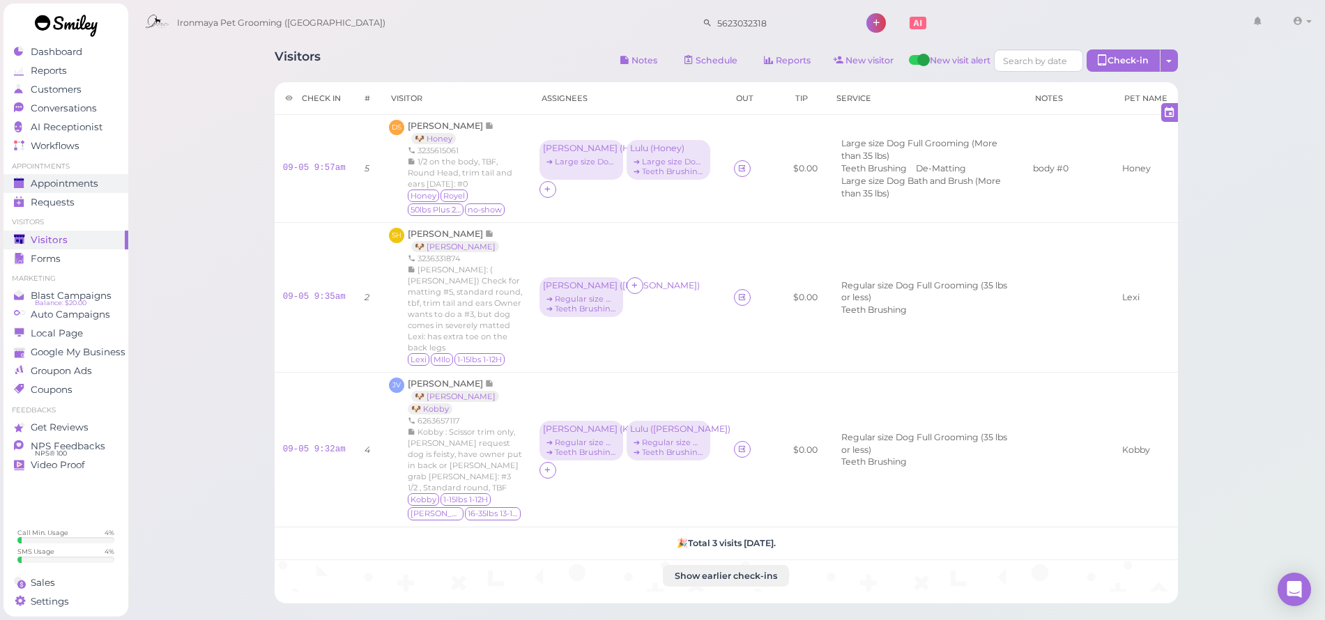
click at [66, 187] on span "Appointments" at bounding box center [65, 184] width 68 height 12
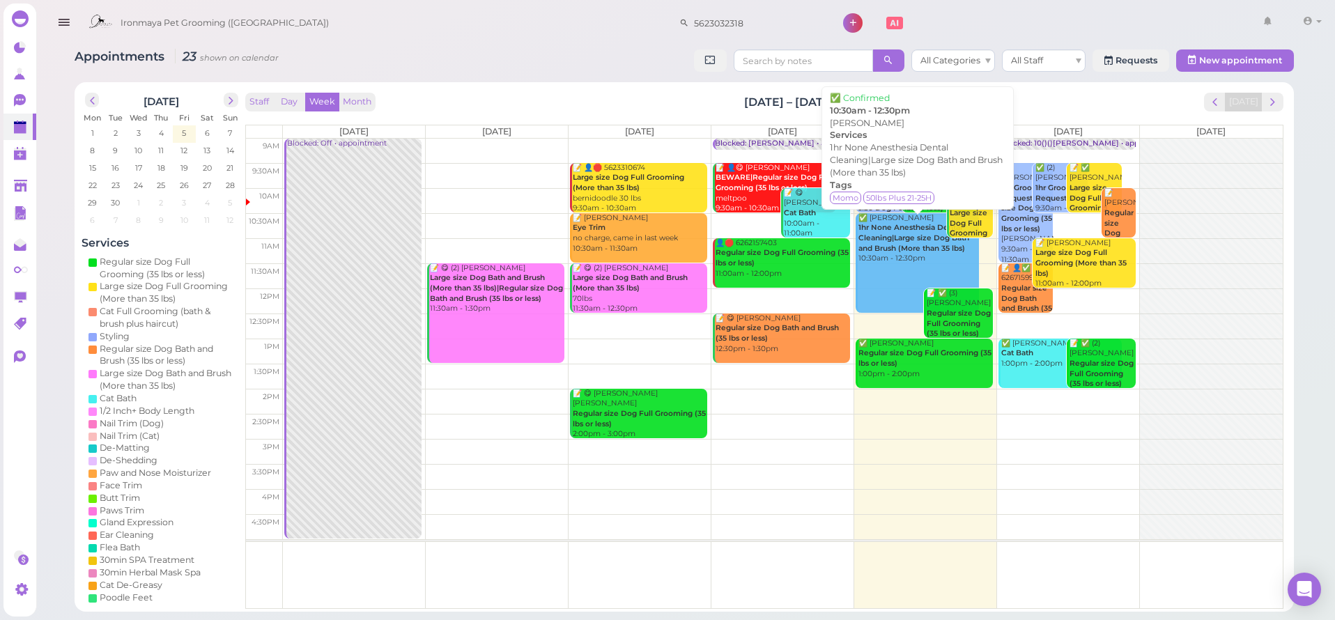
click at [903, 254] on div "✅ [PERSON_NAME] 1hr None Anesthesia Dental Cleaning|Large size Dog Bath and Bru…" at bounding box center [918, 238] width 121 height 51
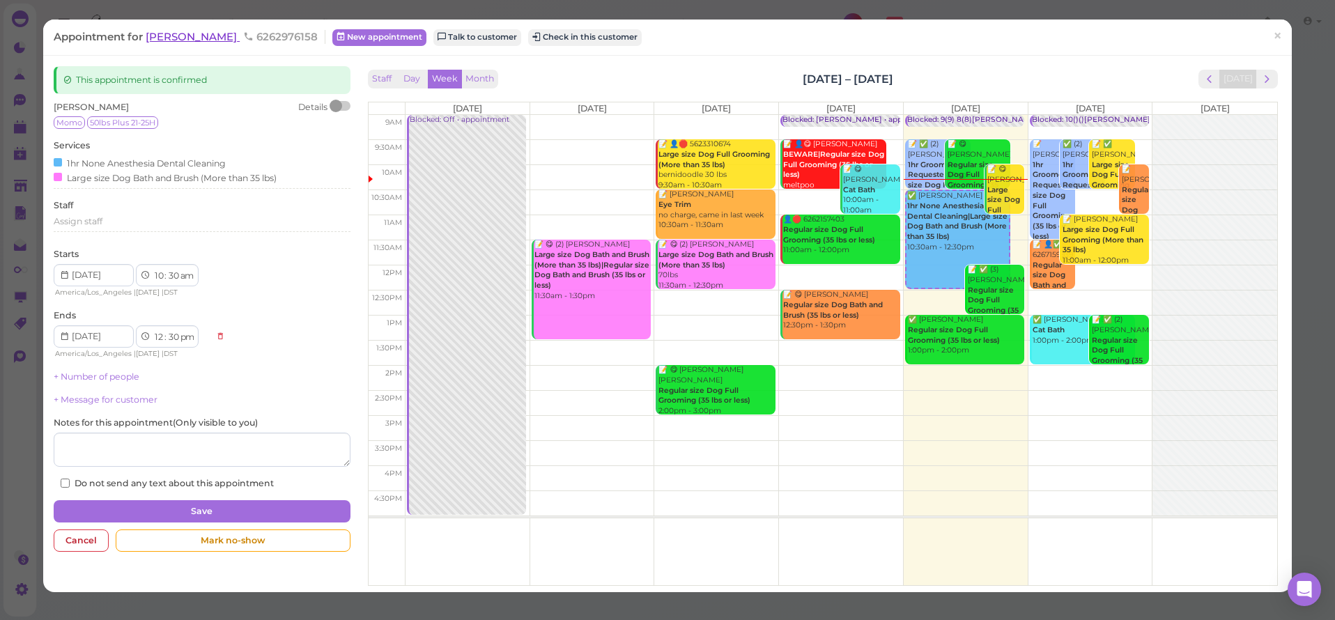
click at [204, 42] on span "[PERSON_NAME]" at bounding box center [193, 36] width 94 height 13
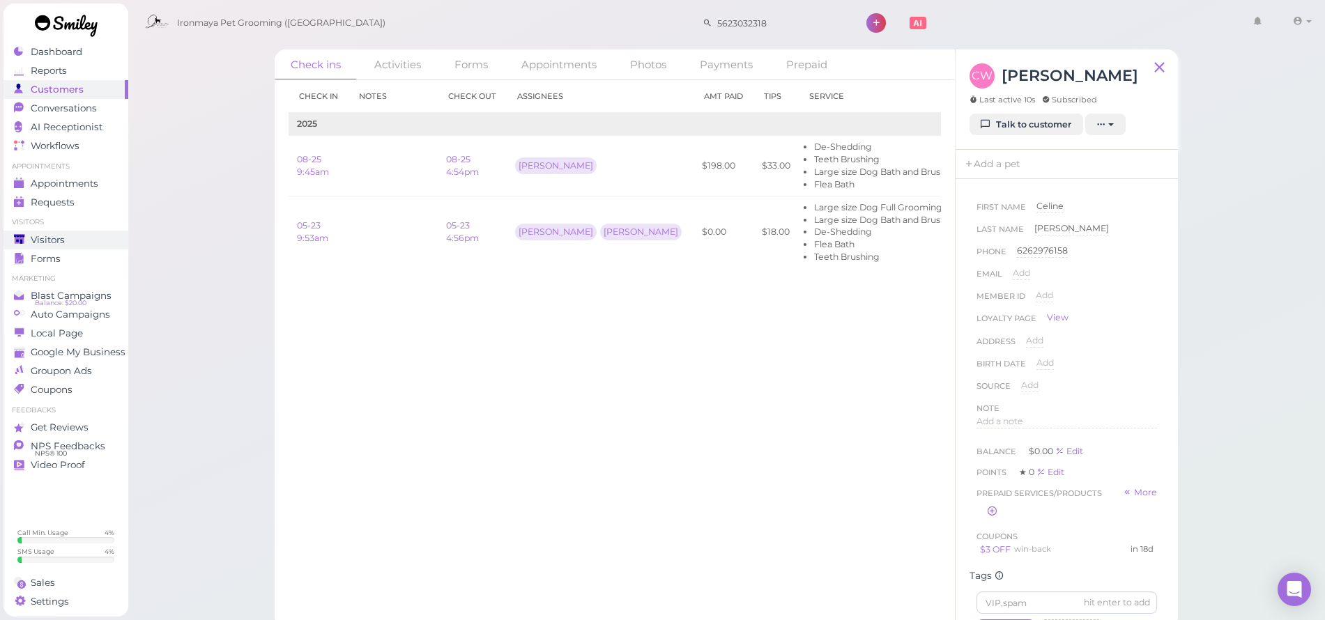
click at [98, 237] on div "Visitors" at bounding box center [64, 240] width 100 height 12
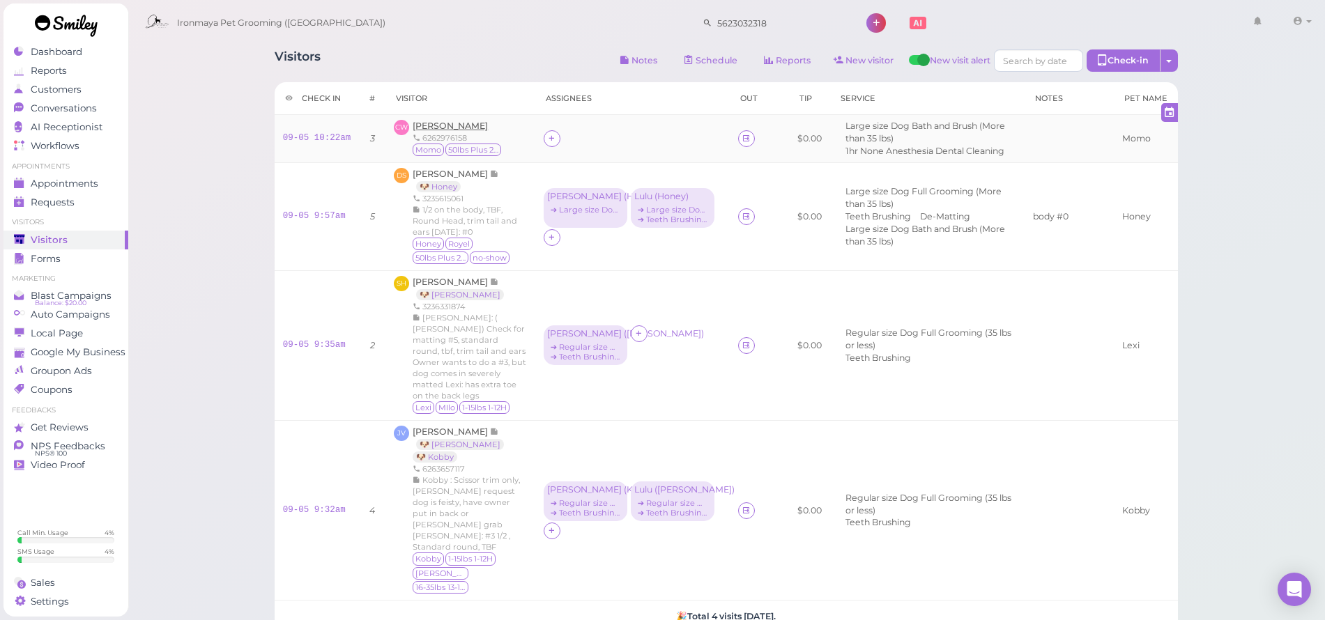
click at [427, 126] on span "[PERSON_NAME]" at bounding box center [450, 126] width 75 height 10
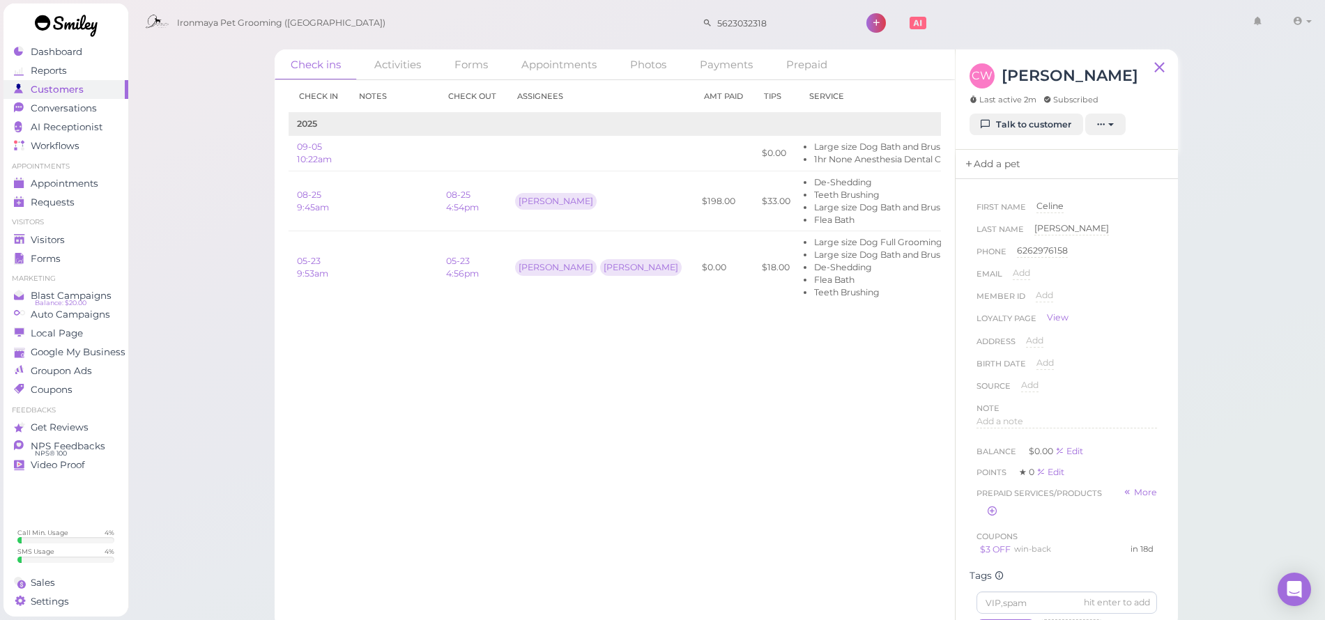
click at [990, 162] on link "Add a pet" at bounding box center [992, 164] width 73 height 29
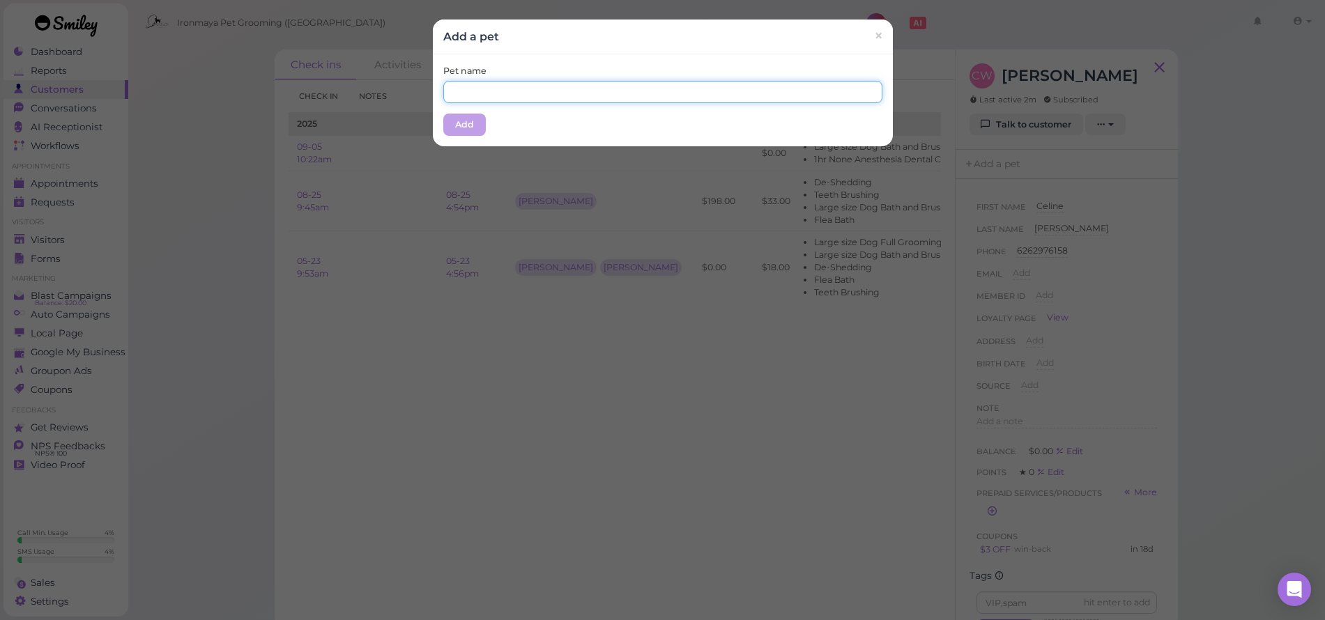
click at [693, 100] on input "text" at bounding box center [662, 92] width 439 height 22
type input "Momo"
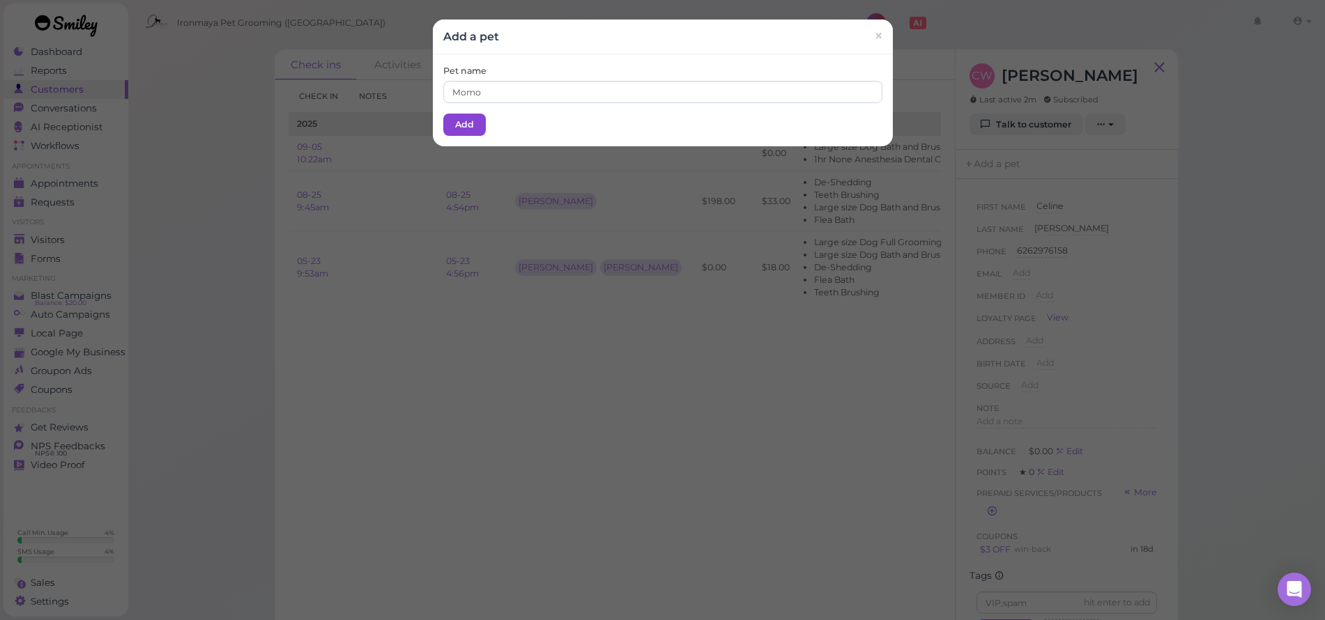
click at [463, 131] on button "Add" at bounding box center [464, 125] width 43 height 22
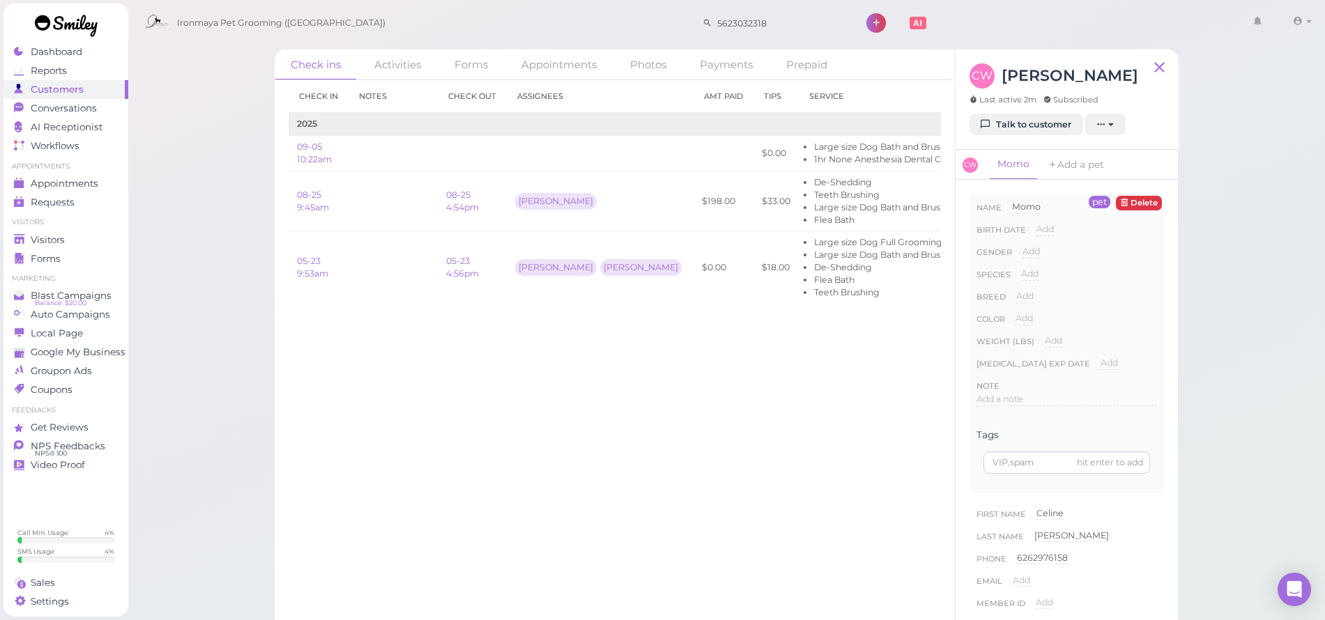
click at [1043, 248] on div "Gender Add [DEMOGRAPHIC_DATA] [DEMOGRAPHIC_DATA]" at bounding box center [1066, 256] width 181 height 22
click at [1035, 250] on span "Add" at bounding box center [1030, 251] width 17 height 10
select select "[DEMOGRAPHIC_DATA]"
click at [1036, 277] on button "Done" at bounding box center [1039, 276] width 31 height 15
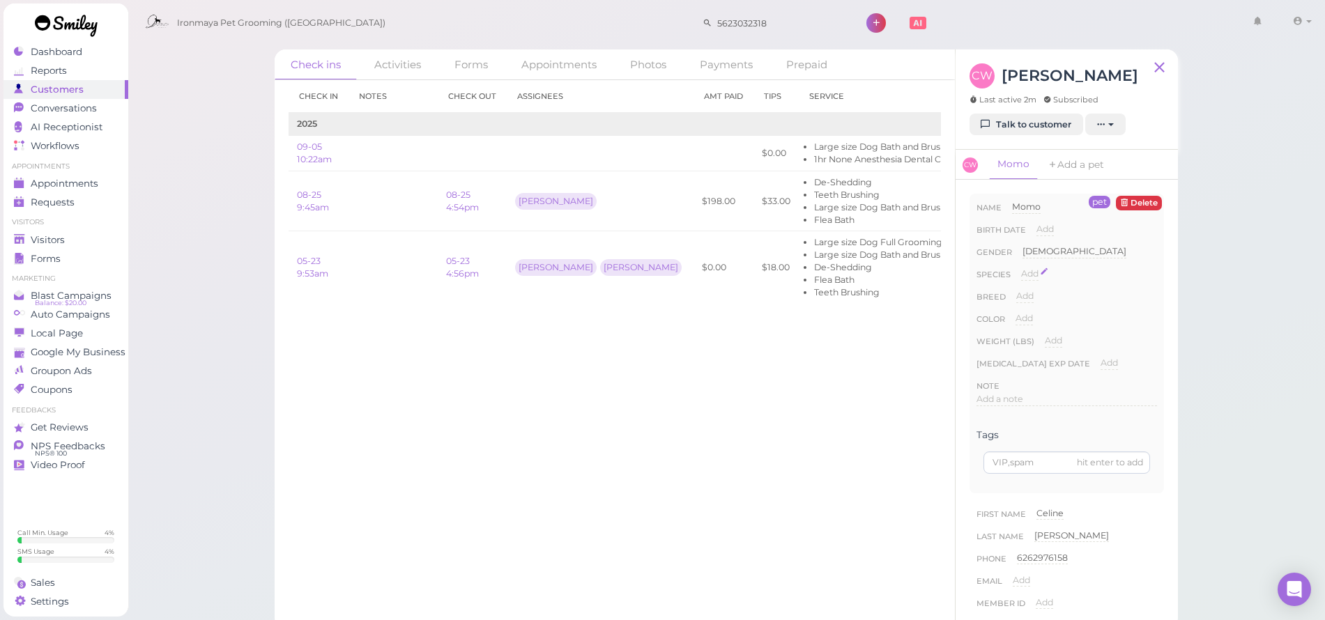
click at [1032, 276] on span "Add" at bounding box center [1029, 273] width 17 height 10
select select "Dog"
click at [1038, 298] on button "Done" at bounding box center [1037, 298] width 31 height 15
click at [1025, 297] on span "Add" at bounding box center [1024, 296] width 17 height 10
click at [1025, 297] on input at bounding box center [1086, 300] width 141 height 21
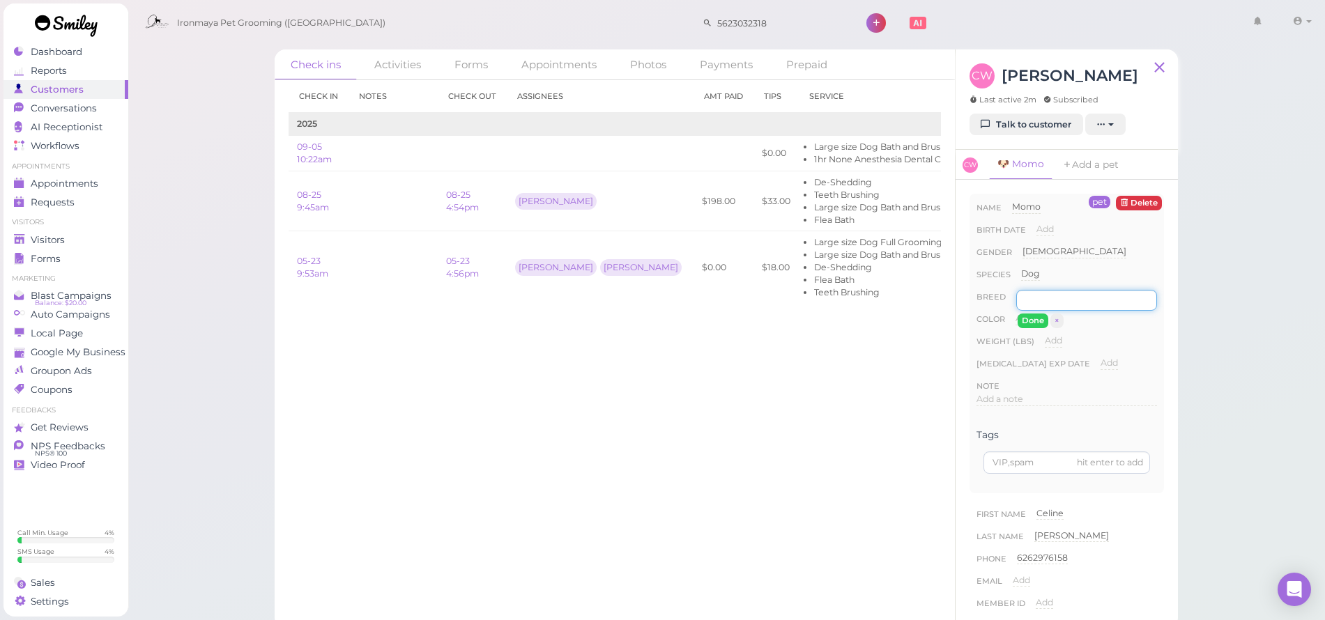
click at [1029, 303] on input at bounding box center [1086, 300] width 141 height 21
click at [1025, 326] on button "Done" at bounding box center [1033, 321] width 31 height 15
click at [1025, 321] on span "Add" at bounding box center [1023, 318] width 17 height 10
type input "White"
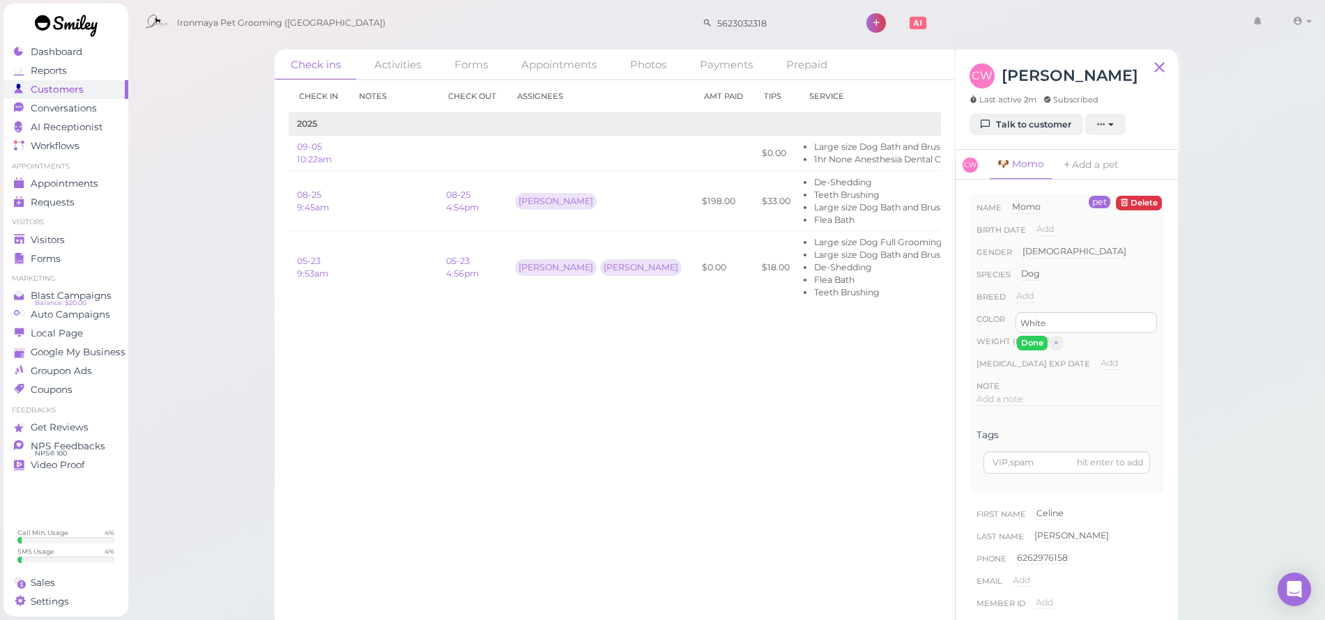
click at [1030, 350] on div "Done ×" at bounding box center [1039, 343] width 49 height 17
click at [1031, 346] on button "Done" at bounding box center [1032, 343] width 31 height 15
click at [1027, 300] on span "Add" at bounding box center [1024, 296] width 17 height 10
type input "Samoyed"
click at [1023, 316] on button "Done" at bounding box center [1033, 321] width 31 height 15
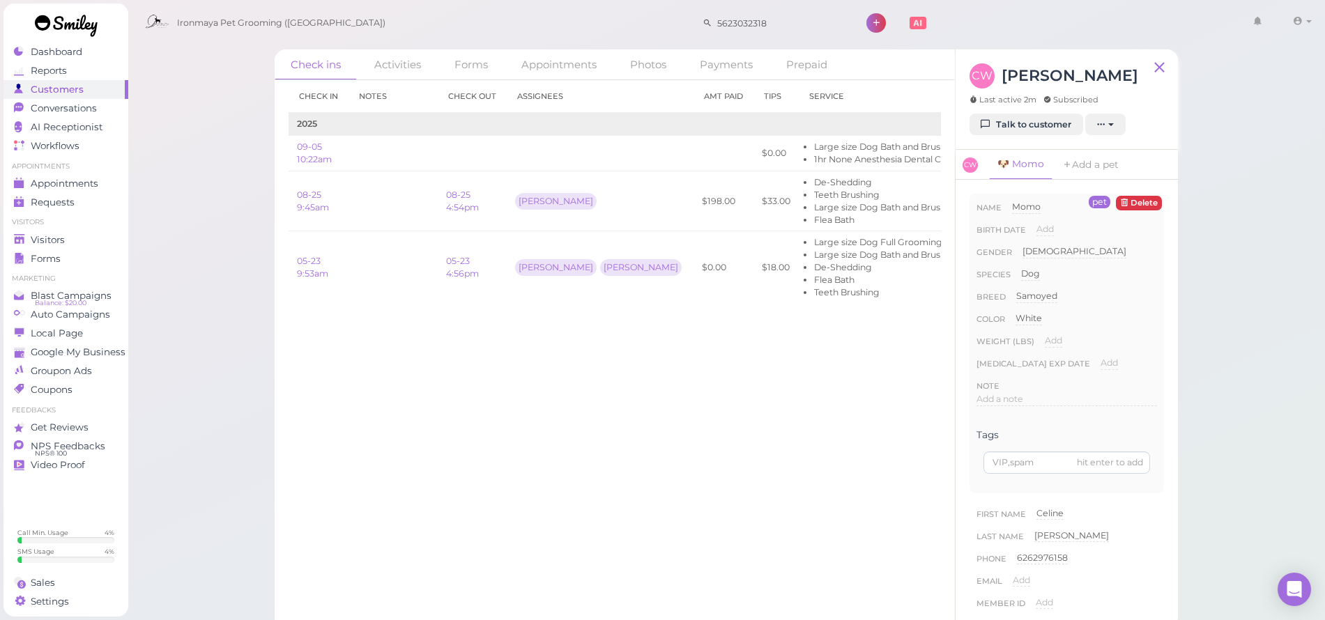
click at [98, 228] on ul "Visitors Visitors Forms" at bounding box center [65, 242] width 125 height 50
click at [95, 240] on div "Visitors" at bounding box center [64, 240] width 100 height 12
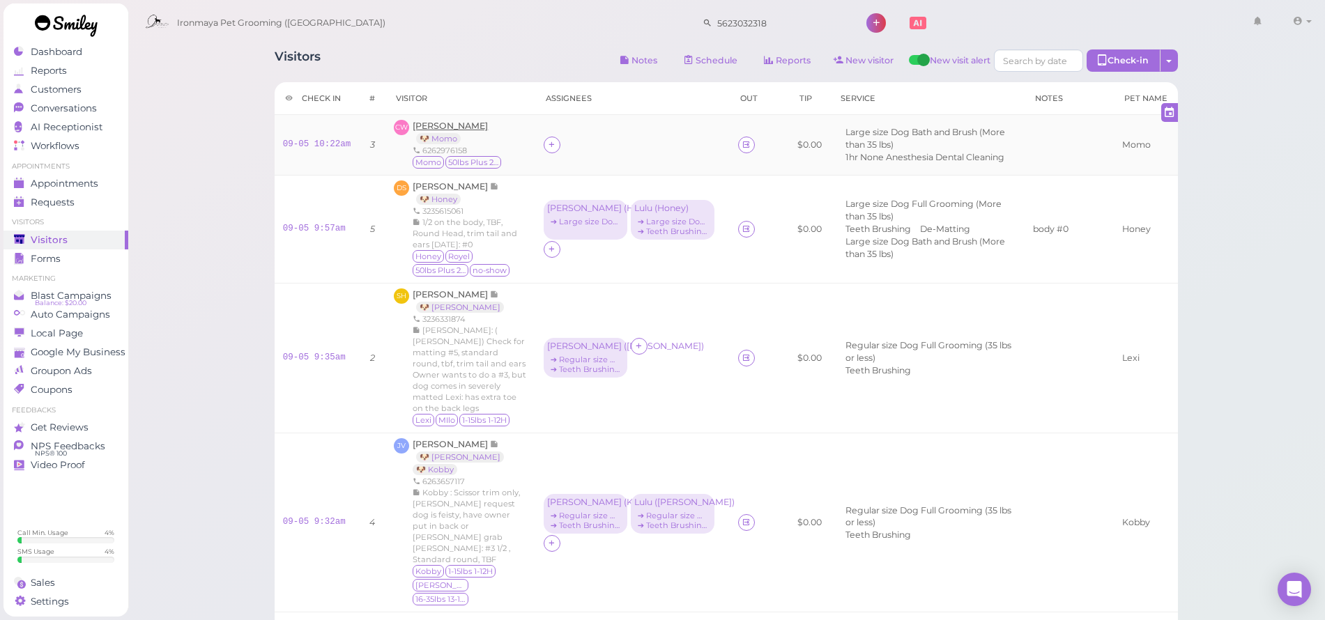
click at [449, 125] on span "[PERSON_NAME]" at bounding box center [450, 126] width 75 height 10
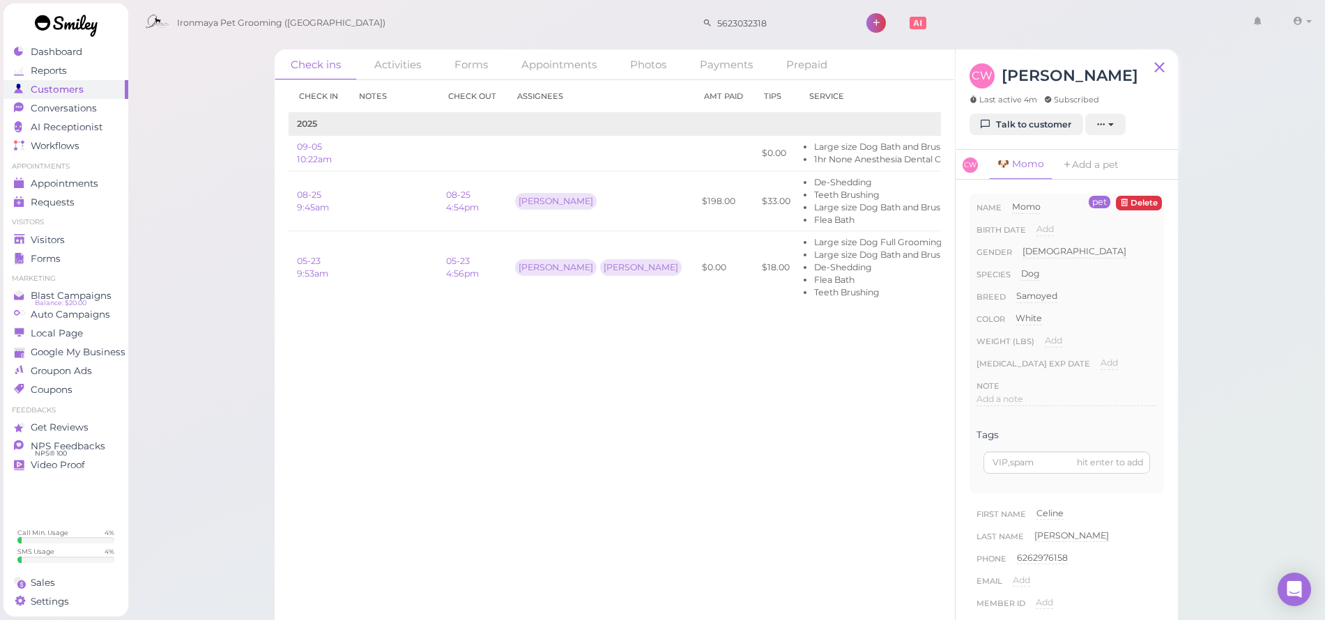
click at [464, 203] on link "08-25 4:54pm" at bounding box center [462, 201] width 33 height 23
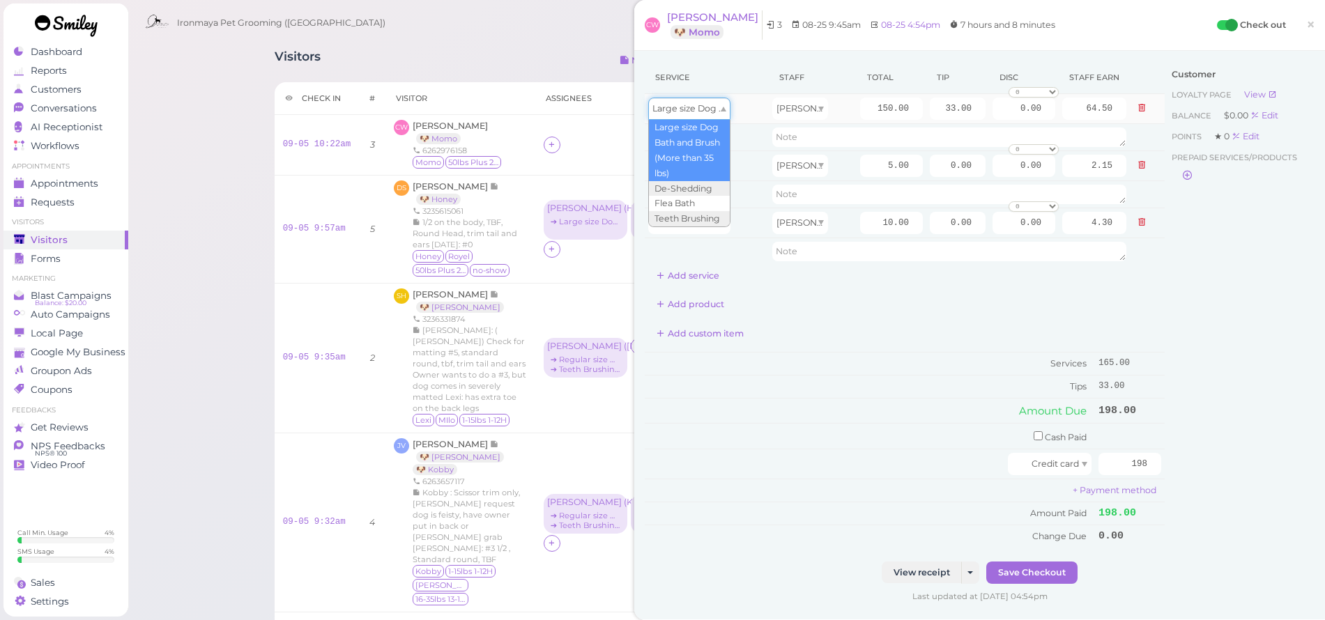
click at [686, 102] on div "Large size Dog Bath and Brush (More than 35 lbs)" at bounding box center [689, 109] width 82 height 22
click at [730, 74] on th "Service" at bounding box center [707, 77] width 124 height 33
click at [1306, 28] on span "×" at bounding box center [1310, 25] width 9 height 20
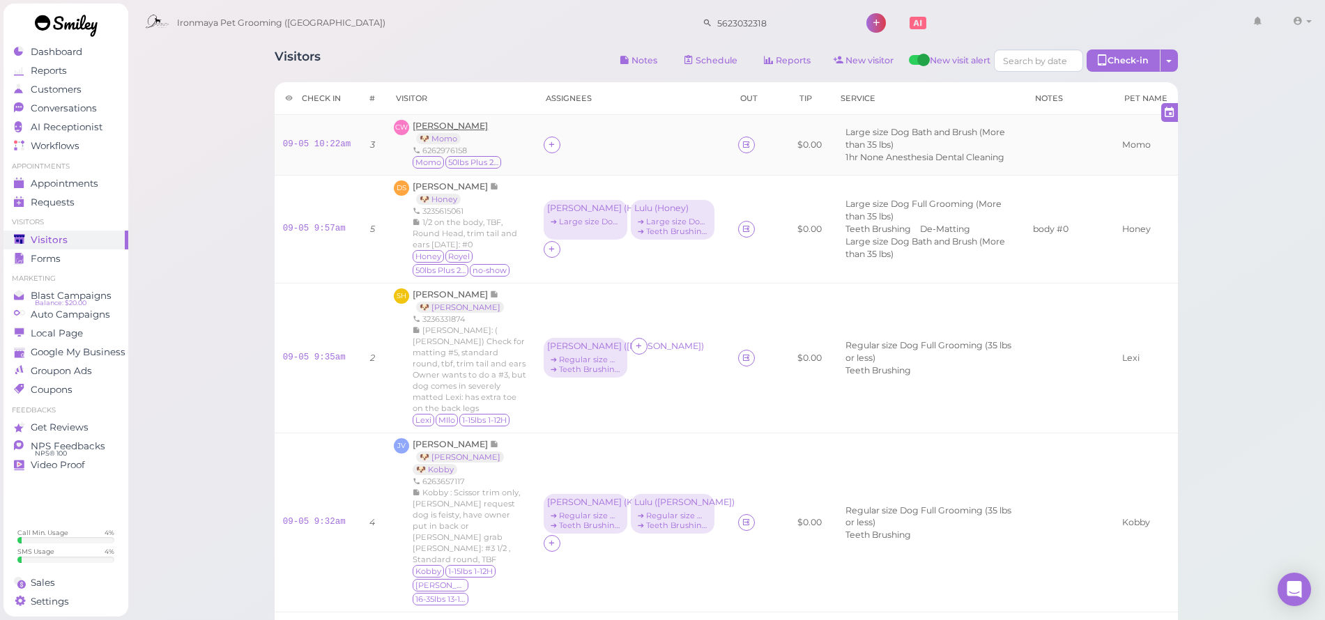
click at [447, 129] on span "[PERSON_NAME]" at bounding box center [450, 126] width 75 height 10
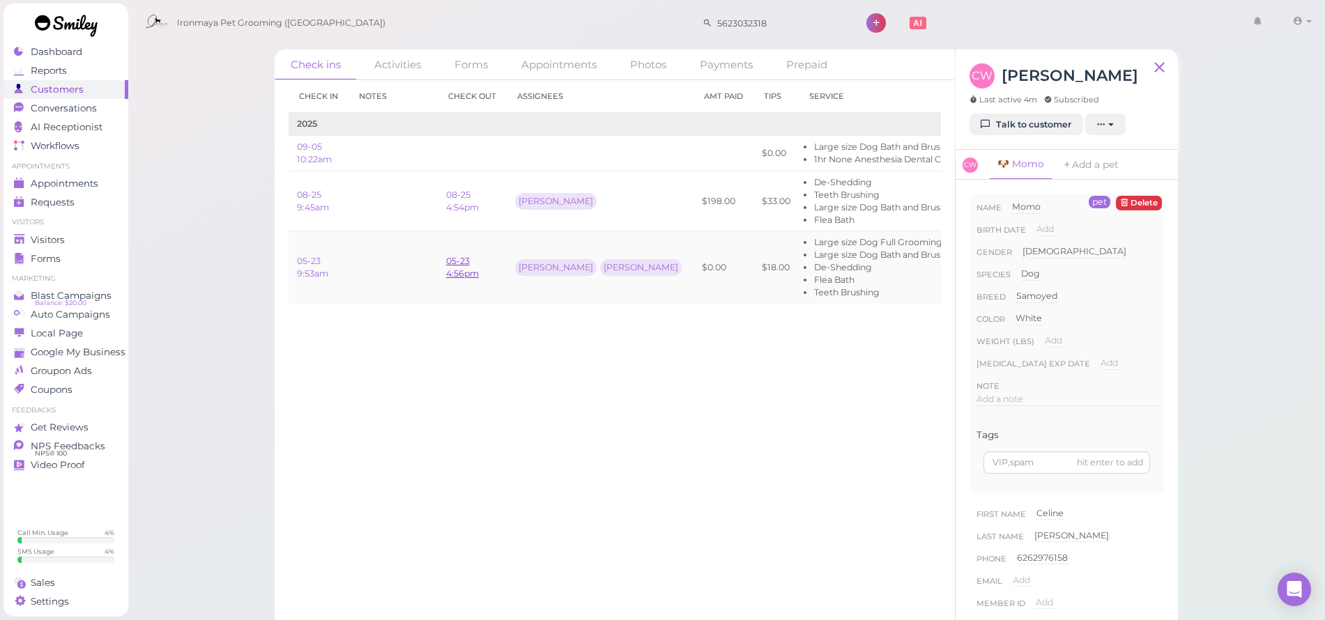
click at [450, 270] on link "05-23 4:56pm" at bounding box center [462, 267] width 33 height 23
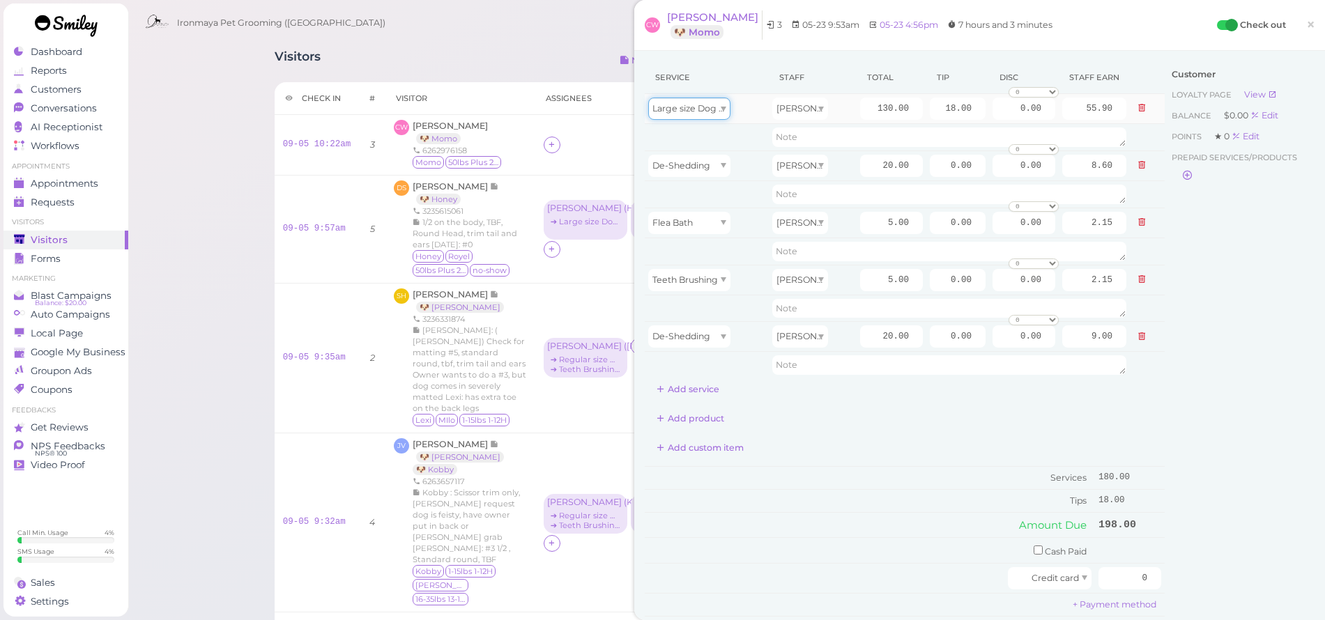
click at [691, 107] on span "Large size Dog Full Grooming (More than 35 lbs)" at bounding box center [755, 108] width 206 height 10
click at [1306, 20] on span "×" at bounding box center [1310, 25] width 9 height 20
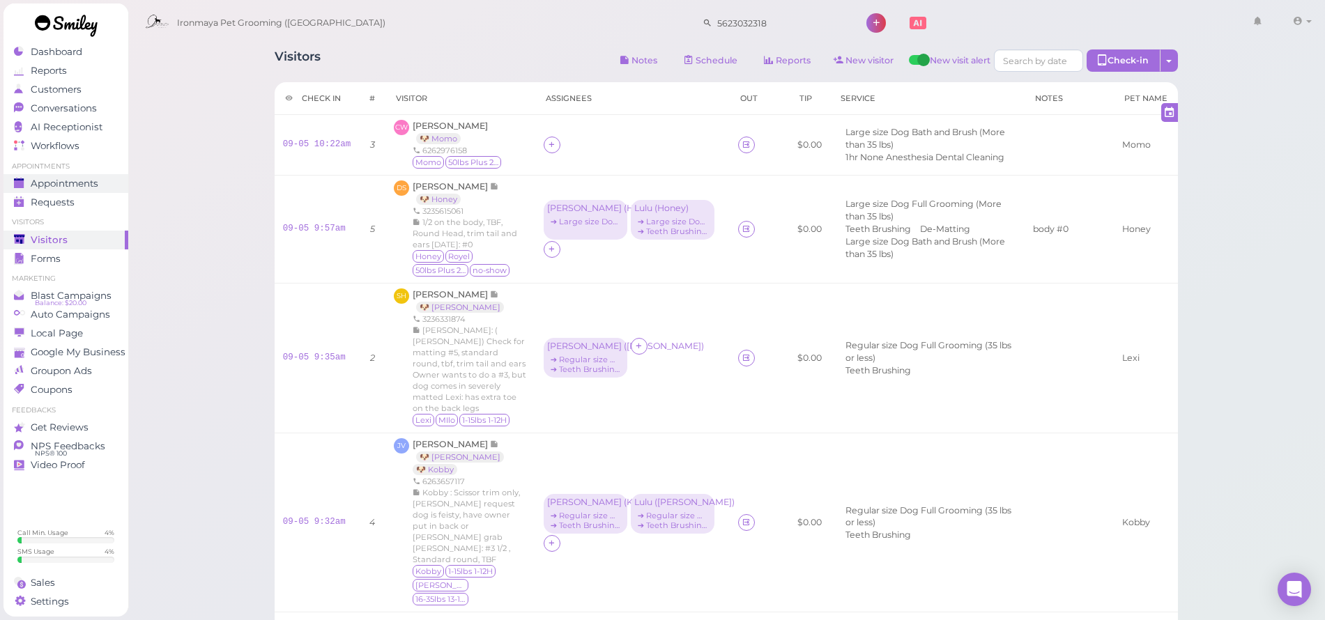
click at [95, 190] on link "Appointments" at bounding box center [65, 183] width 125 height 19
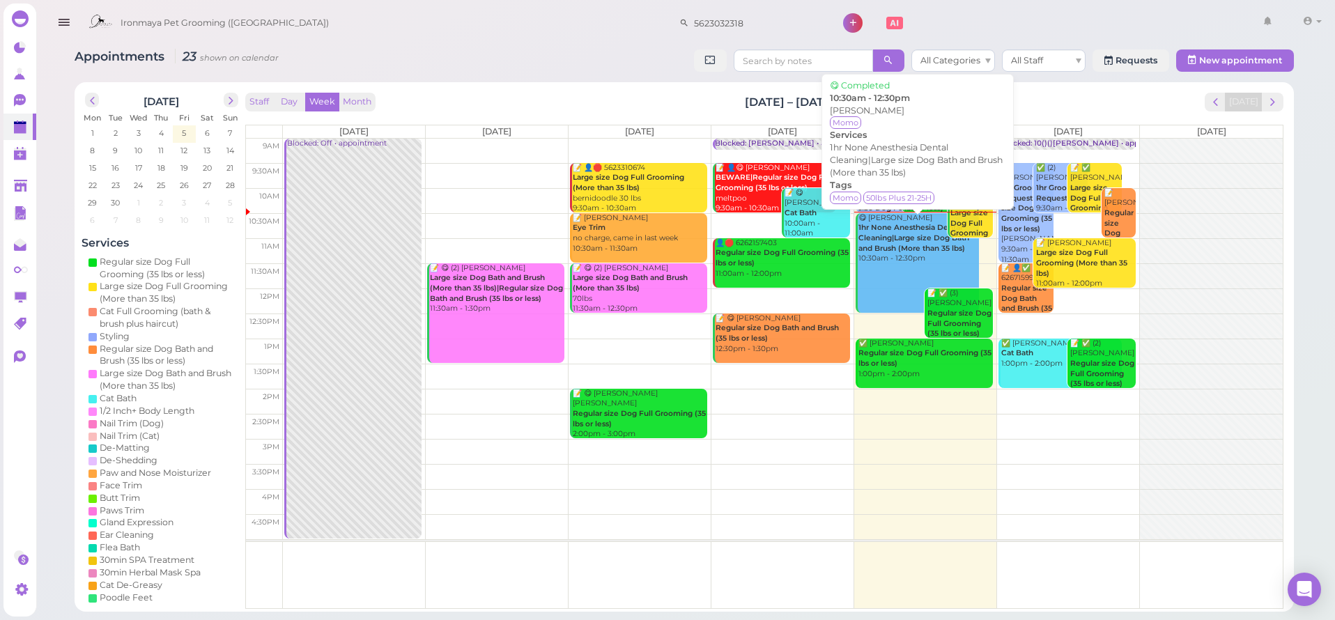
click at [917, 253] on div "😋 [PERSON_NAME] 1hr None Anesthesia Dental Cleaning|Large size Dog Bath and Bru…" at bounding box center [918, 238] width 121 height 51
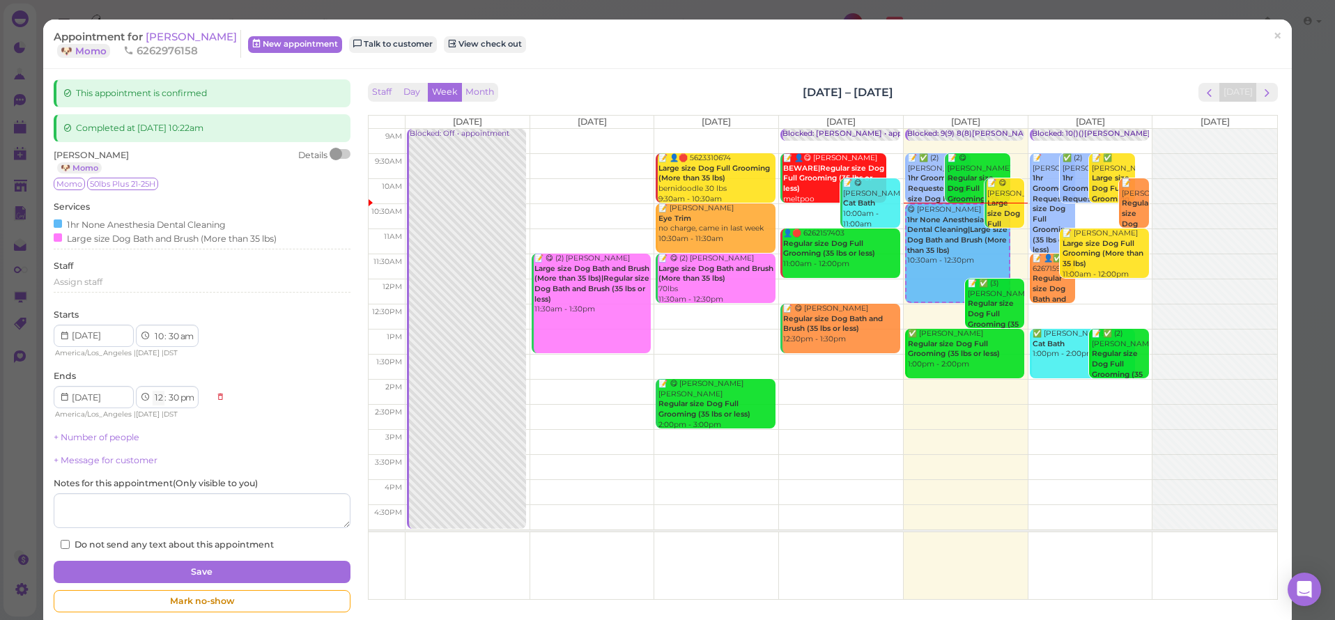
select select "11"
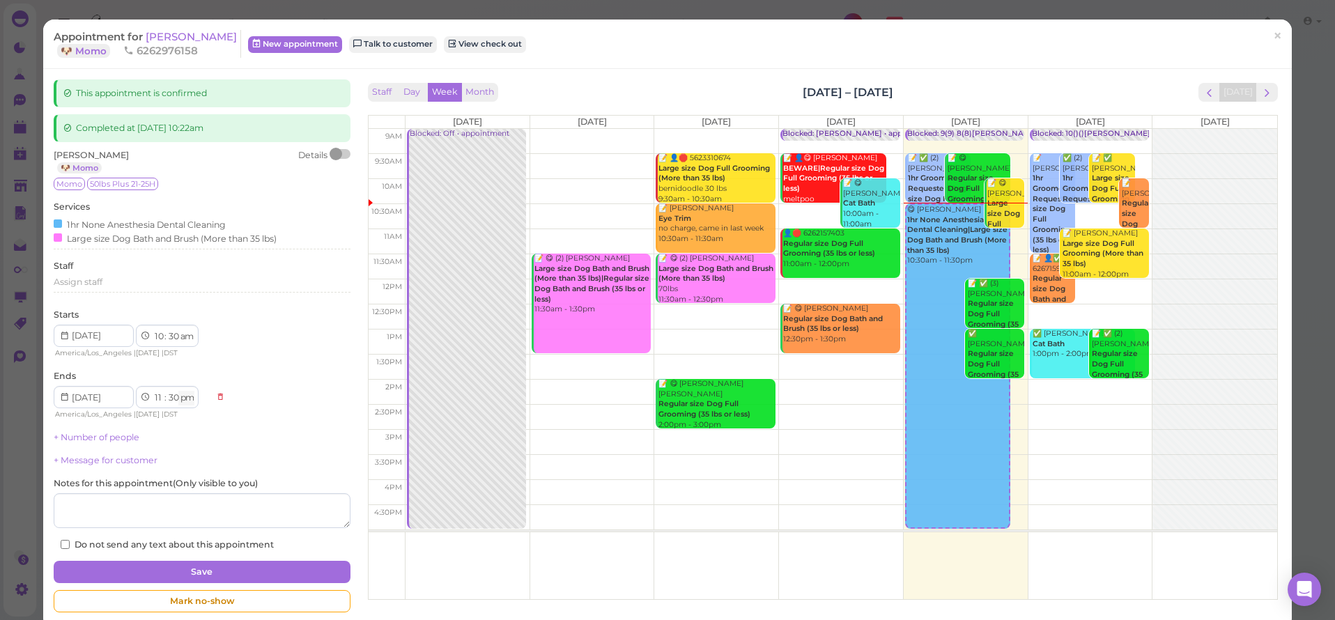
select select "am"
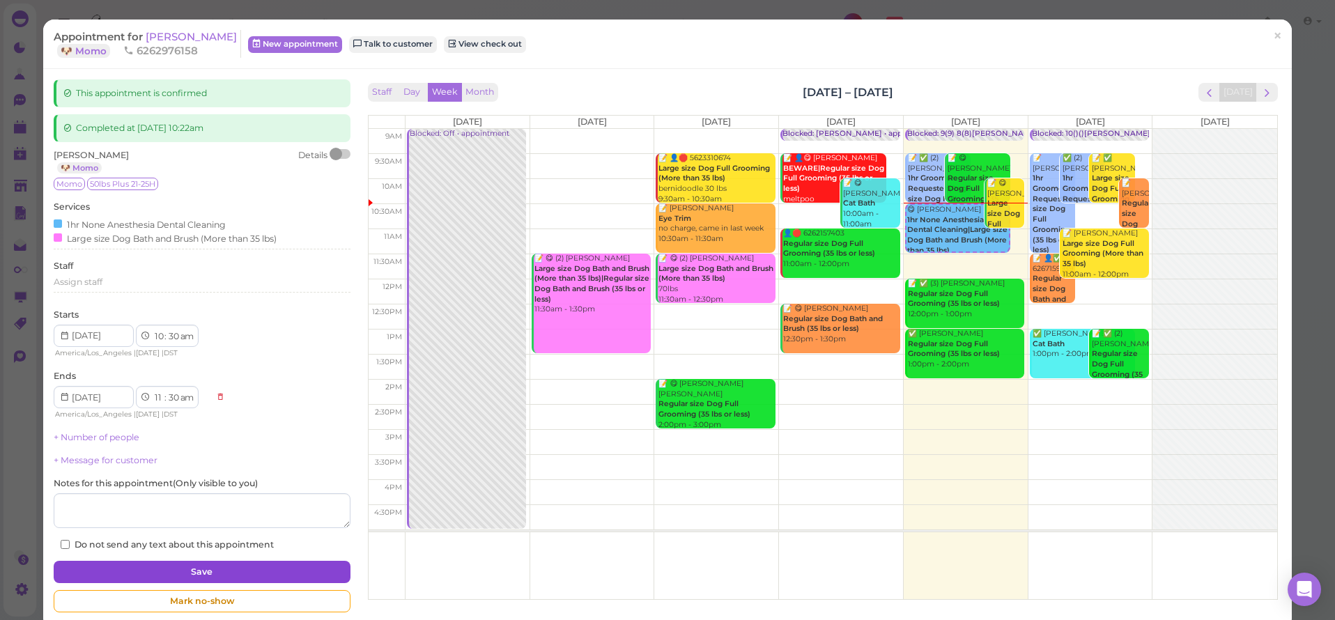
click at [212, 567] on button "Save" at bounding box center [202, 572] width 296 height 22
select select "12"
select select "pm"
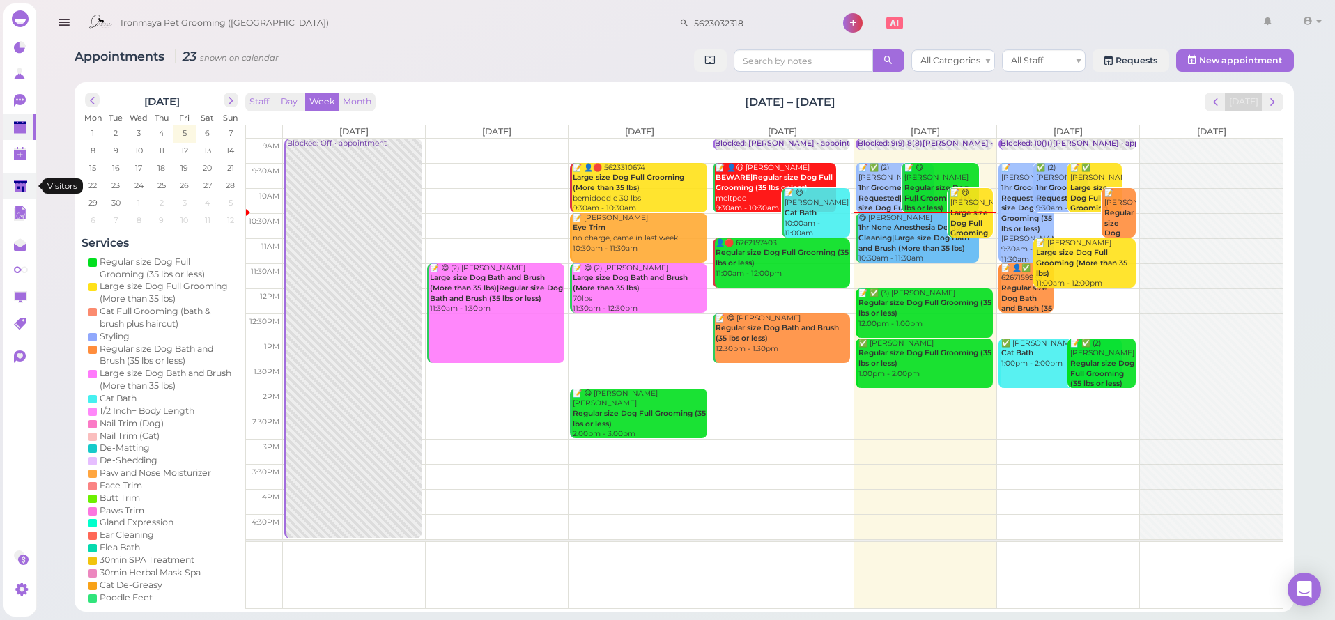
click at [25, 194] on icon at bounding box center [21, 187] width 15 height 15
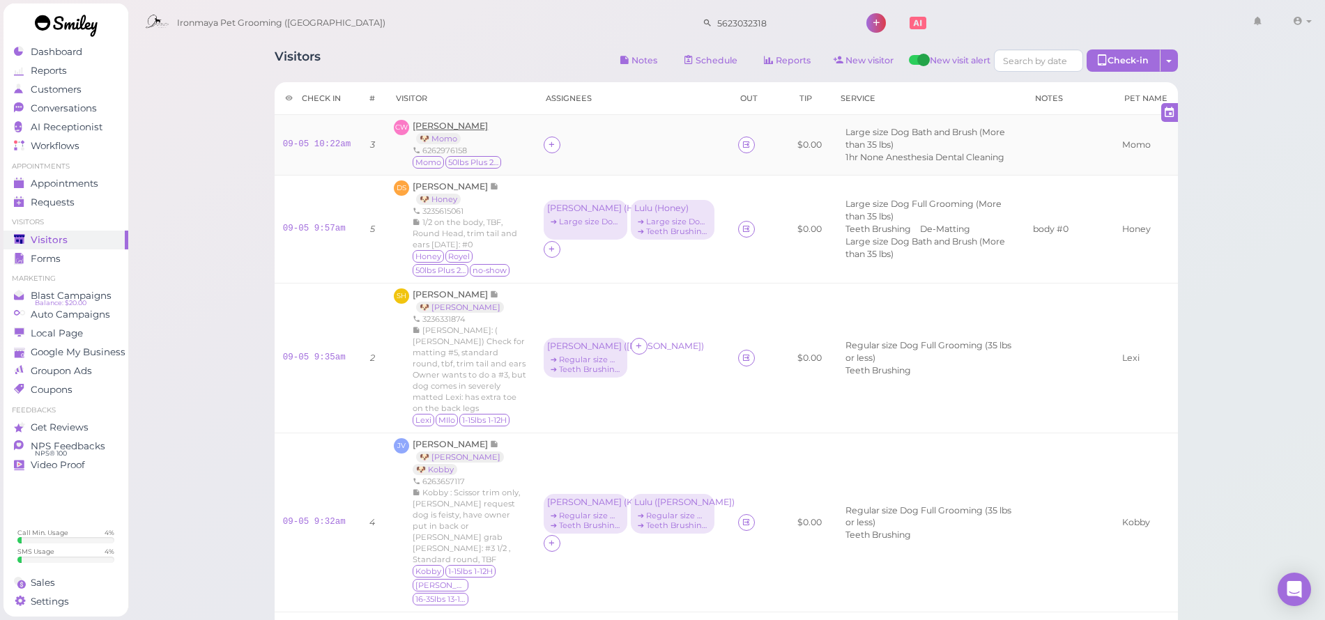
click at [451, 124] on span "[PERSON_NAME]" at bounding box center [450, 126] width 75 height 10
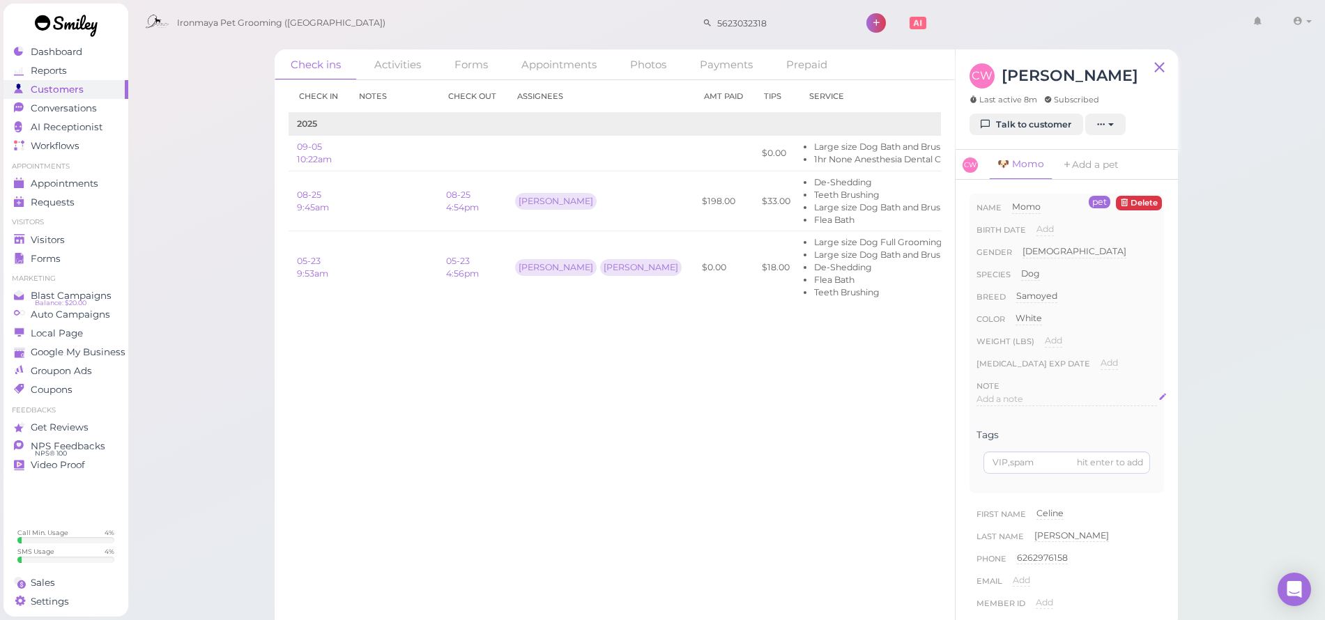
click at [999, 402] on span "Add a note" at bounding box center [999, 399] width 47 height 10
click at [991, 527] on button "Done" at bounding box center [991, 533] width 31 height 15
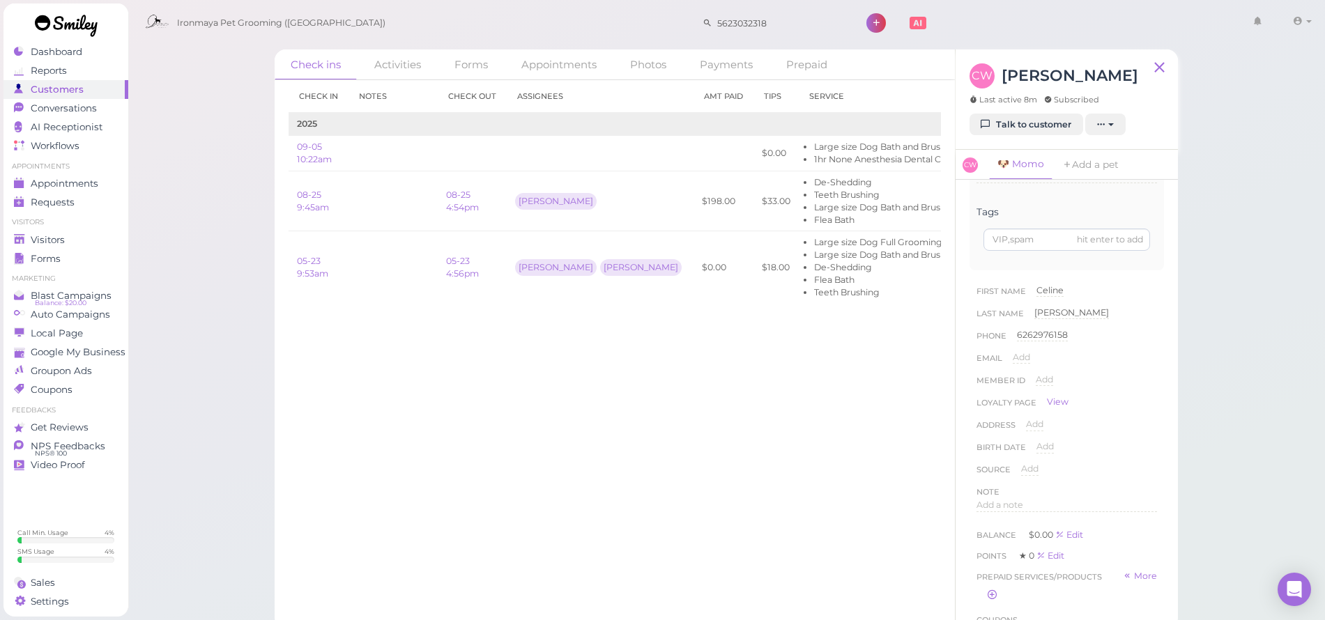
scroll to position [314, 0]
click at [1006, 421] on div "Add a note" at bounding box center [1066, 419] width 181 height 22
click at [1006, 414] on span "Add a note" at bounding box center [999, 414] width 47 height 10
click at [995, 548] on button "Done" at bounding box center [991, 549] width 31 height 15
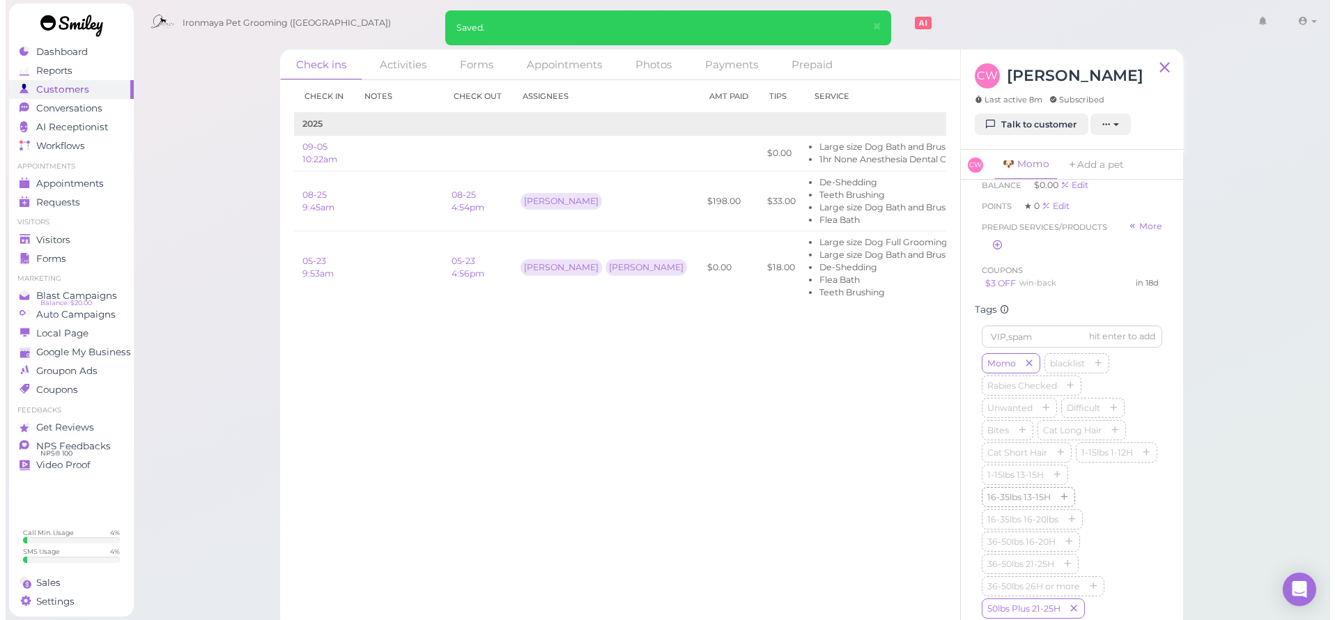
scroll to position [665, 0]
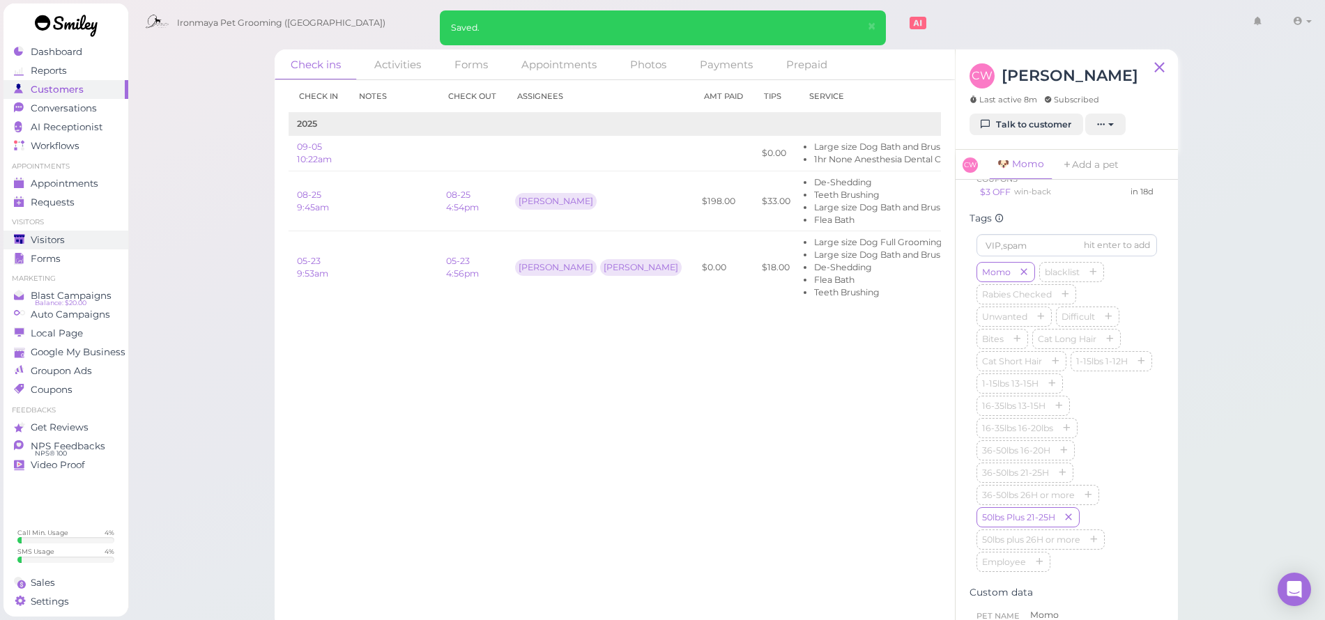
click at [16, 247] on link "Visitors" at bounding box center [65, 240] width 125 height 19
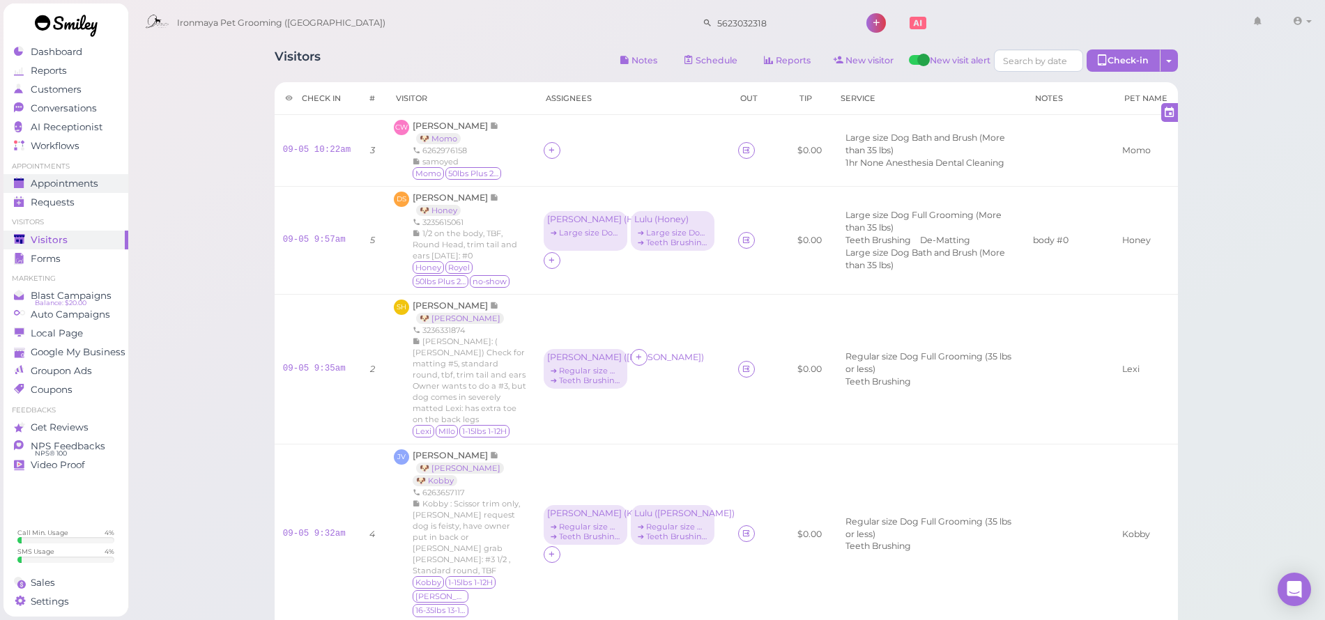
click at [63, 179] on span "Appointments" at bounding box center [65, 184] width 68 height 12
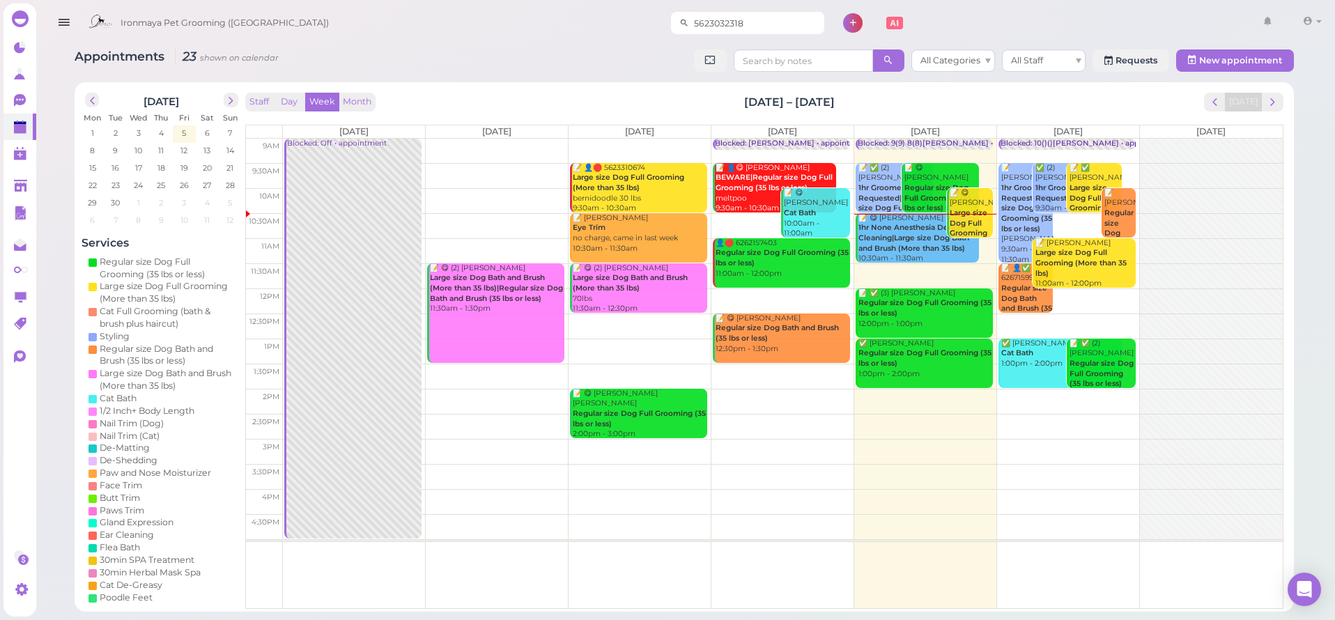
click at [765, 24] on input "5623032318" at bounding box center [756, 23] width 135 height 22
type input "5"
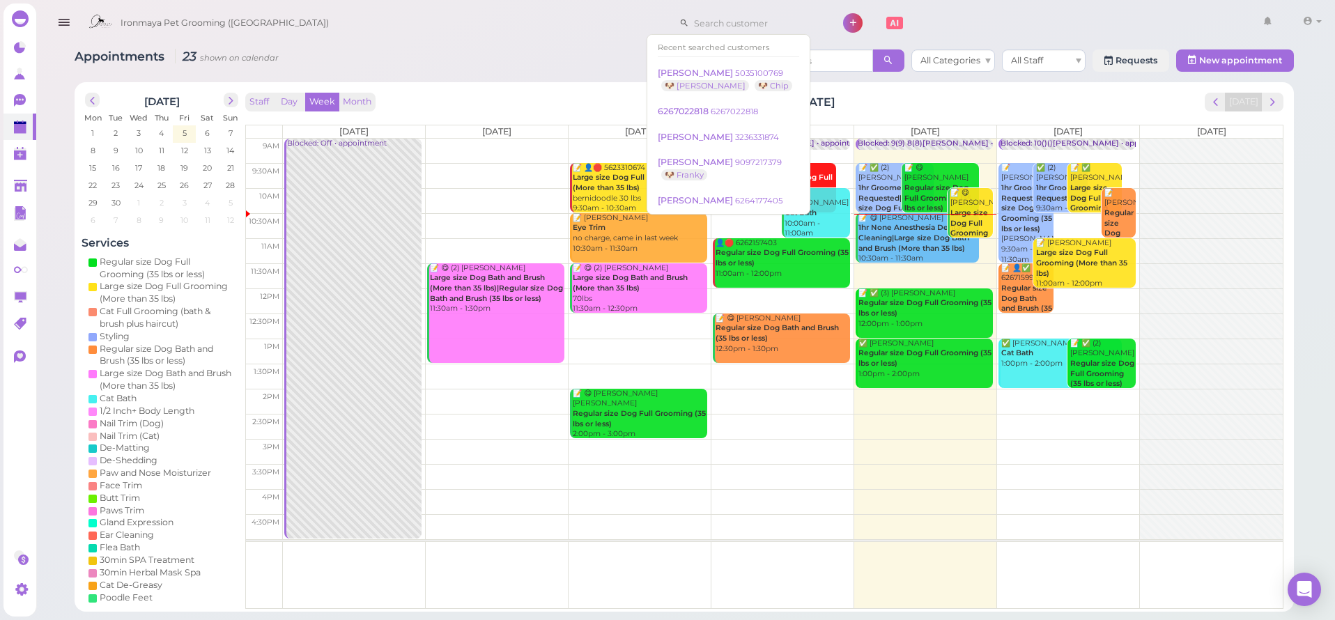
click at [530, 43] on div "Ironmaya Pet Grooming ([GEOGRAPHIC_DATA]) 1 Account [PERSON_NAME]" at bounding box center [704, 23] width 1245 height 40
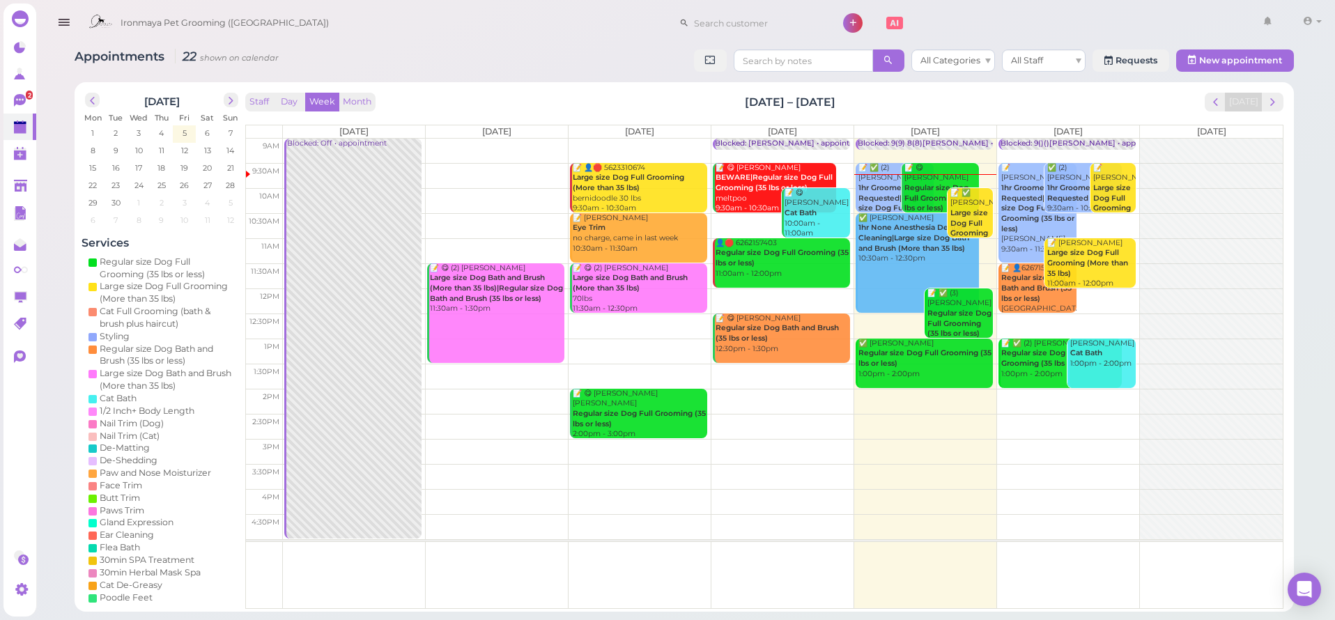
click at [1113, 319] on td at bounding box center [783, 326] width 1000 height 25
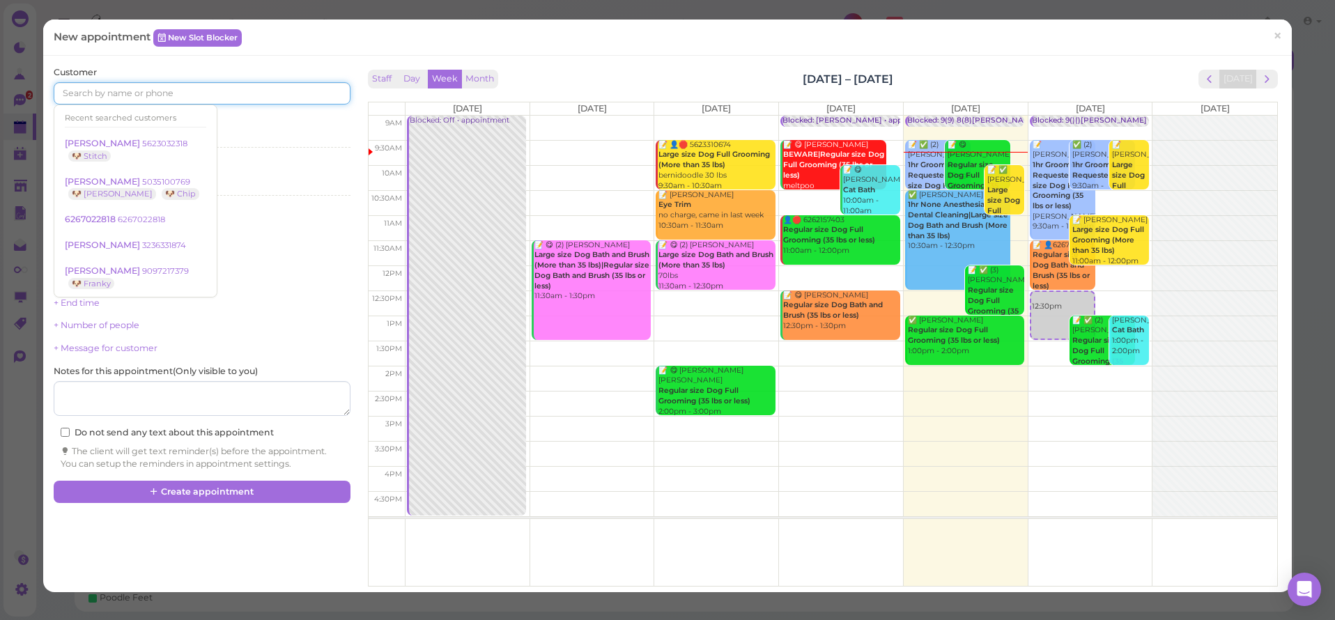
click at [251, 93] on input at bounding box center [202, 93] width 296 height 22
drag, startPoint x: 1041, startPoint y: 317, endPoint x: 1117, endPoint y: 201, distance: 138.0
click at [1117, 201] on div "9am 9:30am 10am 10:30am 11am 11:30am 12pm 12:30pm 1pm 1:30pm 2pm 2:30pm 3pm 3:3…" at bounding box center [823, 351] width 909 height 470
select select "10"
select select "15"
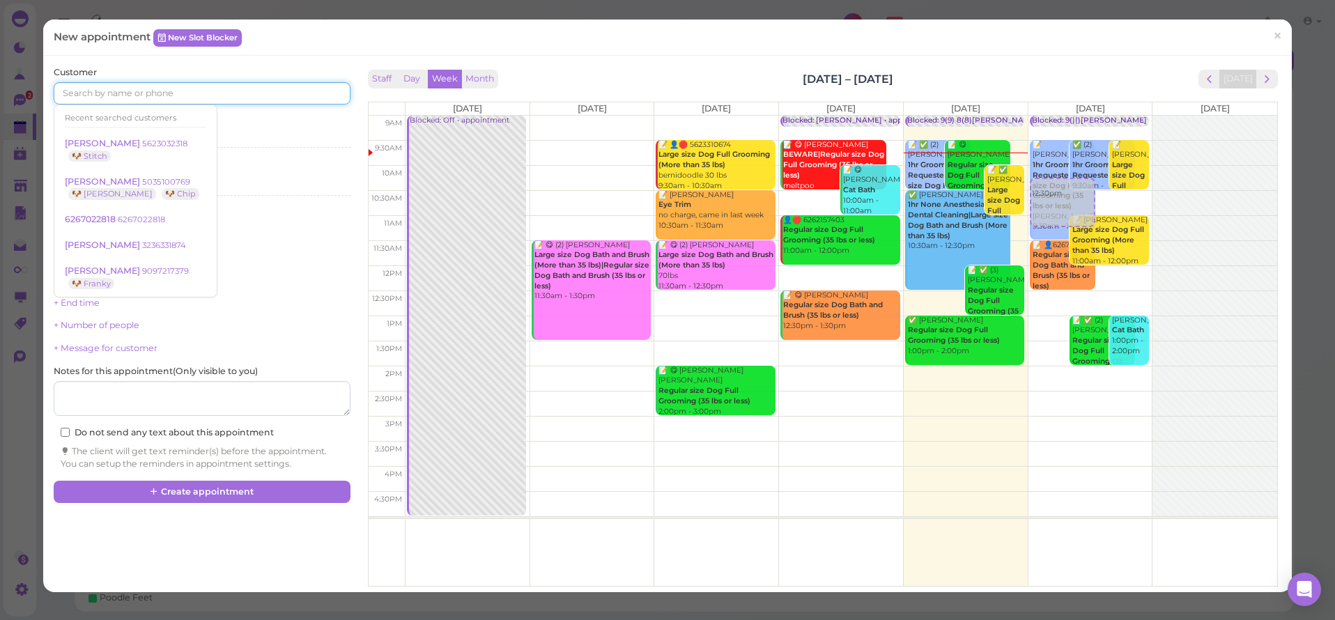
select select "am"
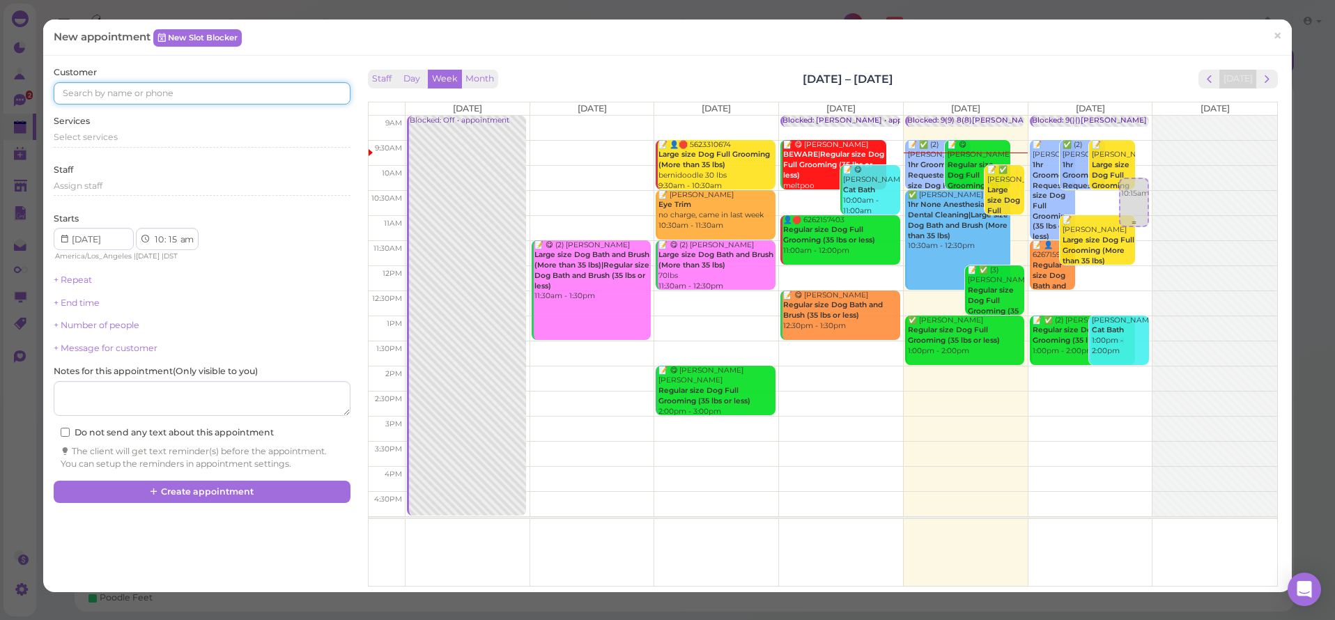
click at [1120, 116] on div "10:15am Blocked: 9()()Isaac,lulu,Ida • appointment 📝 Sheila Nelson 1hr Groomer …" at bounding box center [1091, 116] width 124 height 0
drag, startPoint x: 1124, startPoint y: 213, endPoint x: 1125, endPoint y: 221, distance: 7.7
click at [1125, 116] on div "10:15am Blocked: 9()()Isaac,lulu,Ida • appointment 📝 Sheila Nelson 1hr Groomer …" at bounding box center [1091, 116] width 124 height 0
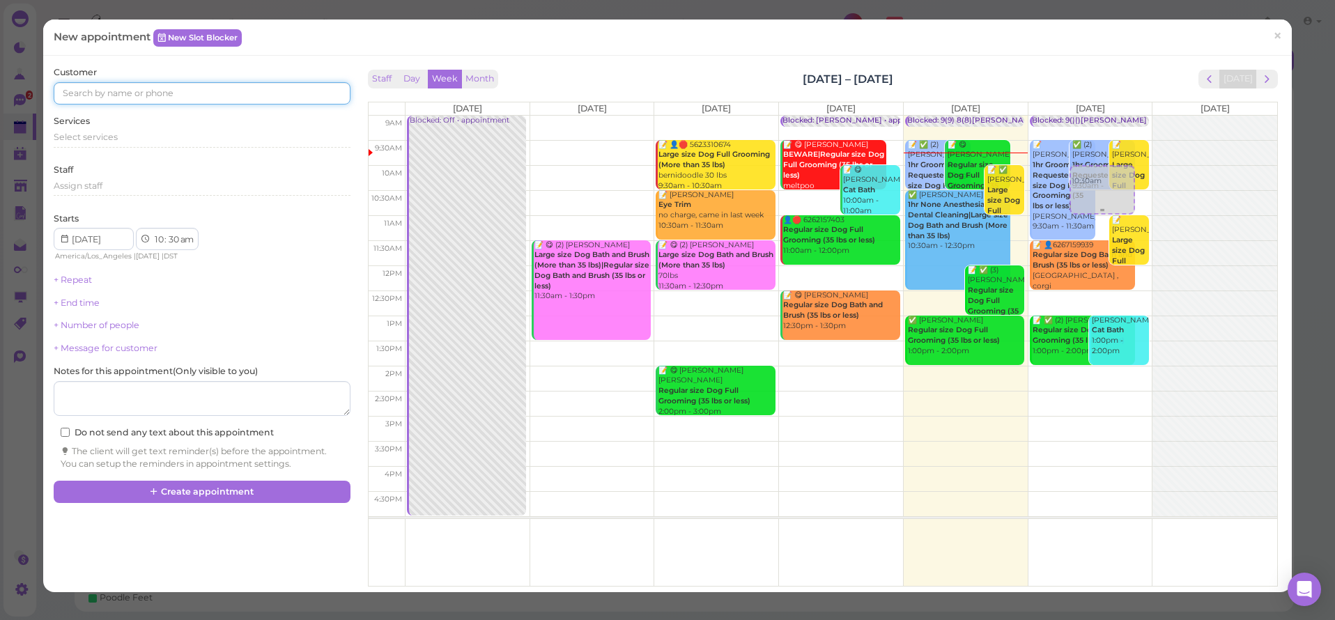
drag, startPoint x: 1086, startPoint y: 206, endPoint x: 1096, endPoint y: 185, distance: 23.1
click at [1096, 116] on div "10:30am Blocked: 9()()Isaac,lulu,Ida • appointment 📝 Sheila Nelson 1hr Groomer …" at bounding box center [1091, 116] width 124 height 0
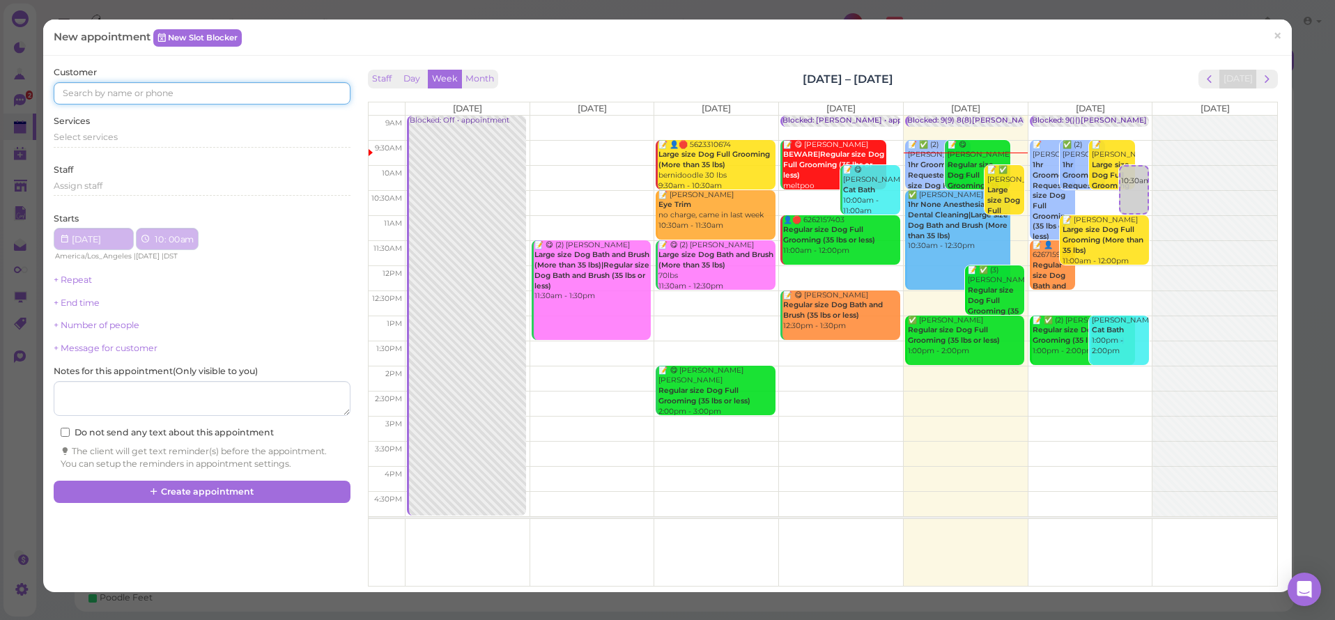
select select "00"
click at [256, 97] on input at bounding box center [202, 93] width 296 height 22
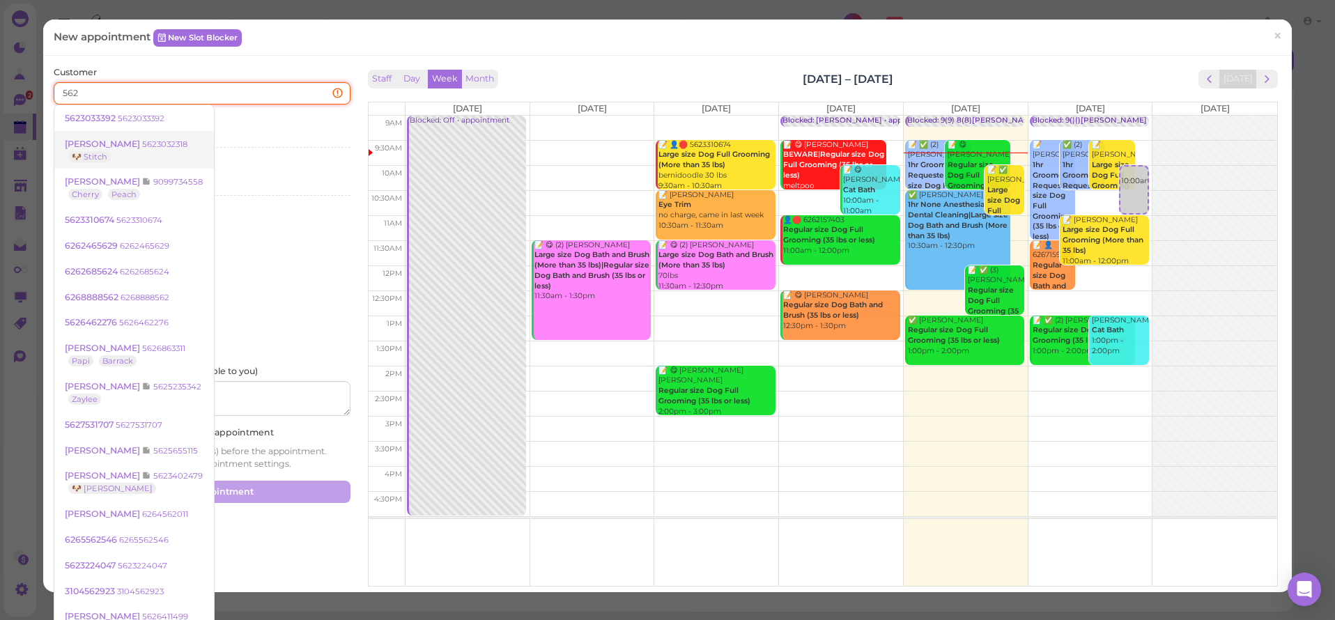
type input "562"
click at [166, 147] on small "5623032318" at bounding box center [164, 144] width 45 height 10
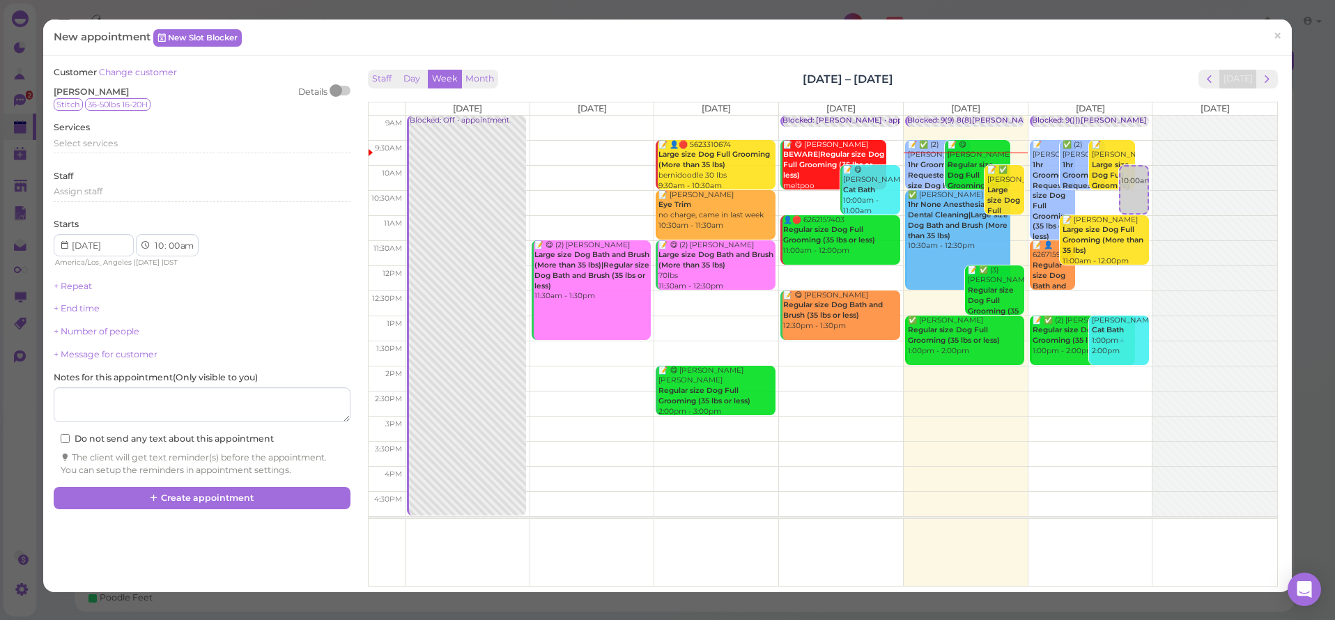
click at [125, 152] on div "Select services" at bounding box center [202, 148] width 296 height 22
click at [125, 148] on div "Select services" at bounding box center [202, 145] width 296 height 17
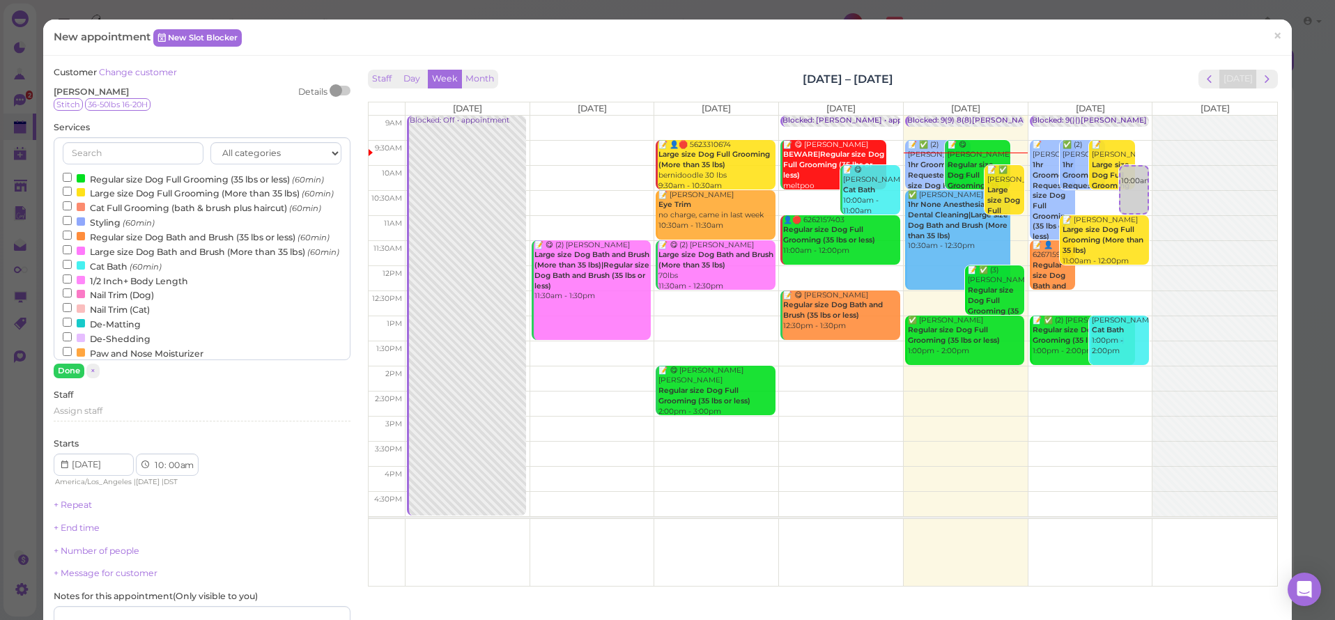
click at [120, 244] on label "Regular size Dog Bath and Brush (35 lbs or less) (60min)" at bounding box center [196, 236] width 267 height 15
click at [72, 240] on input "Regular size Dog Bath and Brush (35 lbs or less) (60min)" at bounding box center [67, 235] width 9 height 9
click at [70, 369] on button "Done" at bounding box center [69, 371] width 31 height 15
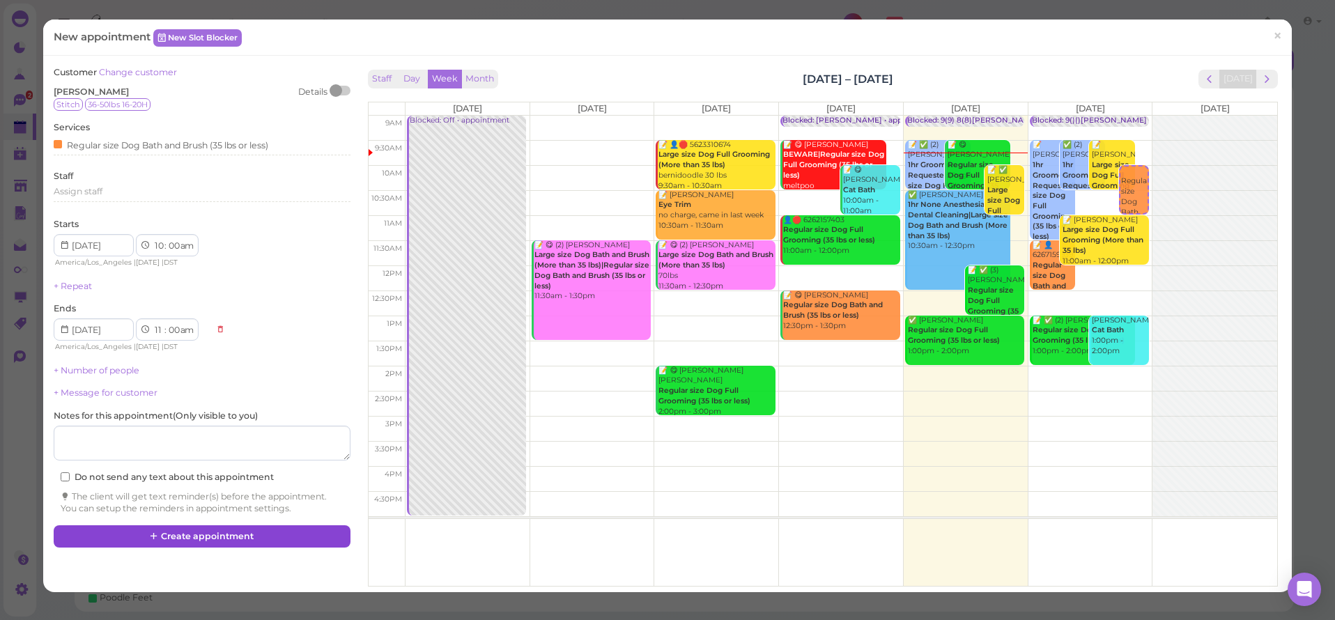
click at [237, 525] on button "Create appointment" at bounding box center [202, 536] width 296 height 22
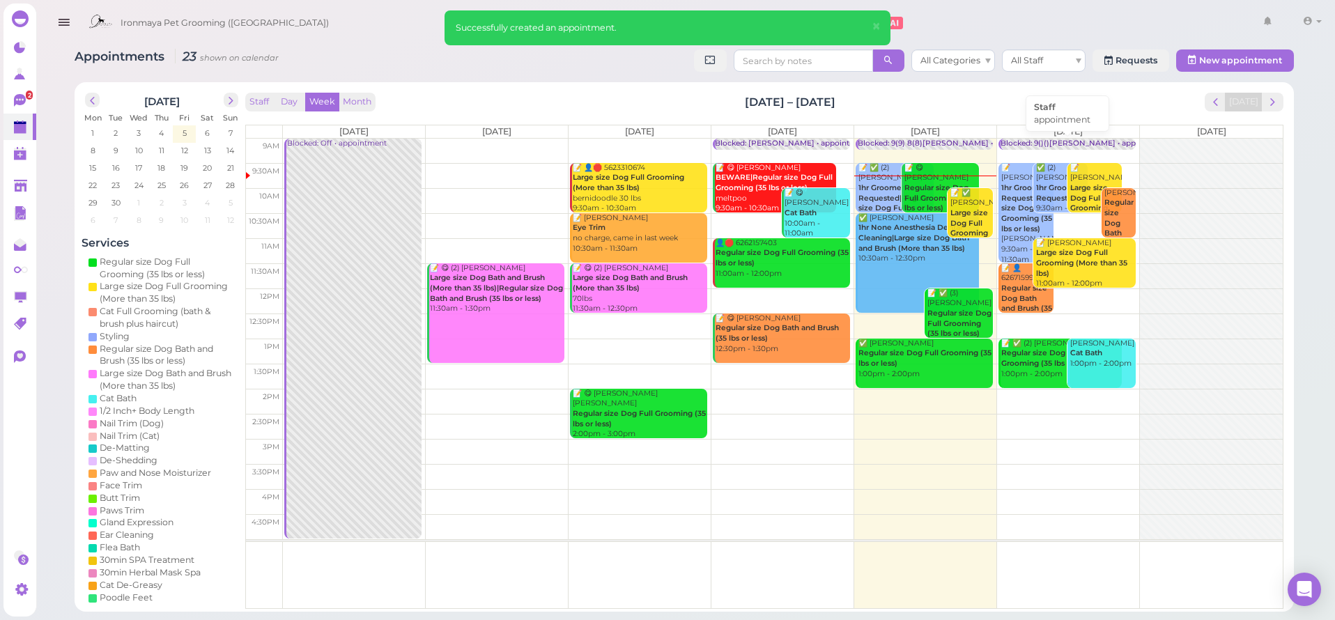
click at [1071, 142] on div "Blocked: 9()()[PERSON_NAME] • appointment" at bounding box center [1085, 144] width 169 height 10
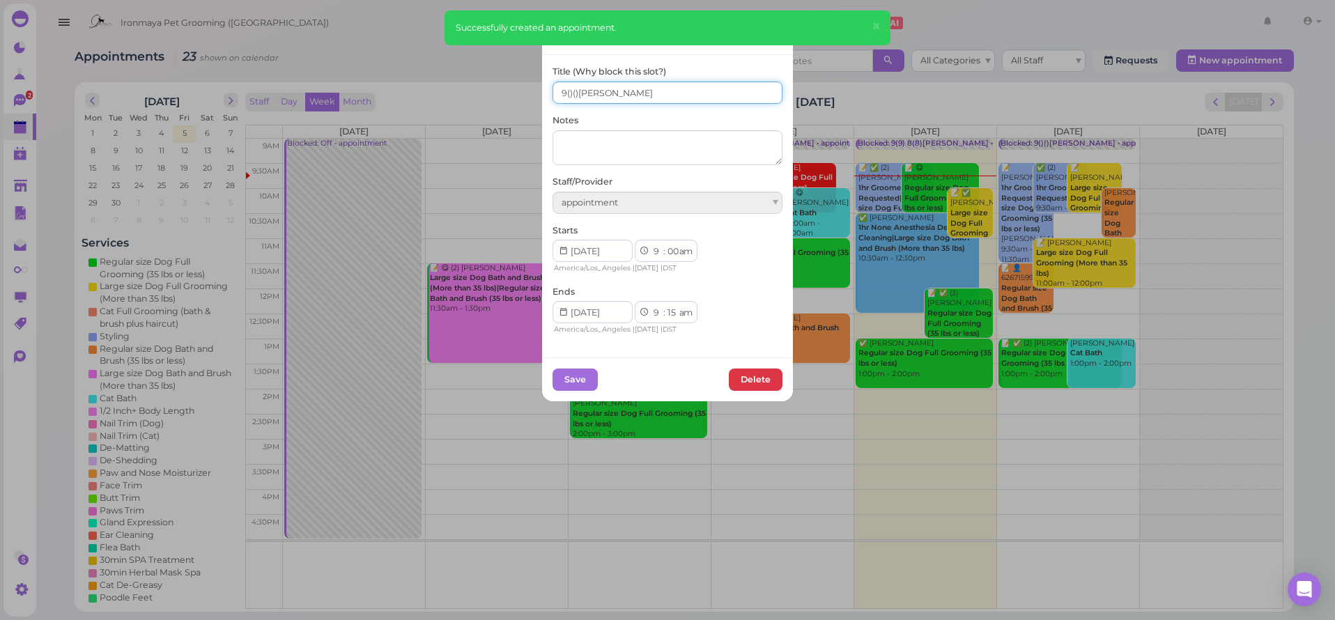
click at [555, 98] on input "9()()[PERSON_NAME]" at bounding box center [668, 93] width 230 height 22
click at [567, 93] on input "9()()[PERSON_NAME]" at bounding box center [668, 93] width 230 height 22
click at [562, 90] on input "9()()[PERSON_NAME]" at bounding box center [668, 93] width 230 height 22
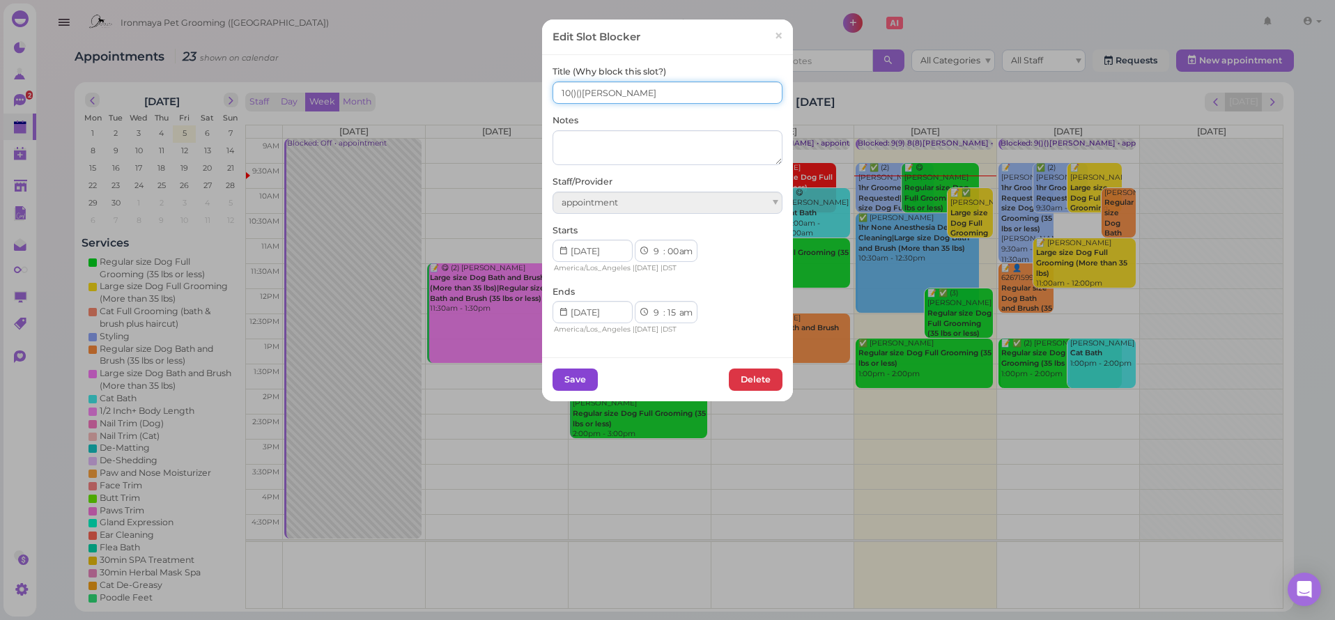
type input "10()()Isaac,lulu,Ida"
drag, startPoint x: 569, startPoint y: 377, endPoint x: 581, endPoint y: 364, distance: 17.8
click at [569, 378] on button "Save" at bounding box center [575, 380] width 45 height 22
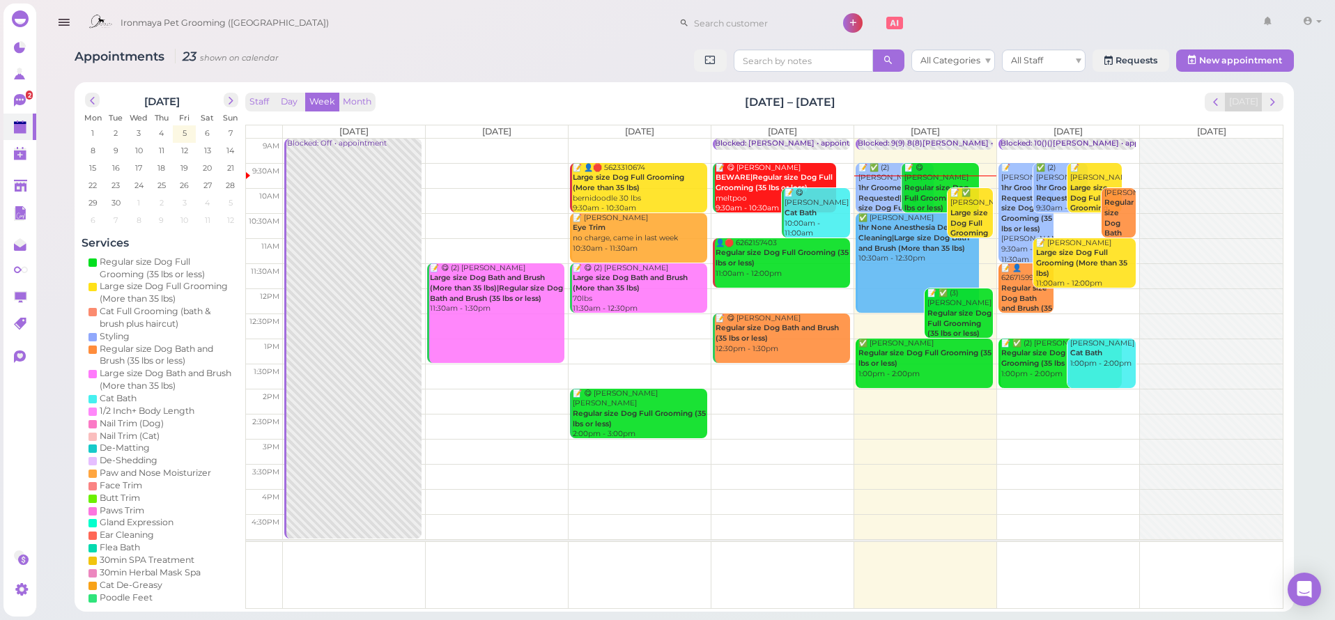
click at [1123, 204] on div "Herbert Castro Regular size Dog Bath and Brush (35 lbs or less) 10:00am - 11:00…" at bounding box center [1120, 249] width 32 height 123
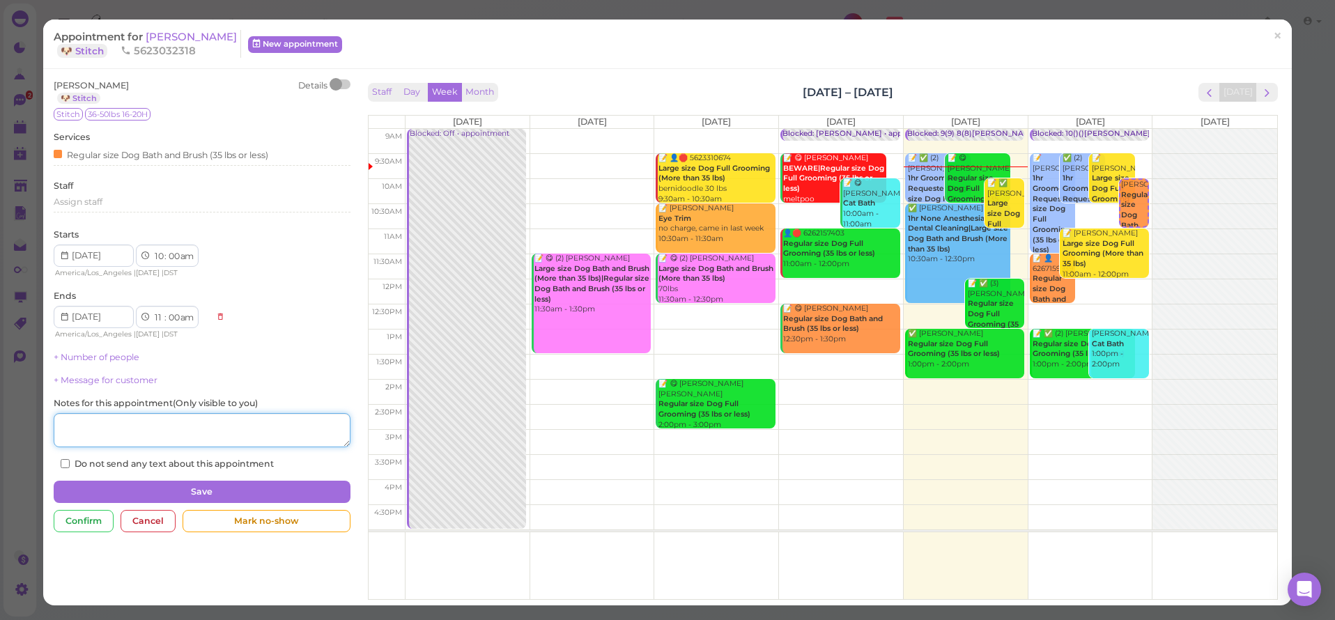
click at [213, 419] on textarea at bounding box center [202, 430] width 296 height 35
type textarea "ds"
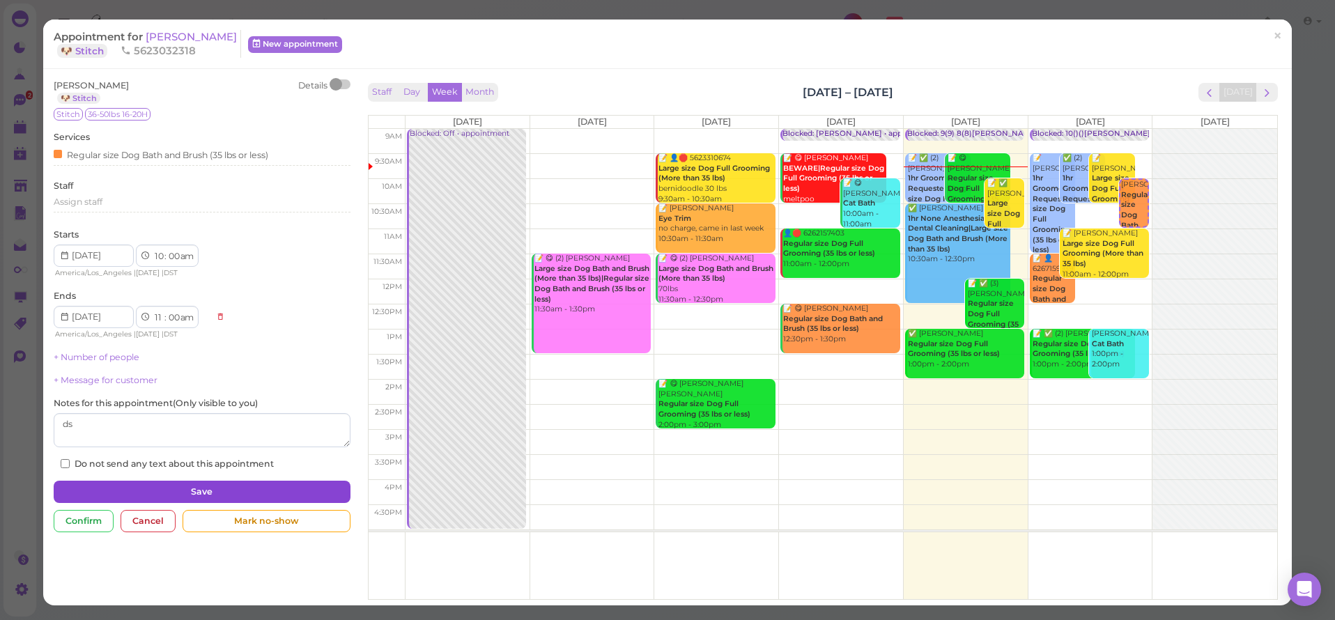
click at [194, 481] on button "Save" at bounding box center [202, 492] width 296 height 22
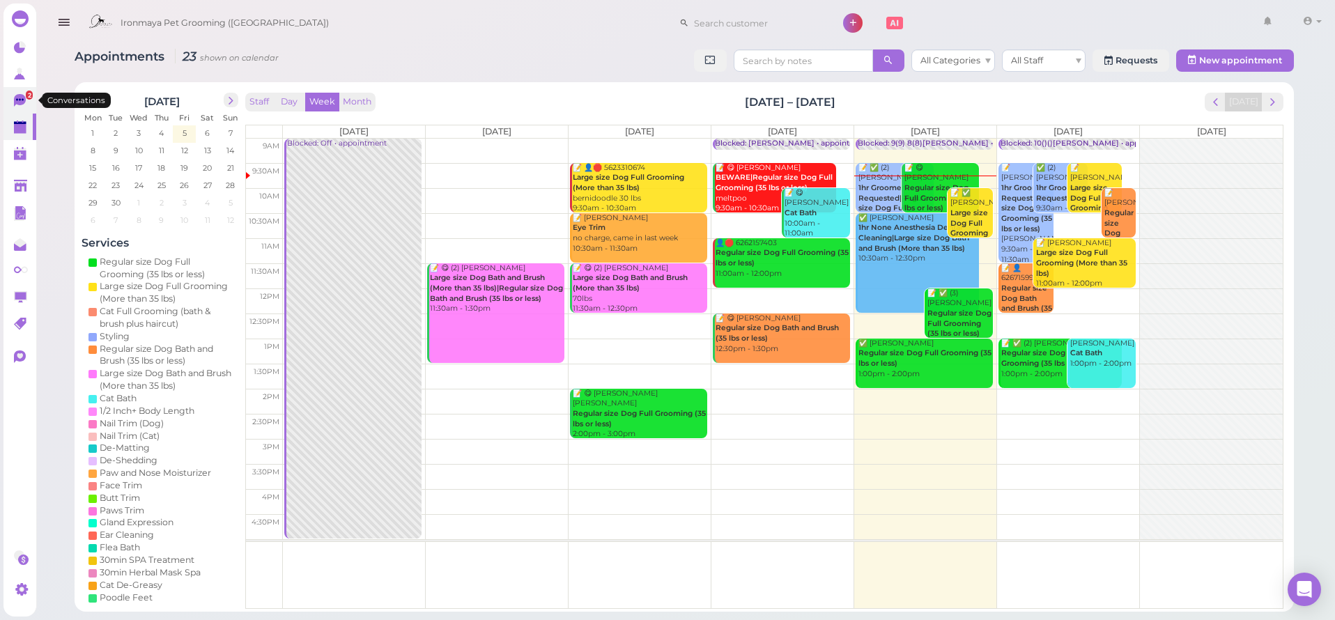
click at [17, 95] on icon at bounding box center [20, 100] width 12 height 13
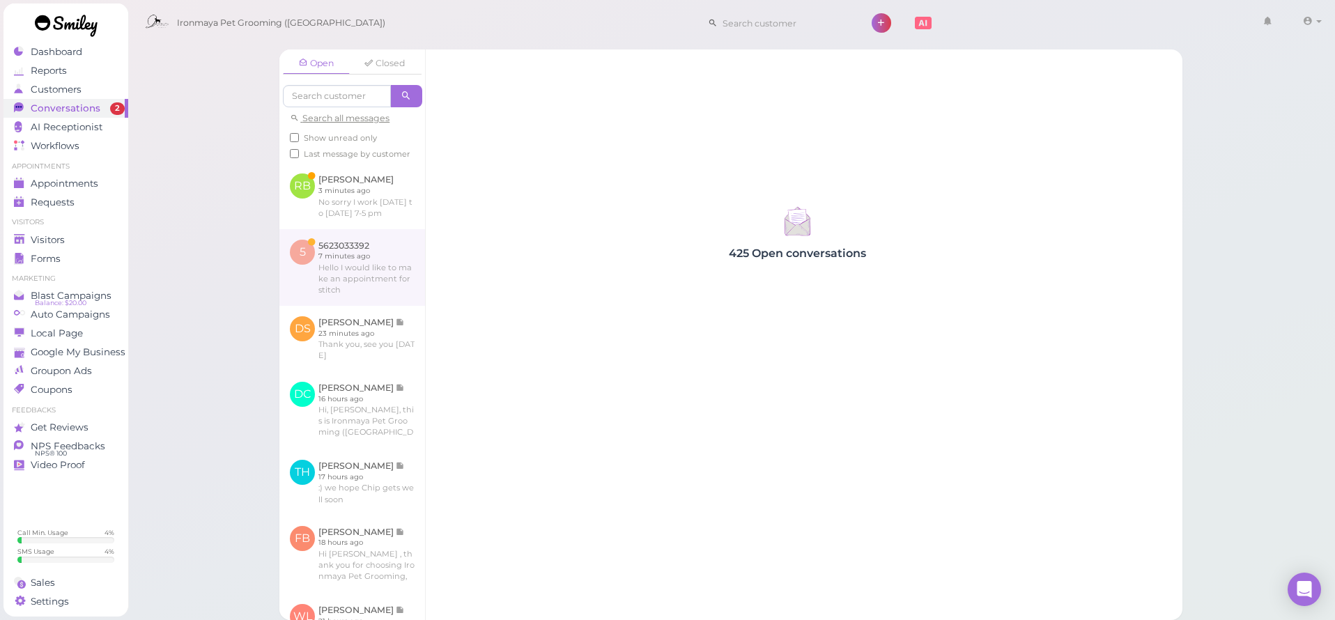
click at [370, 283] on link at bounding box center [352, 267] width 146 height 77
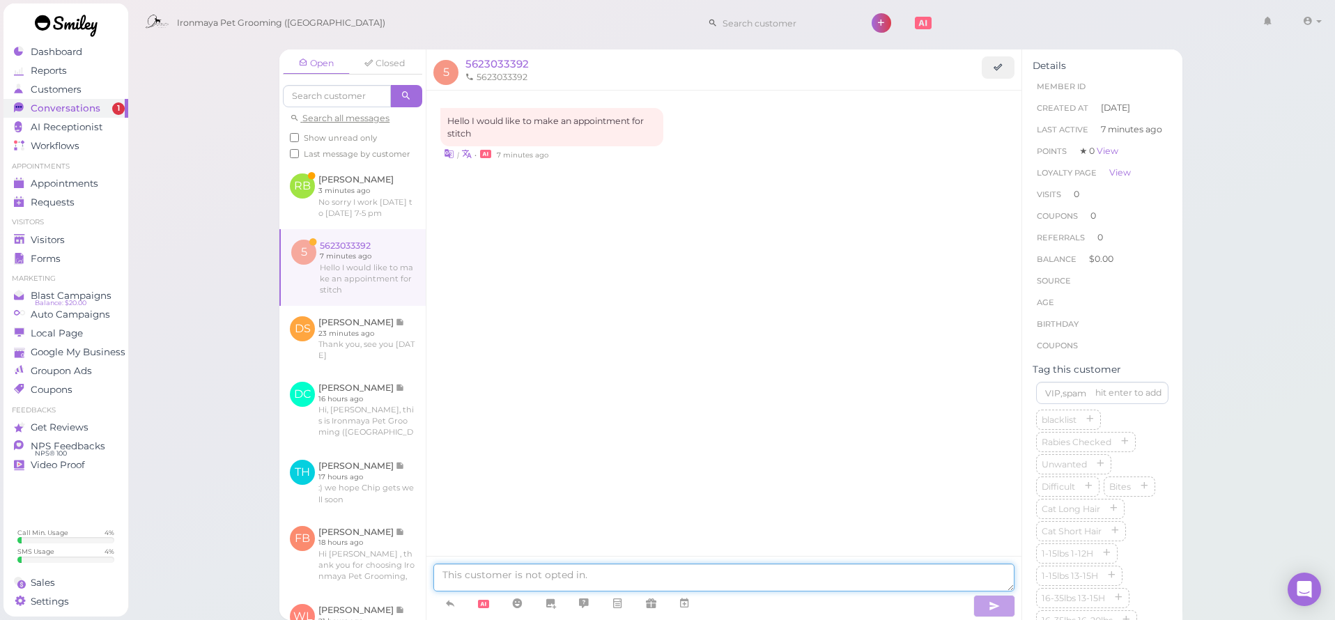
click at [631, 583] on textarea at bounding box center [724, 578] width 581 height 28
type textarea "See yo [DATE] at 10 am :)"
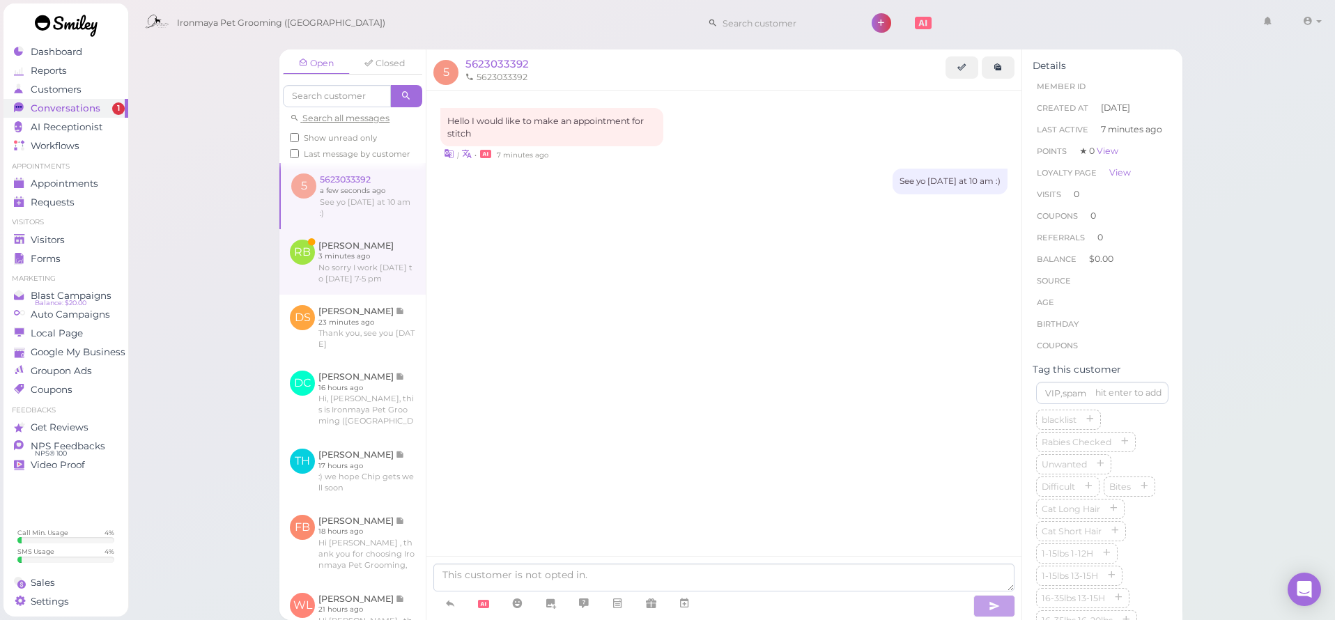
click at [365, 261] on link at bounding box center [352, 262] width 146 height 66
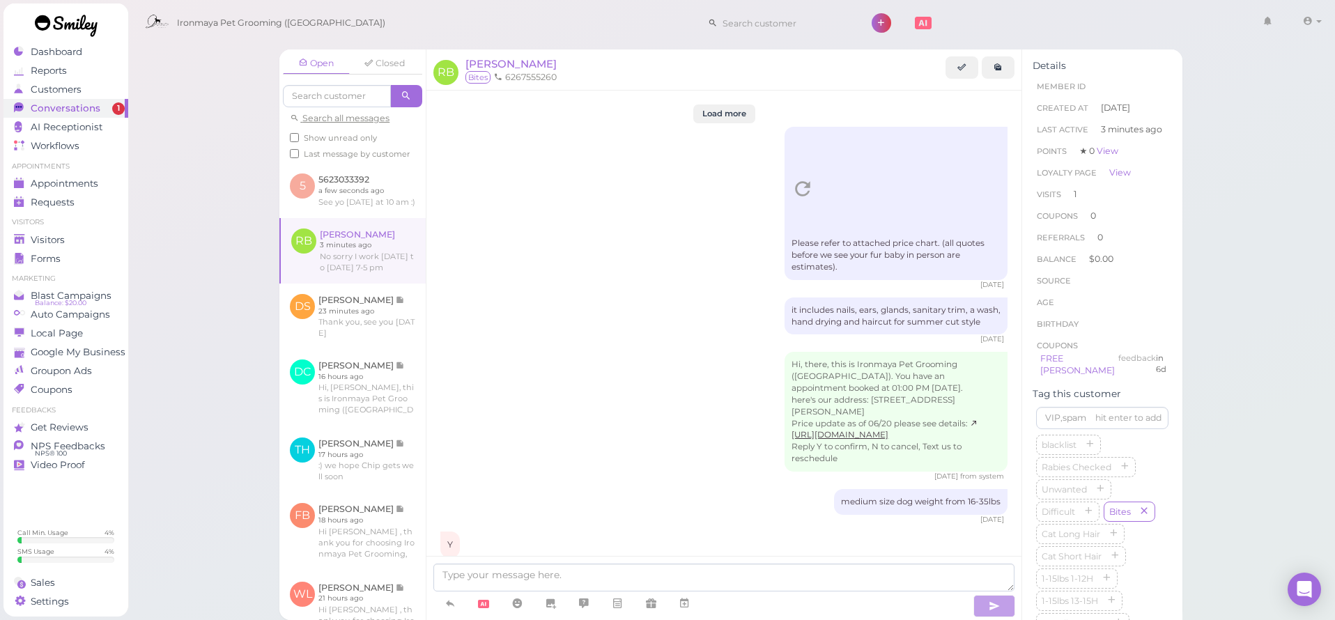
scroll to position [1544, 0]
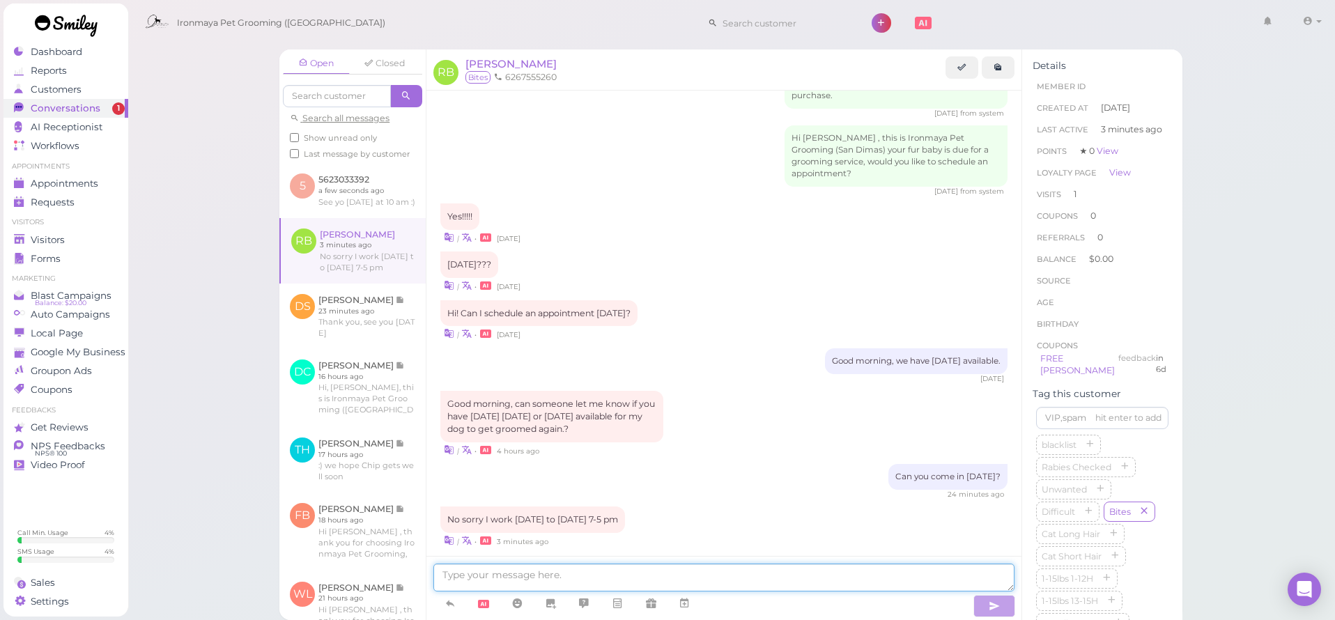
click at [516, 567] on textarea at bounding box center [724, 578] width 581 height 28
click at [516, 566] on textarea at bounding box center [724, 578] width 581 height 28
type textarea "Which other day works best for you?"
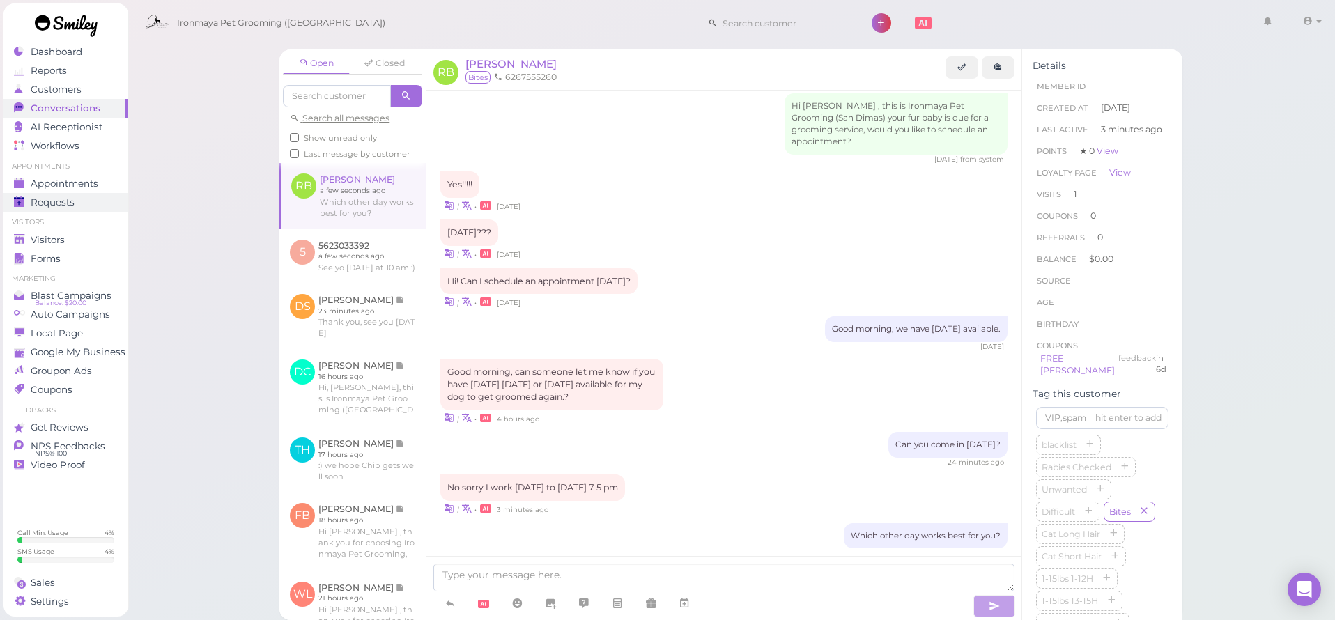
click at [95, 197] on div "Requests" at bounding box center [64, 203] width 100 height 12
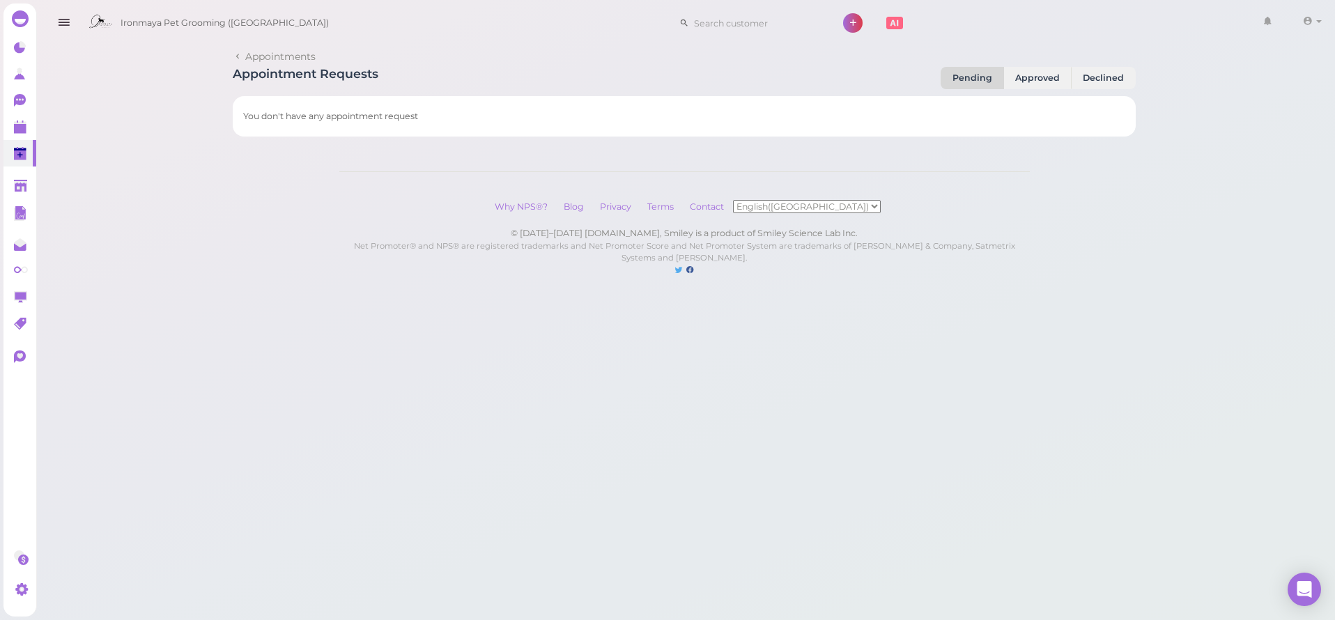
click at [93, 191] on div "Appointments Appointment Requests Pending Approved Declined You don't have any …" at bounding box center [684, 152] width 1302 height 305
click at [6, 185] on link at bounding box center [19, 186] width 33 height 26
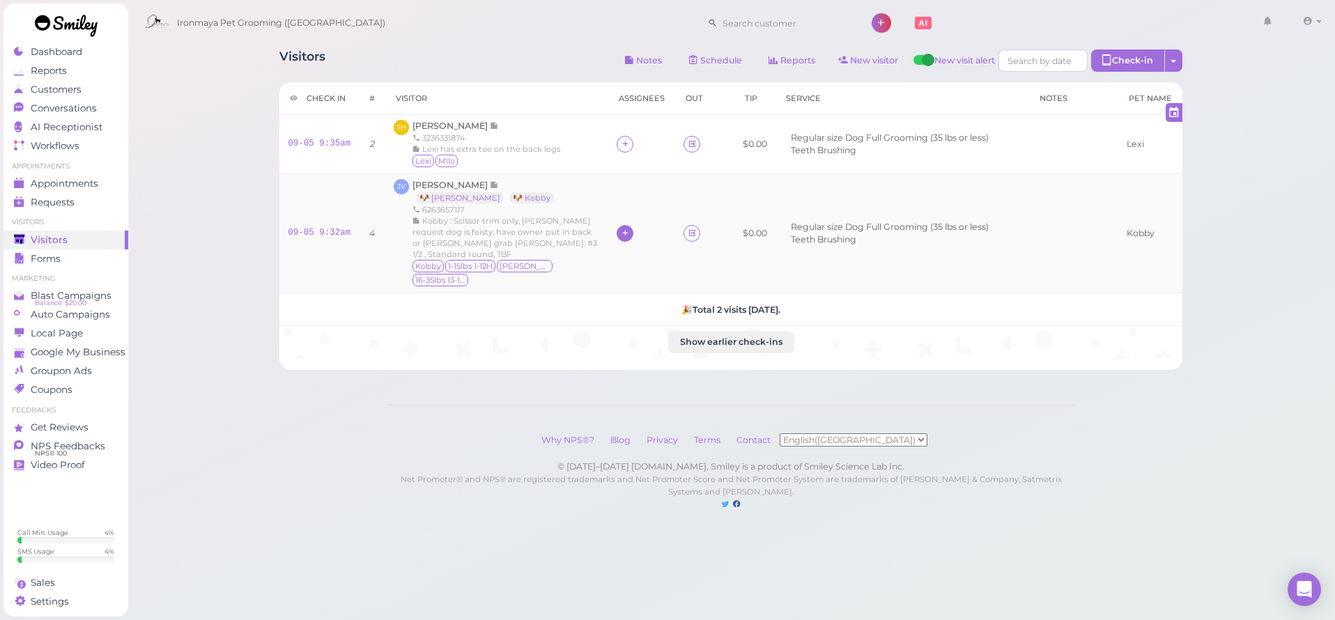
click at [624, 228] on icon at bounding box center [625, 233] width 9 height 10
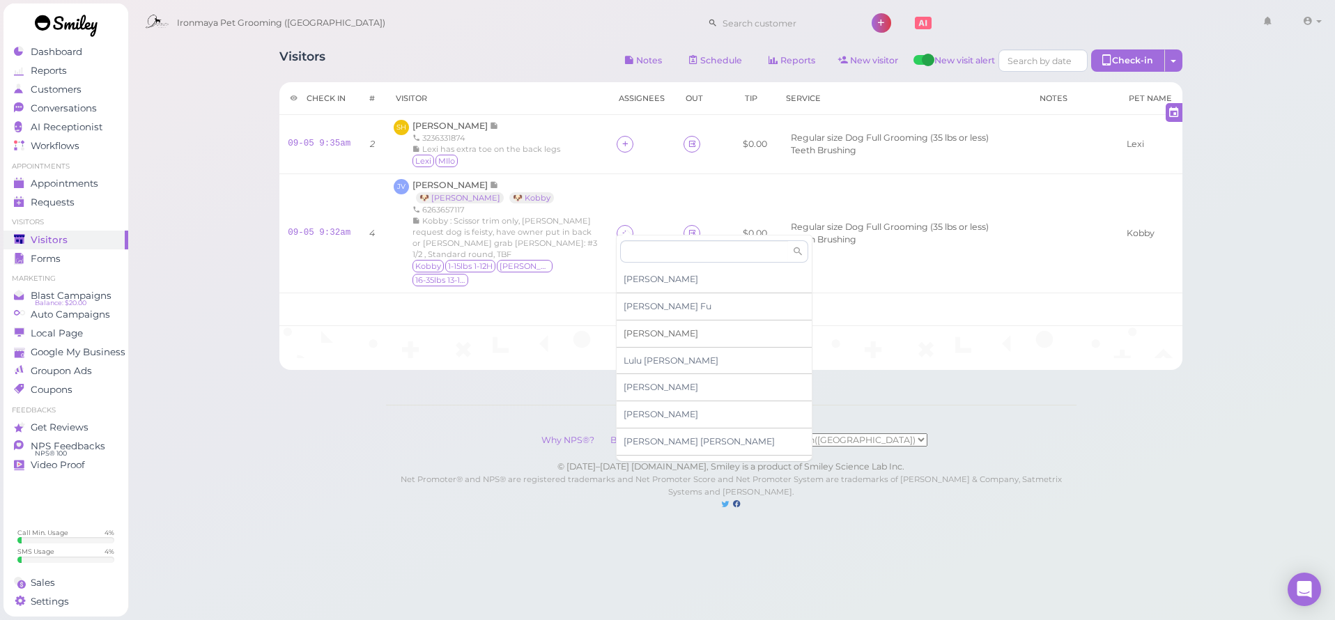
click at [641, 330] on span "[PERSON_NAME]" at bounding box center [661, 333] width 75 height 10
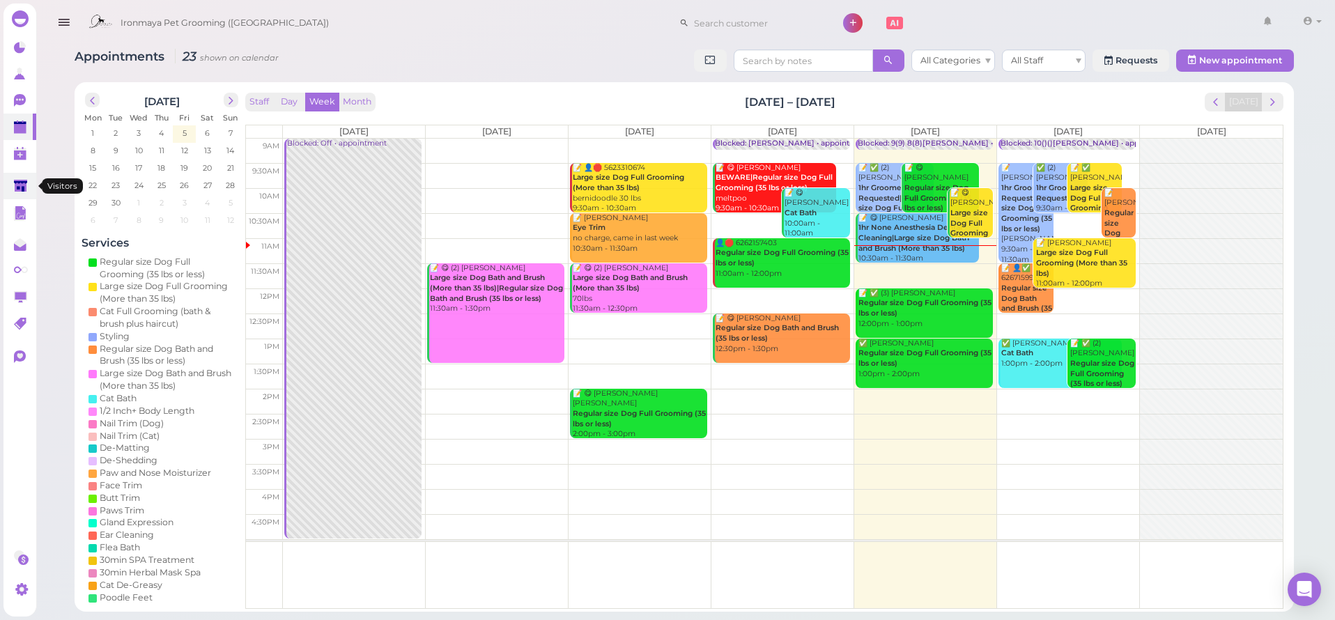
click at [19, 189] on icon at bounding box center [20, 186] width 13 height 10
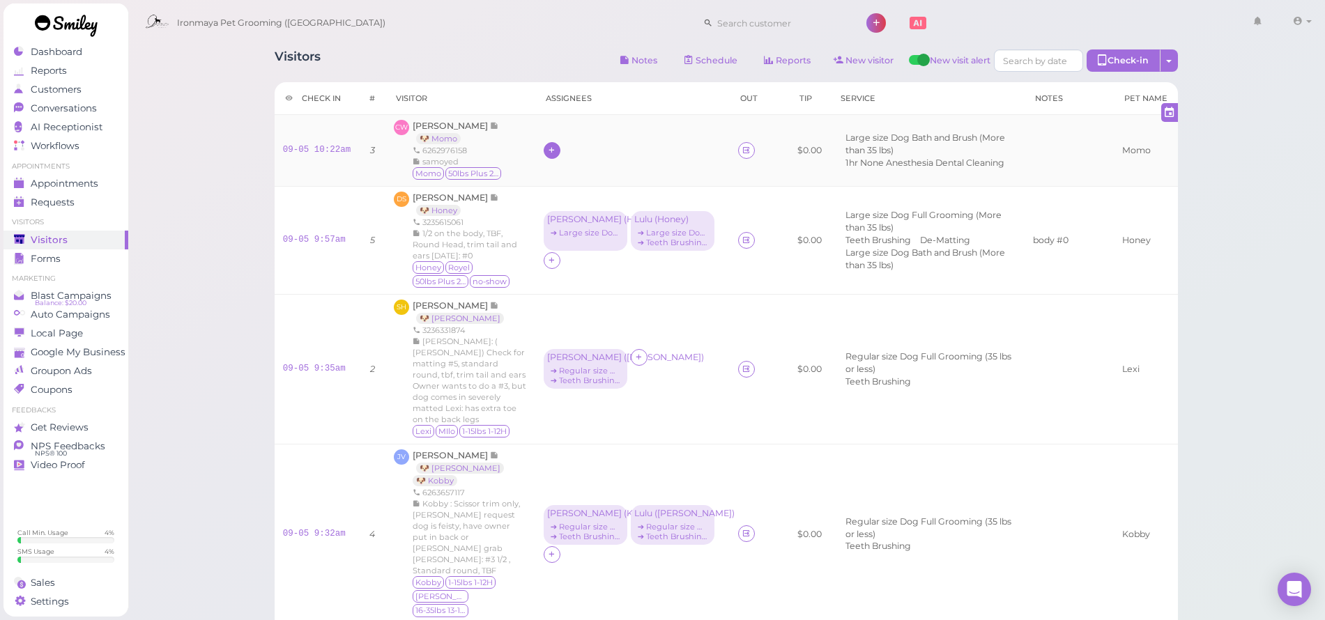
click at [547, 151] on icon at bounding box center [551, 150] width 9 height 10
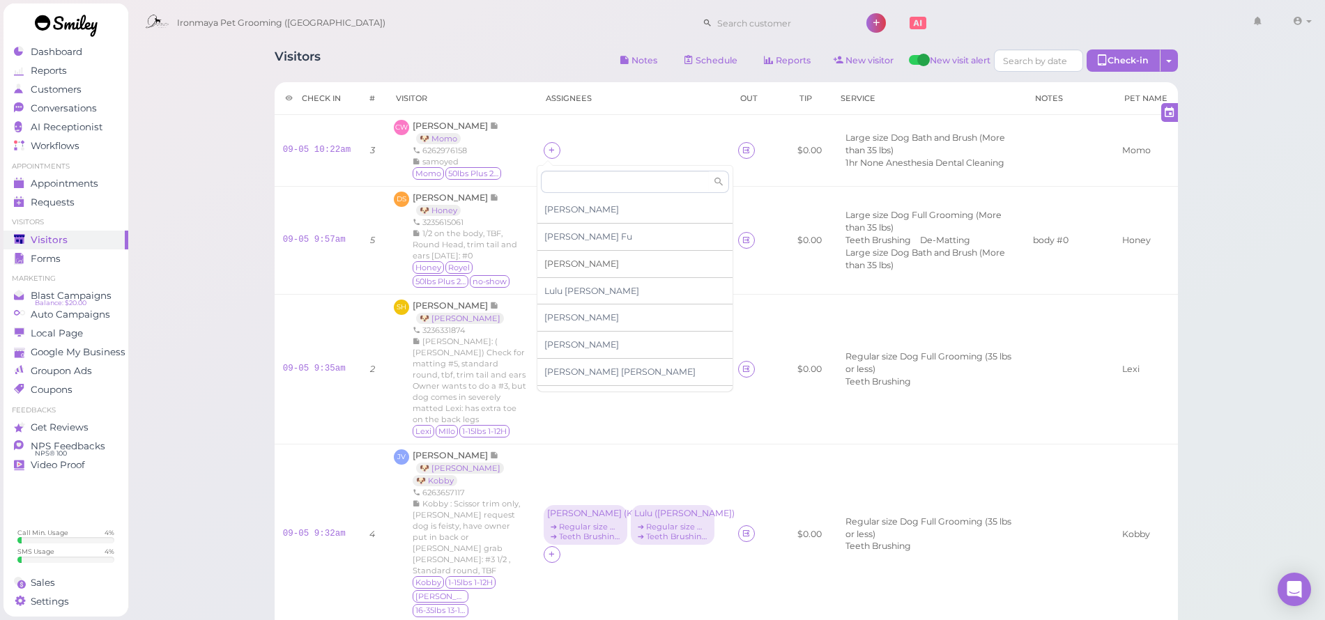
click at [558, 263] on span "[PERSON_NAME]" at bounding box center [581, 264] width 75 height 10
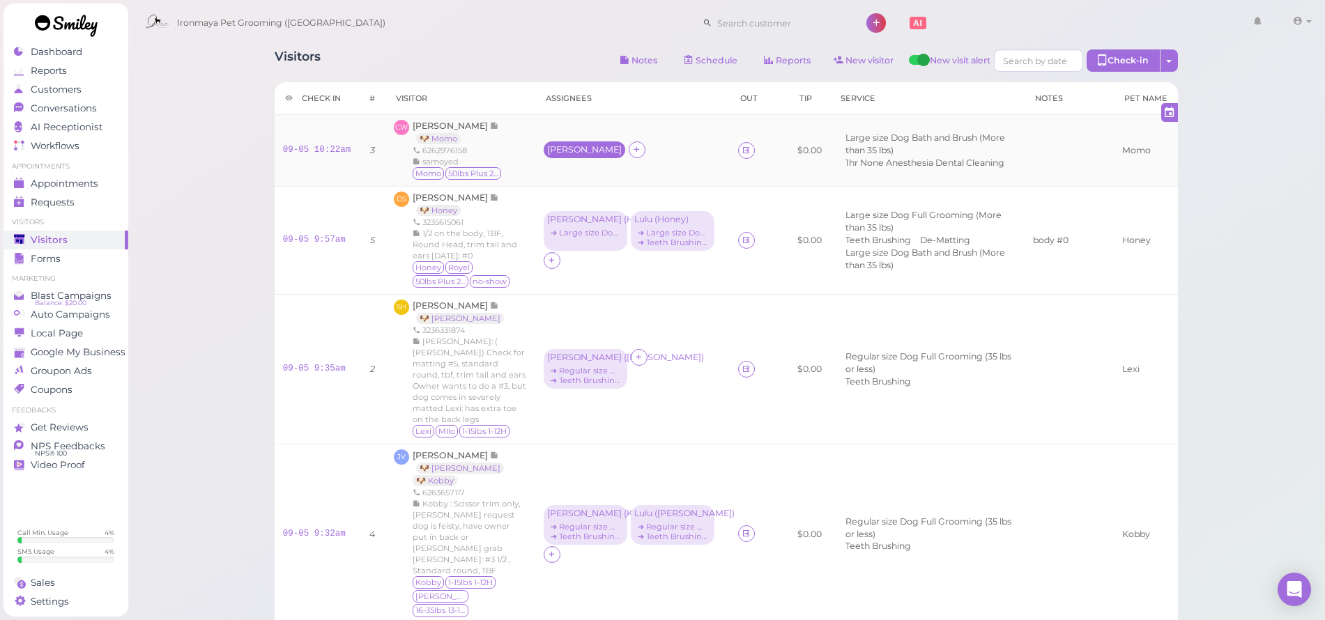
click at [550, 153] on div "[PERSON_NAME]" at bounding box center [584, 150] width 75 height 10
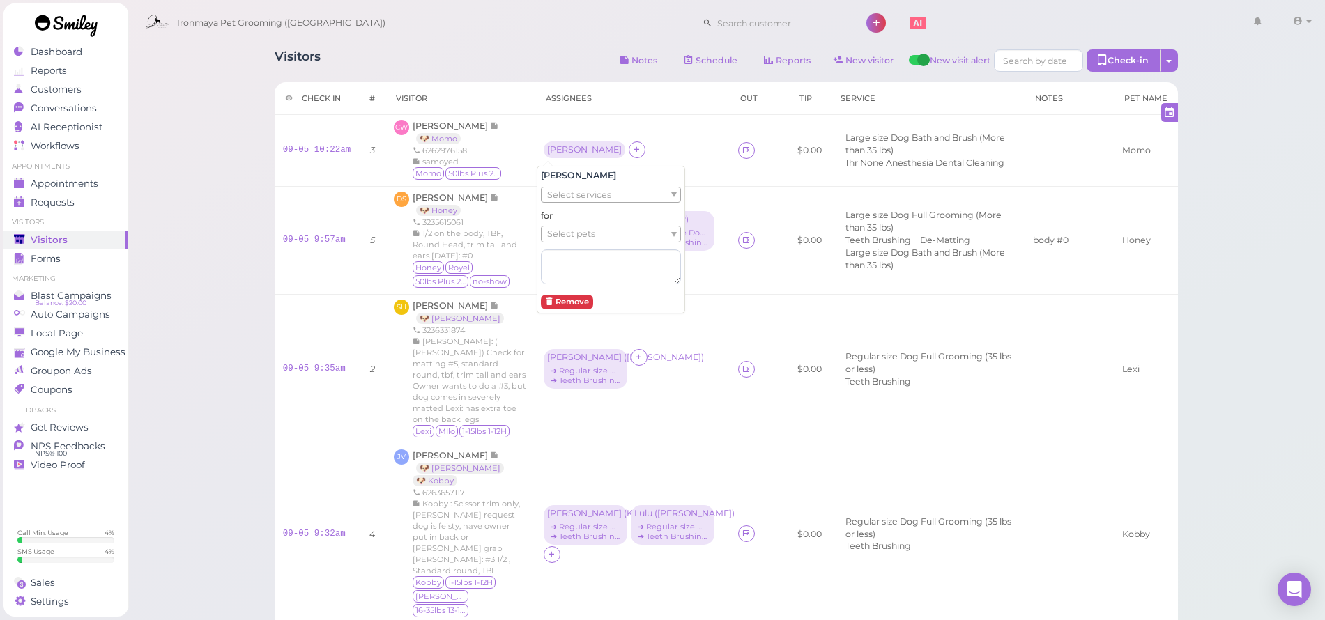
click at [556, 190] on span "Select services" at bounding box center [579, 194] width 64 height 15
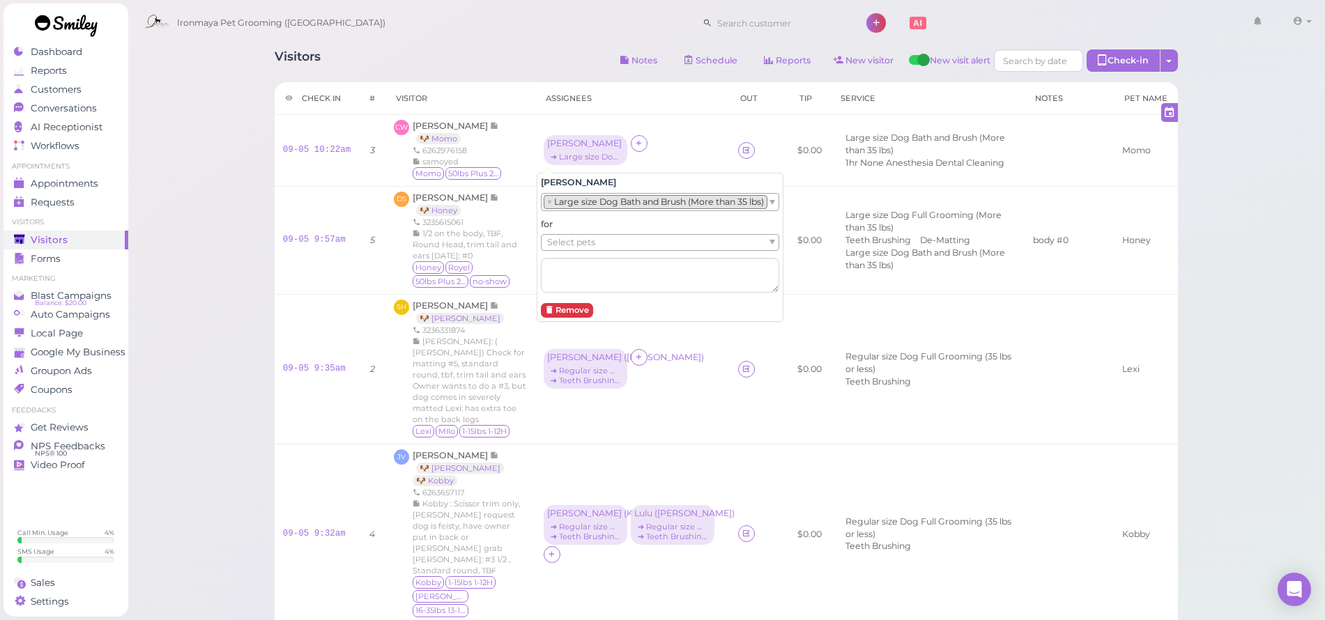
click at [567, 196] on li "× Large size Dog Bath and Brush (More than 35 lbs)" at bounding box center [656, 202] width 224 height 14
click at [553, 197] on span "Select services" at bounding box center [579, 201] width 64 height 15
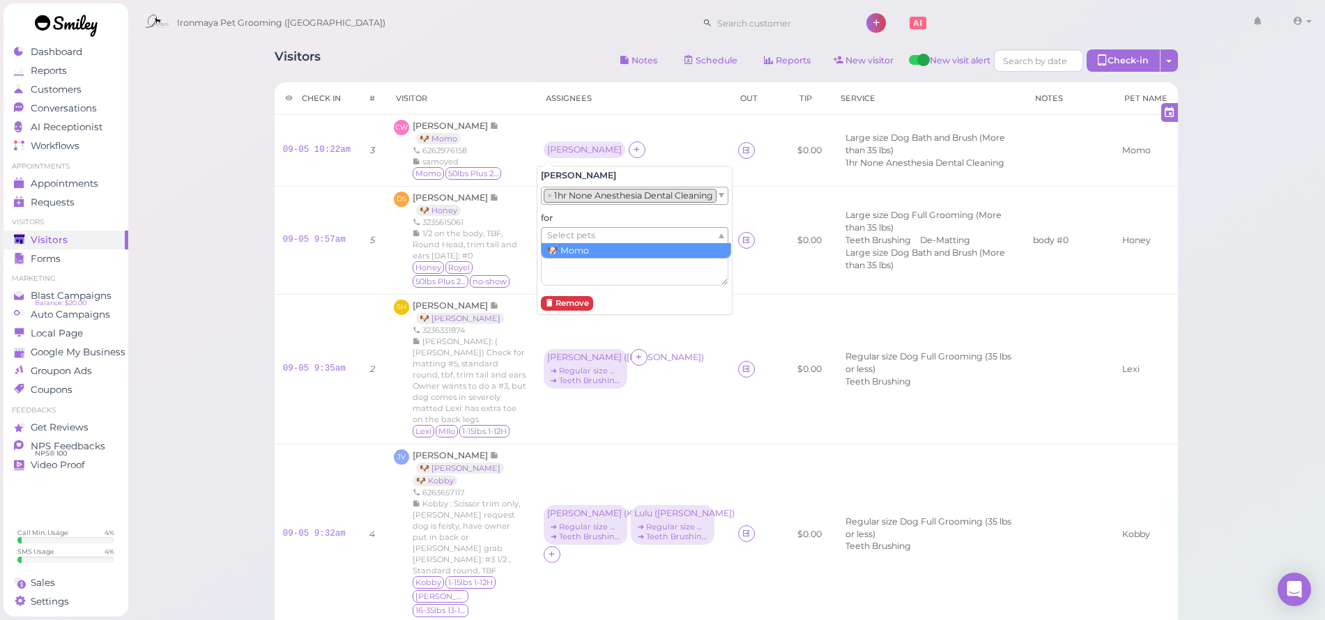
click at [565, 235] on span "Select pets" at bounding box center [571, 235] width 48 height 15
click at [141, 182] on div "Visitors Notes Schedule Reports New visitor New visit alert Check-in Customer c…" at bounding box center [727, 434] width 1198 height 869
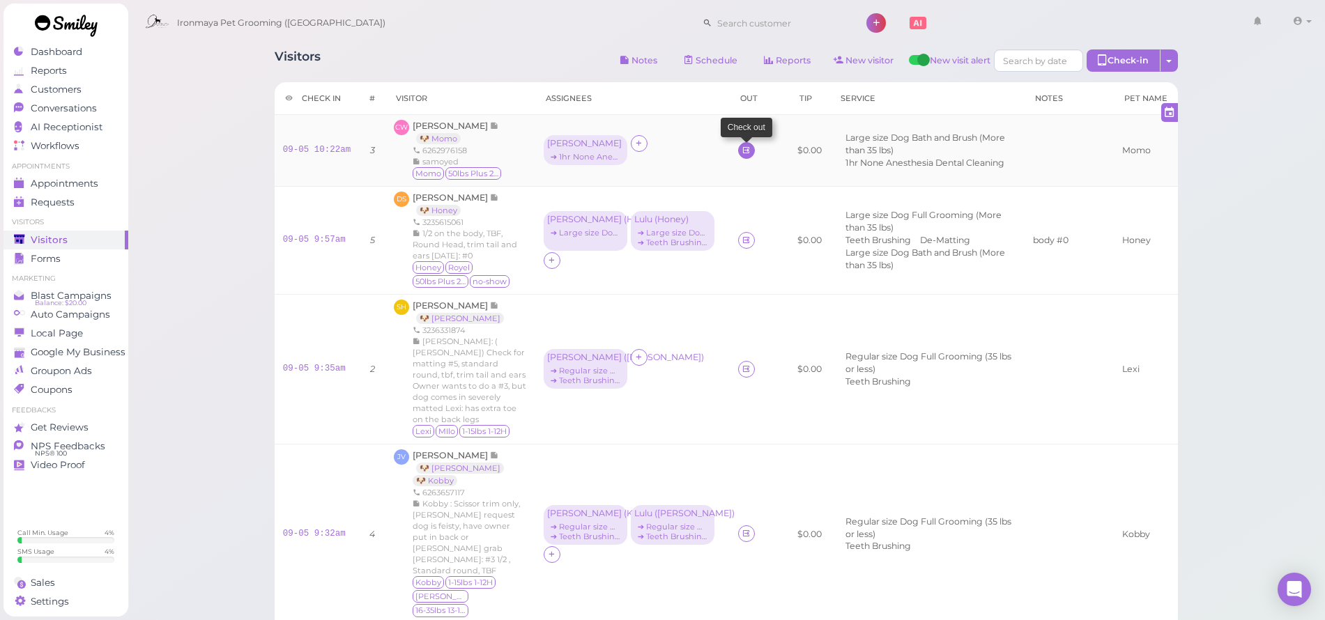
click at [742, 155] on icon at bounding box center [746, 150] width 9 height 10
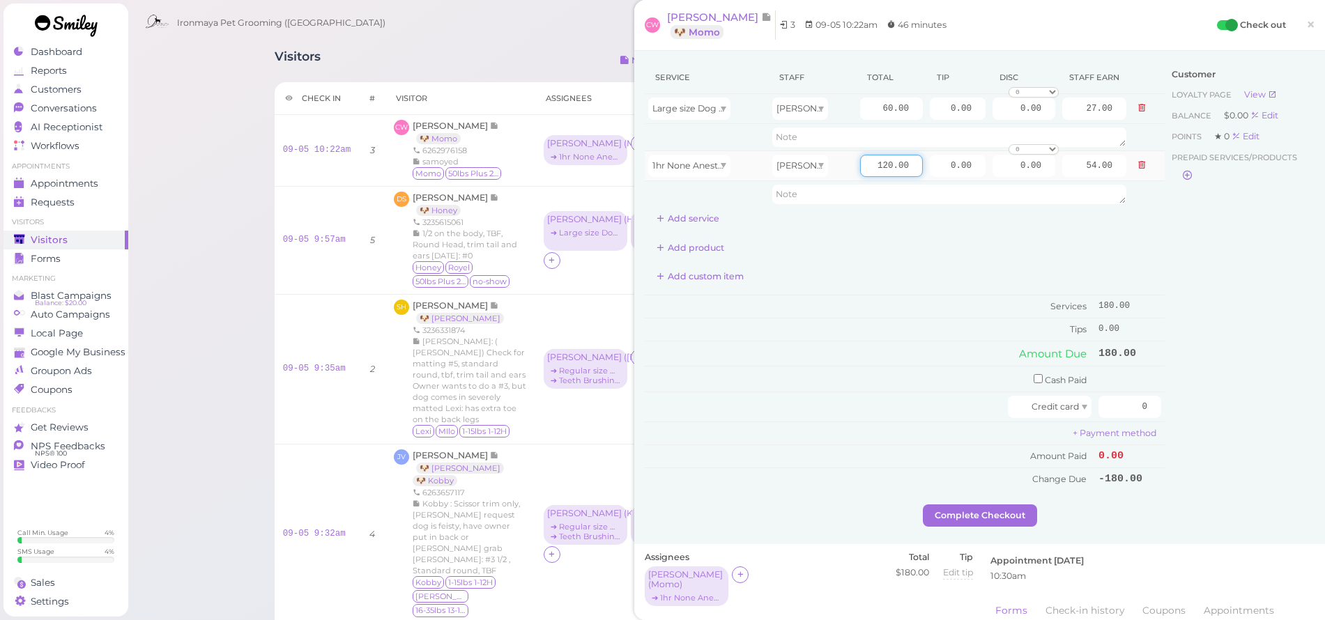
click at [866, 164] on input "120.00" at bounding box center [891, 166] width 63 height 22
type input "150"
type input "67.50"
click at [1136, 237] on div "Add product" at bounding box center [905, 248] width 520 height 22
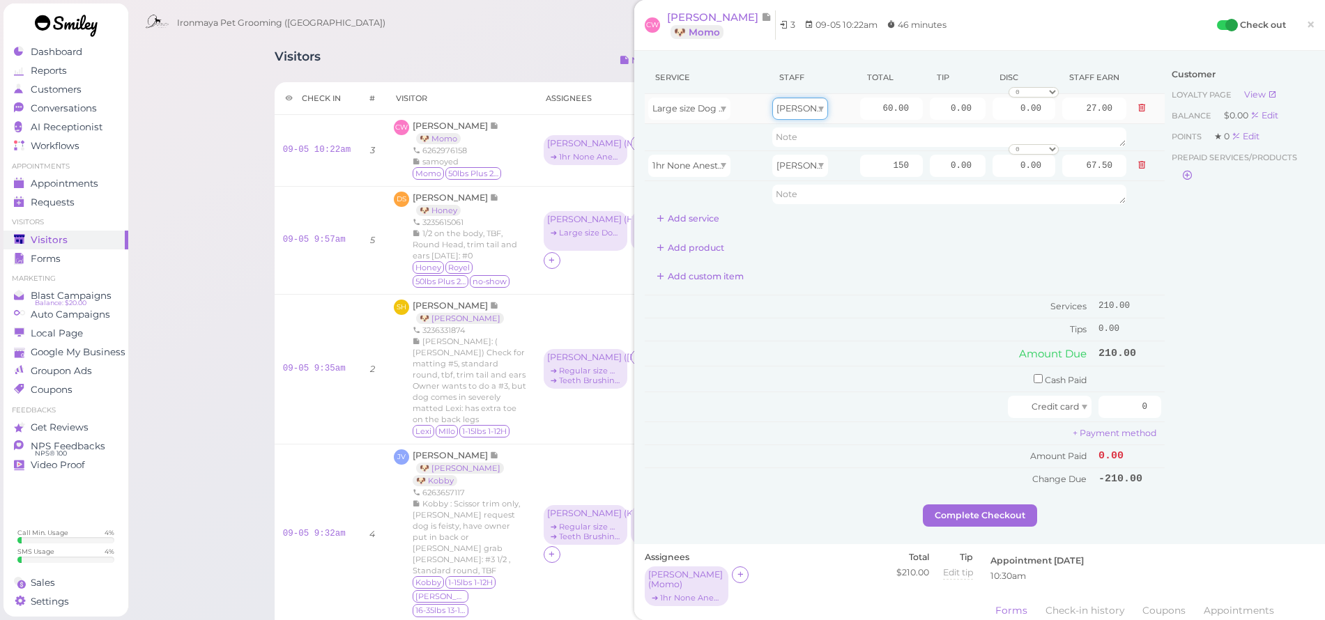
click at [817, 102] on div "[PERSON_NAME]" at bounding box center [800, 109] width 56 height 22
click at [870, 105] on input "60.00" at bounding box center [891, 109] width 63 height 22
type input "75"
click at [1241, 259] on div "Customer Loyalty page View Balance $0.00 Edit Points ★ 0 Edit Prepaid services/…" at bounding box center [1240, 282] width 150 height 443
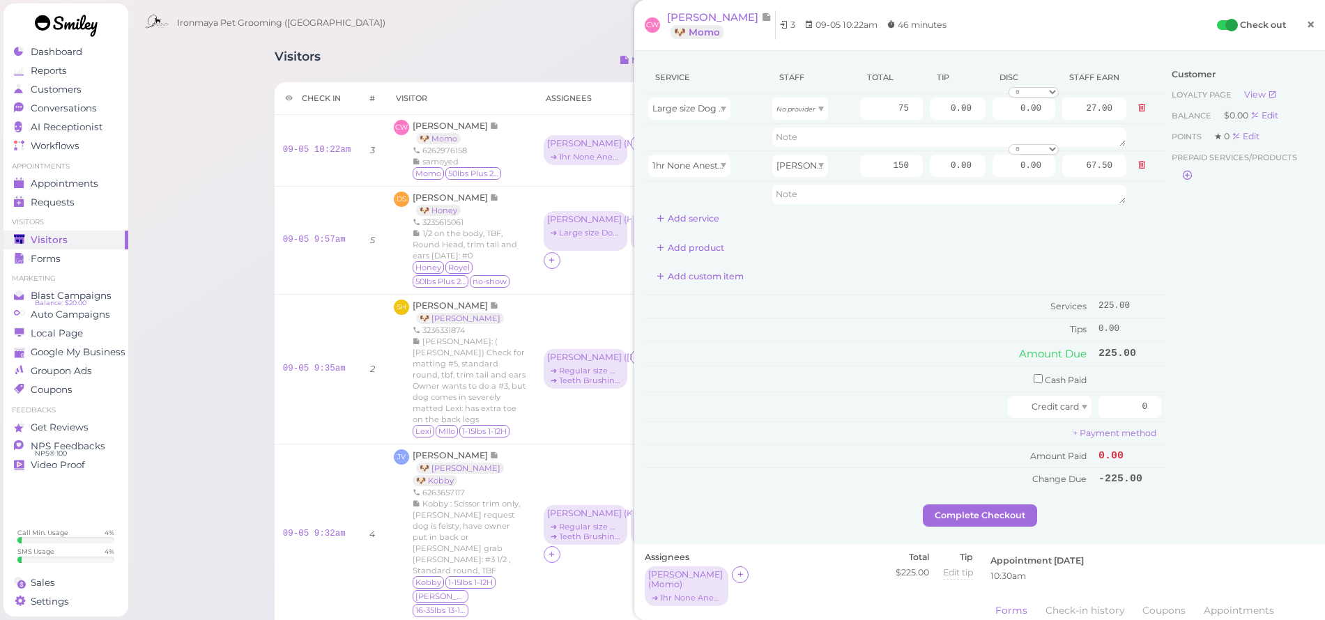
click at [1306, 25] on link "×" at bounding box center [1311, 25] width 26 height 33
